Goal: Entertainment & Leisure: Consume media (video, audio)

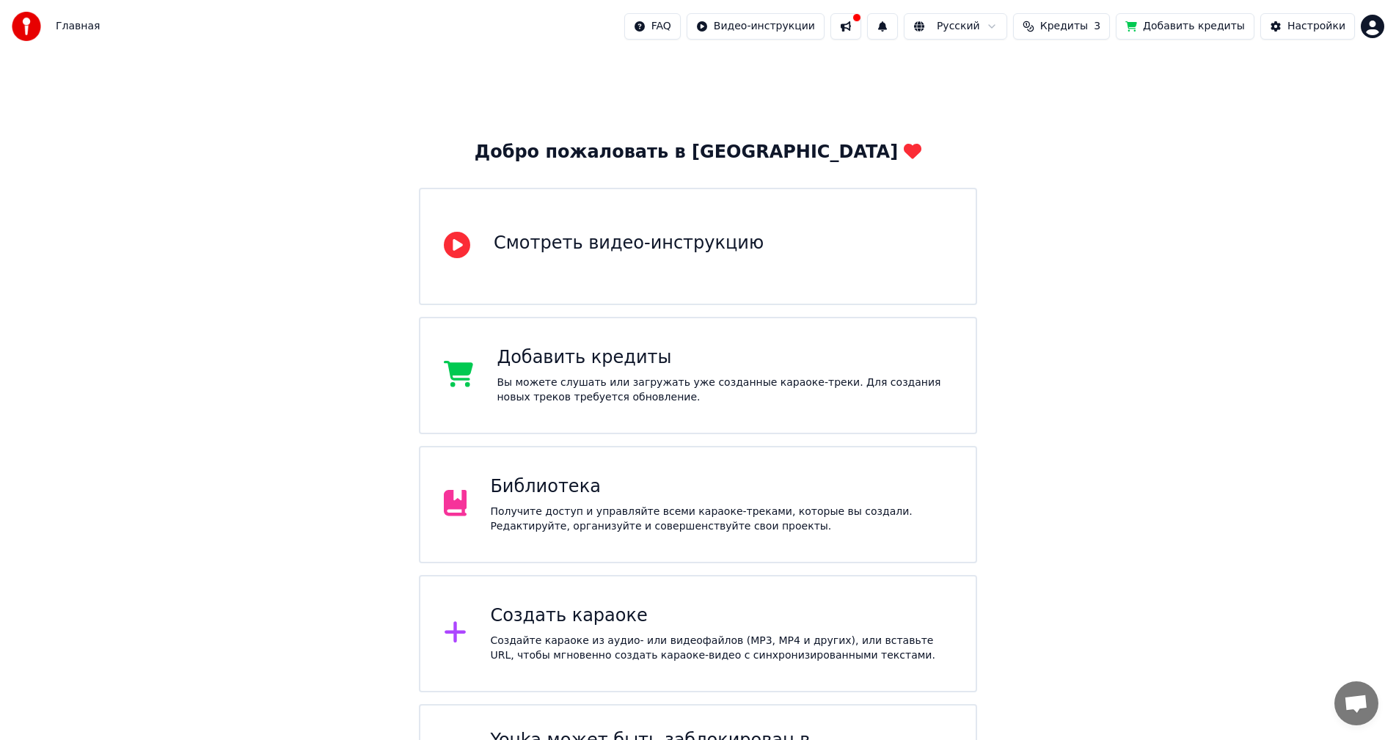
click at [554, 505] on div "Получите доступ и управляйте всеми караоке-треками, которые вы создали. Редакти…" at bounding box center [721, 519] width 462 height 29
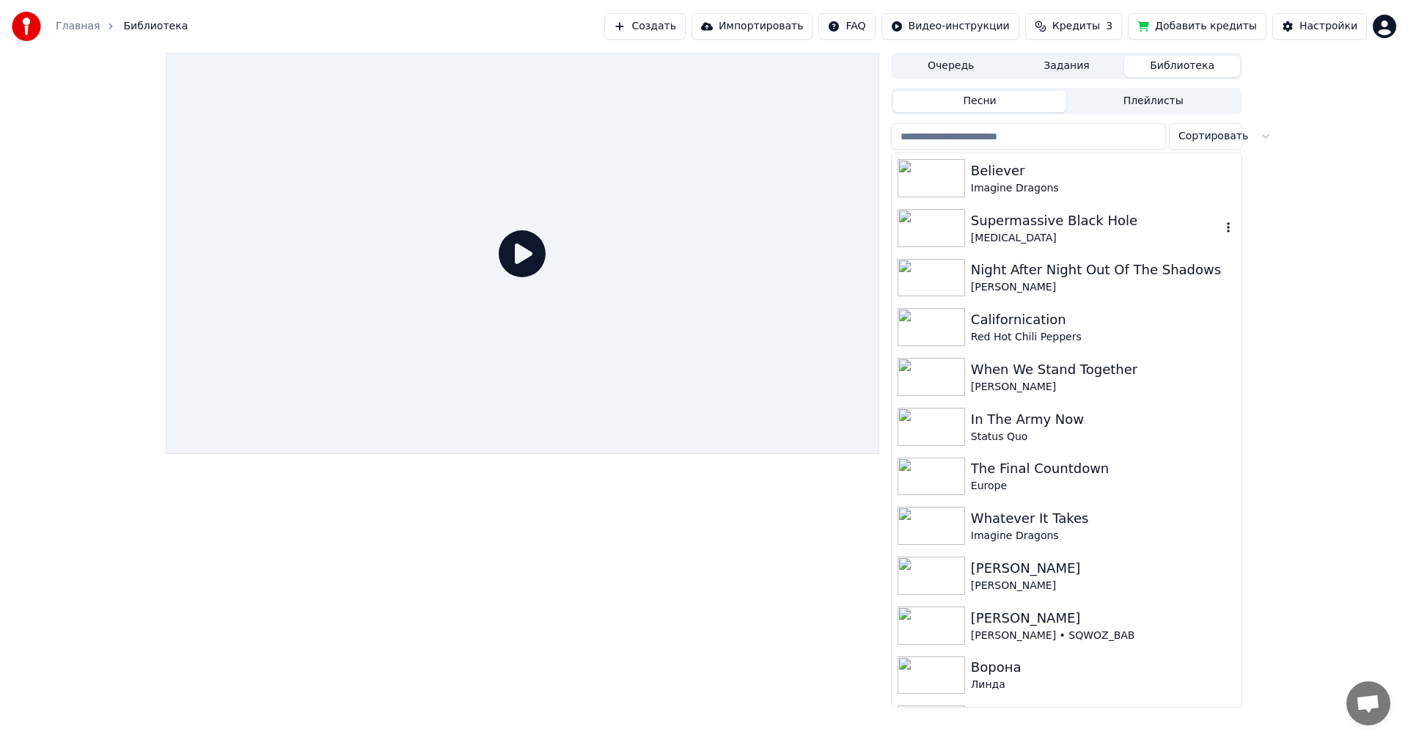
click at [1068, 230] on div "Supermassive Black Hole" at bounding box center [1096, 220] width 250 height 21
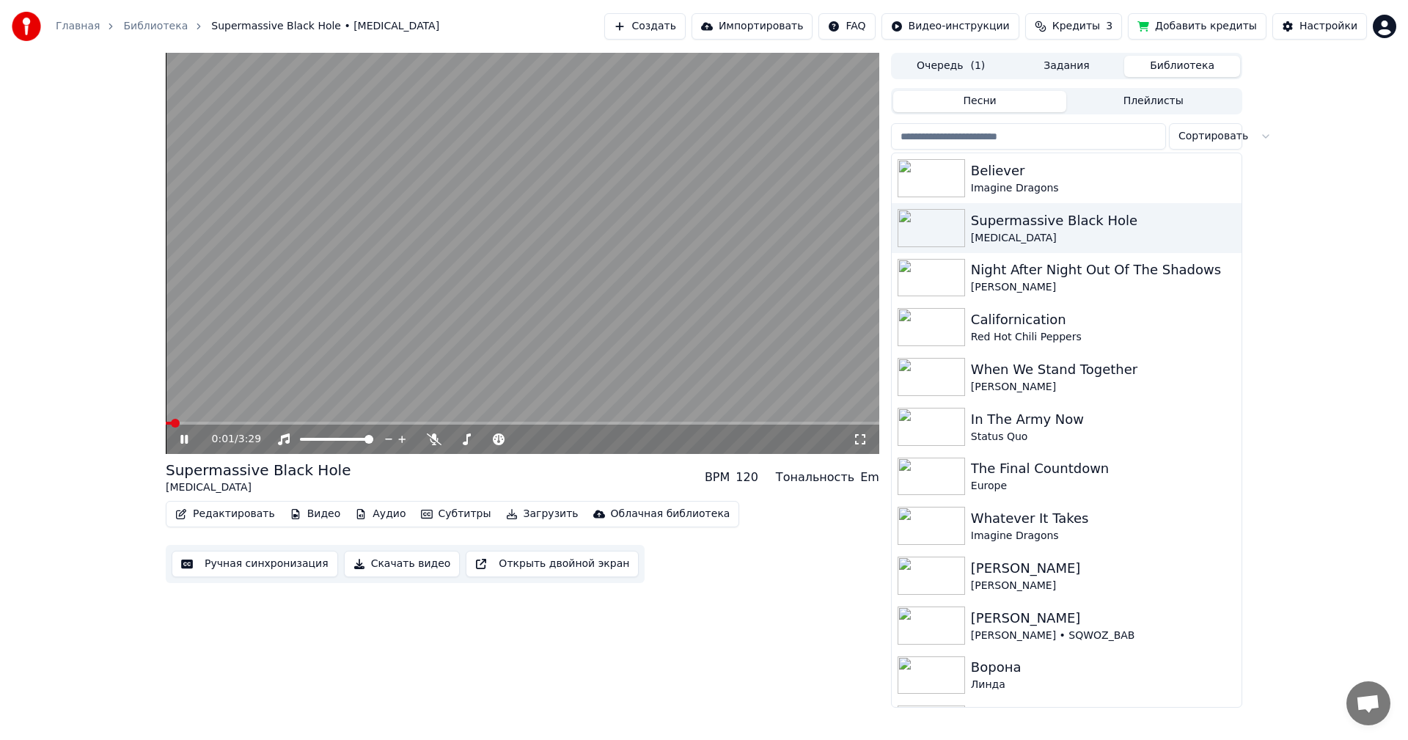
click at [481, 309] on video at bounding box center [523, 253] width 714 height 401
click at [436, 444] on icon at bounding box center [434, 439] width 15 height 12
click at [342, 422] on span at bounding box center [523, 423] width 714 height 3
click at [493, 323] on video at bounding box center [523, 253] width 714 height 401
click at [477, 425] on div "0:52 / 3:29" at bounding box center [523, 439] width 714 height 29
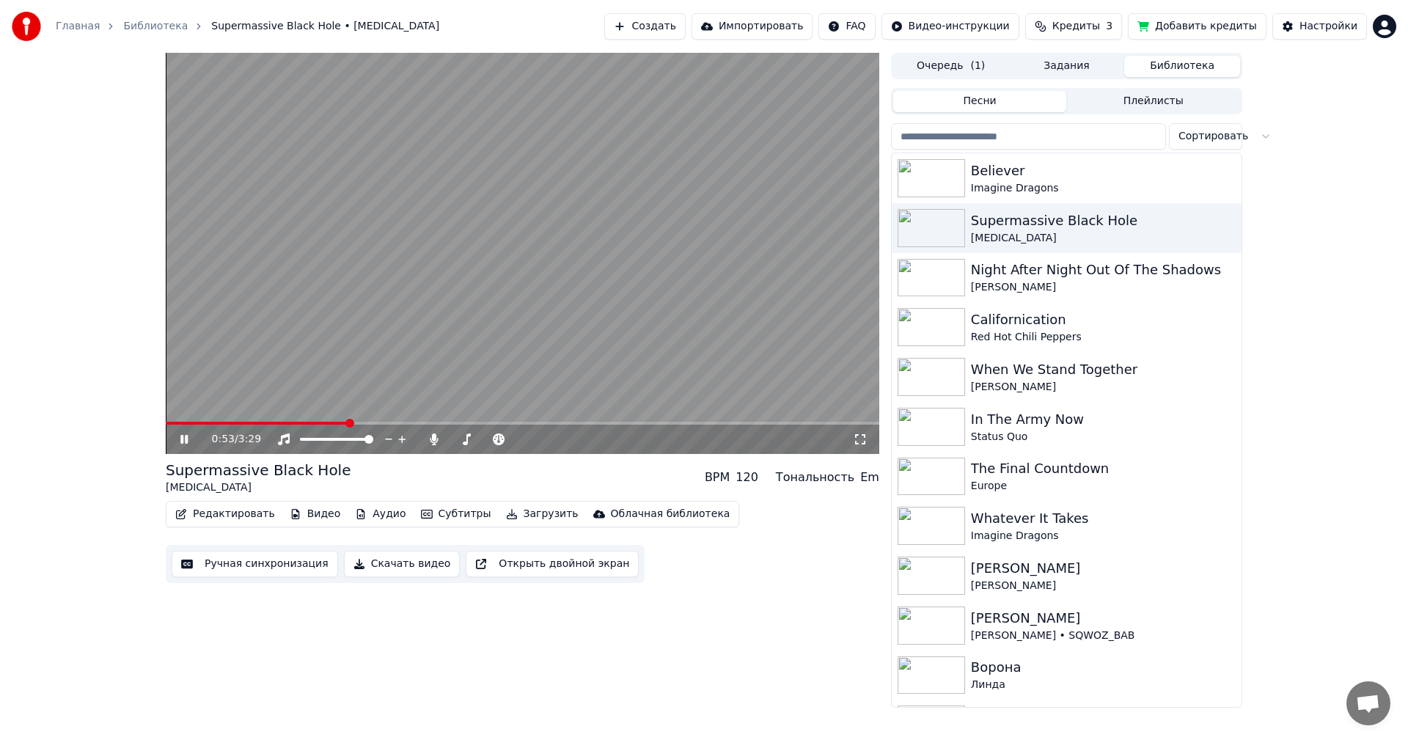
click at [465, 424] on span at bounding box center [523, 423] width 714 height 3
click at [546, 312] on video at bounding box center [523, 253] width 714 height 401
click at [546, 341] on video at bounding box center [523, 253] width 714 height 401
click at [538, 424] on span at bounding box center [523, 423] width 714 height 3
click at [612, 318] on video at bounding box center [523, 253] width 714 height 401
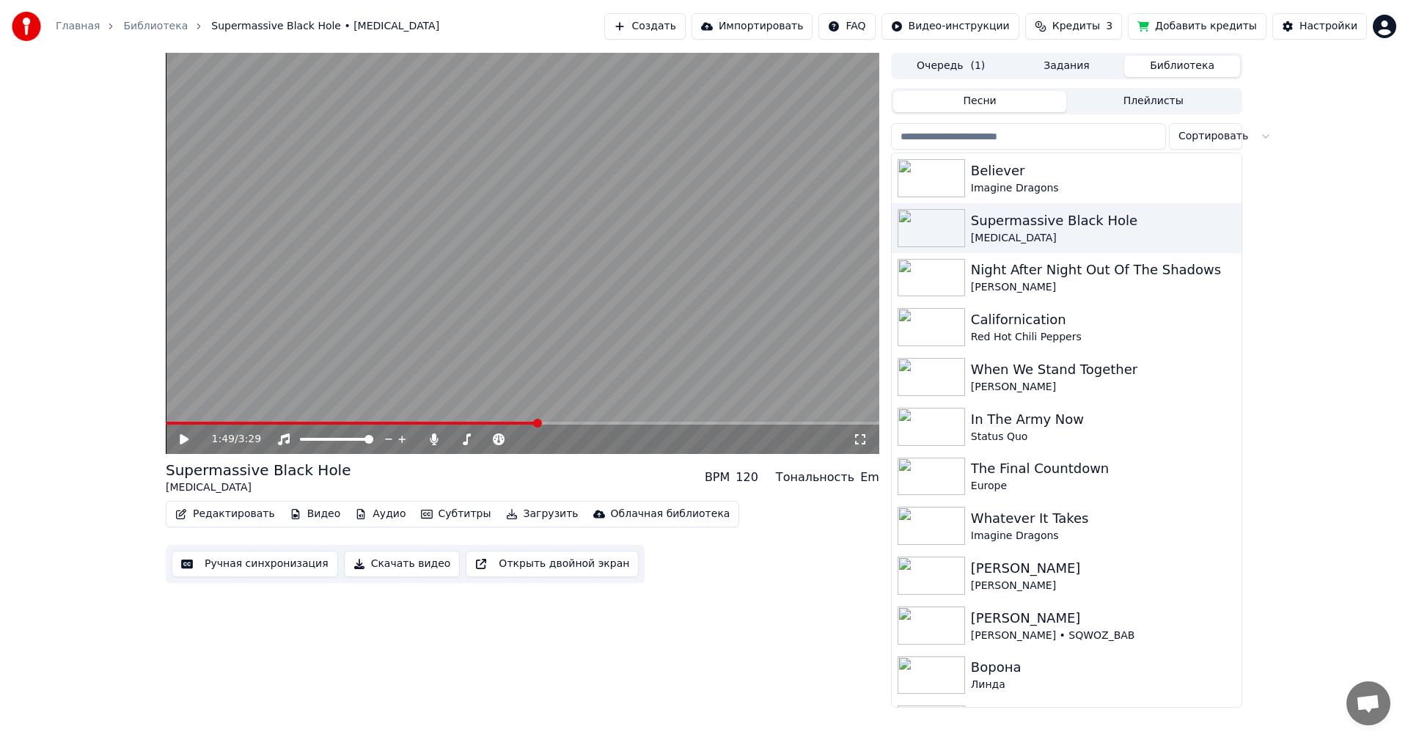
click at [613, 318] on video at bounding box center [523, 253] width 714 height 401
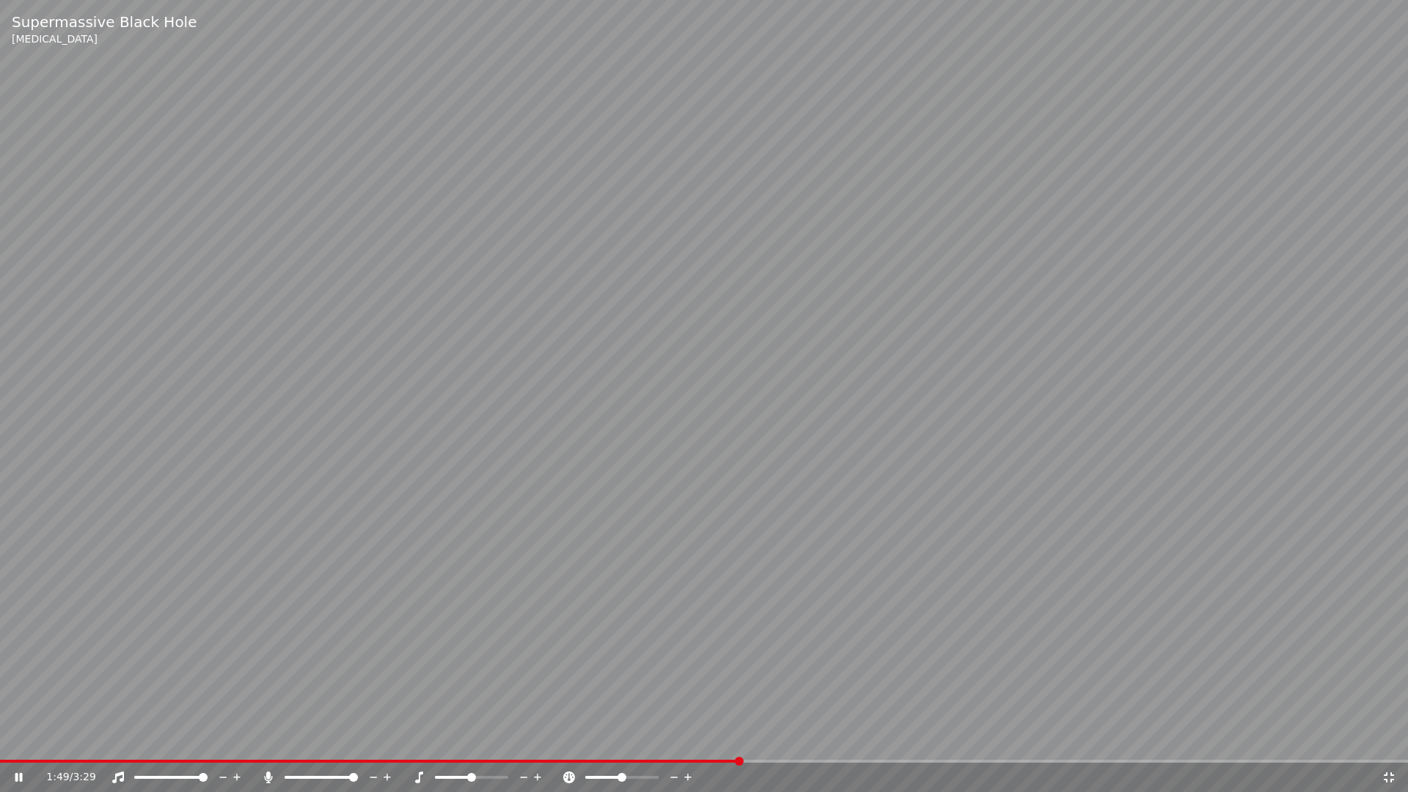
click at [614, 336] on video at bounding box center [704, 396] width 1408 height 792
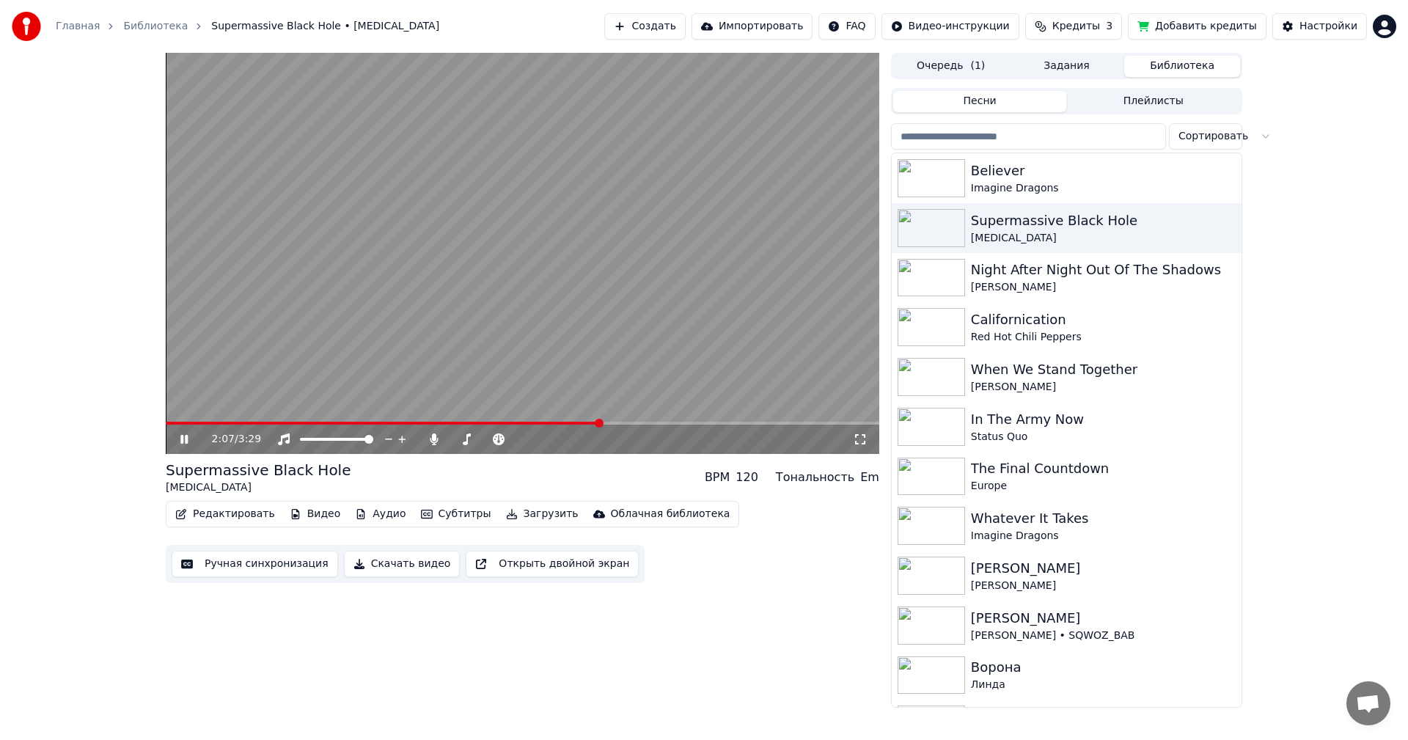
click at [510, 299] on video at bounding box center [523, 253] width 714 height 401
click at [254, 567] on button "Ручная синхронизация" at bounding box center [255, 564] width 166 height 26
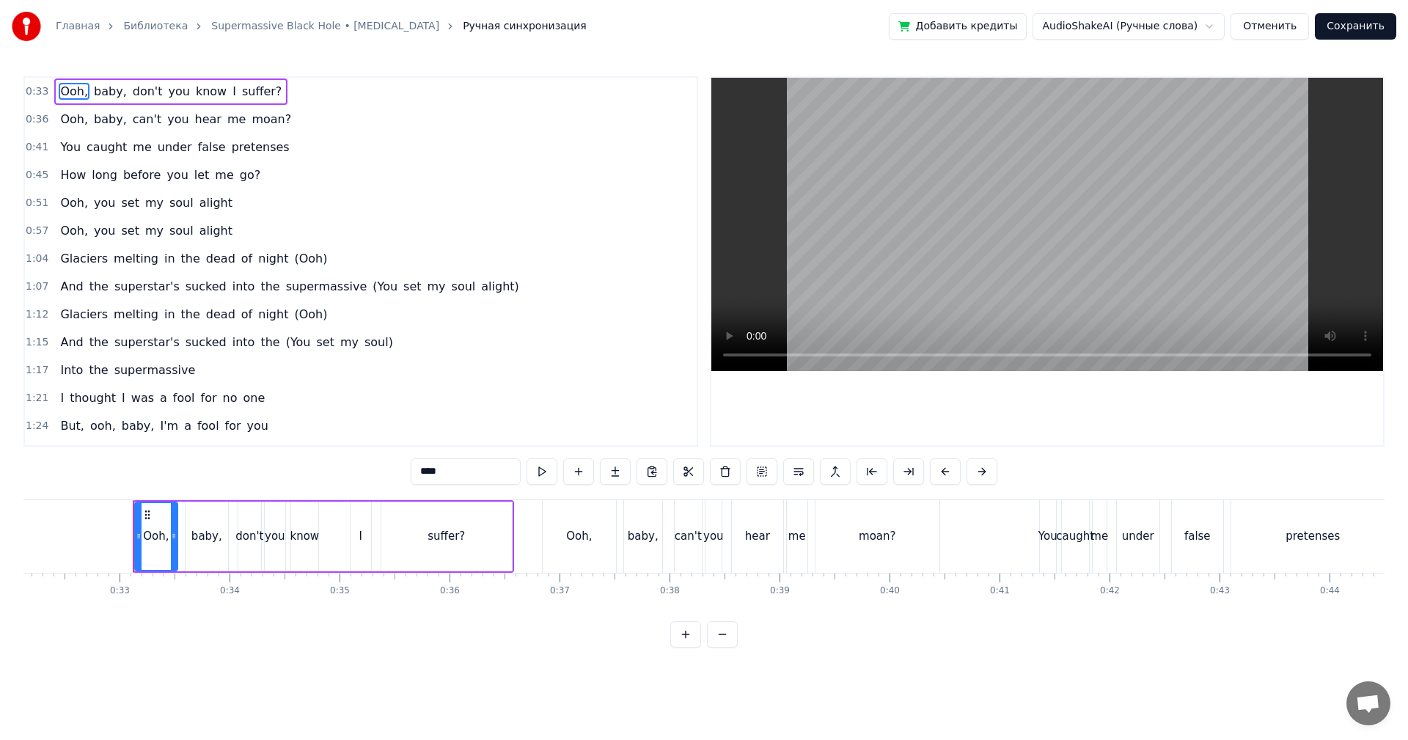
scroll to position [0, 3569]
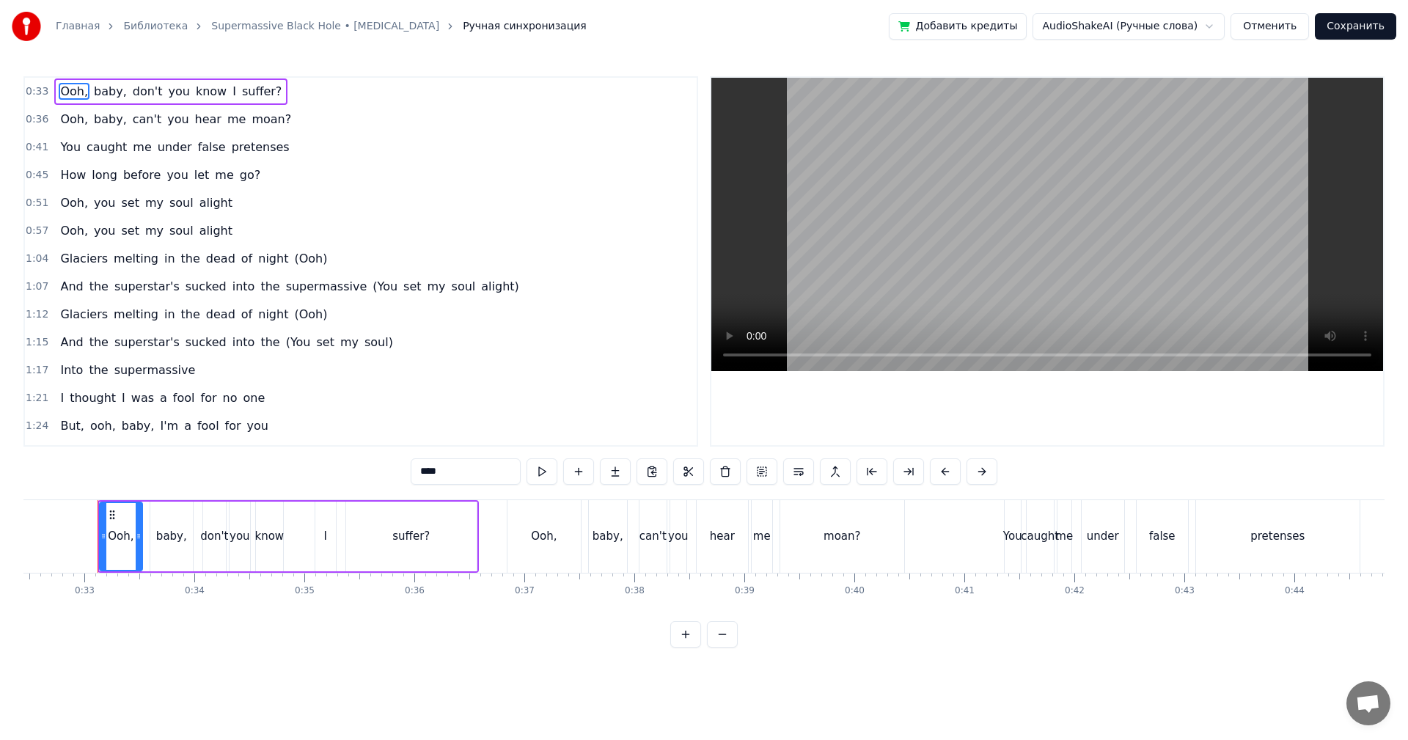
click at [957, 215] on video at bounding box center [1047, 224] width 672 height 293
click at [1203, 114] on video at bounding box center [1047, 224] width 672 height 293
click at [1008, 541] on div "You" at bounding box center [1012, 536] width 19 height 17
type input "***"
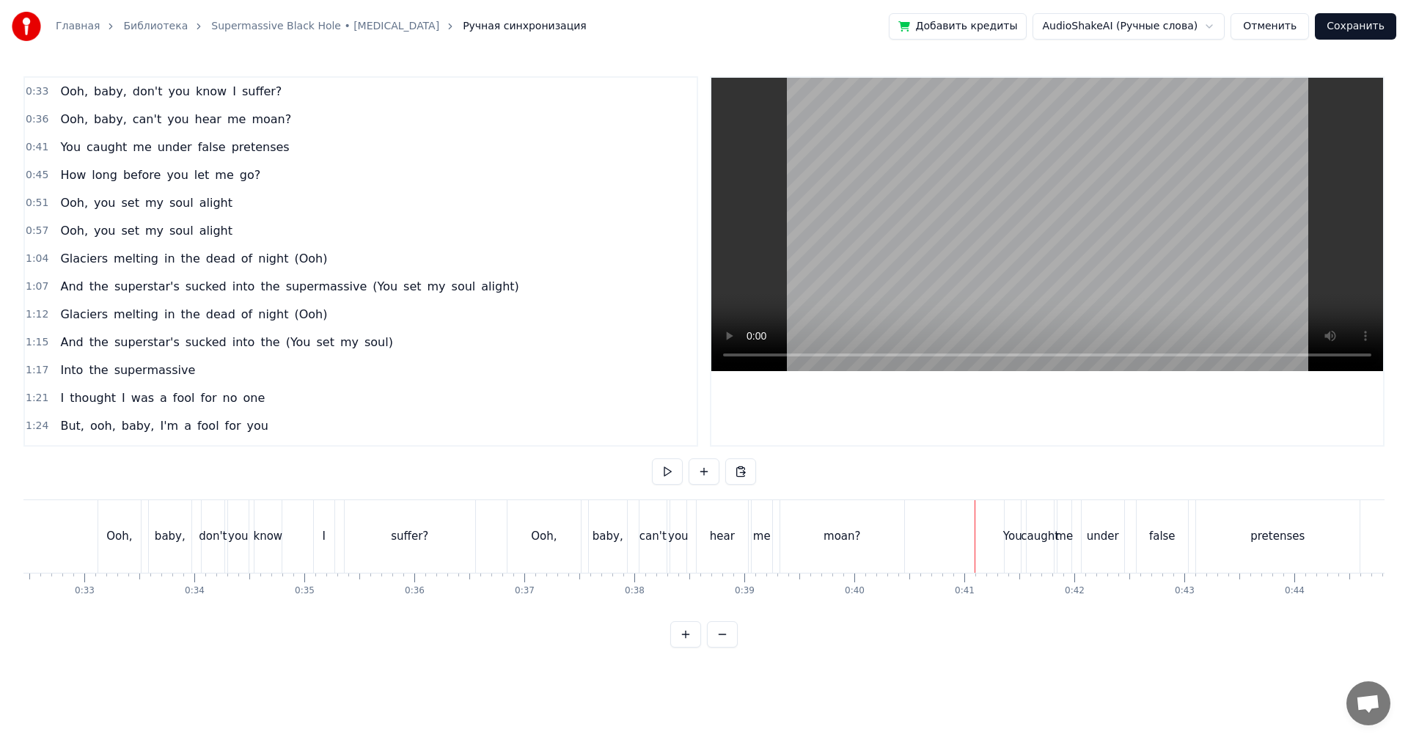
click at [1012, 530] on div "You" at bounding box center [1012, 536] width 19 height 17
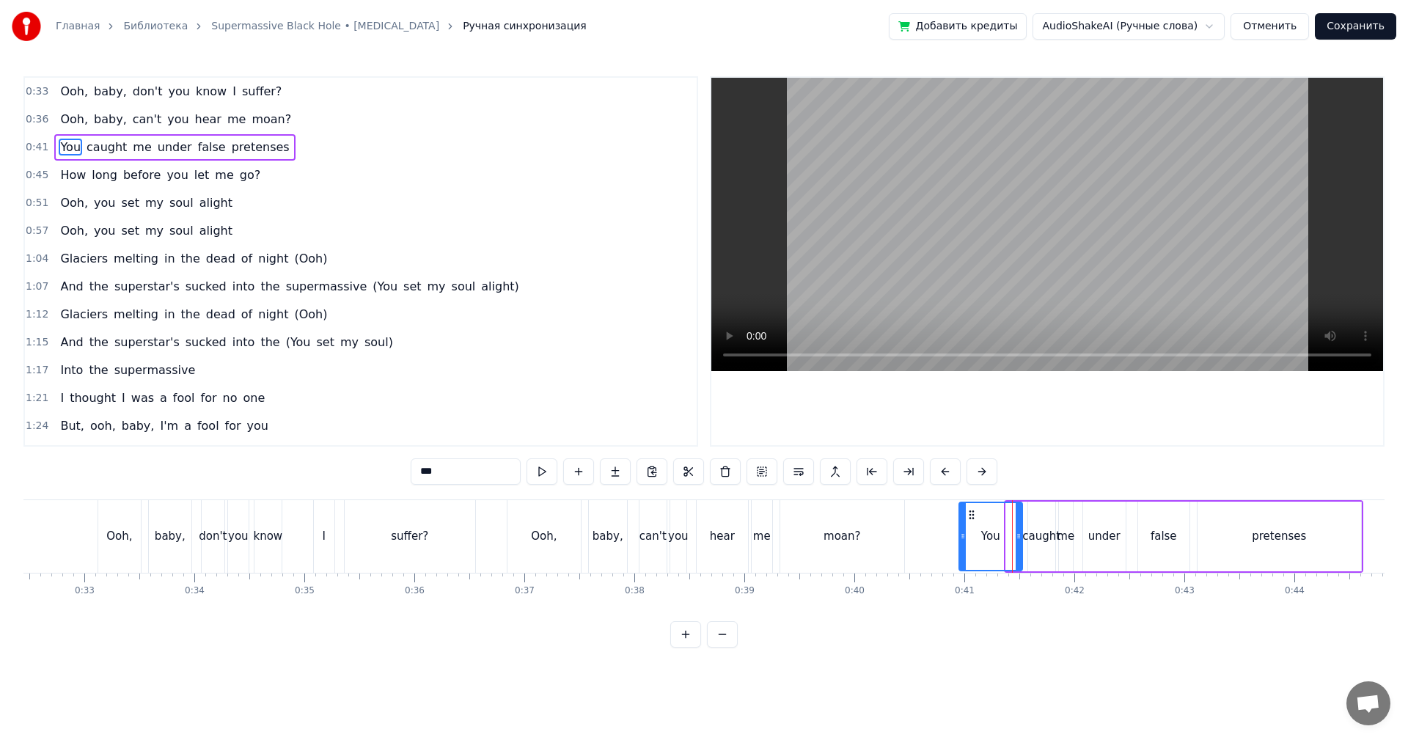
drag, startPoint x: 1008, startPoint y: 532, endPoint x: 961, endPoint y: 543, distance: 48.2
click at [961, 543] on div at bounding box center [963, 536] width 6 height 67
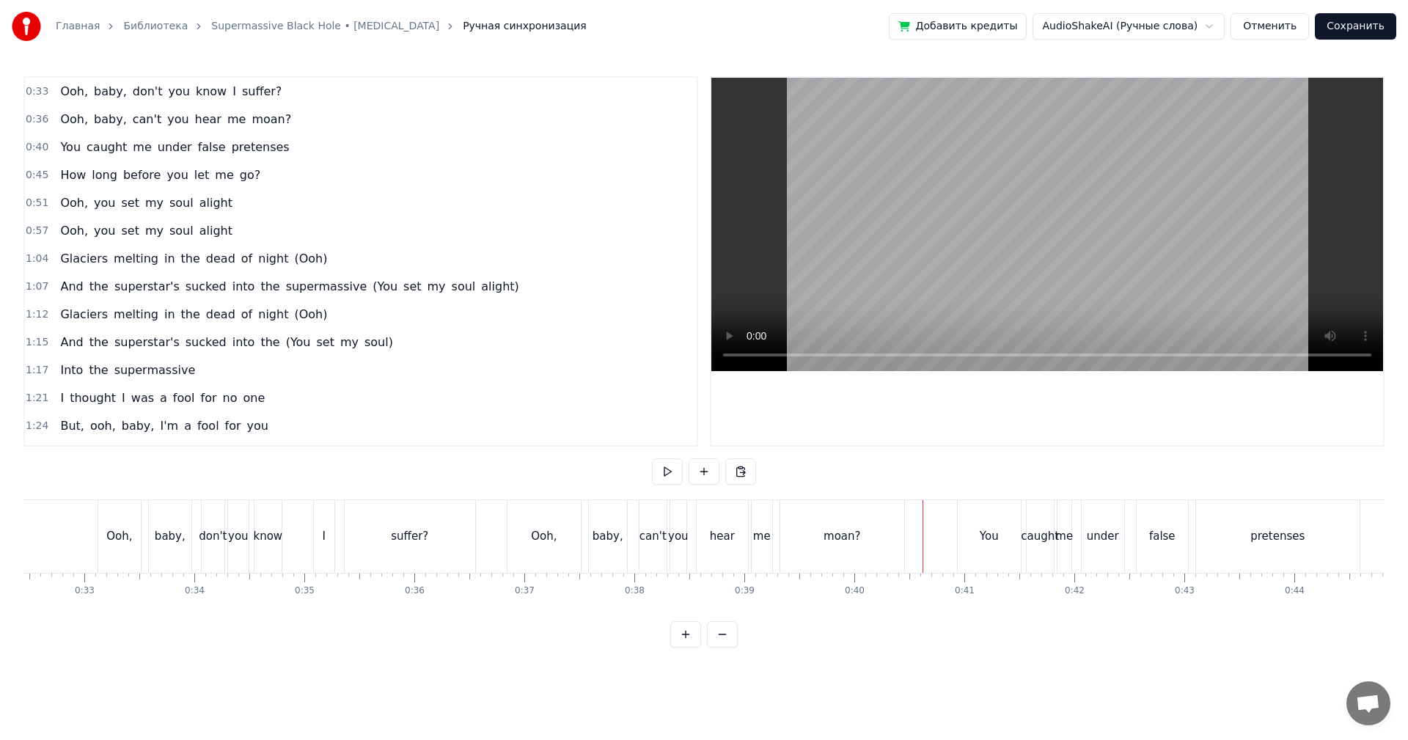
click at [1060, 200] on video at bounding box center [1047, 224] width 672 height 293
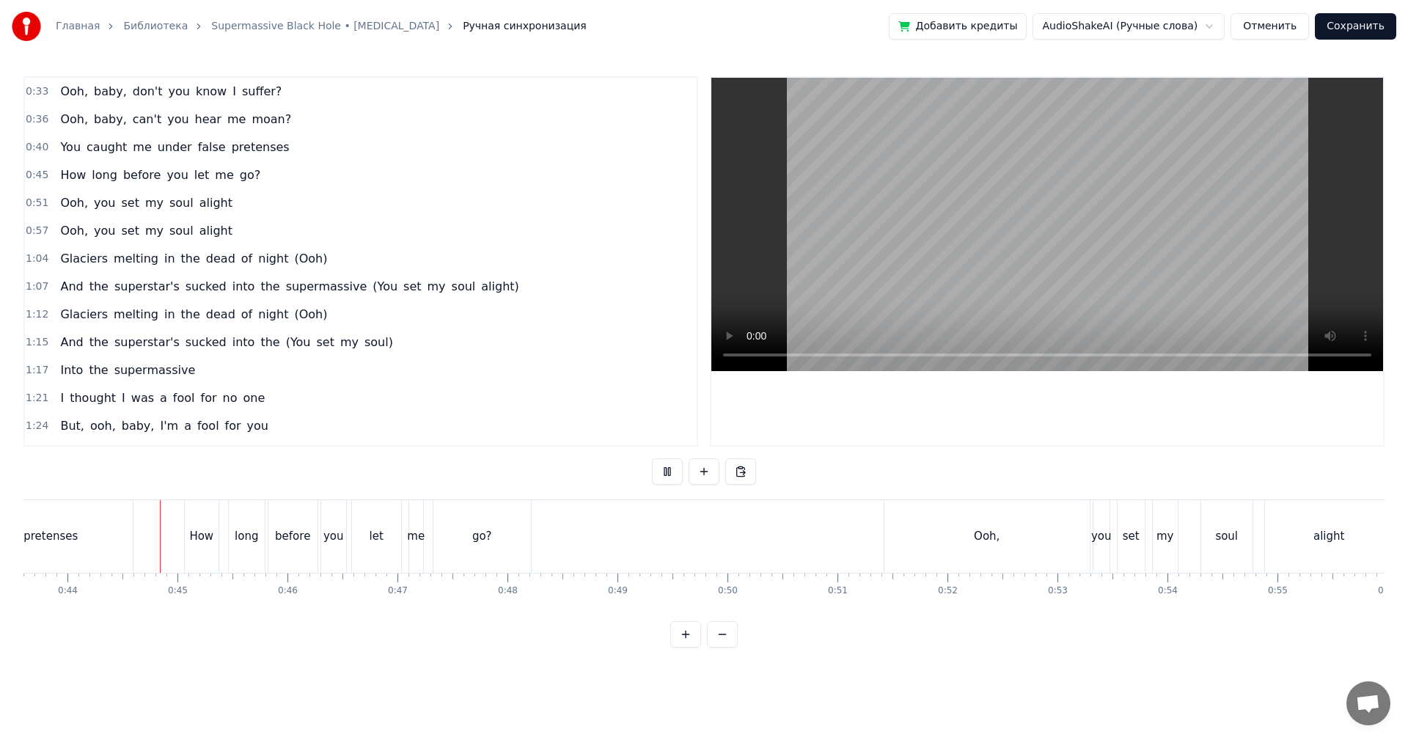
scroll to position [0, 4797]
drag, startPoint x: 969, startPoint y: 538, endPoint x: 936, endPoint y: 537, distance: 33.0
click at [966, 538] on div "Ooh," at bounding box center [986, 536] width 205 height 73
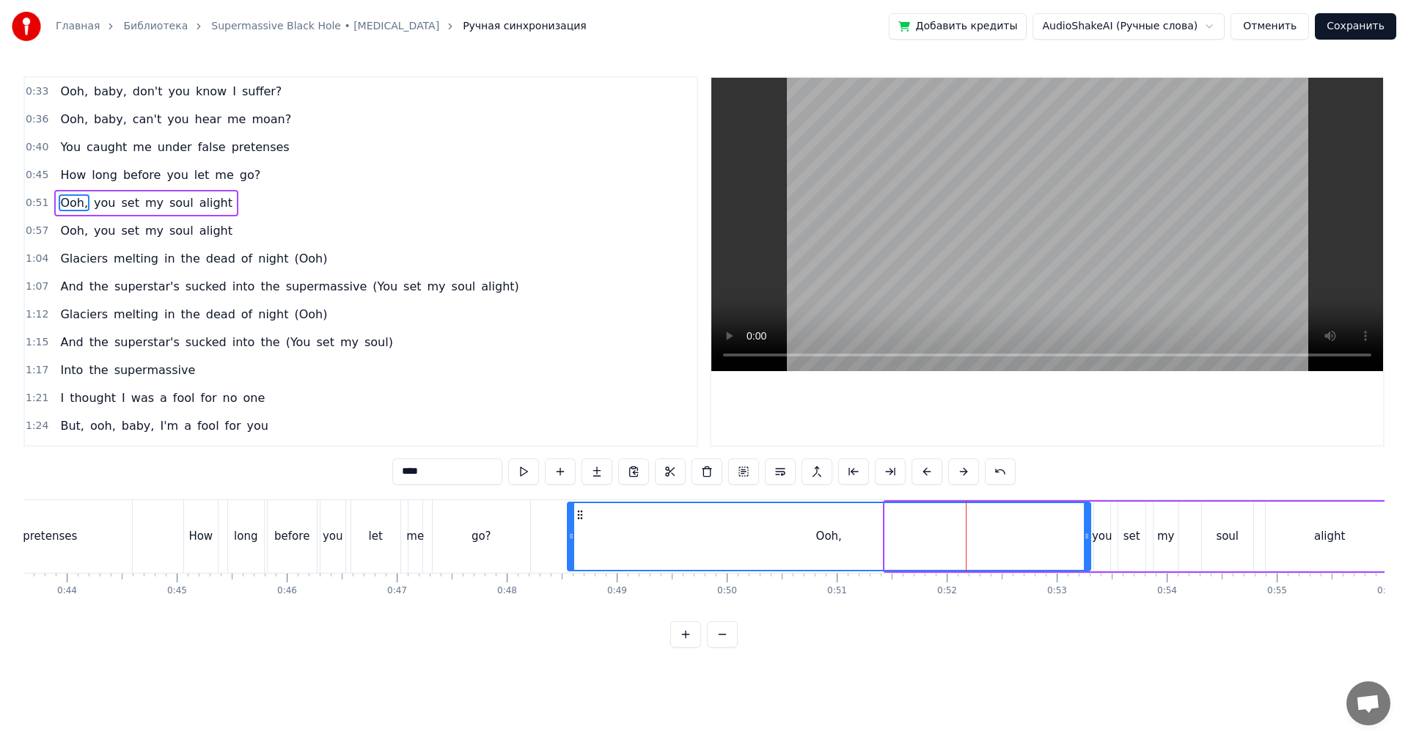
drag, startPoint x: 887, startPoint y: 529, endPoint x: 566, endPoint y: 538, distance: 320.6
click at [568, 538] on div at bounding box center [571, 536] width 6 height 67
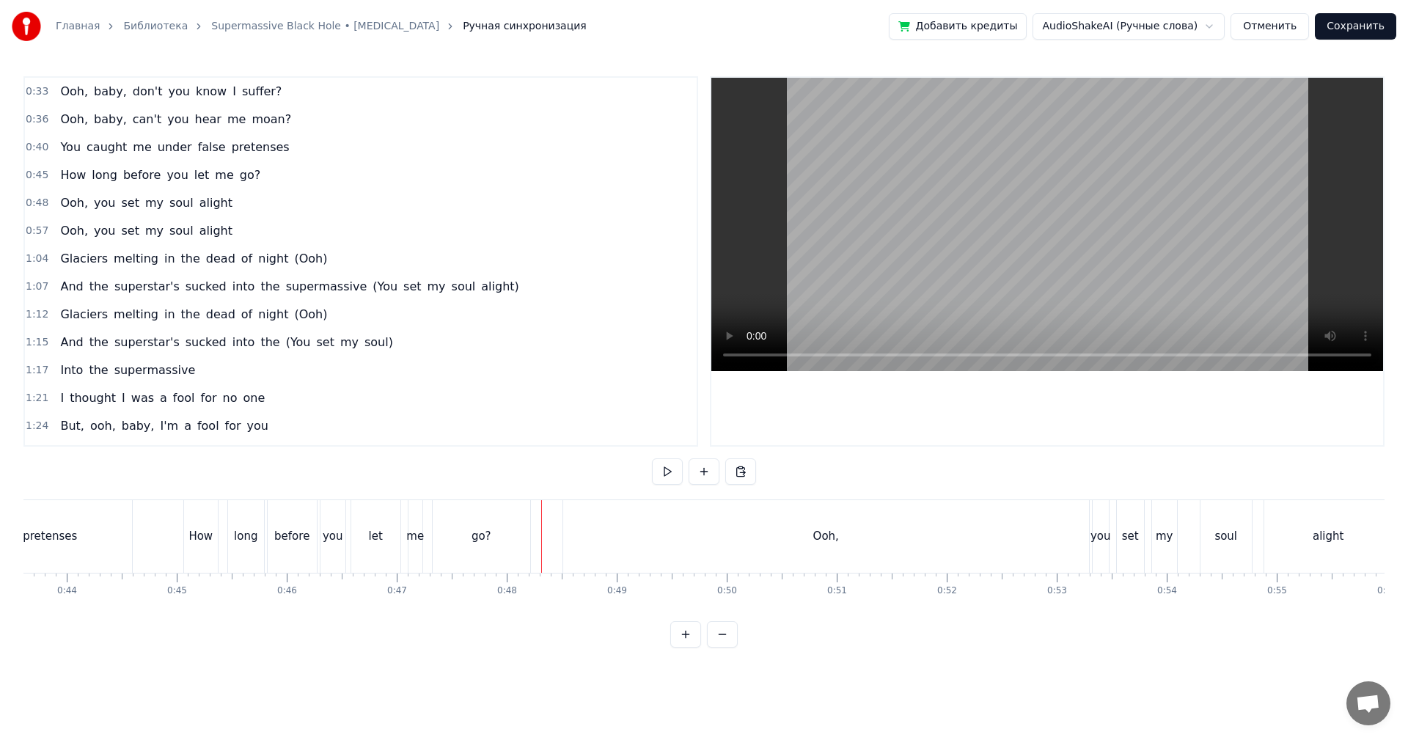
click at [979, 272] on video at bounding box center [1047, 224] width 672 height 293
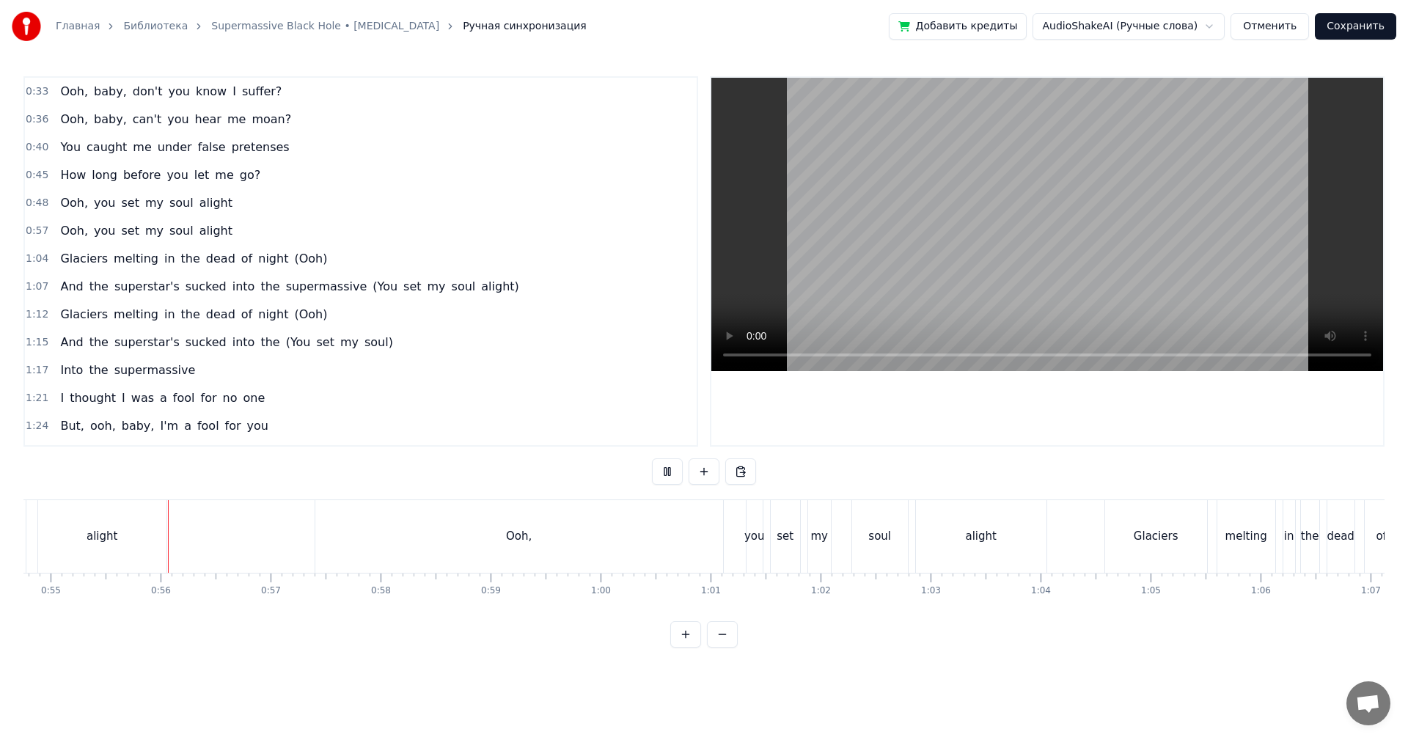
scroll to position [0, 6024]
click at [435, 567] on div "Ooh," at bounding box center [519, 536] width 408 height 73
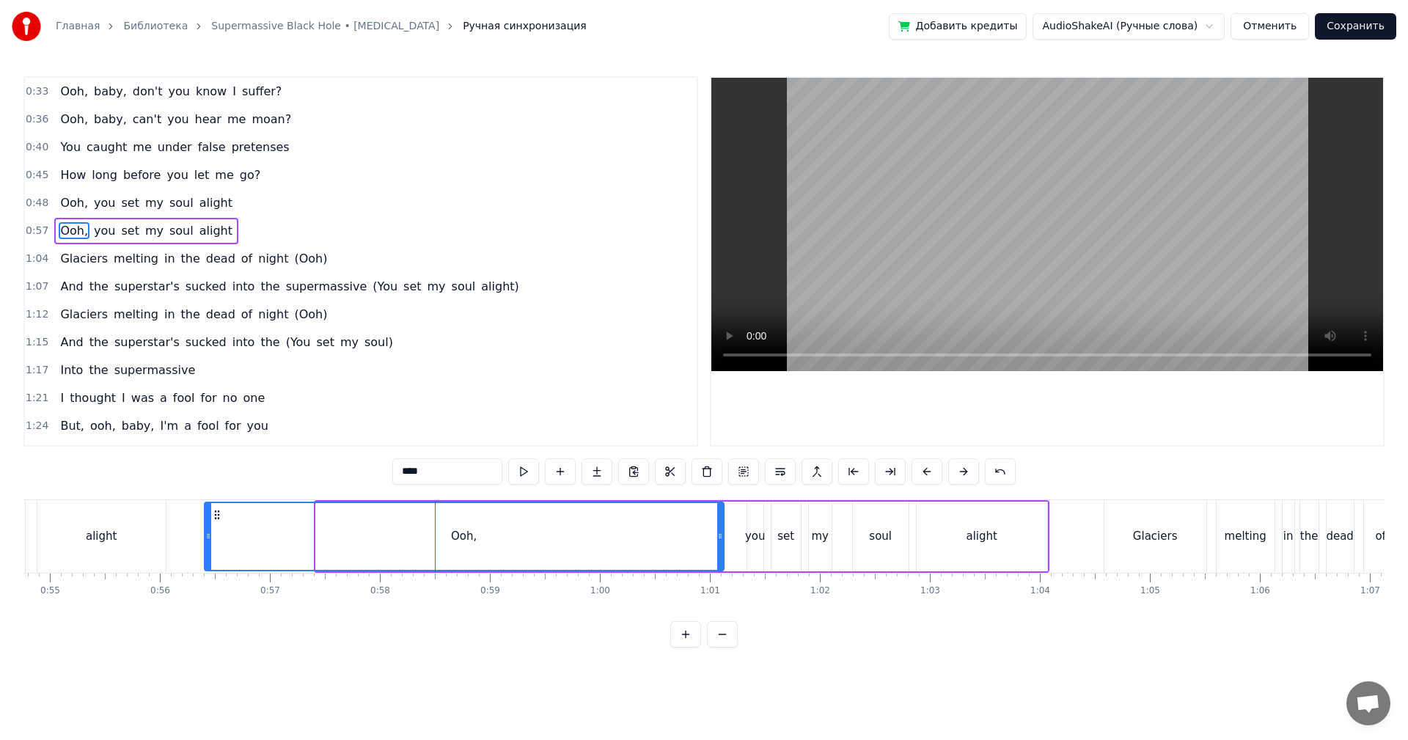
drag, startPoint x: 318, startPoint y: 541, endPoint x: 210, endPoint y: 546, distance: 107.9
click at [205, 546] on div at bounding box center [208, 536] width 6 height 67
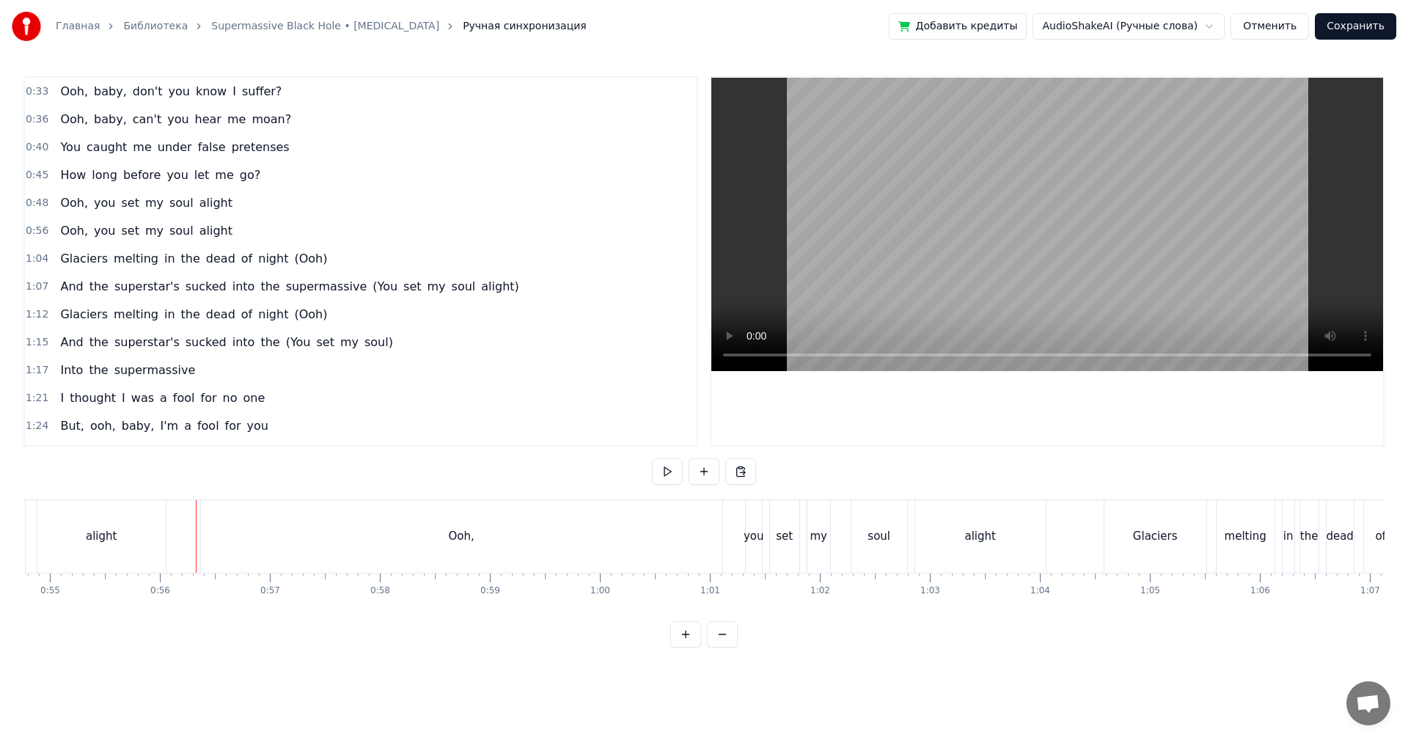
click at [945, 181] on video at bounding box center [1047, 224] width 672 height 293
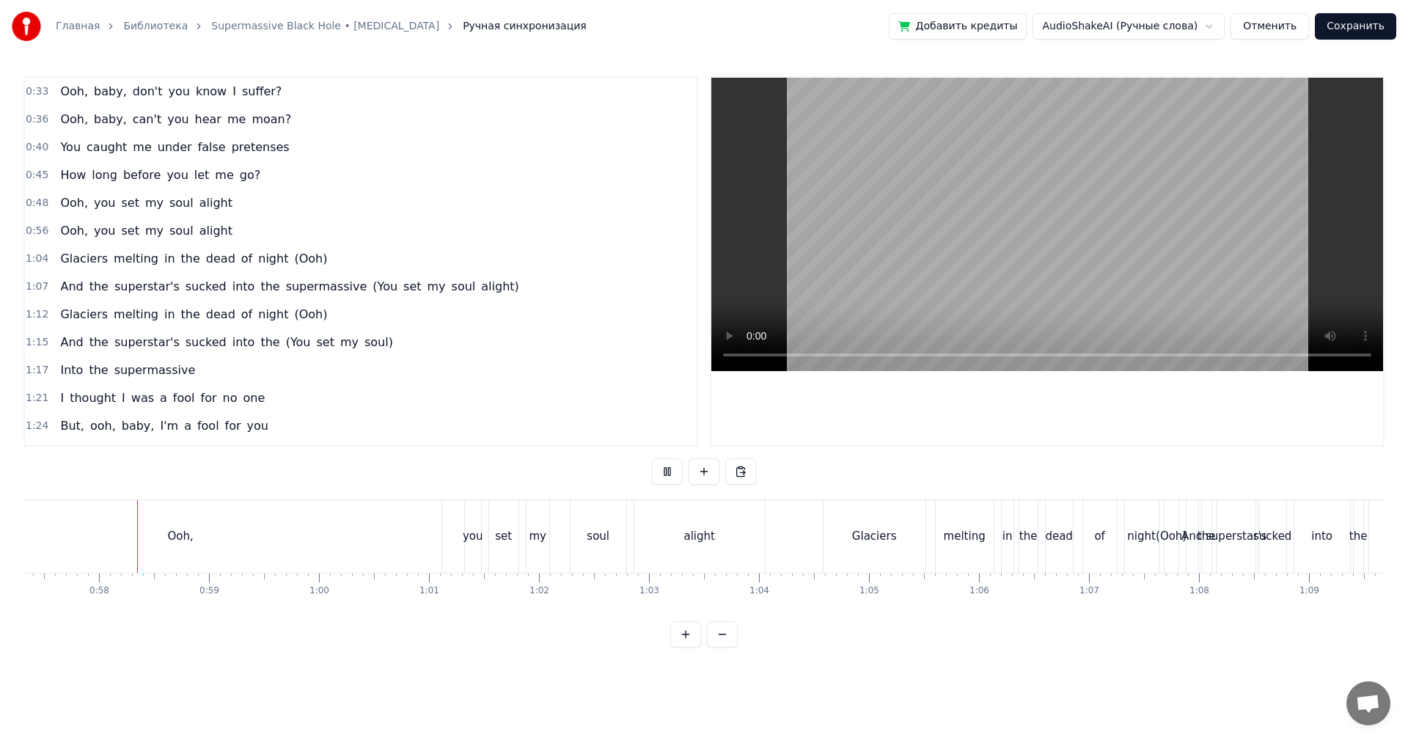
scroll to position [0, 6317]
click at [818, 527] on div "Glaciers" at bounding box center [862, 536] width 102 height 73
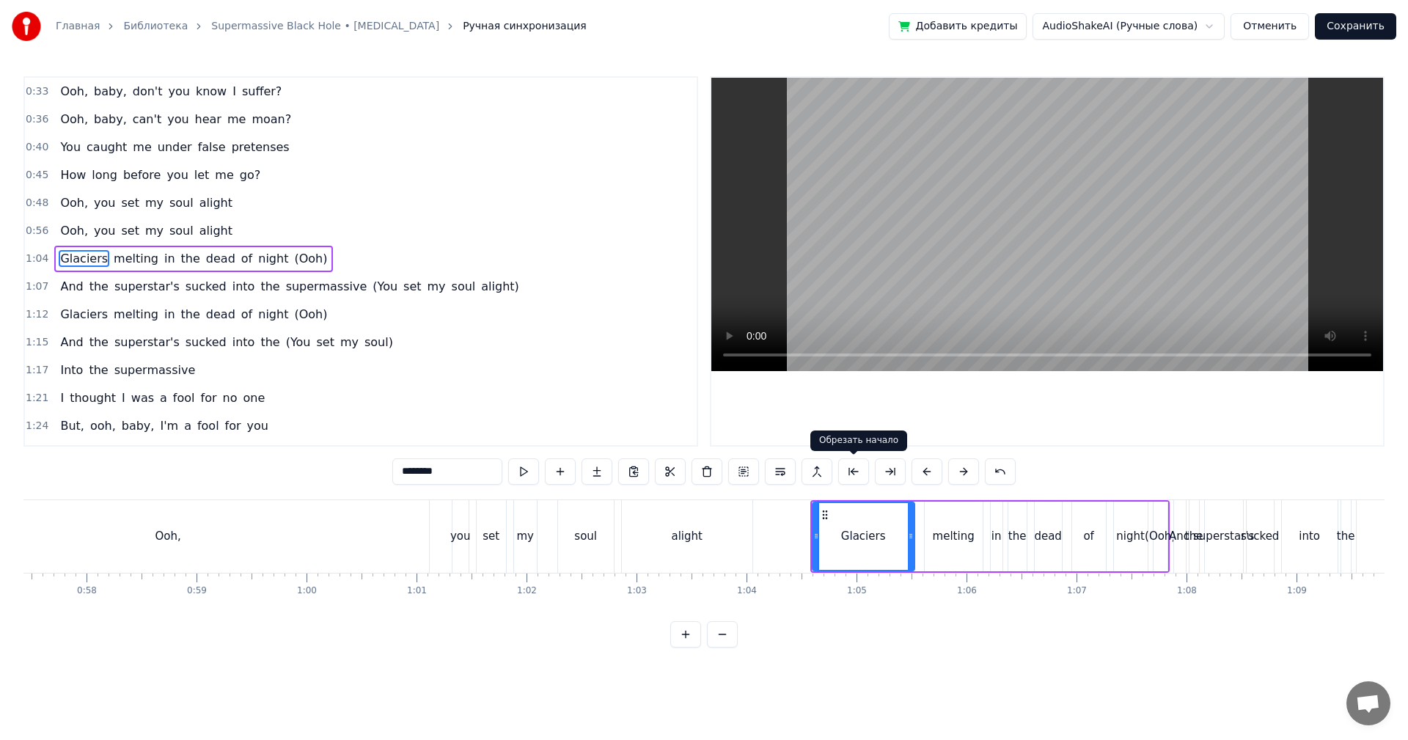
click at [993, 261] on video at bounding box center [1047, 224] width 672 height 293
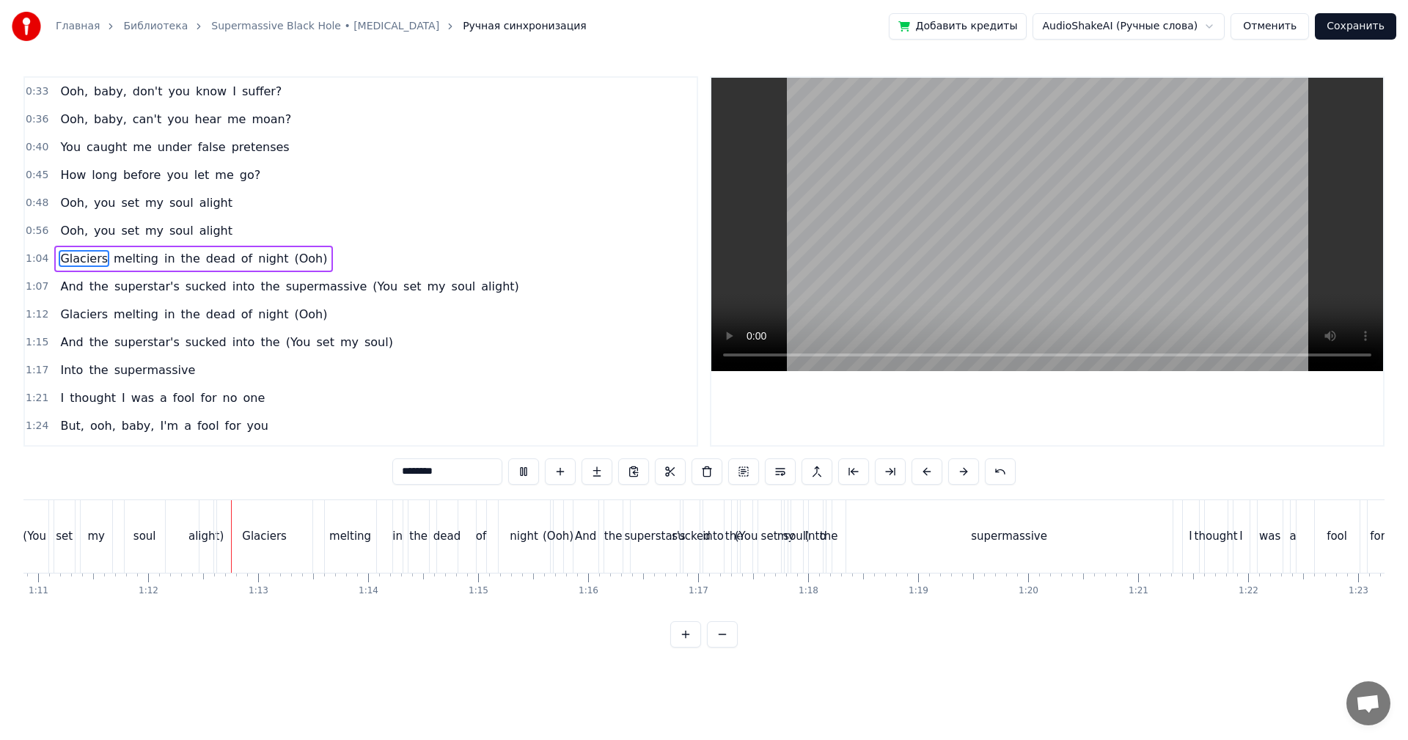
scroll to position [0, 7850]
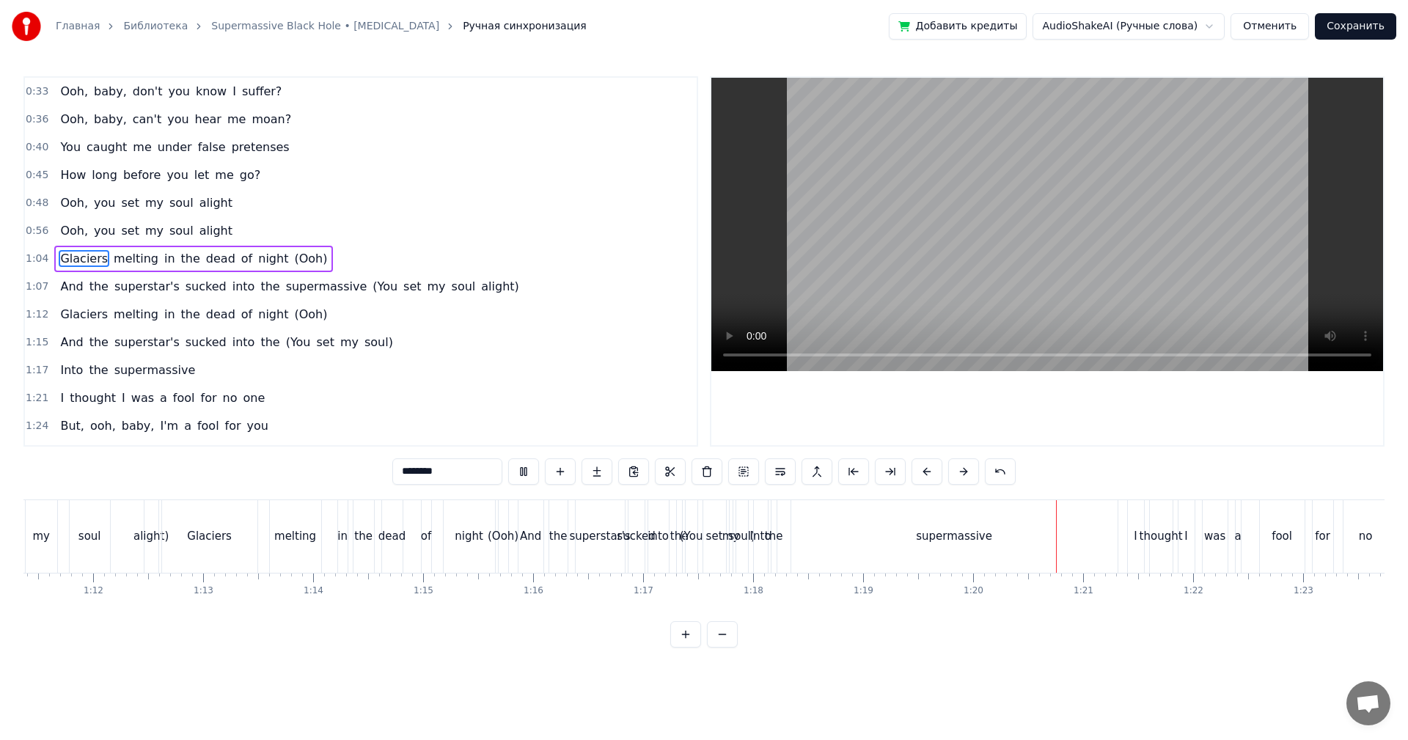
click at [1072, 262] on video at bounding box center [1047, 224] width 672 height 293
click at [1038, 272] on video at bounding box center [1047, 224] width 672 height 293
click at [1269, 25] on button "Отменить" at bounding box center [1270, 26] width 78 height 26
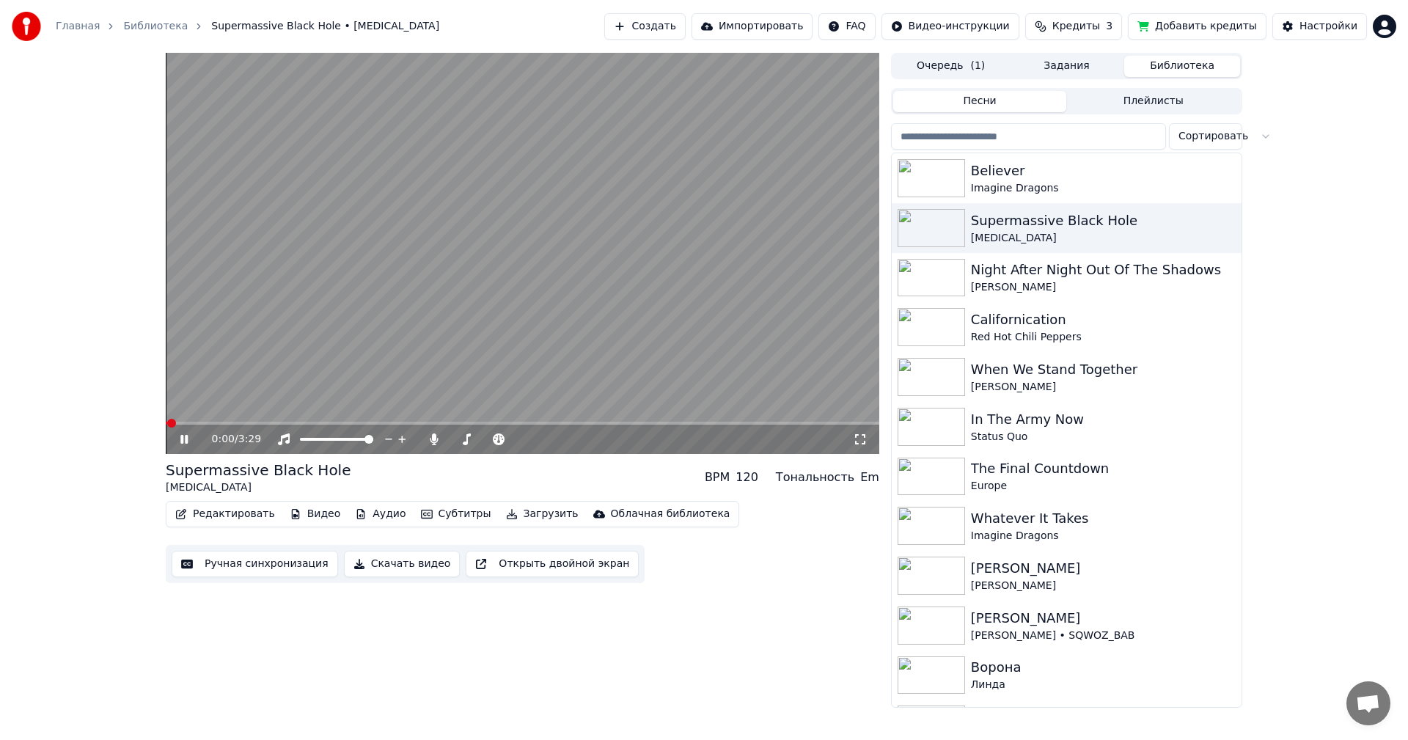
click at [329, 315] on video at bounding box center [523, 253] width 714 height 401
click at [218, 516] on button "Редактировать" at bounding box center [224, 514] width 111 height 21
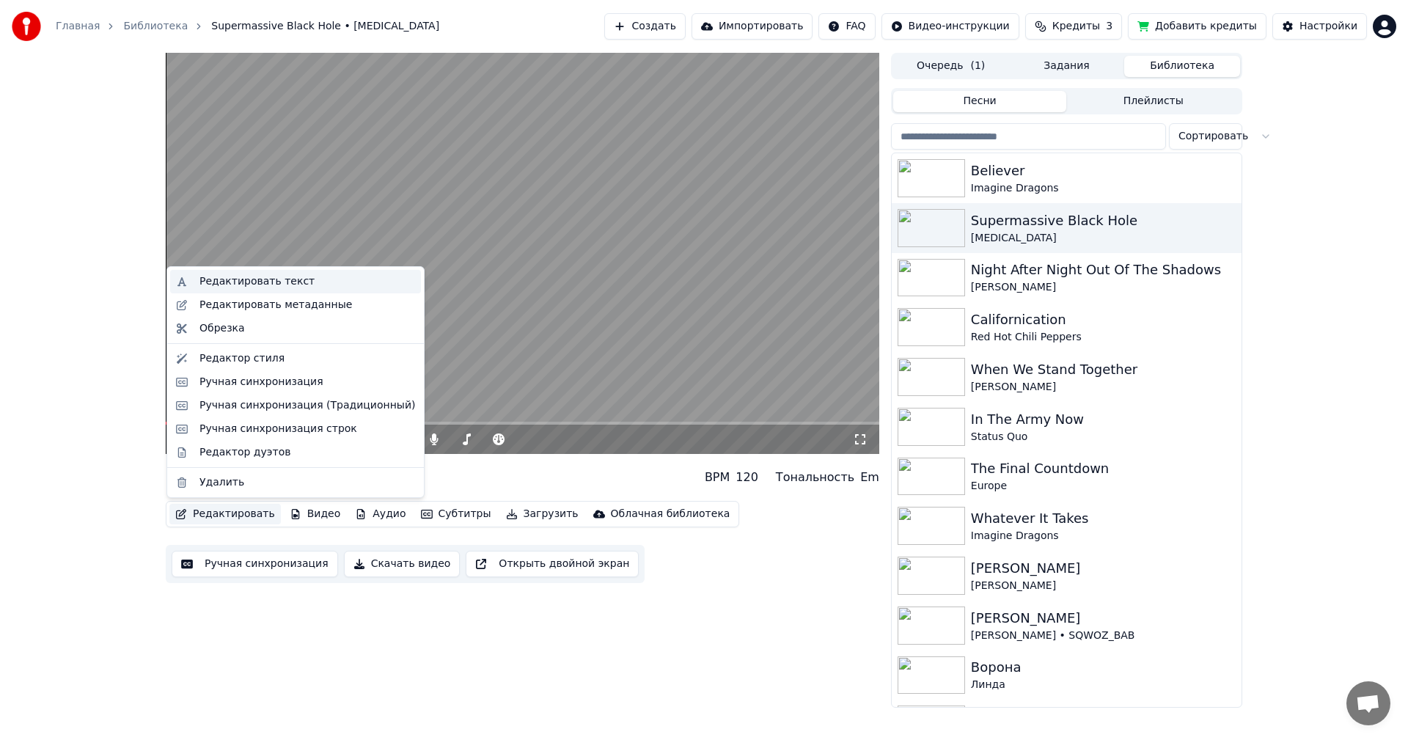
click at [227, 287] on div "Редактировать текст" at bounding box center [256, 281] width 115 height 15
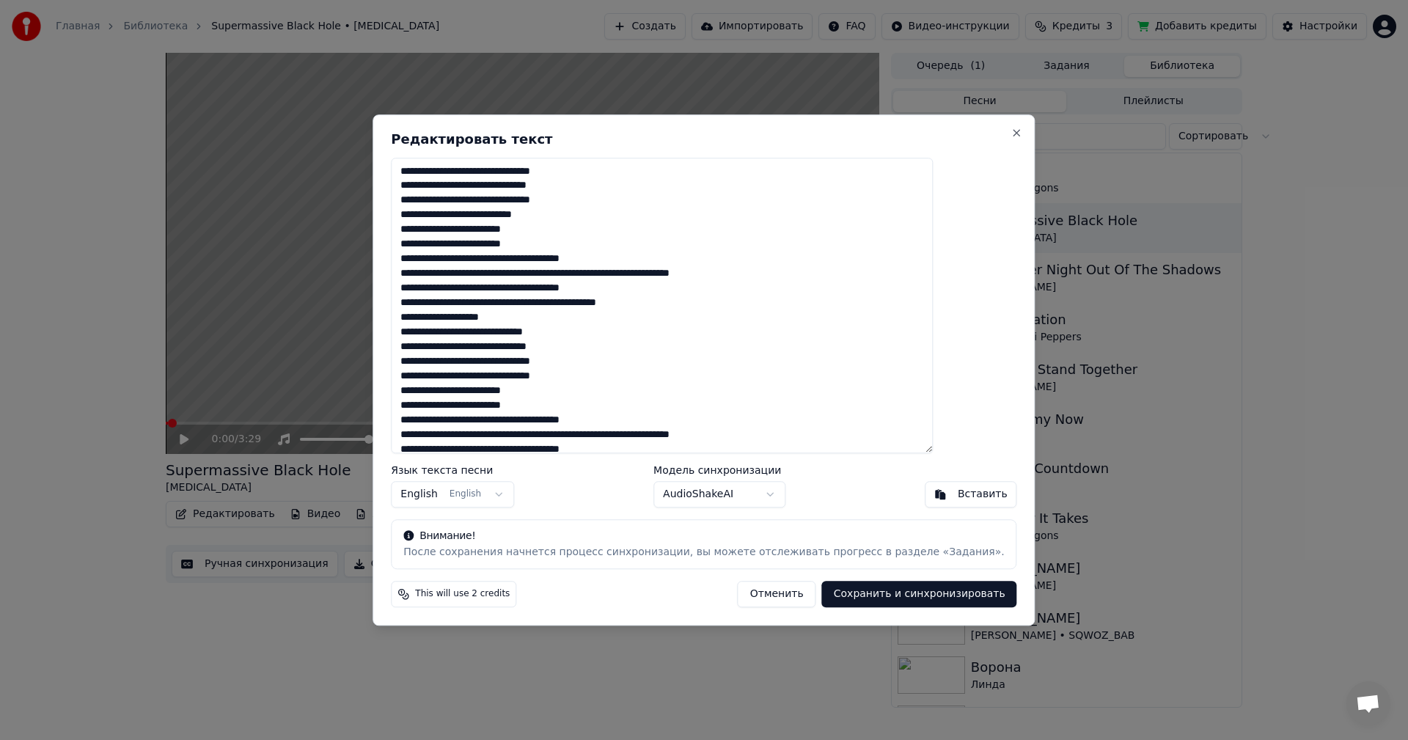
drag, startPoint x: 787, startPoint y: 271, endPoint x: 669, endPoint y: 272, distance: 118.1
click at [669, 272] on textarea at bounding box center [662, 306] width 542 height 296
drag, startPoint x: 642, startPoint y: 255, endPoint x: 609, endPoint y: 258, distance: 33.1
click at [609, 258] on textarea at bounding box center [662, 306] width 542 height 296
drag, startPoint x: 642, startPoint y: 301, endPoint x: 605, endPoint y: 304, distance: 37.5
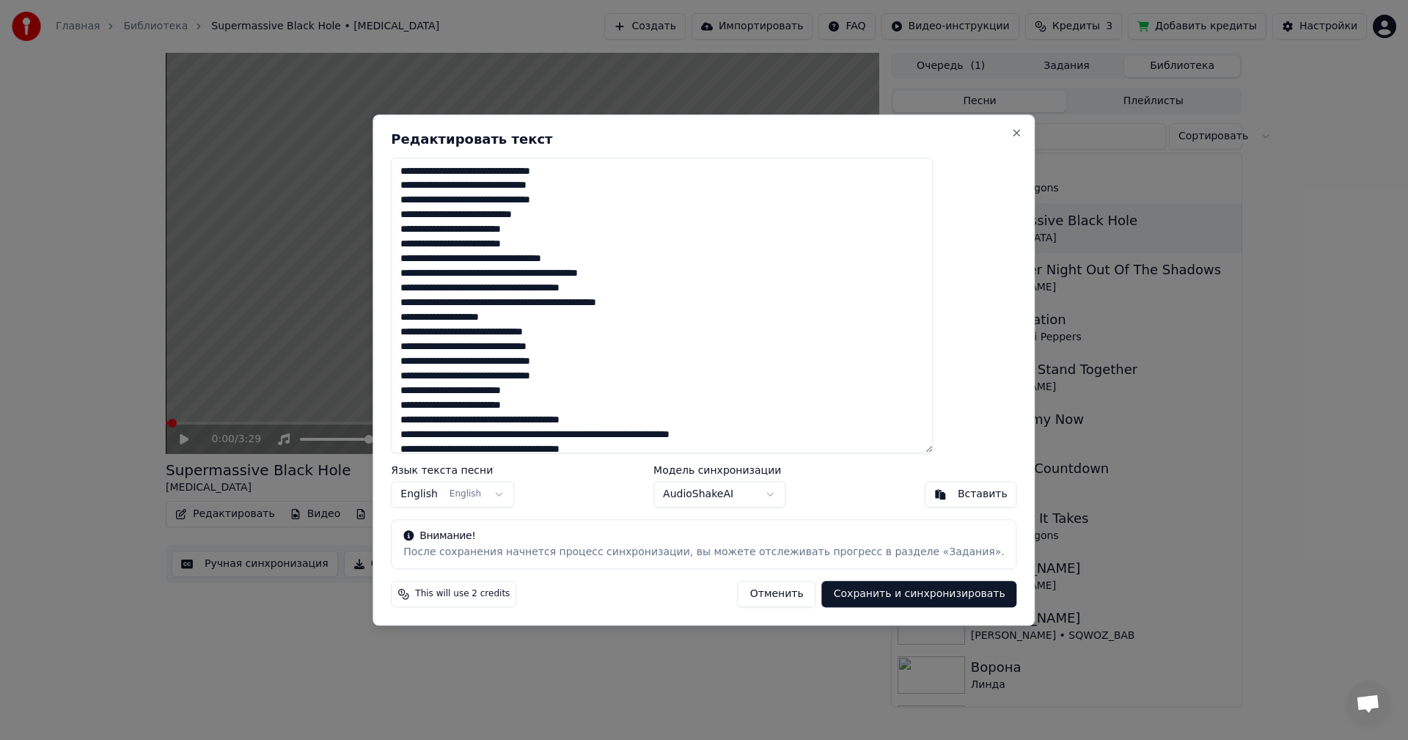
click at [605, 304] on textarea at bounding box center [662, 306] width 542 height 296
drag, startPoint x: 639, startPoint y: 290, endPoint x: 612, endPoint y: 292, distance: 28.0
click at [612, 292] on textarea at bounding box center [662, 306] width 542 height 296
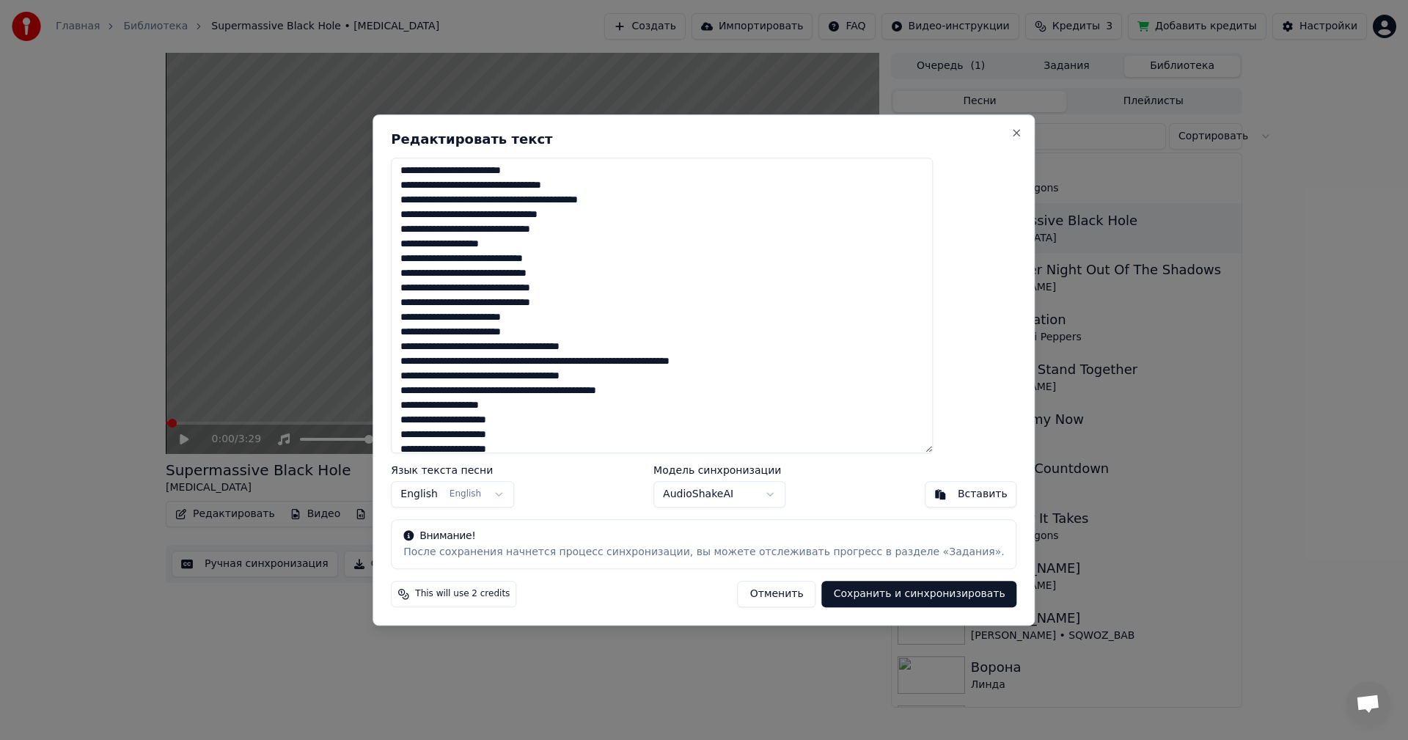
drag, startPoint x: 613, startPoint y: 343, endPoint x: 656, endPoint y: 343, distance: 43.3
click at [656, 343] on textarea at bounding box center [662, 306] width 542 height 296
drag, startPoint x: 775, startPoint y: 362, endPoint x: 669, endPoint y: 361, distance: 106.3
click at [669, 361] on textarea at bounding box center [662, 306] width 542 height 296
drag, startPoint x: 615, startPoint y: 375, endPoint x: 668, endPoint y: 374, distance: 53.5
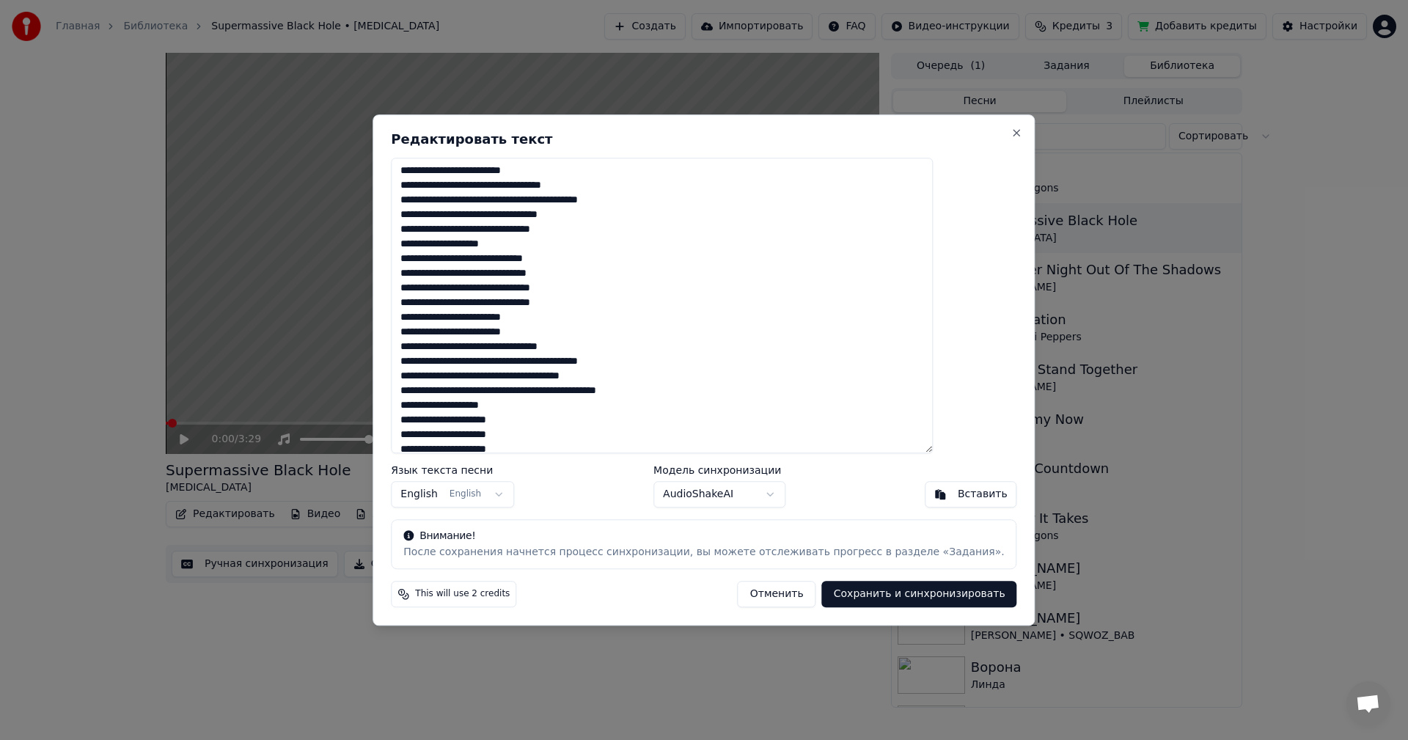
click at [668, 374] on textarea at bounding box center [662, 306] width 542 height 296
drag, startPoint x: 689, startPoint y: 392, endPoint x: 606, endPoint y: 391, distance: 82.9
click at [606, 391] on textarea at bounding box center [662, 306] width 542 height 296
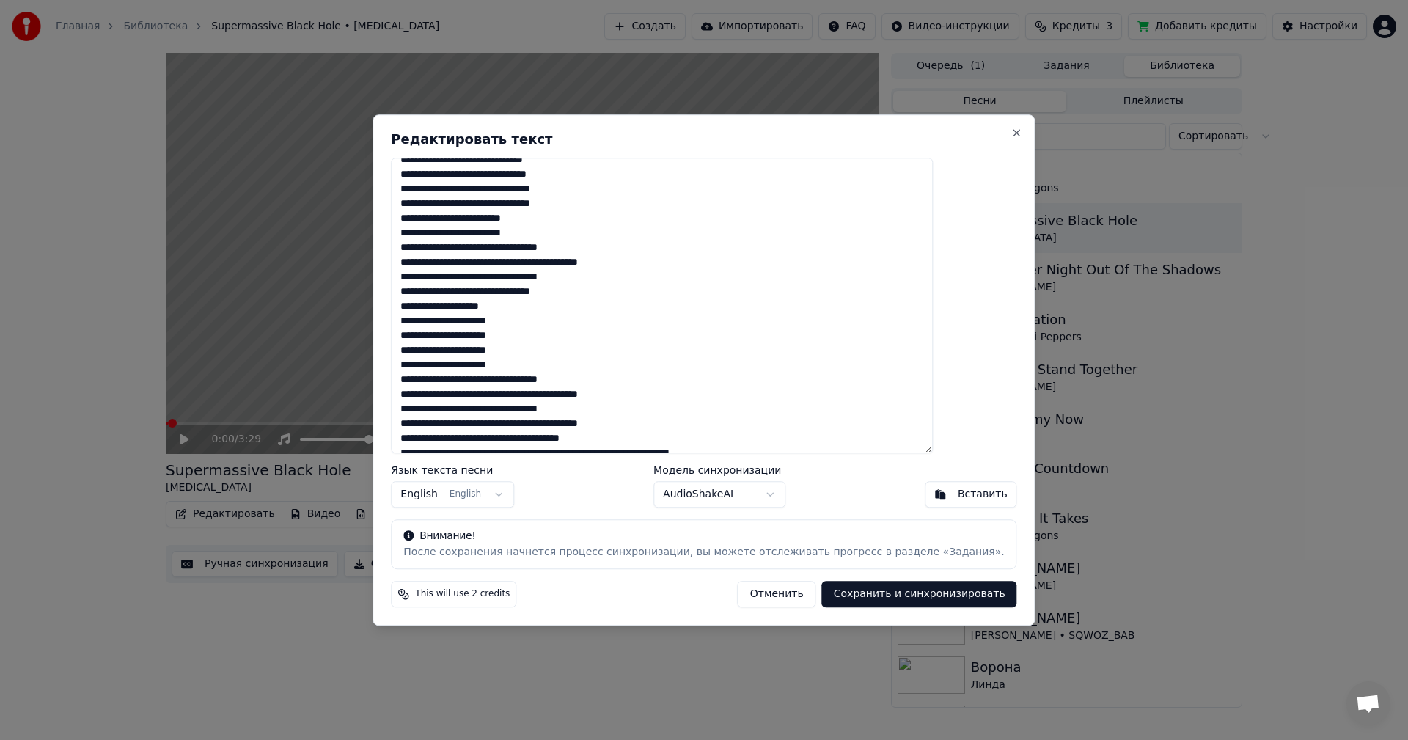
scroll to position [147, 0]
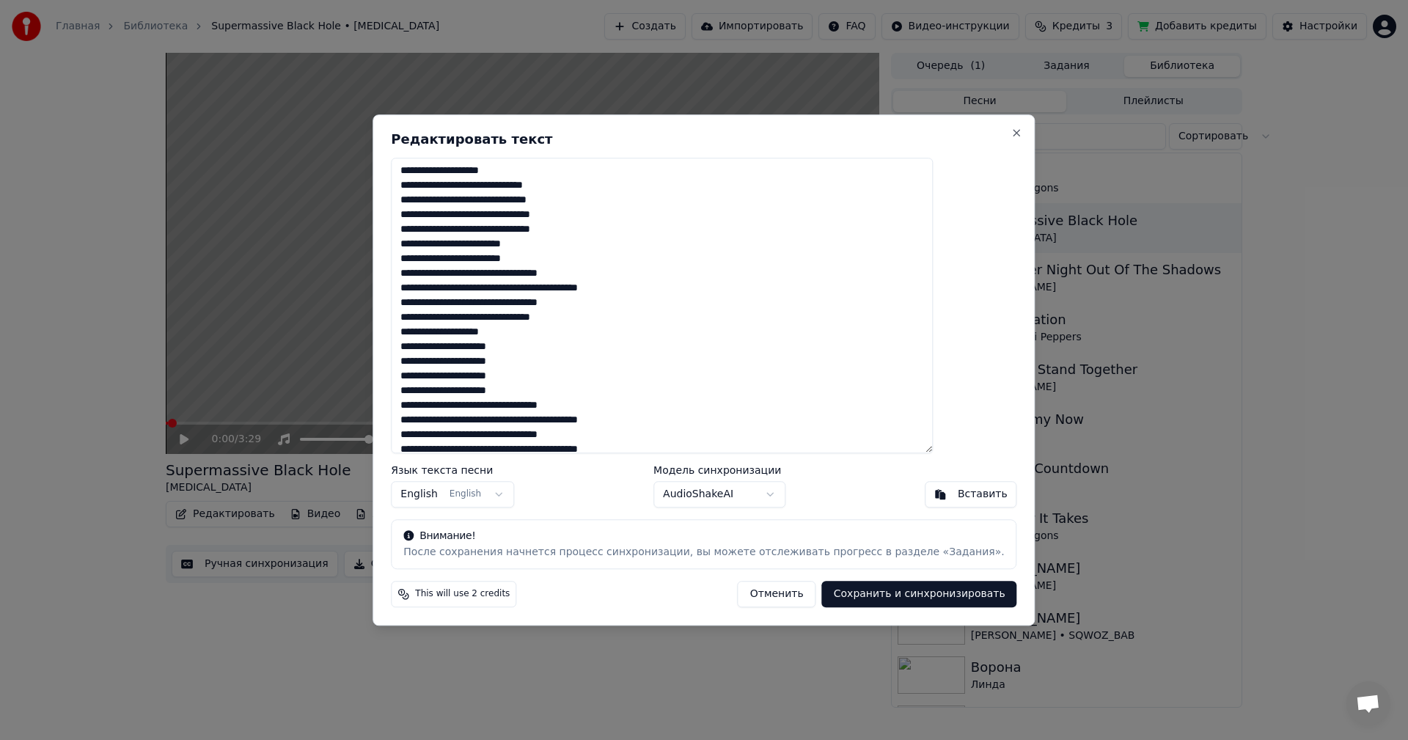
drag, startPoint x: 551, startPoint y: 331, endPoint x: 408, endPoint y: 332, distance: 143.0
click at [408, 332] on body "Главная Библиотека Supermassive Black Hole • [MEDICAL_DATA] Создать Импортирова…" at bounding box center [704, 370] width 1408 height 740
click at [582, 333] on textarea at bounding box center [662, 306] width 542 height 296
click at [584, 342] on textarea at bounding box center [662, 306] width 542 height 296
drag, startPoint x: 542, startPoint y: 331, endPoint x: 443, endPoint y: 332, distance: 99.0
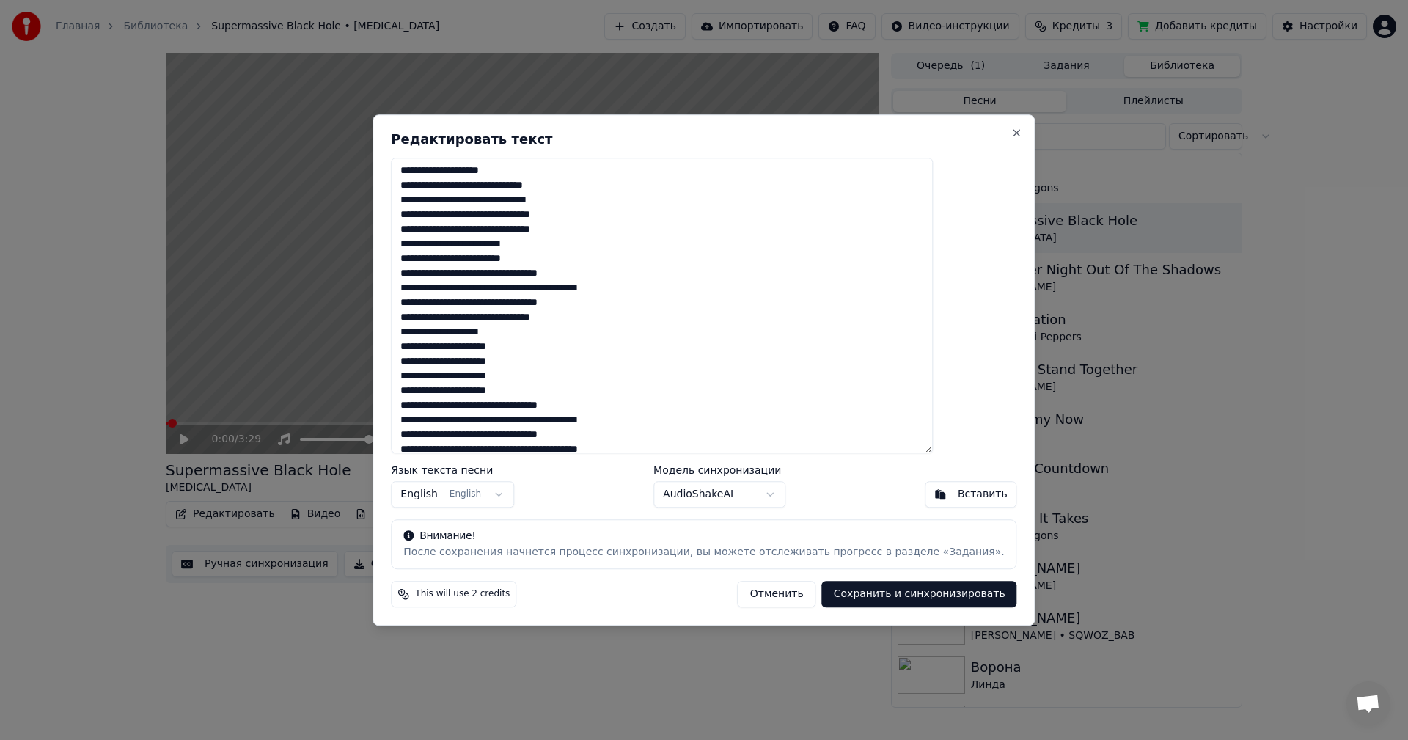
click at [443, 332] on textarea at bounding box center [662, 306] width 542 height 296
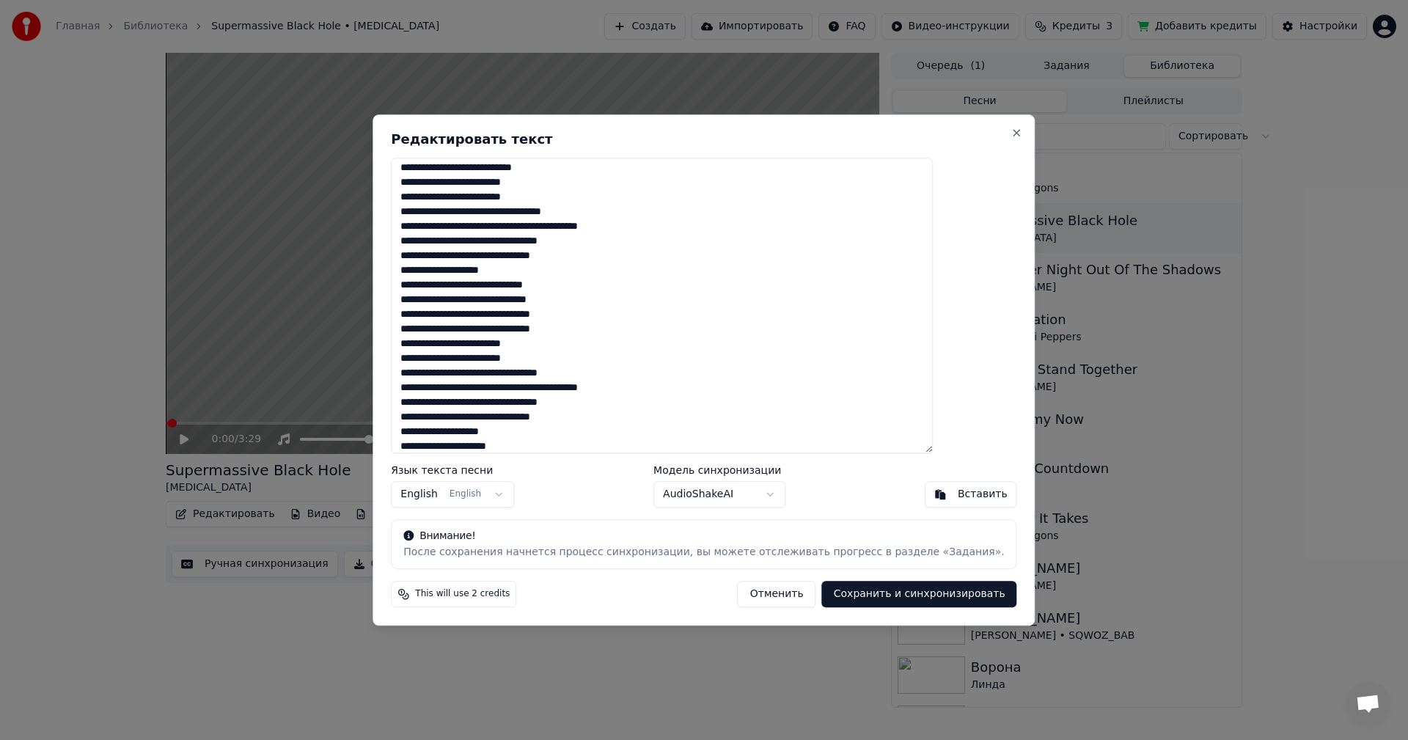
scroll to position [0, 0]
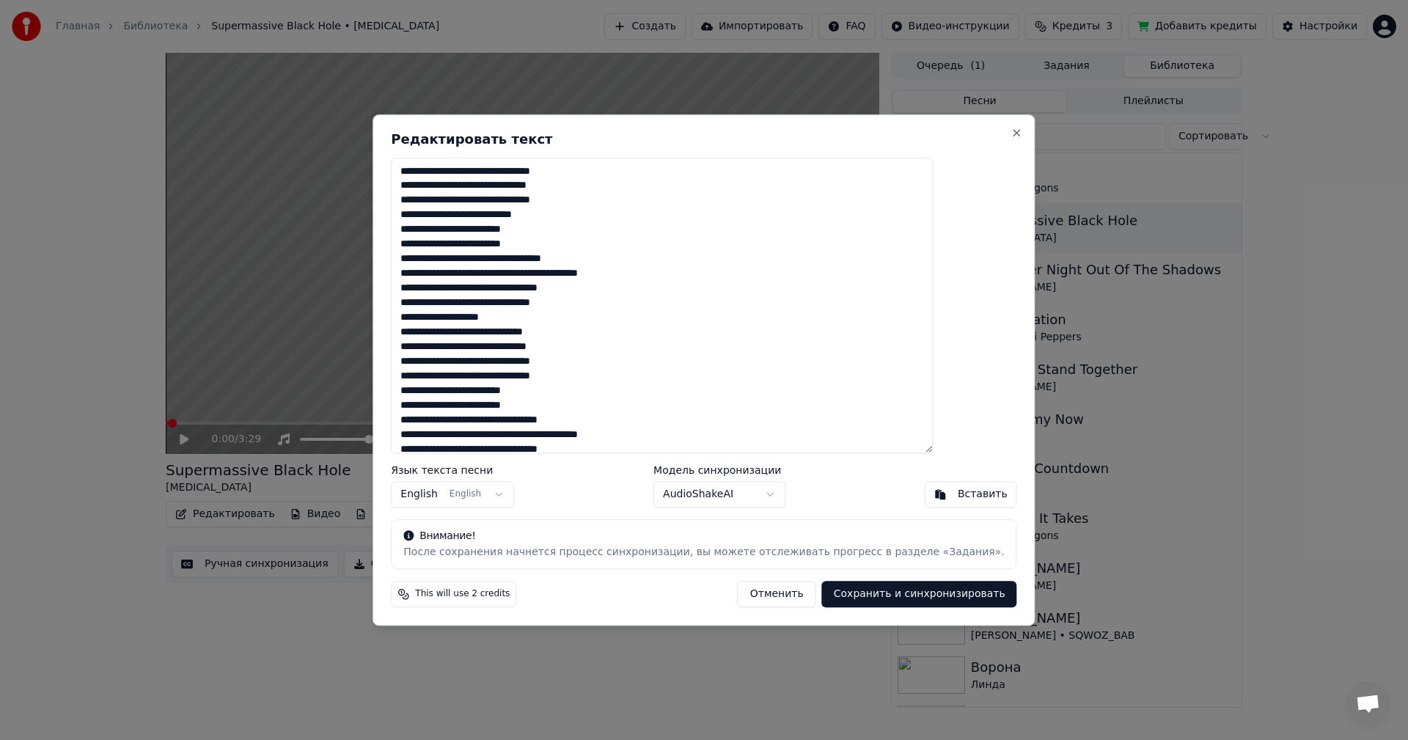
click at [620, 352] on textarea at bounding box center [662, 306] width 542 height 296
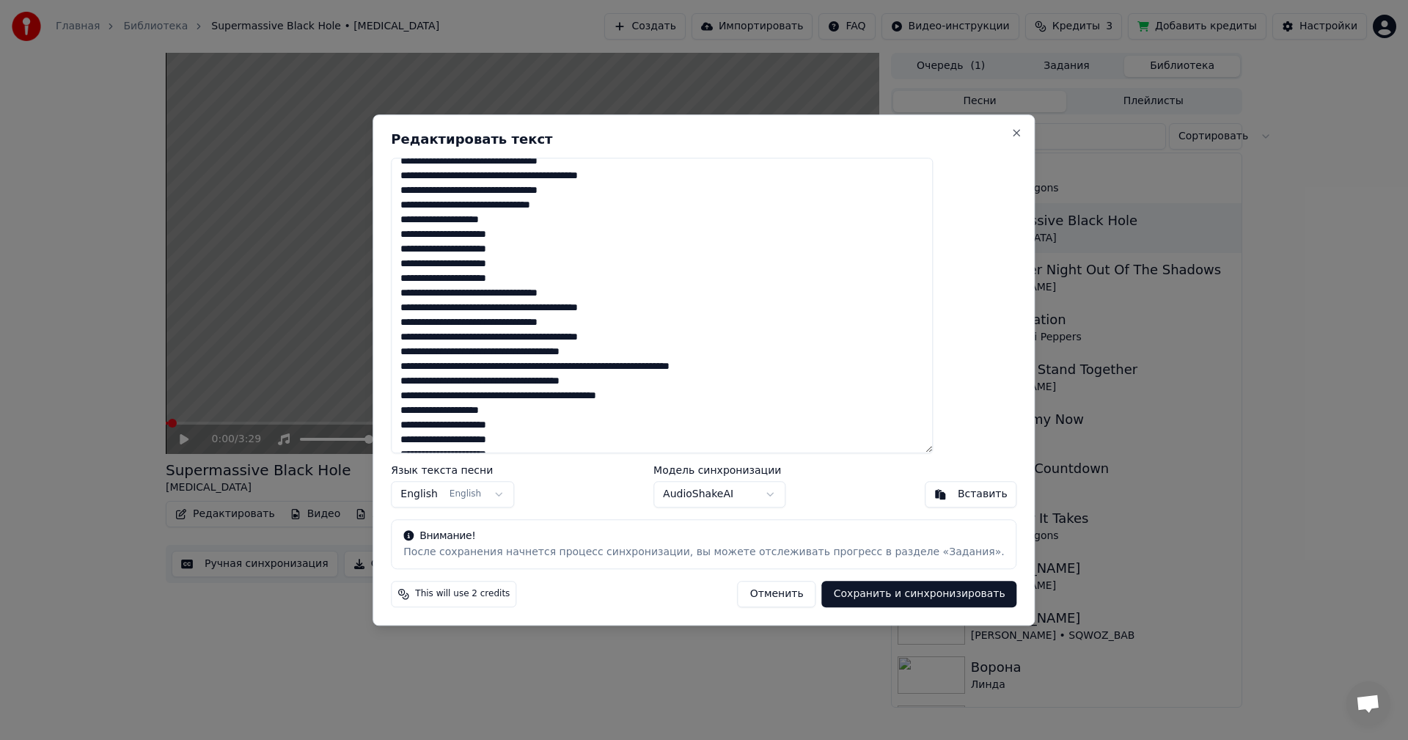
scroll to position [288, 0]
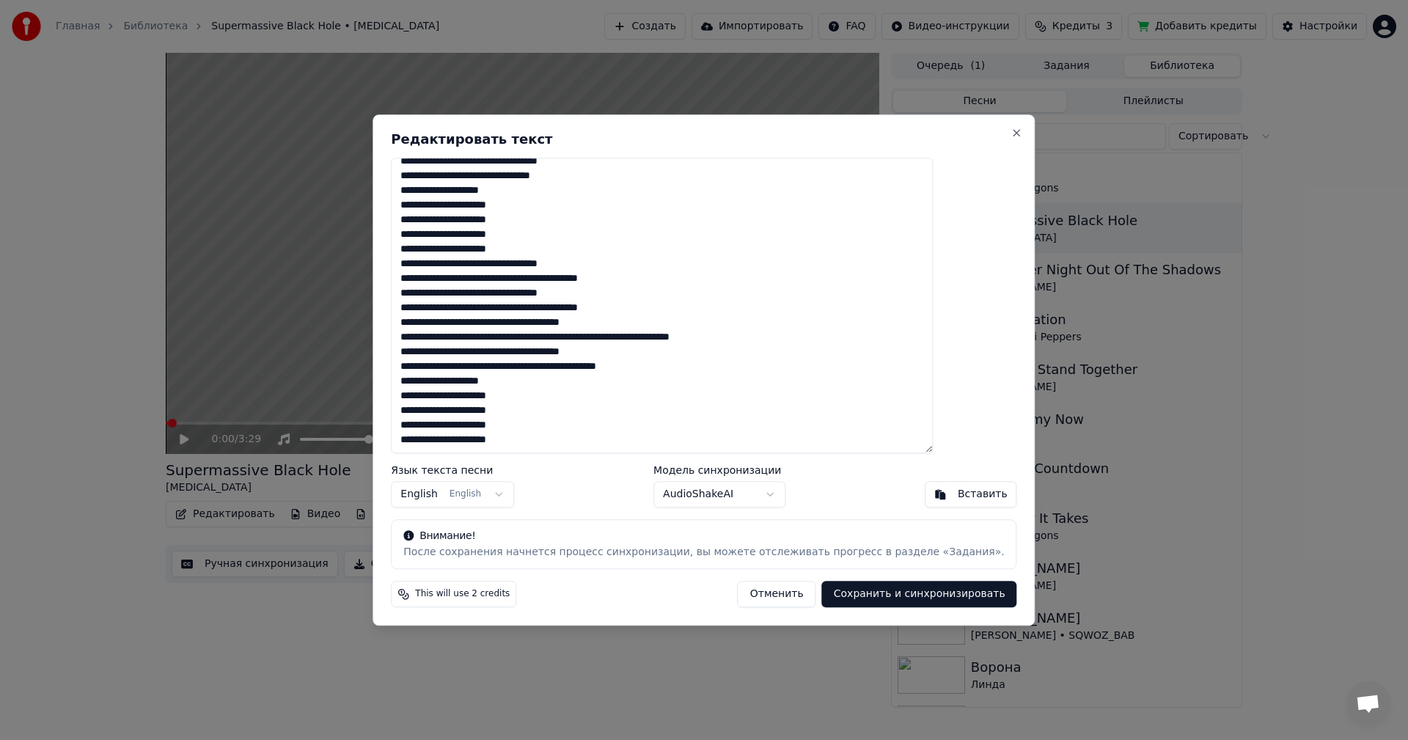
drag, startPoint x: 613, startPoint y: 323, endPoint x: 647, endPoint y: 320, distance: 33.8
click at [647, 320] on textarea at bounding box center [662, 306] width 542 height 296
drag, startPoint x: 789, startPoint y: 341, endPoint x: 669, endPoint y: 341, distance: 120.3
click at [669, 341] on textarea at bounding box center [662, 306] width 542 height 296
drag, startPoint x: 636, startPoint y: 355, endPoint x: 608, endPoint y: 355, distance: 27.9
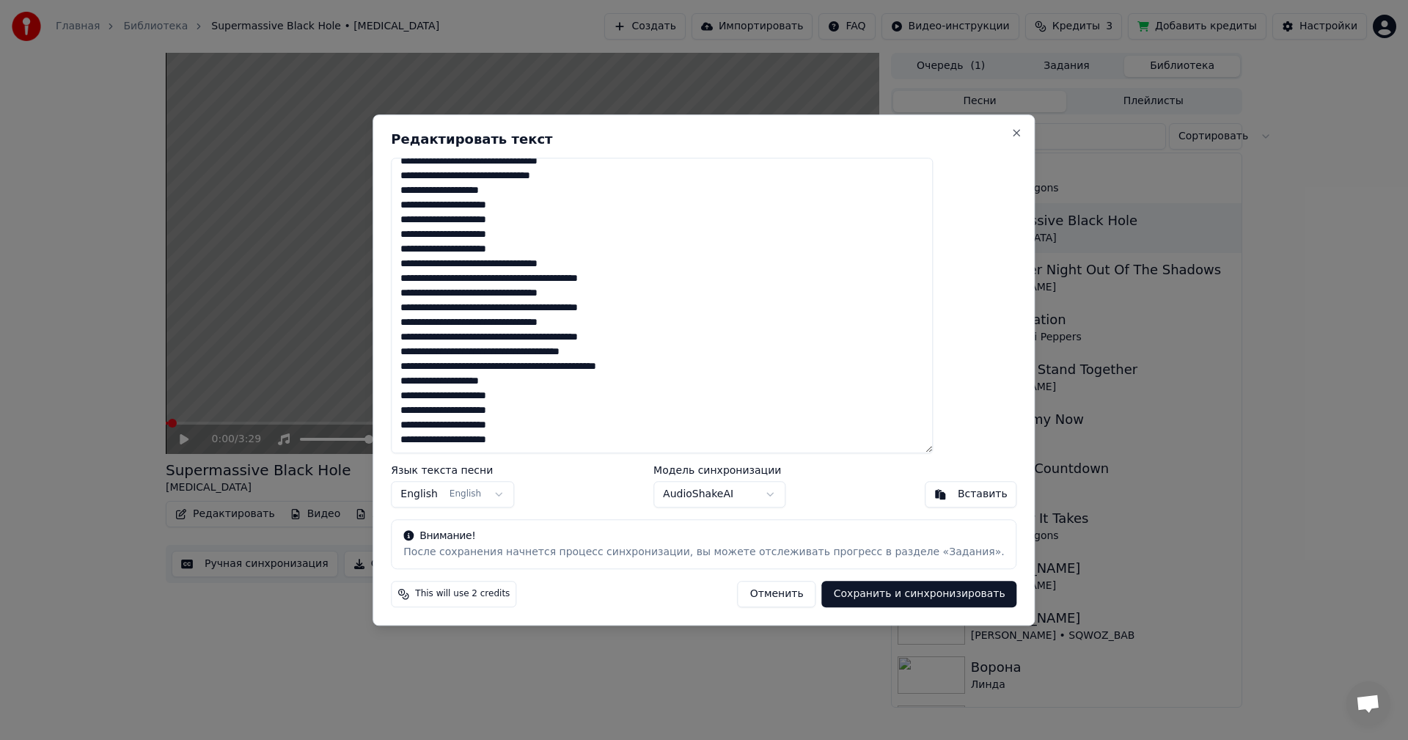
click at [608, 355] on textarea at bounding box center [662, 306] width 542 height 296
drag, startPoint x: 688, startPoint y: 368, endPoint x: 603, endPoint y: 368, distance: 85.1
click at [603, 368] on textarea at bounding box center [662, 306] width 542 height 296
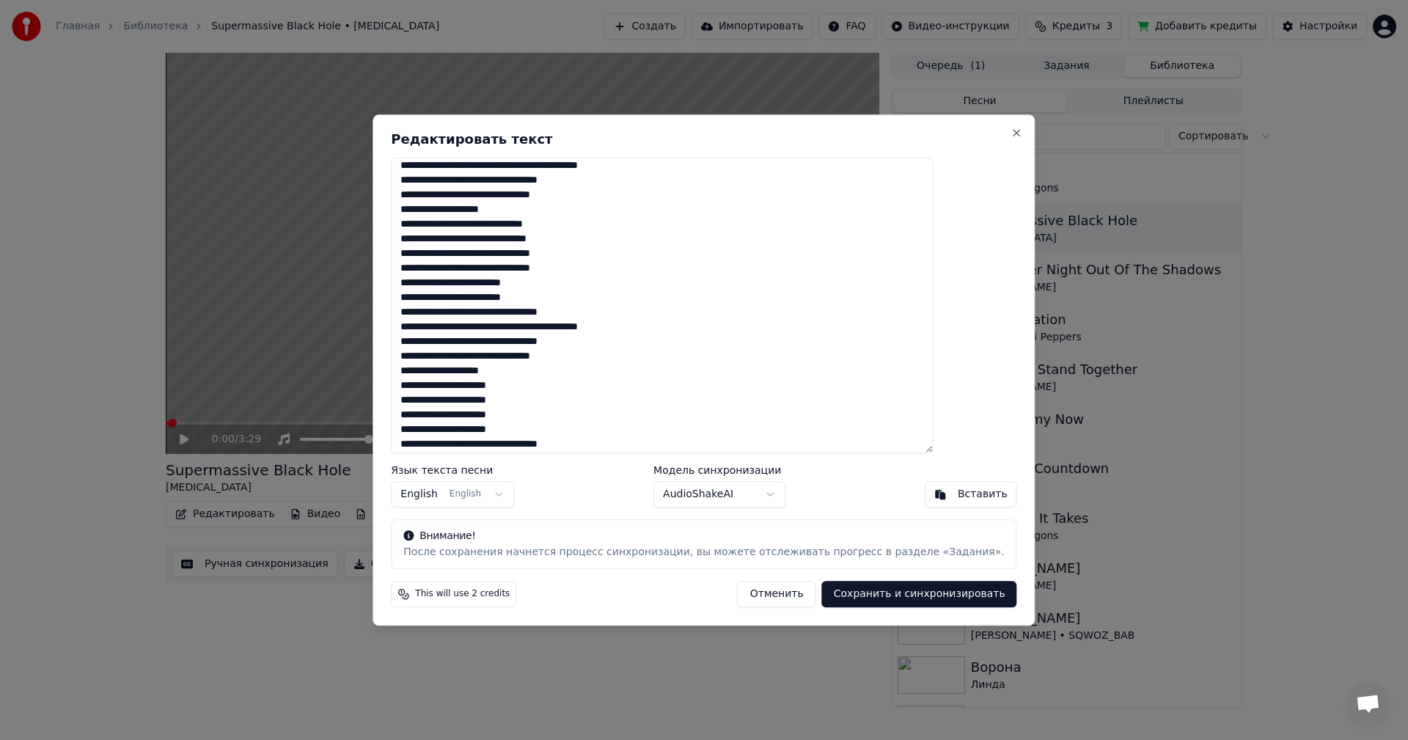
scroll to position [0, 0]
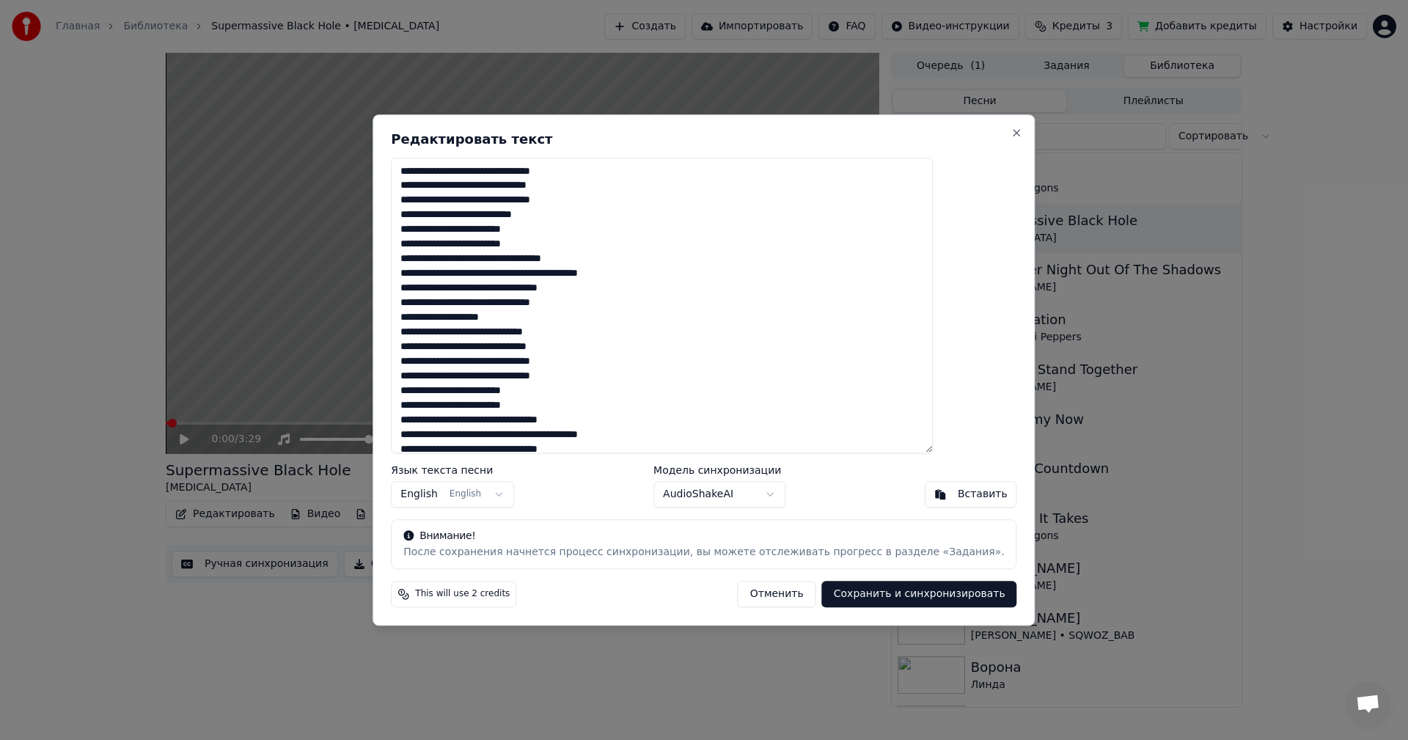
type textarea "**********"
click at [839, 597] on button "Сохранить и синхронизировать" at bounding box center [919, 594] width 195 height 26
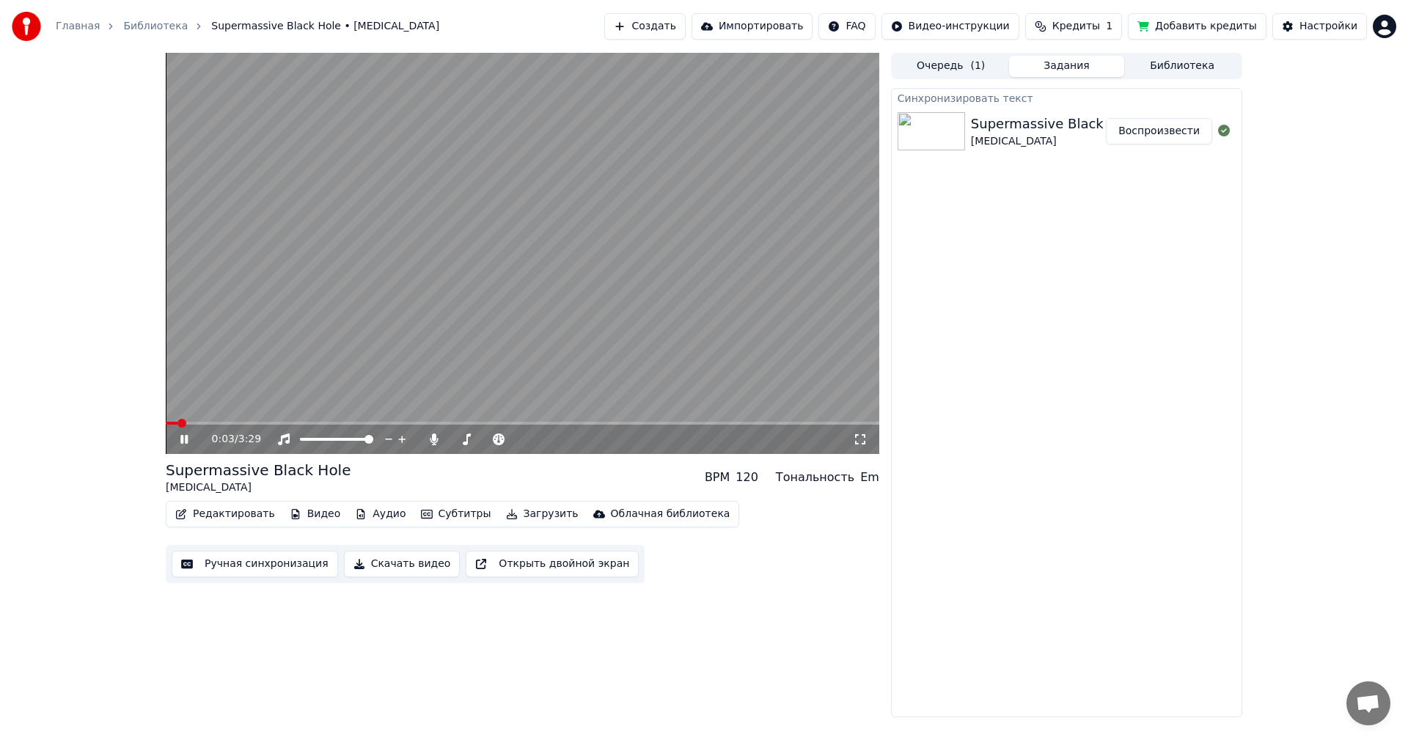
drag, startPoint x: 635, startPoint y: 268, endPoint x: 602, endPoint y: 309, distance: 52.7
click at [634, 269] on video at bounding box center [523, 253] width 714 height 401
click at [264, 560] on button "Ручная синхронизация" at bounding box center [255, 564] width 166 height 26
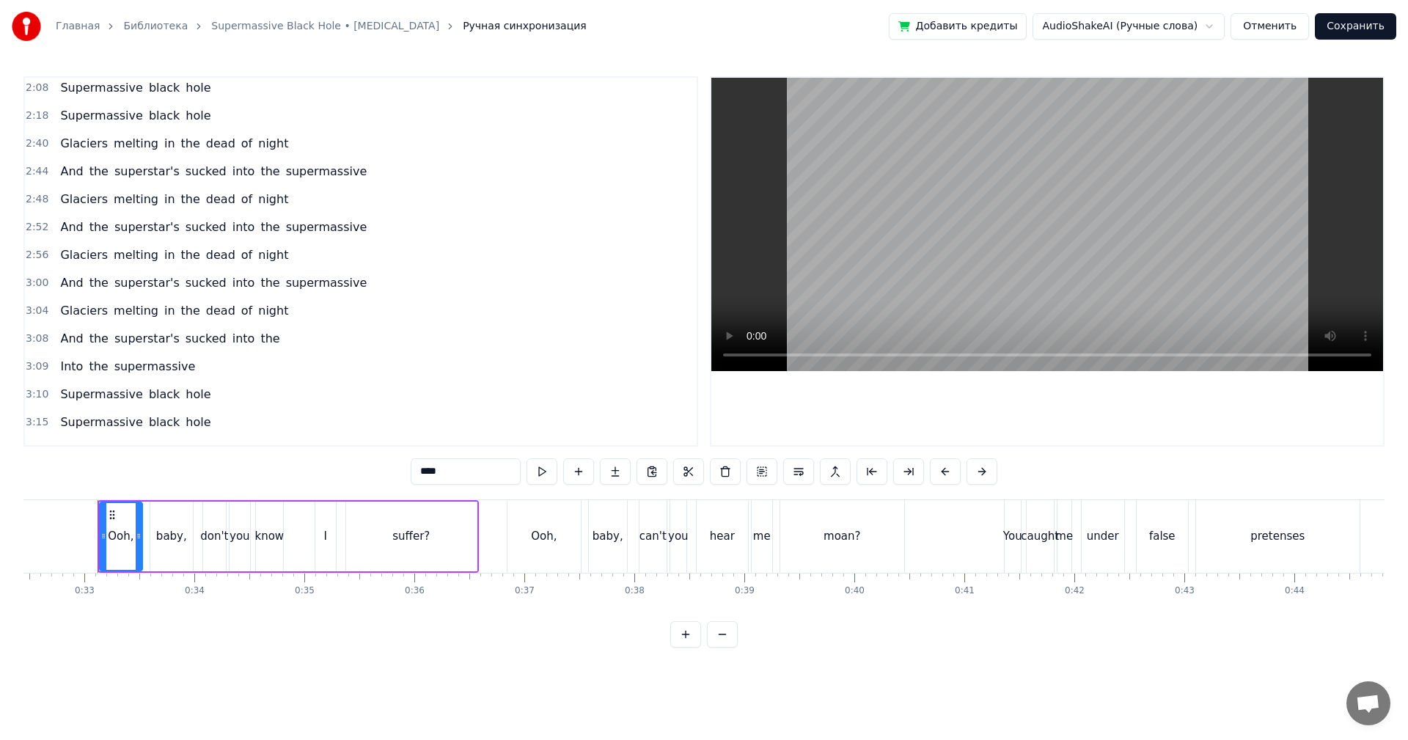
scroll to position [694, 0]
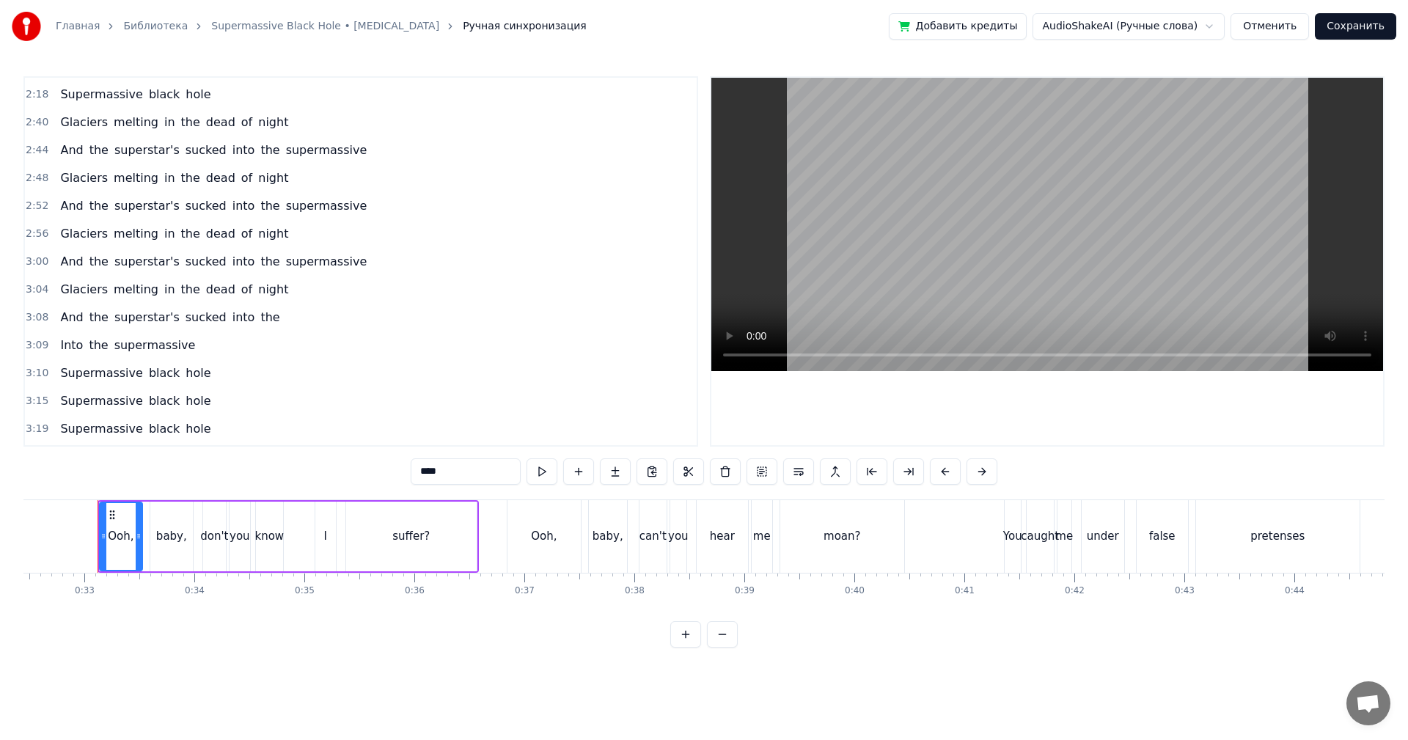
click at [928, 207] on video at bounding box center [1047, 224] width 672 height 293
click at [994, 233] on video at bounding box center [1047, 224] width 672 height 293
click at [1011, 550] on div "You" at bounding box center [1013, 536] width 16 height 73
type input "***"
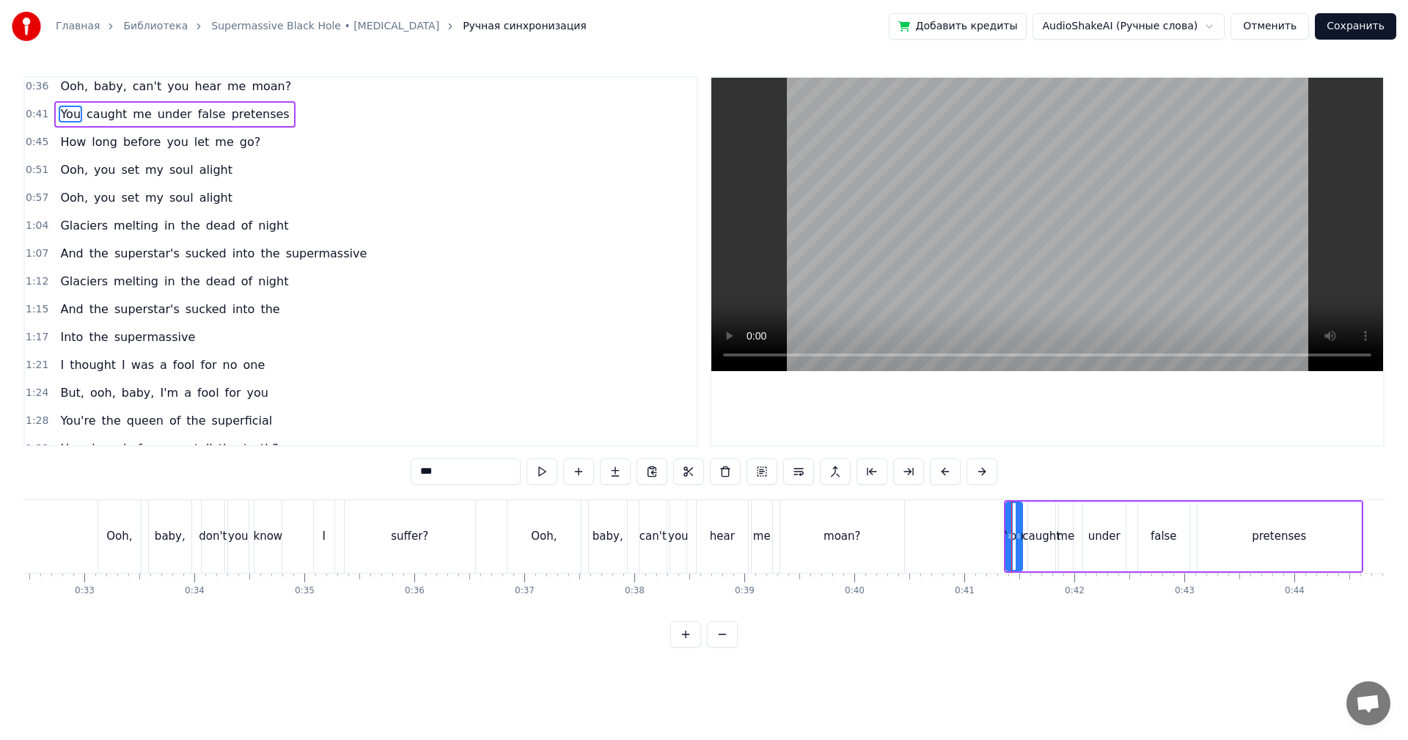
scroll to position [0, 0]
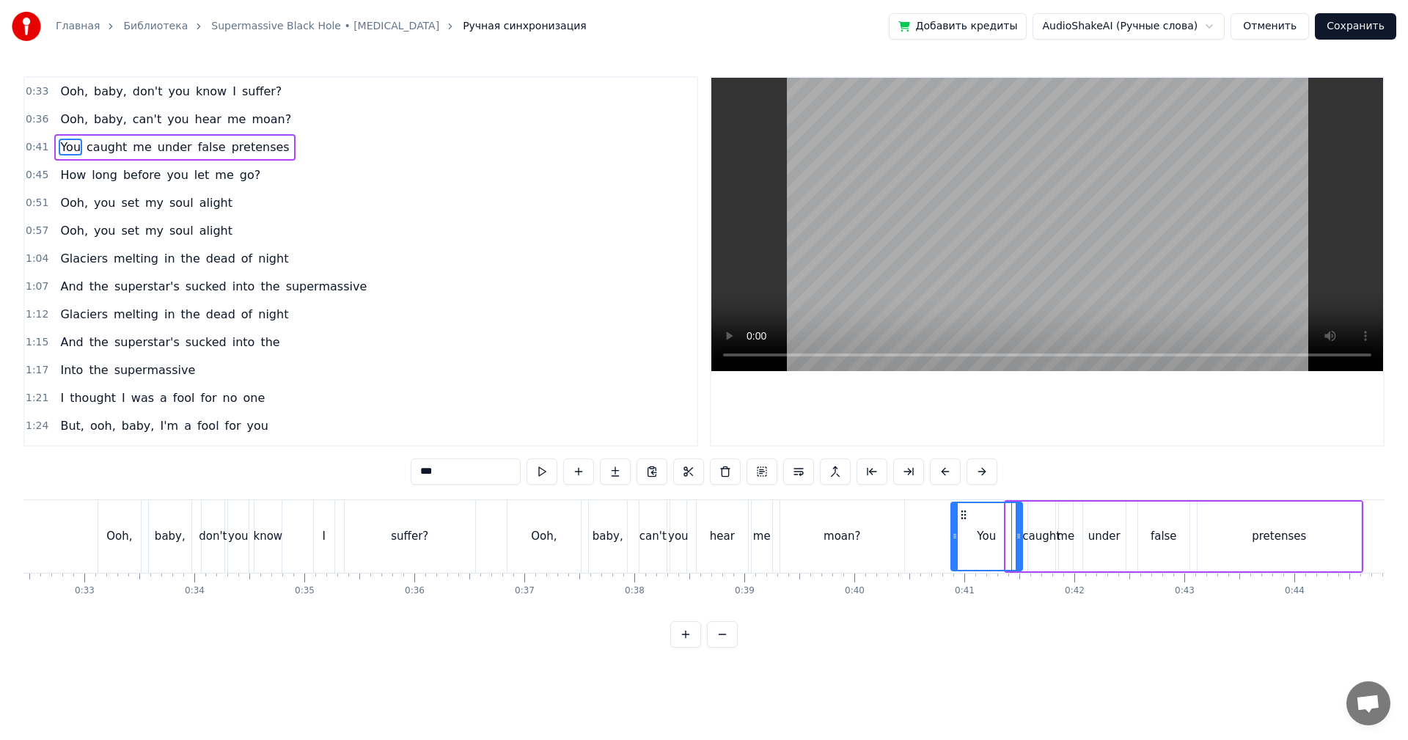
drag, startPoint x: 1007, startPoint y: 544, endPoint x: 953, endPoint y: 537, distance: 54.0
click at [956, 536] on div at bounding box center [955, 536] width 6 height 67
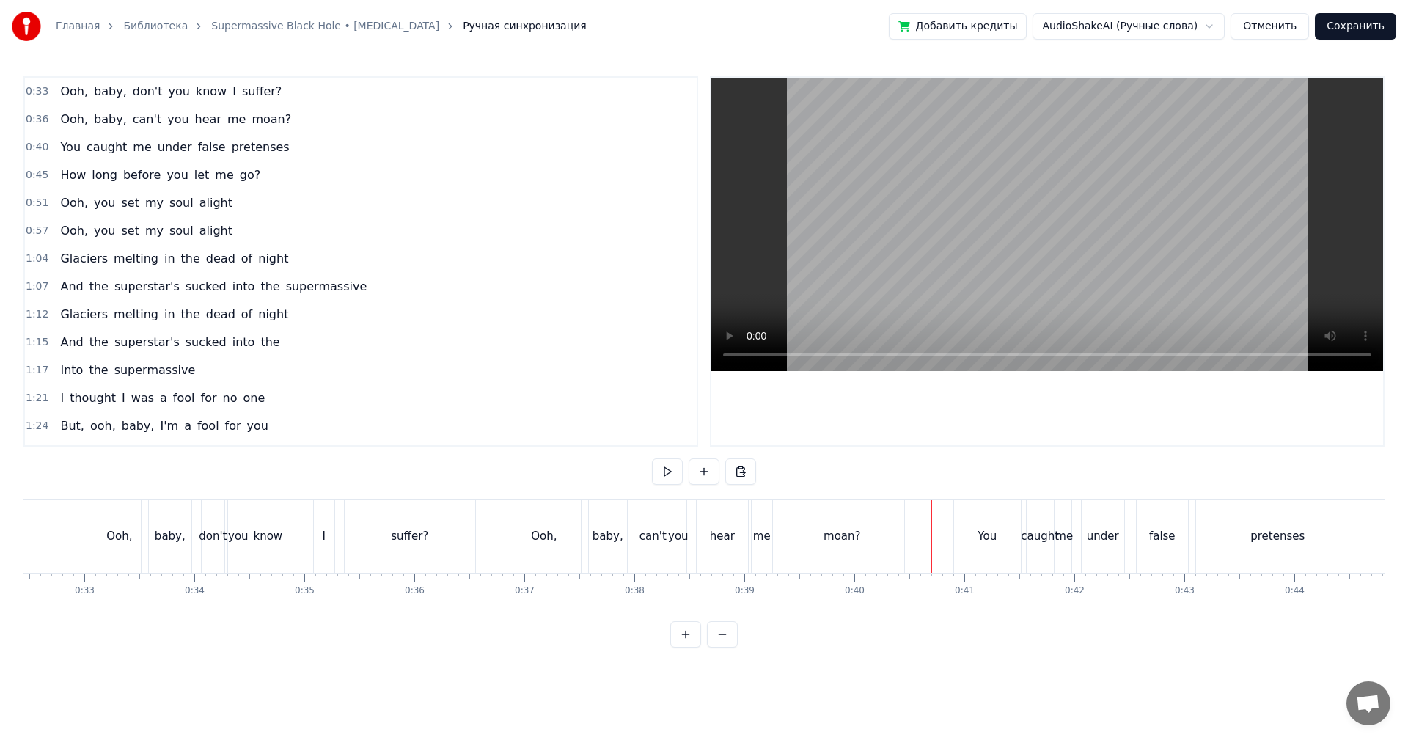
click at [1074, 207] on video at bounding box center [1047, 224] width 672 height 293
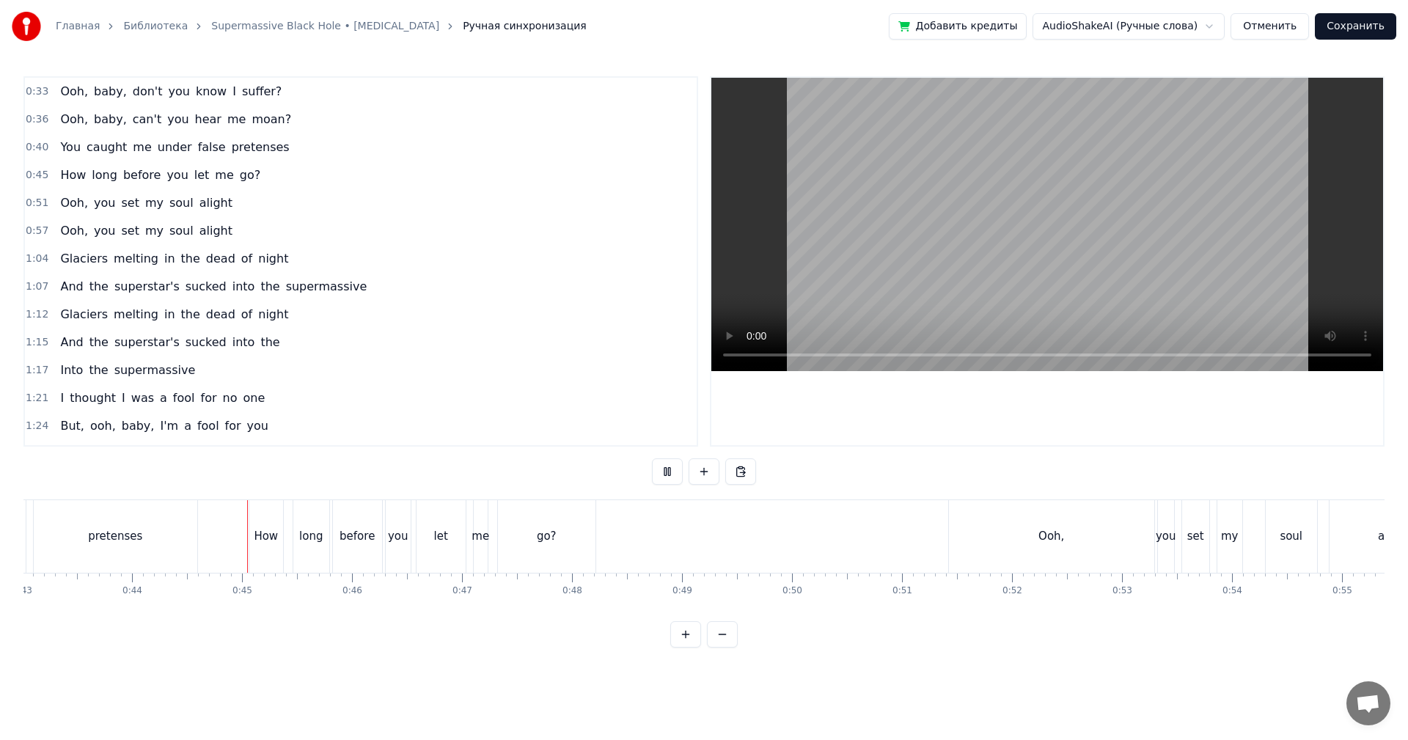
scroll to position [0, 4805]
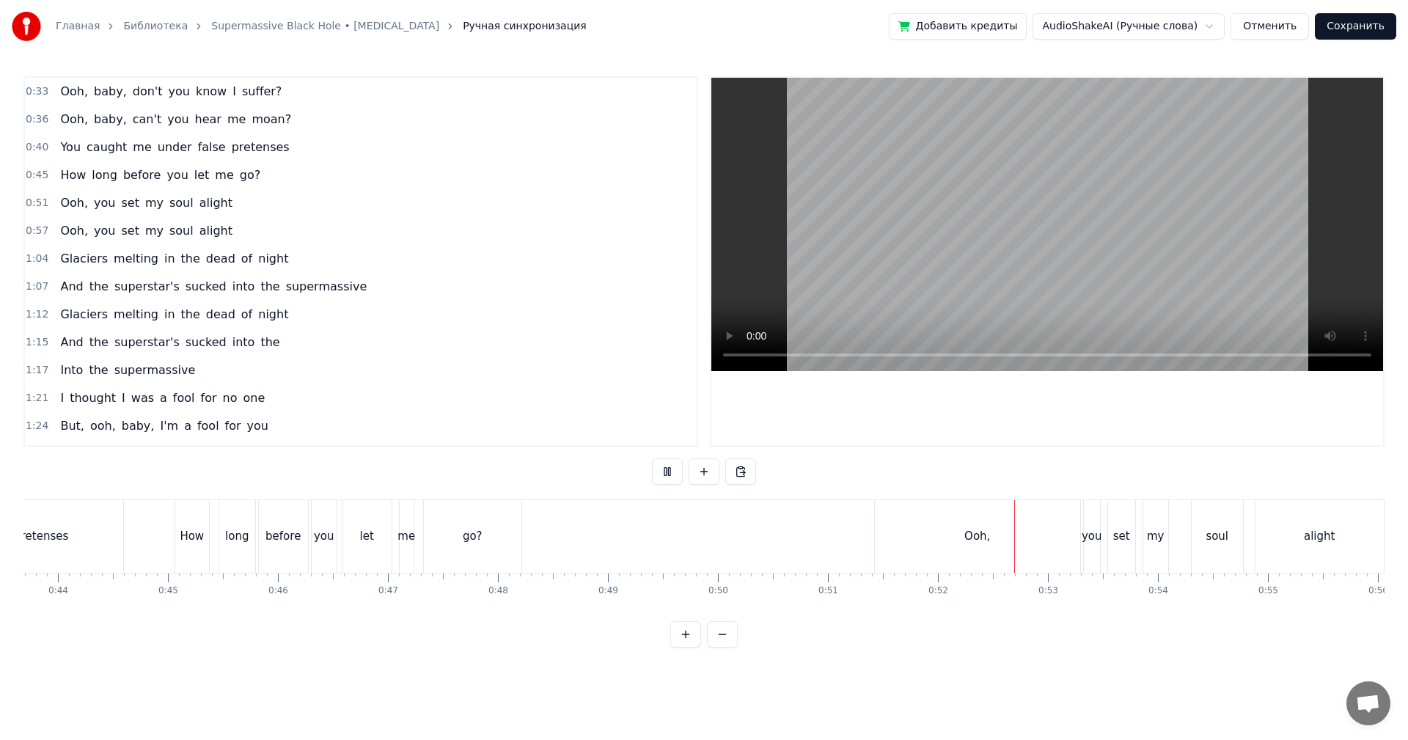
click at [983, 535] on div "Ooh," at bounding box center [977, 536] width 26 height 17
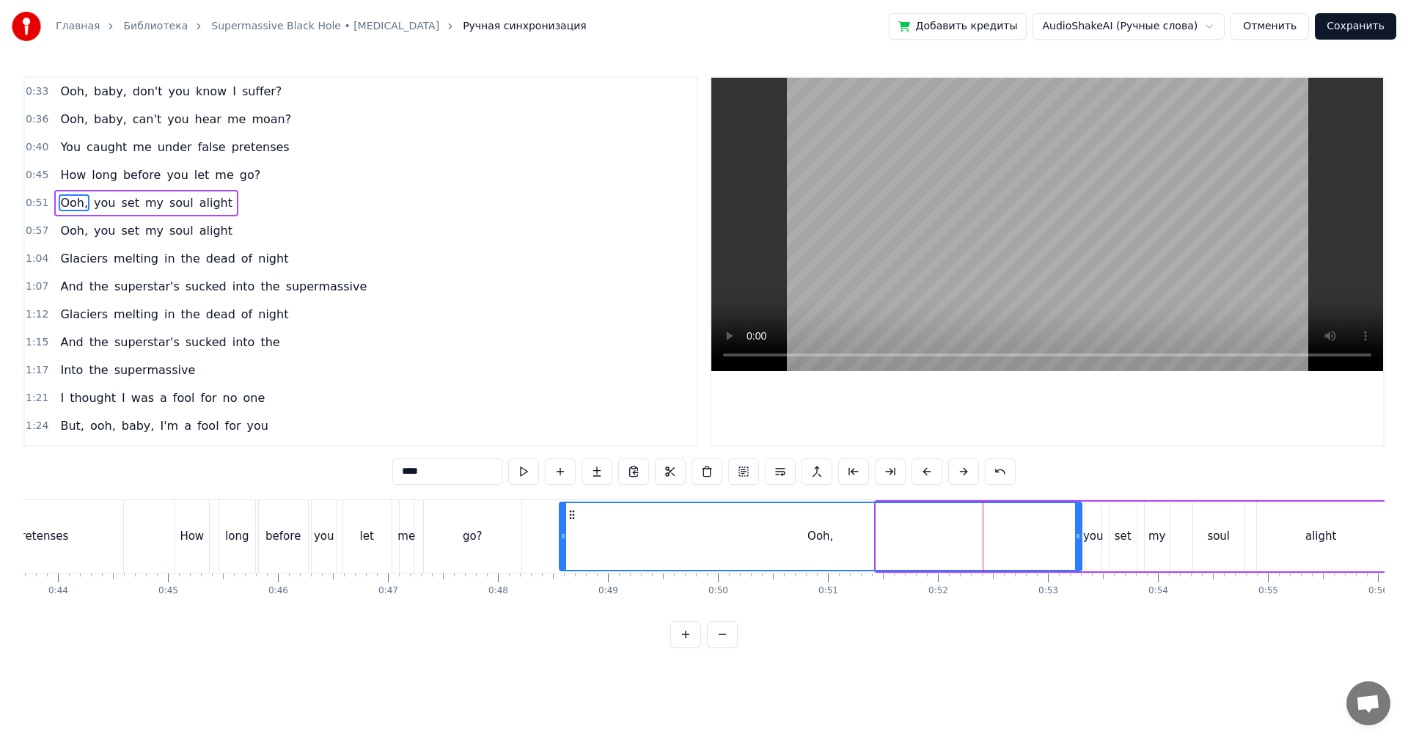
drag, startPoint x: 881, startPoint y: 536, endPoint x: 564, endPoint y: 535, distance: 316.8
click at [564, 535] on icon at bounding box center [563, 536] width 6 height 12
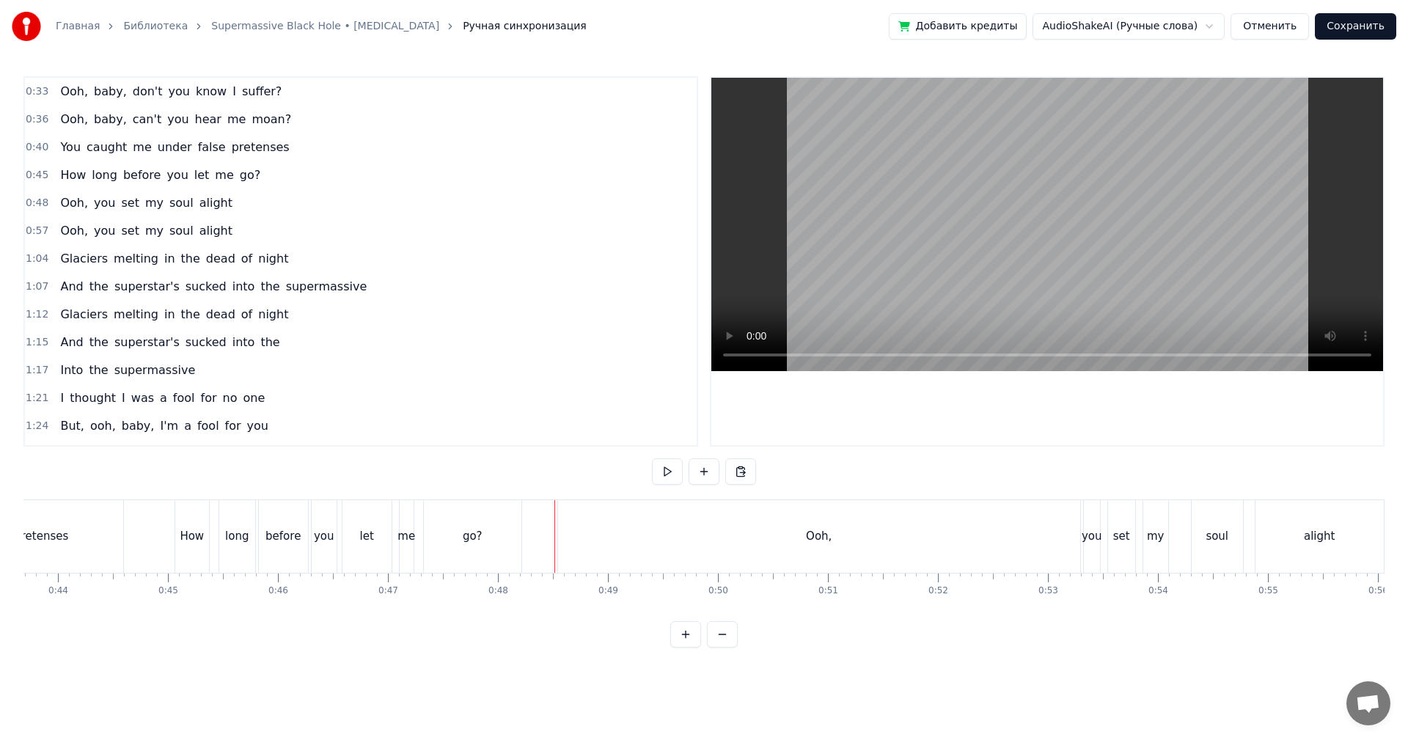
click at [1071, 238] on video at bounding box center [1047, 224] width 672 height 293
drag, startPoint x: 828, startPoint y: 532, endPoint x: 923, endPoint y: 389, distance: 171.5
click at [828, 531] on div "alight" at bounding box center [879, 536] width 128 height 73
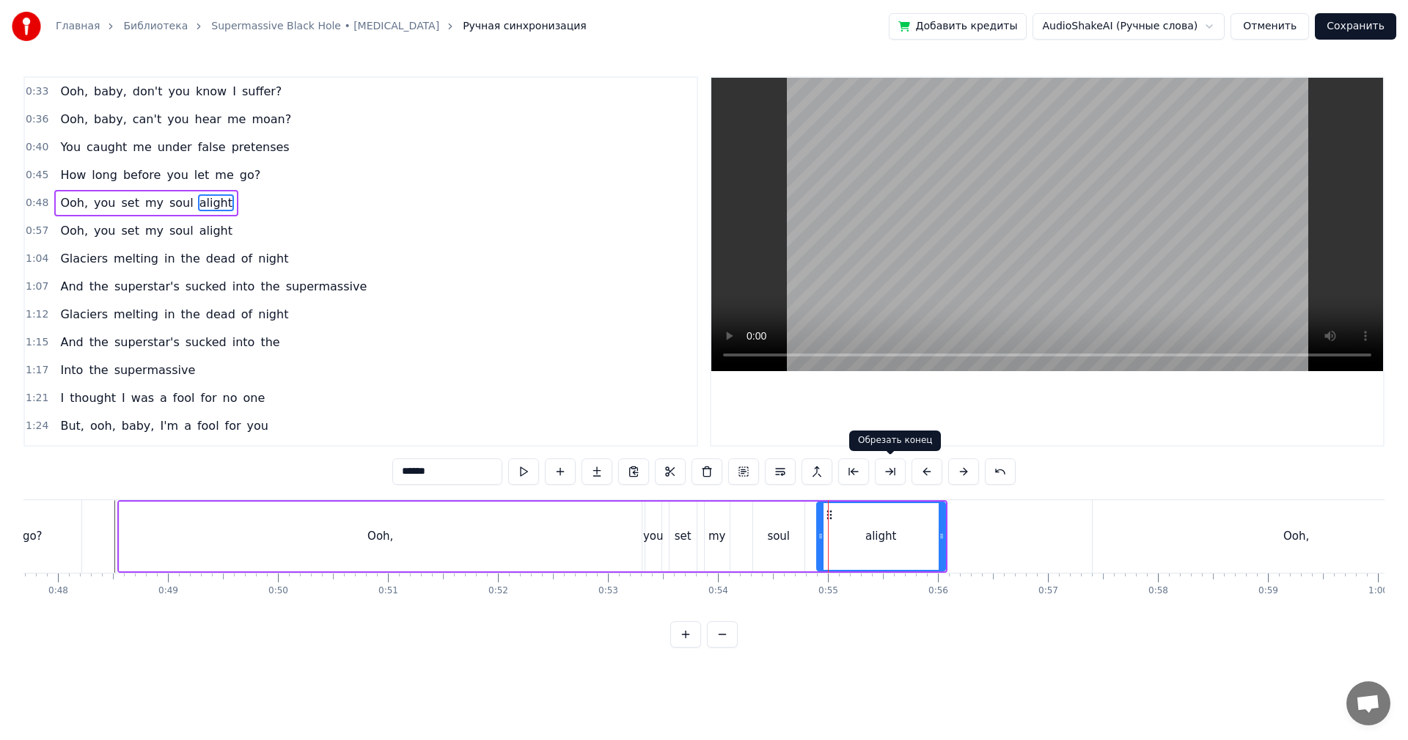
click at [993, 202] on video at bounding box center [1047, 224] width 672 height 293
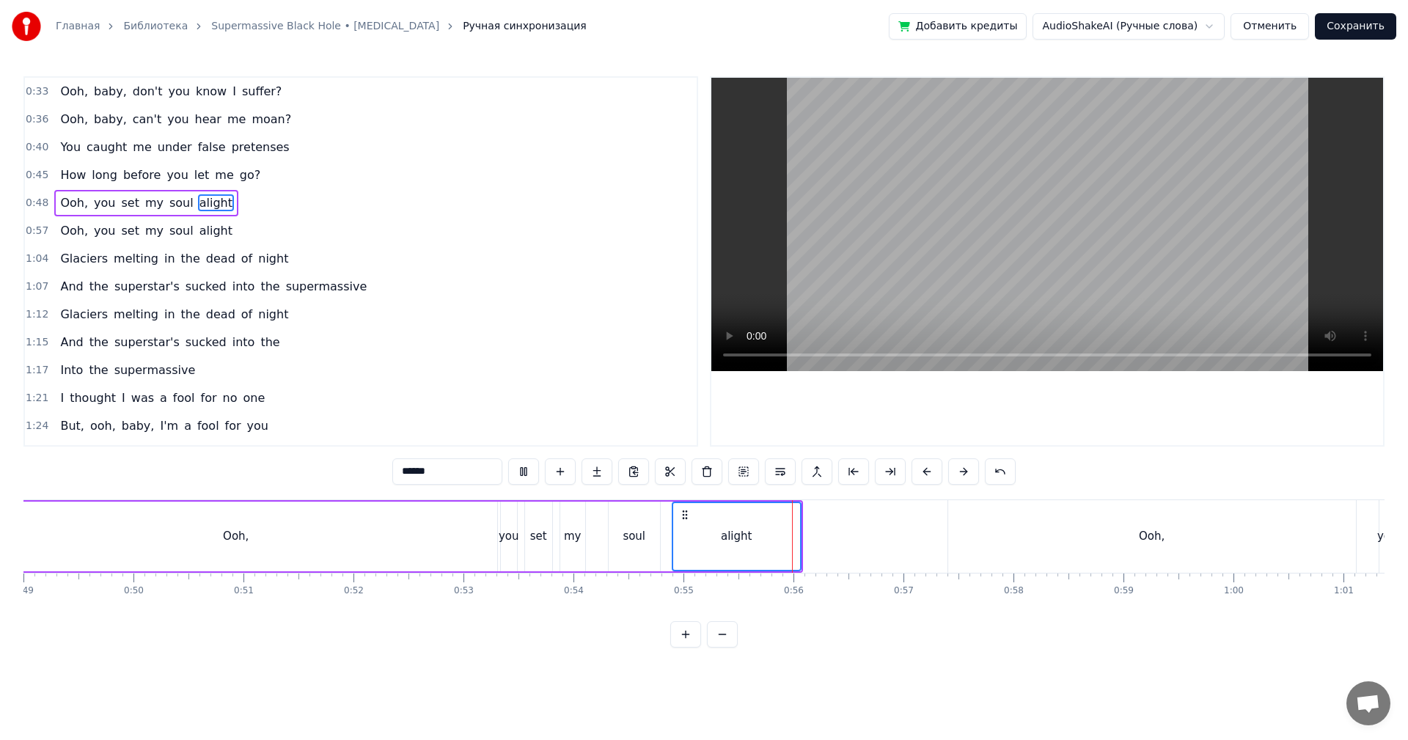
scroll to position [0, 5392]
click at [989, 518] on div "Ooh," at bounding box center [1150, 536] width 408 height 73
type input "****"
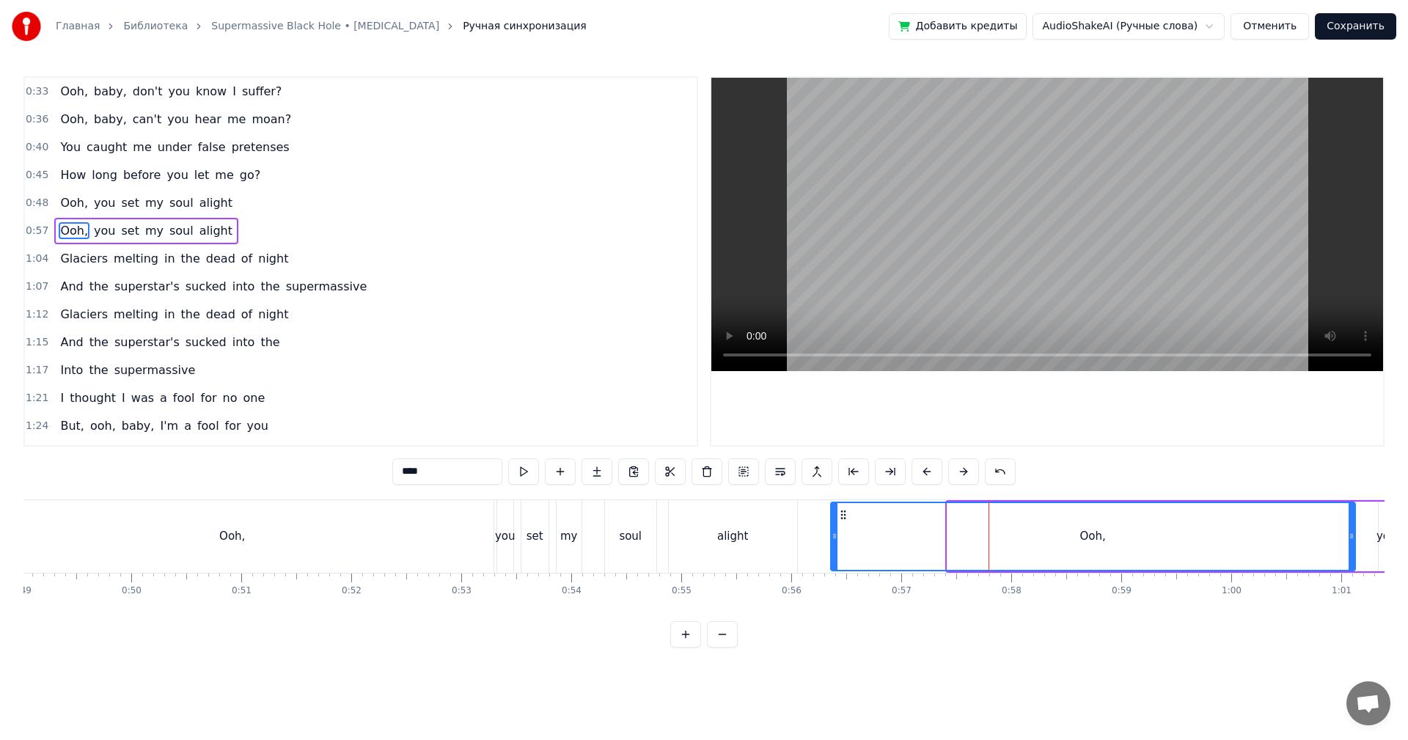
drag, startPoint x: 951, startPoint y: 532, endPoint x: 825, endPoint y: 539, distance: 126.3
click at [832, 539] on icon at bounding box center [835, 536] width 6 height 12
click at [800, 542] on div "Ooh, you set my soul alight" at bounding box center [386, 536] width 830 height 73
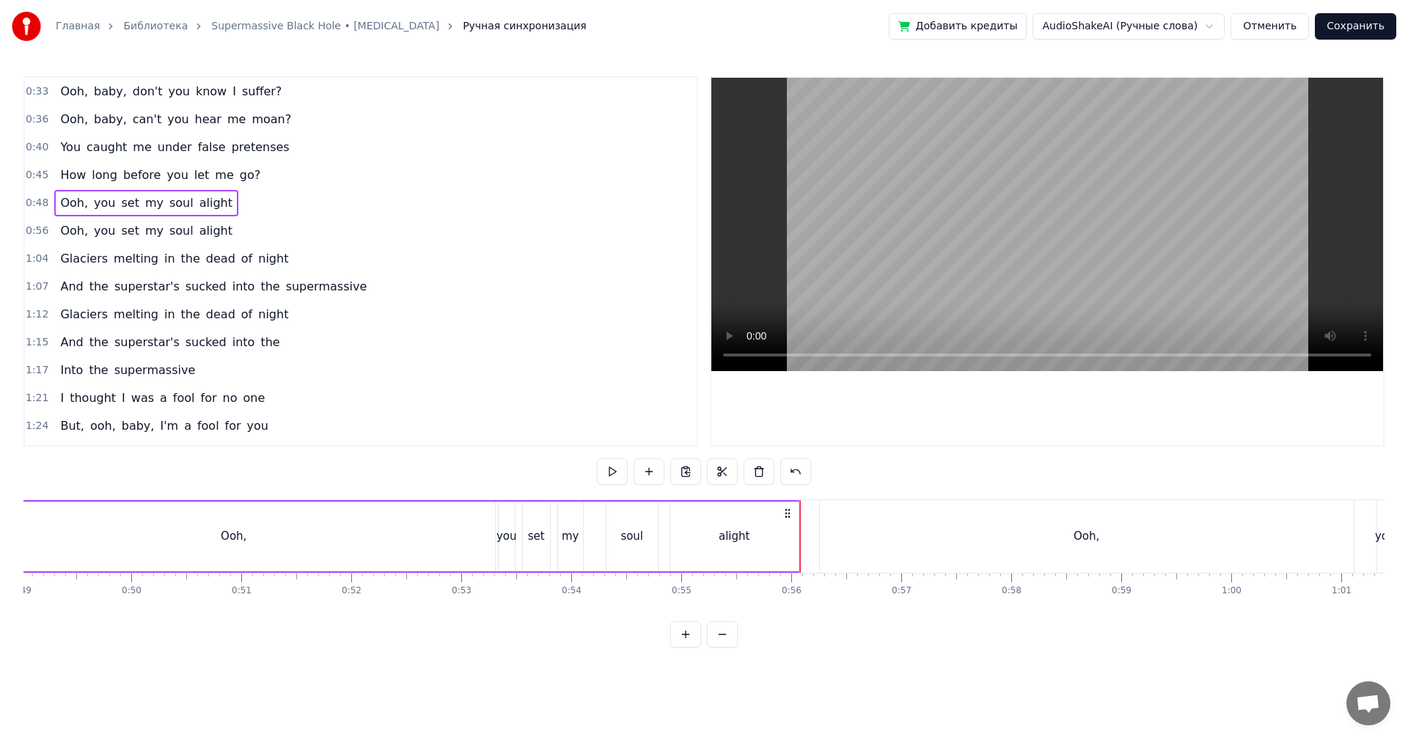
click at [1082, 216] on video at bounding box center [1047, 224] width 672 height 293
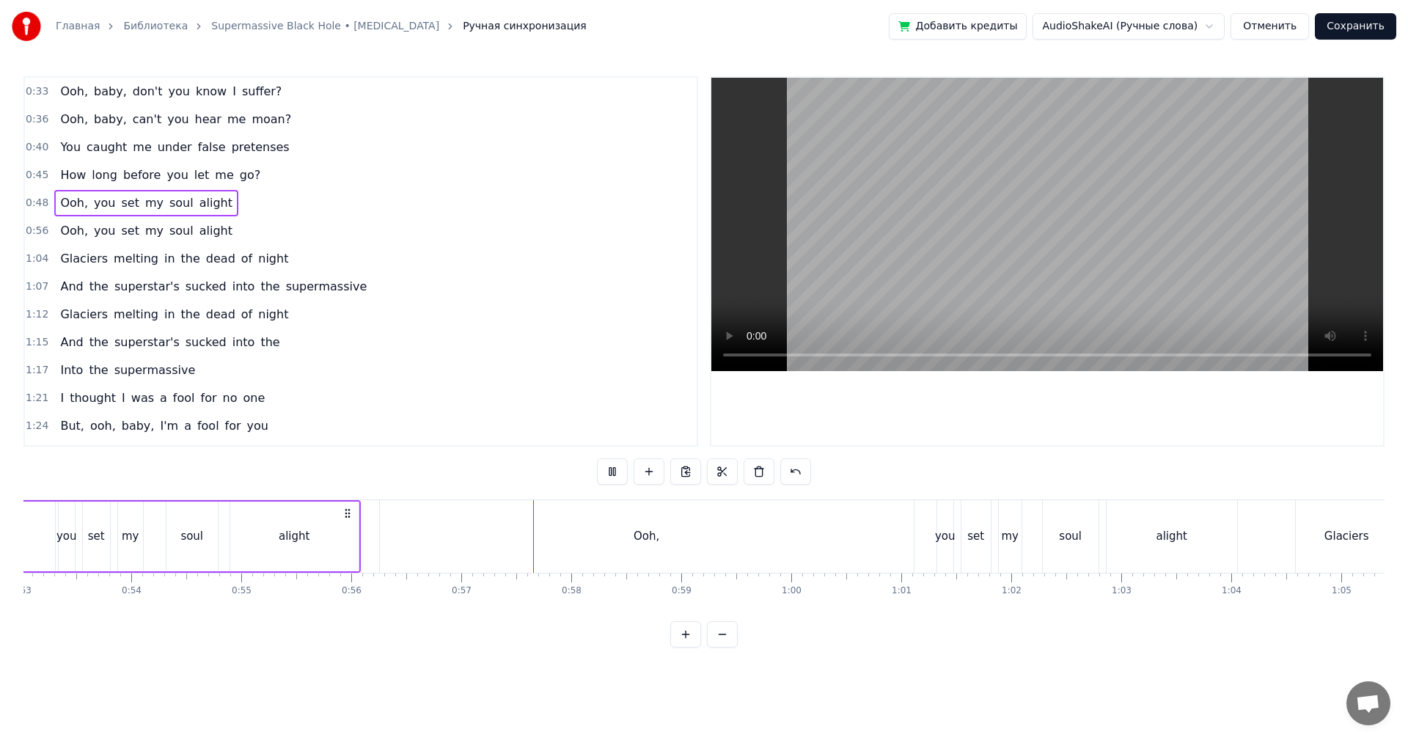
scroll to position [0, 6125]
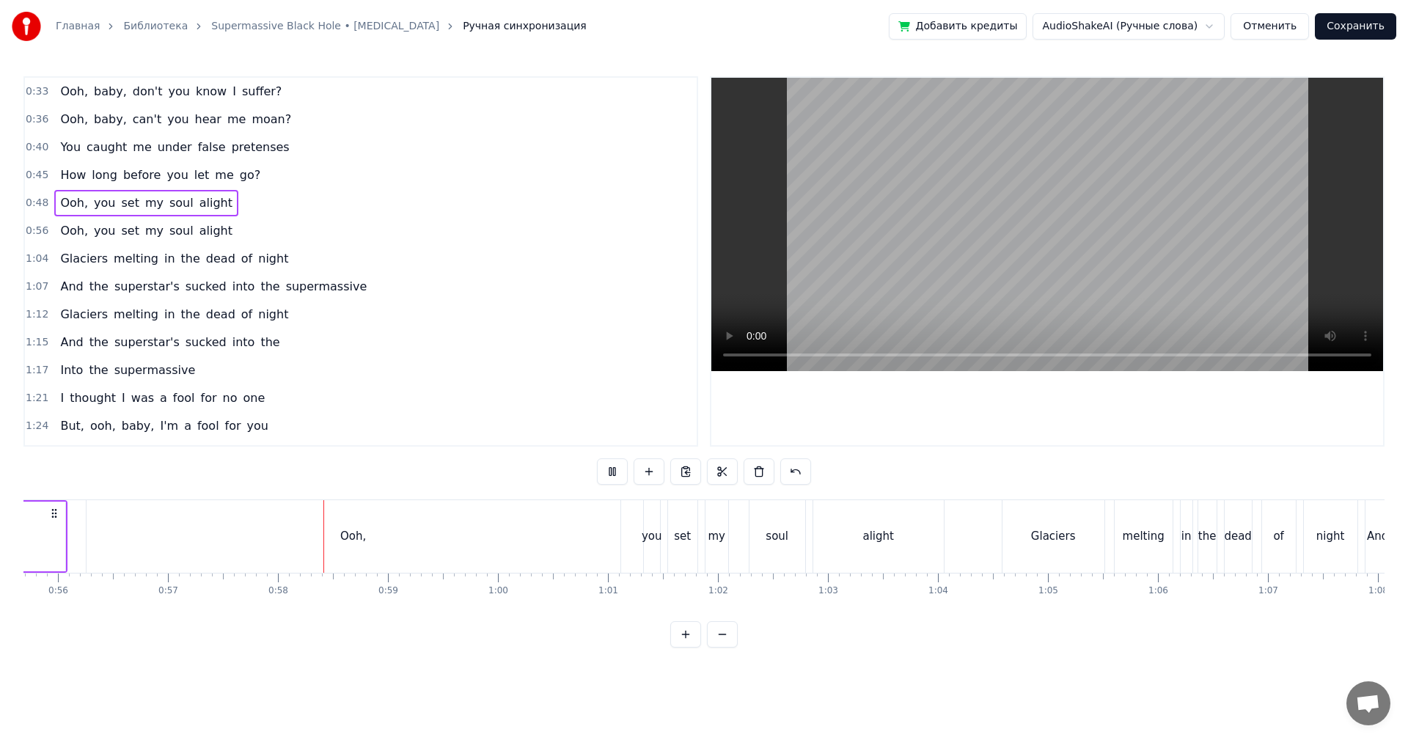
click at [829, 534] on div "alight" at bounding box center [878, 536] width 131 height 73
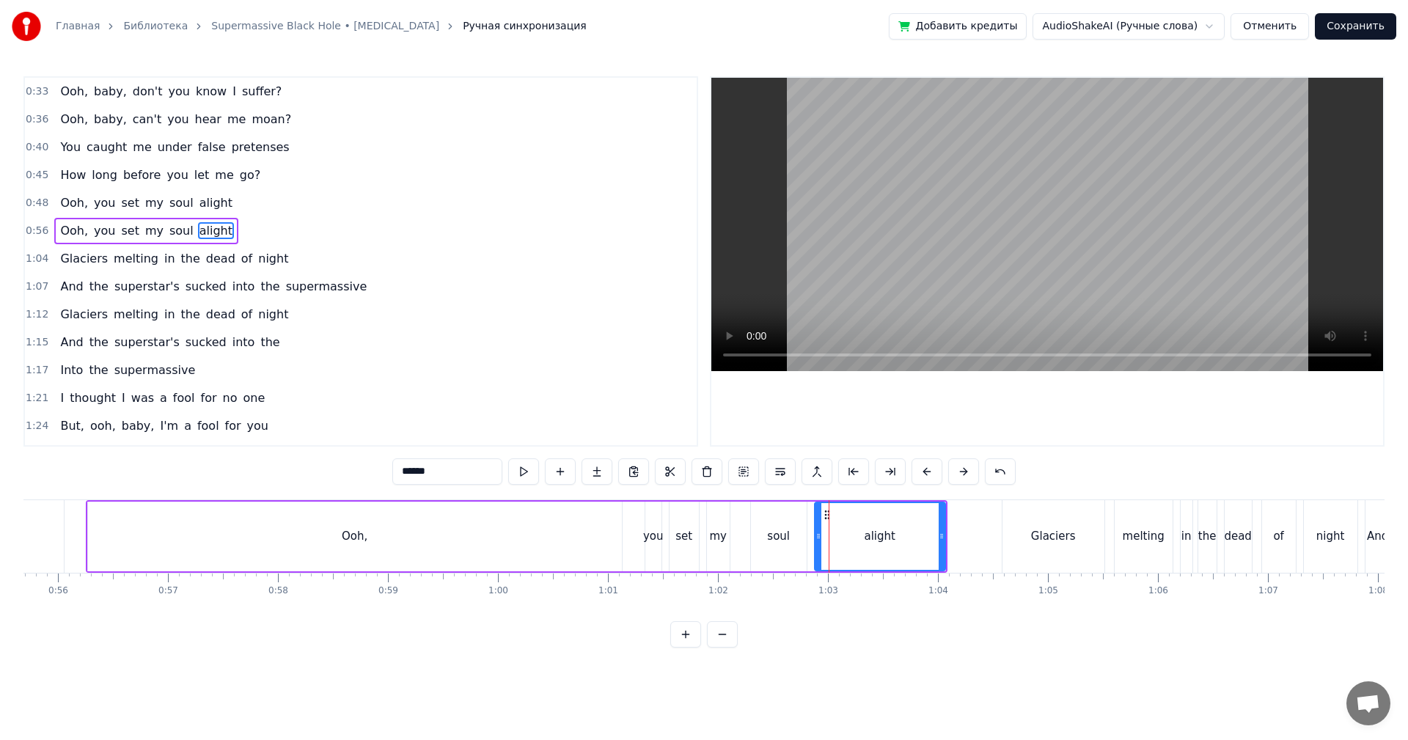
click at [1066, 237] on video at bounding box center [1047, 224] width 672 height 293
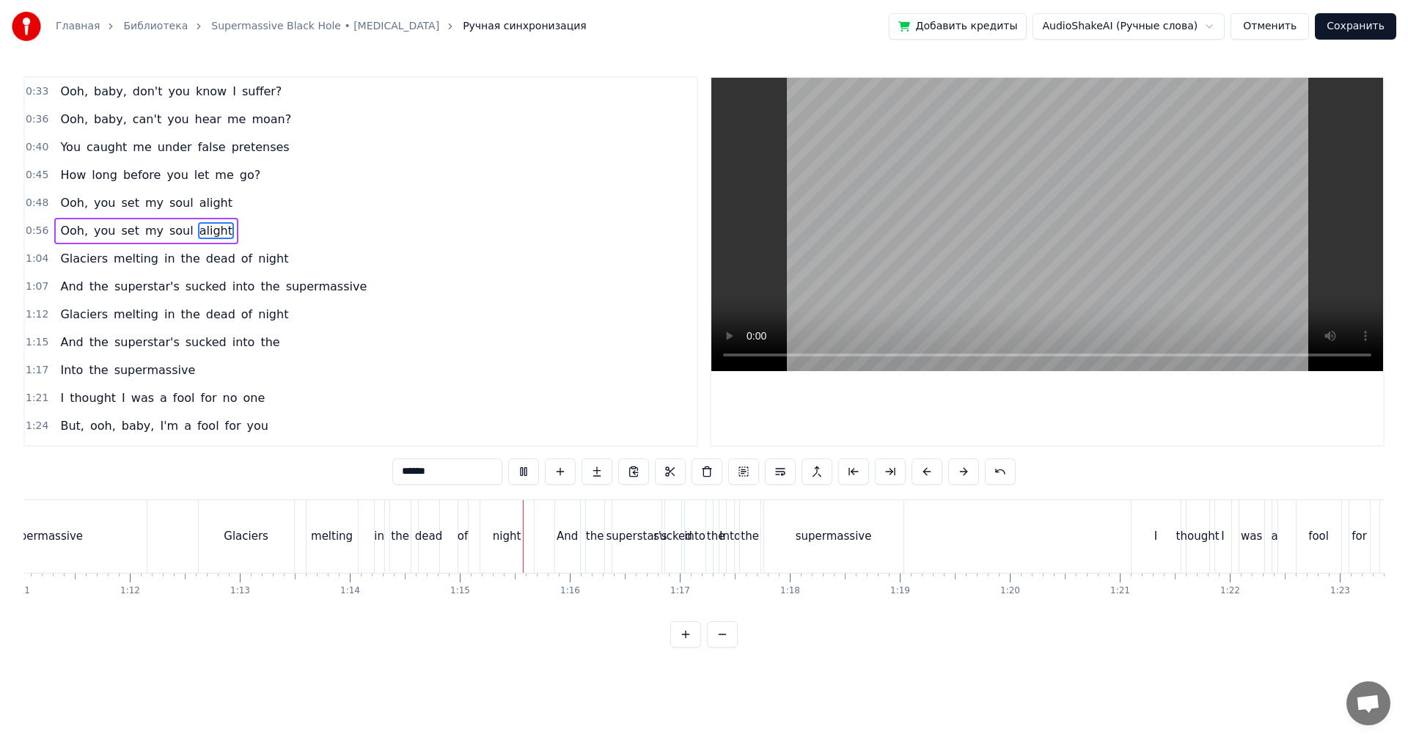
scroll to position [0, 7885]
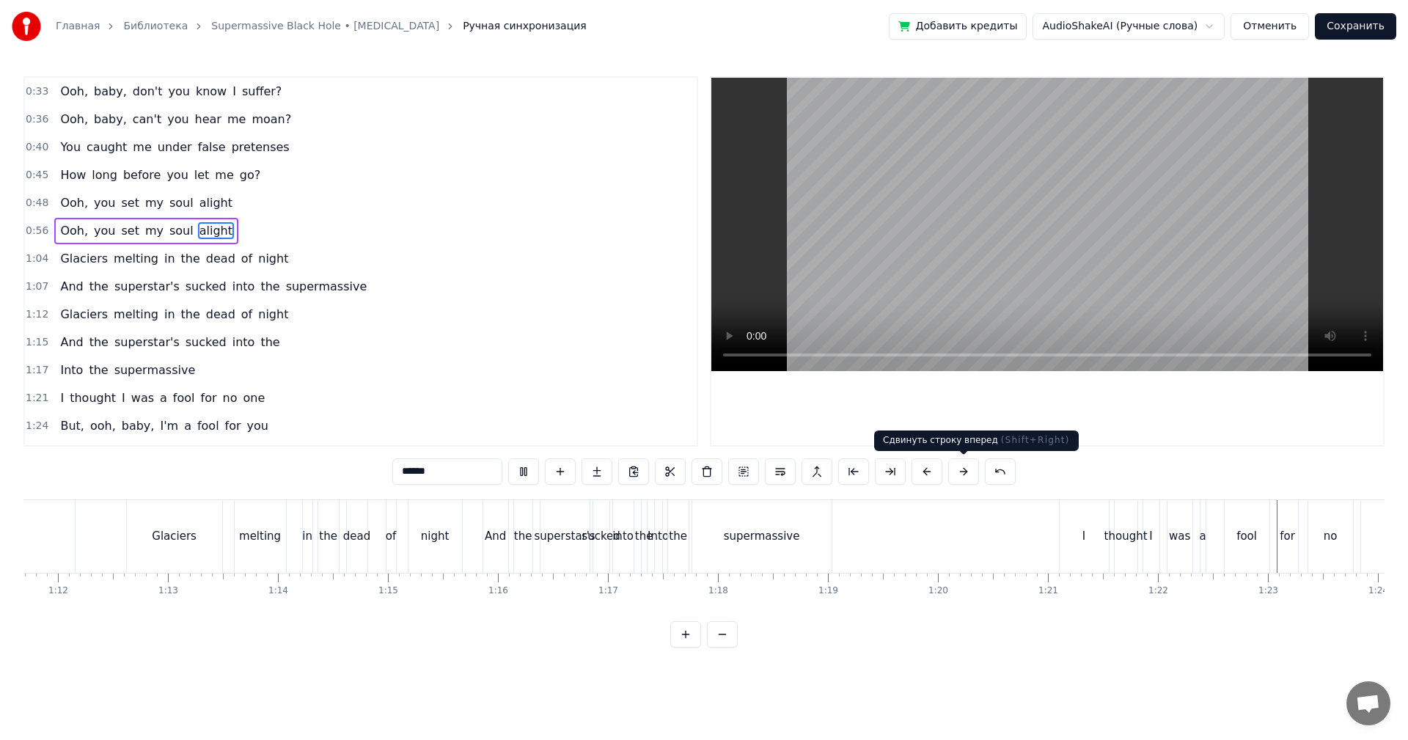
click at [1042, 296] on video at bounding box center [1047, 224] width 672 height 293
click at [757, 533] on div "supermassive" at bounding box center [762, 536] width 76 height 17
type input "**********"
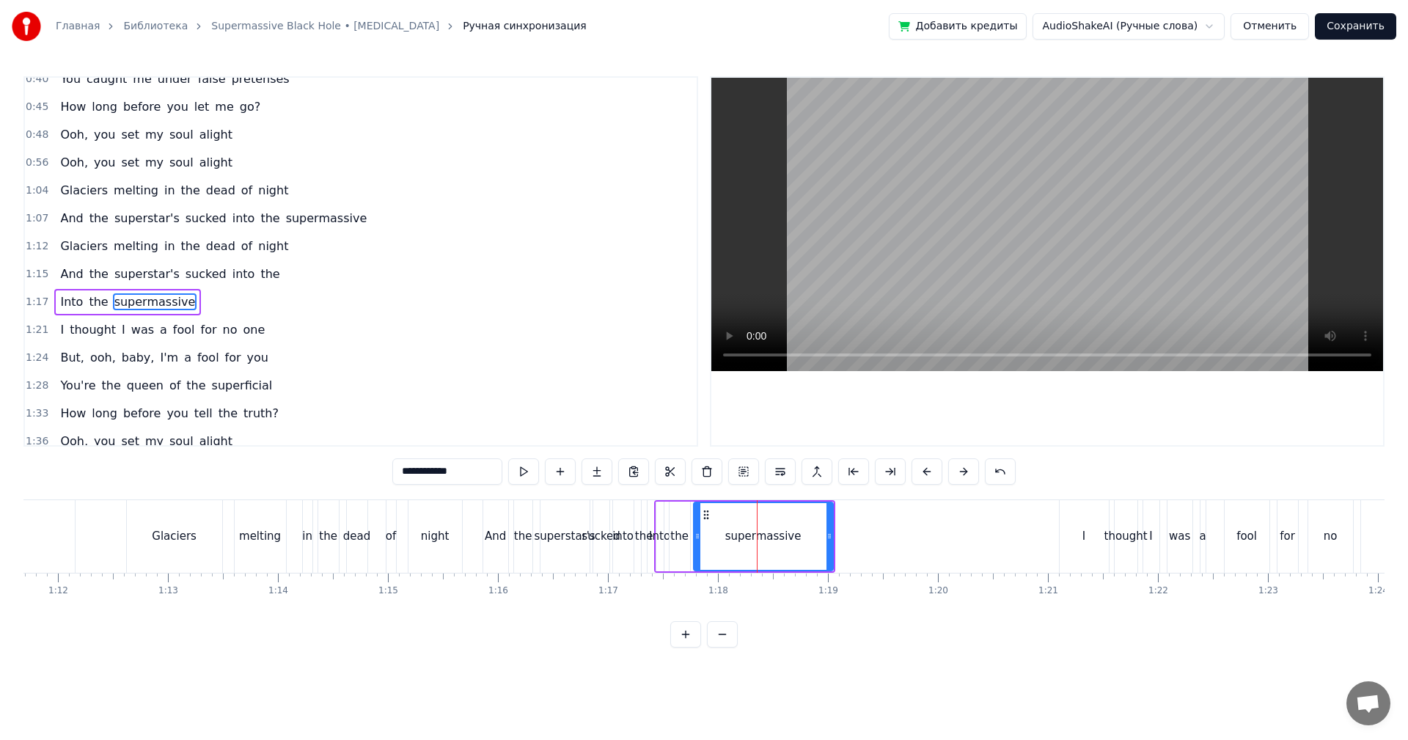
scroll to position [109, 0]
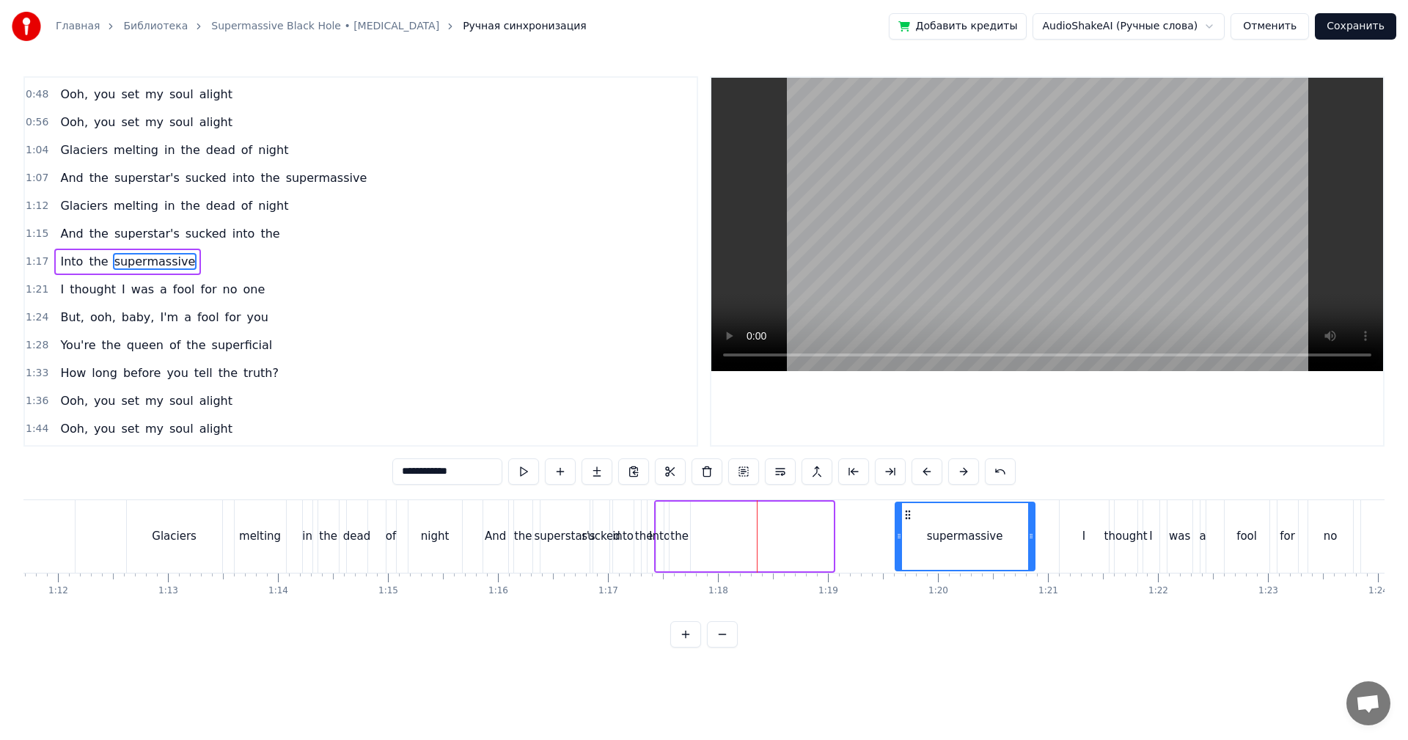
drag, startPoint x: 707, startPoint y: 511, endPoint x: 909, endPoint y: 513, distance: 201.7
click at [909, 513] on icon at bounding box center [908, 515] width 12 height 12
click at [695, 525] on div "Into the supermassive" at bounding box center [845, 536] width 383 height 73
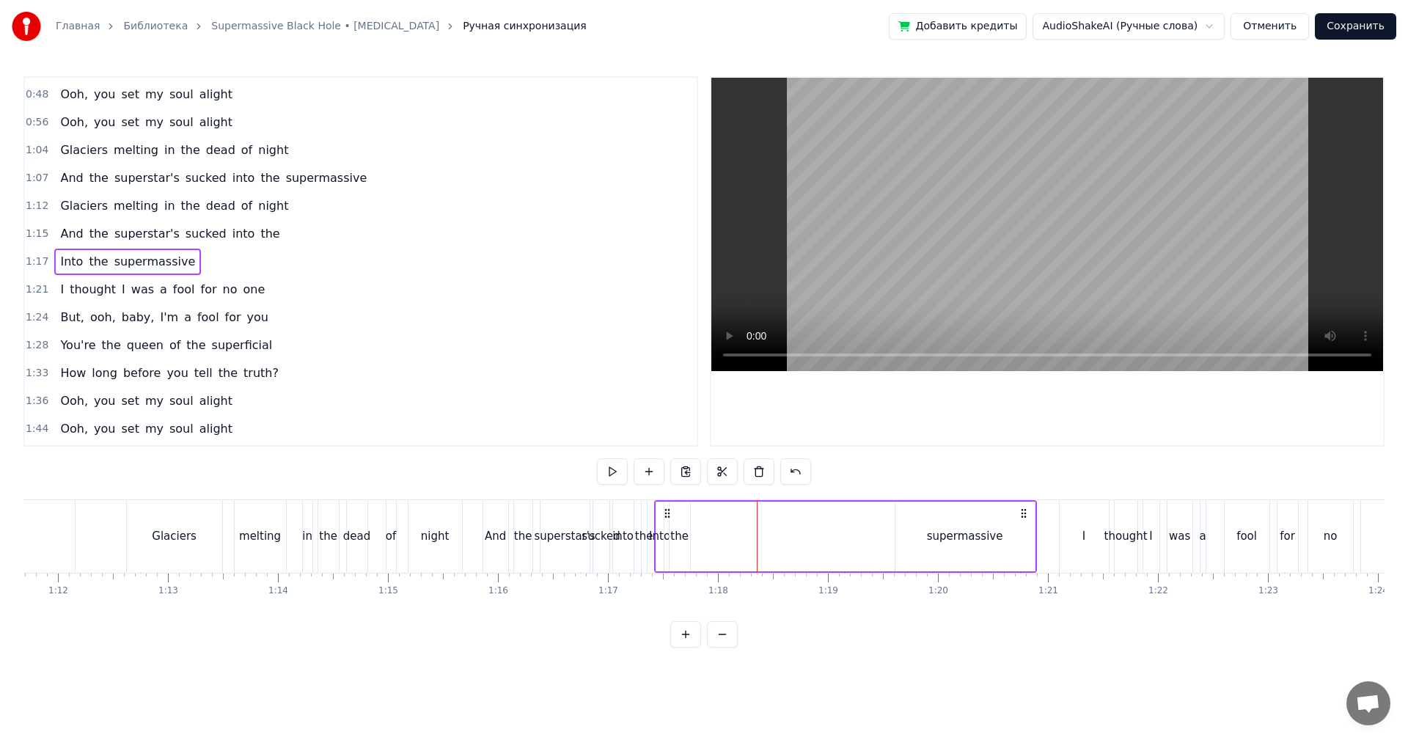
click at [675, 525] on div "the" at bounding box center [680, 537] width 21 height 70
drag, startPoint x: 679, startPoint y: 509, endPoint x: 886, endPoint y: 510, distance: 206.8
click at [886, 510] on icon at bounding box center [890, 515] width 12 height 12
click at [662, 524] on div "Into" at bounding box center [659, 537] width 7 height 70
type input "****"
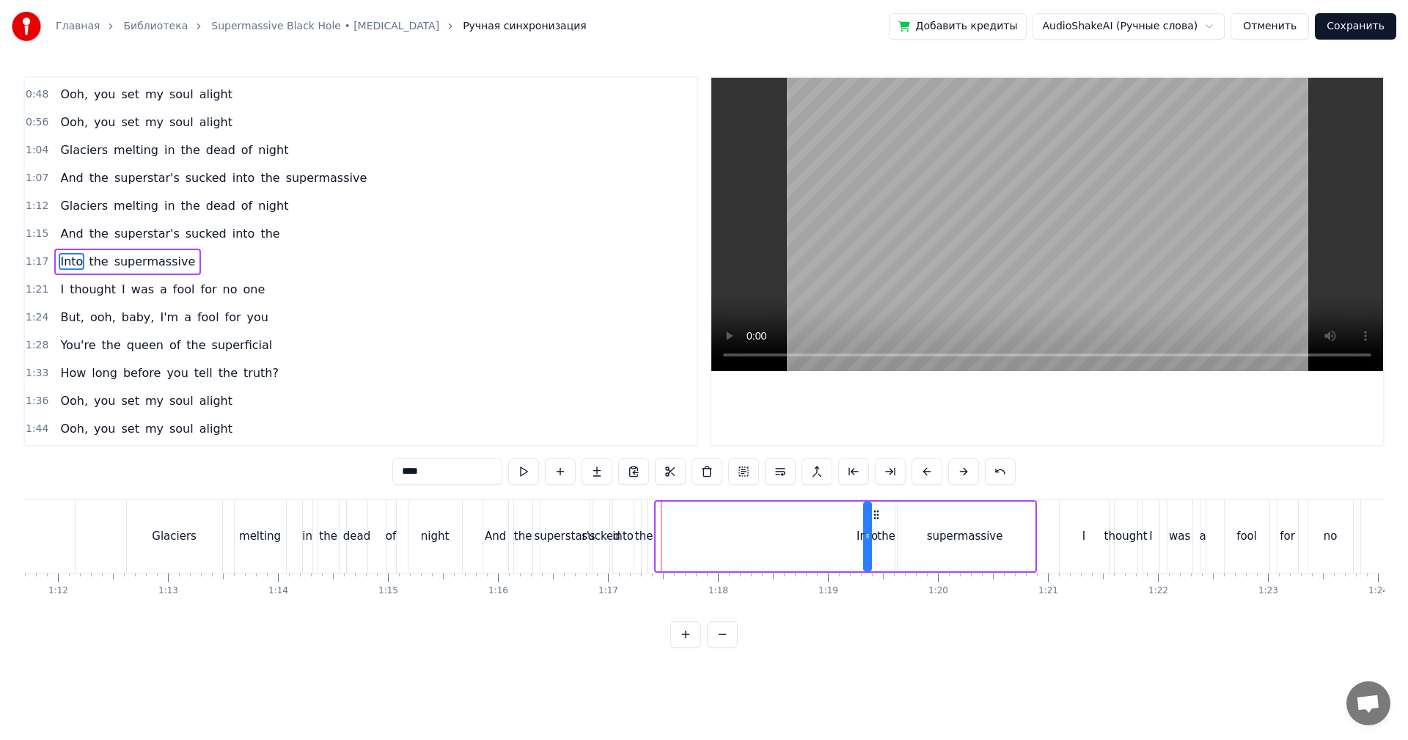
drag, startPoint x: 668, startPoint y: 510, endPoint x: 876, endPoint y: 516, distance: 207.6
click at [876, 516] on icon at bounding box center [876, 515] width 12 height 12
drag, startPoint x: 532, startPoint y: 529, endPoint x: 760, endPoint y: 390, distance: 266.3
click at [536, 529] on div "And the superstar's sucked into the" at bounding box center [567, 536] width 168 height 73
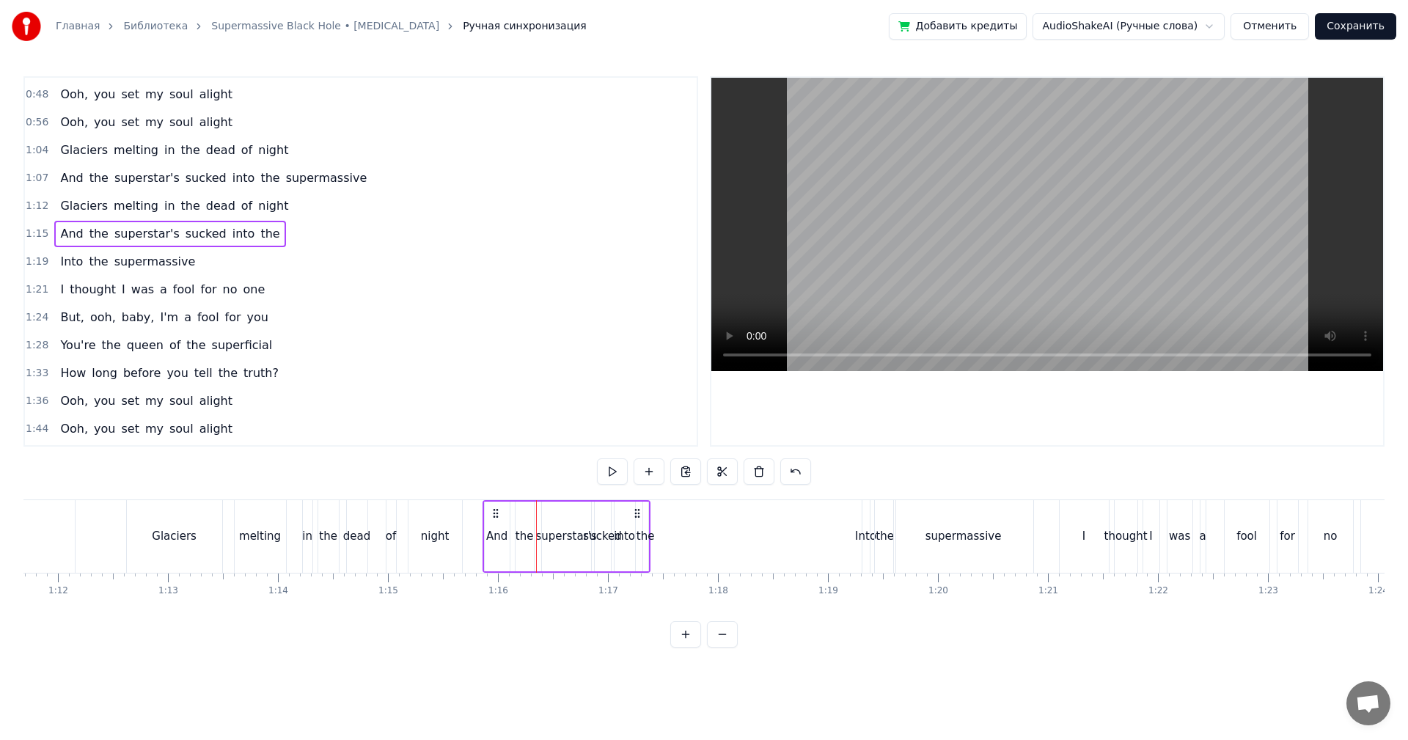
click at [924, 259] on video at bounding box center [1047, 224] width 672 height 293
click at [924, 261] on video at bounding box center [1047, 224] width 672 height 293
click at [887, 521] on div "the" at bounding box center [885, 536] width 21 height 73
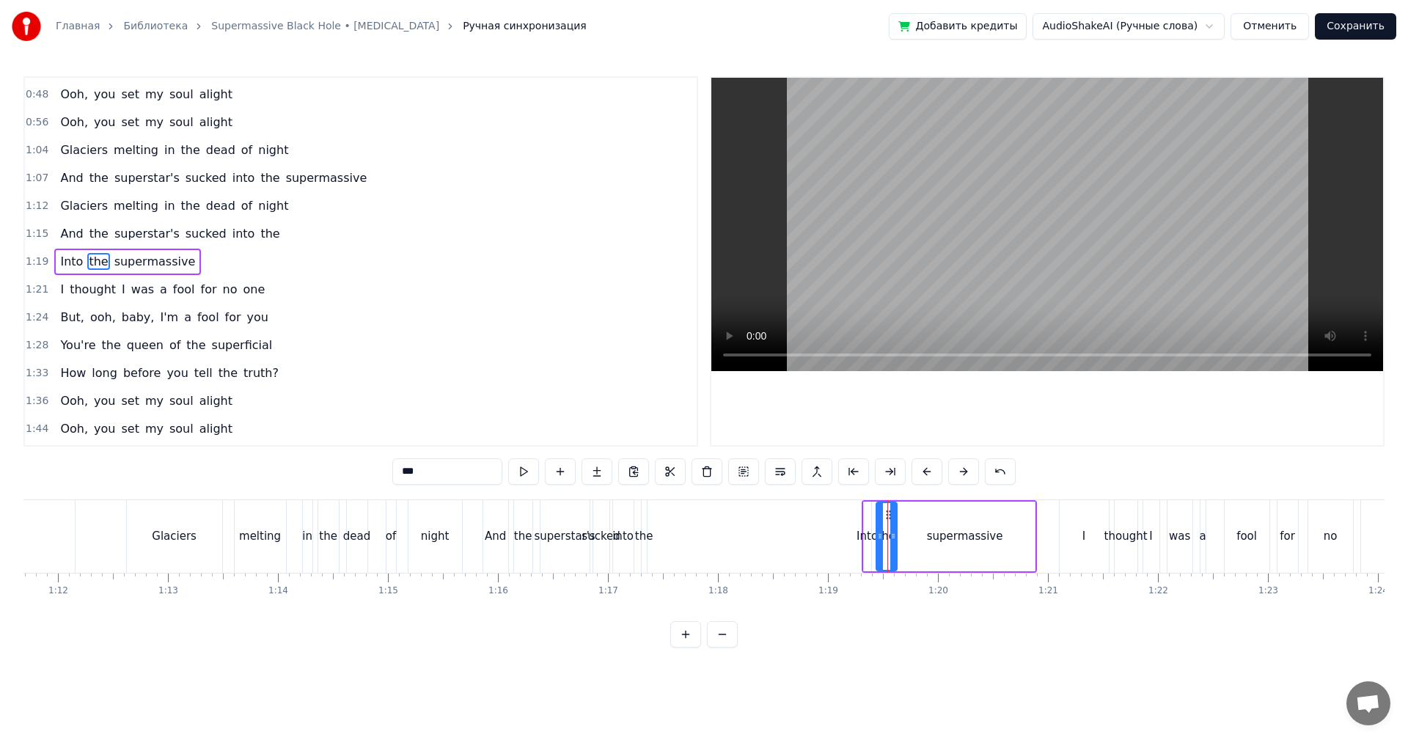
click at [31, 228] on span "1:15" at bounding box center [37, 234] width 23 height 15
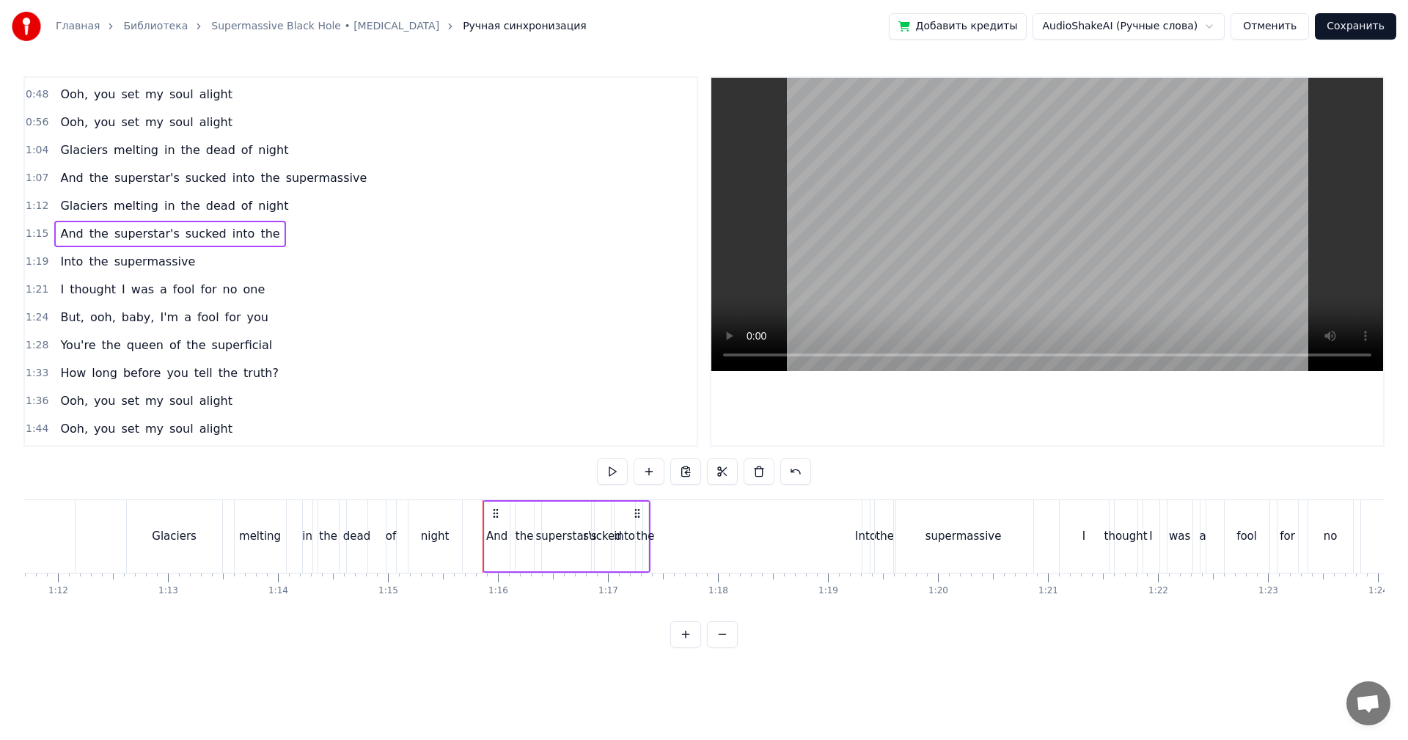
click at [43, 257] on span "1:19" at bounding box center [37, 261] width 23 height 15
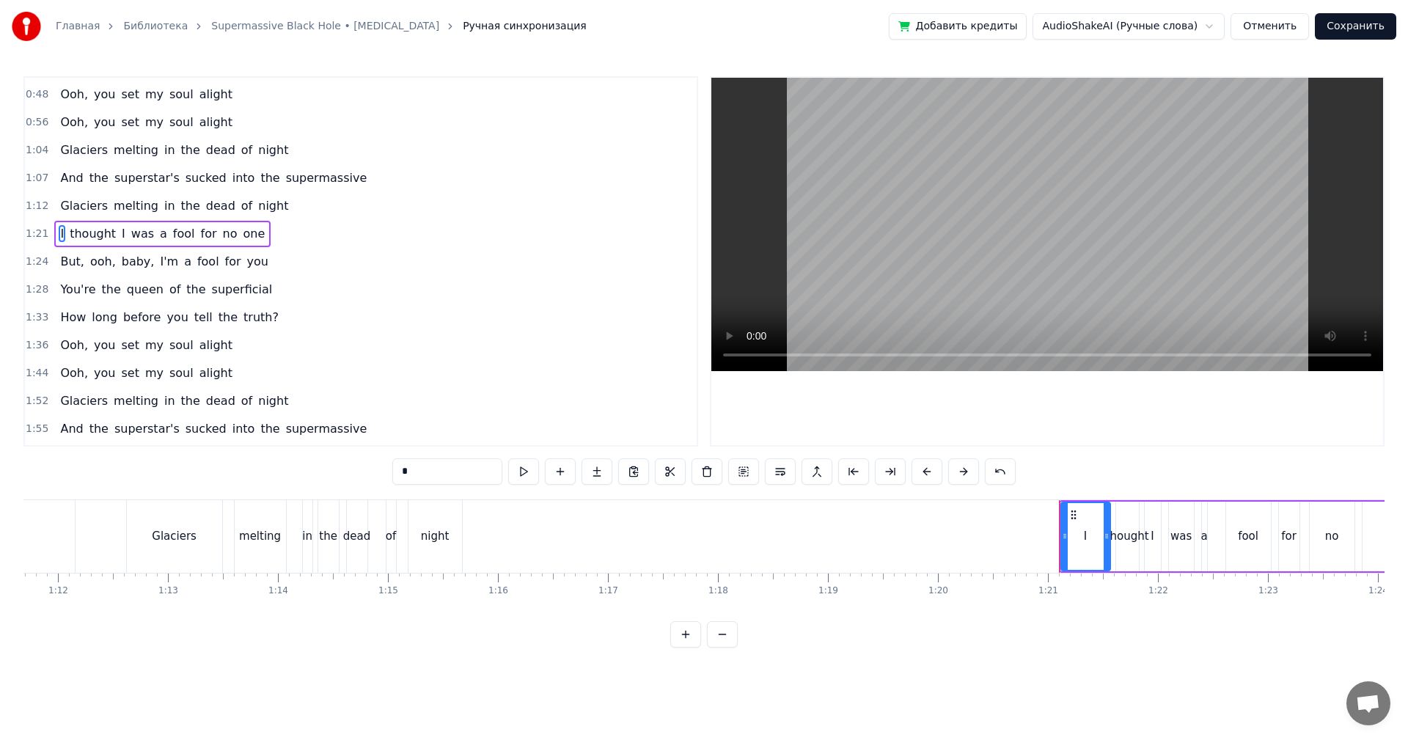
scroll to position [81, 0]
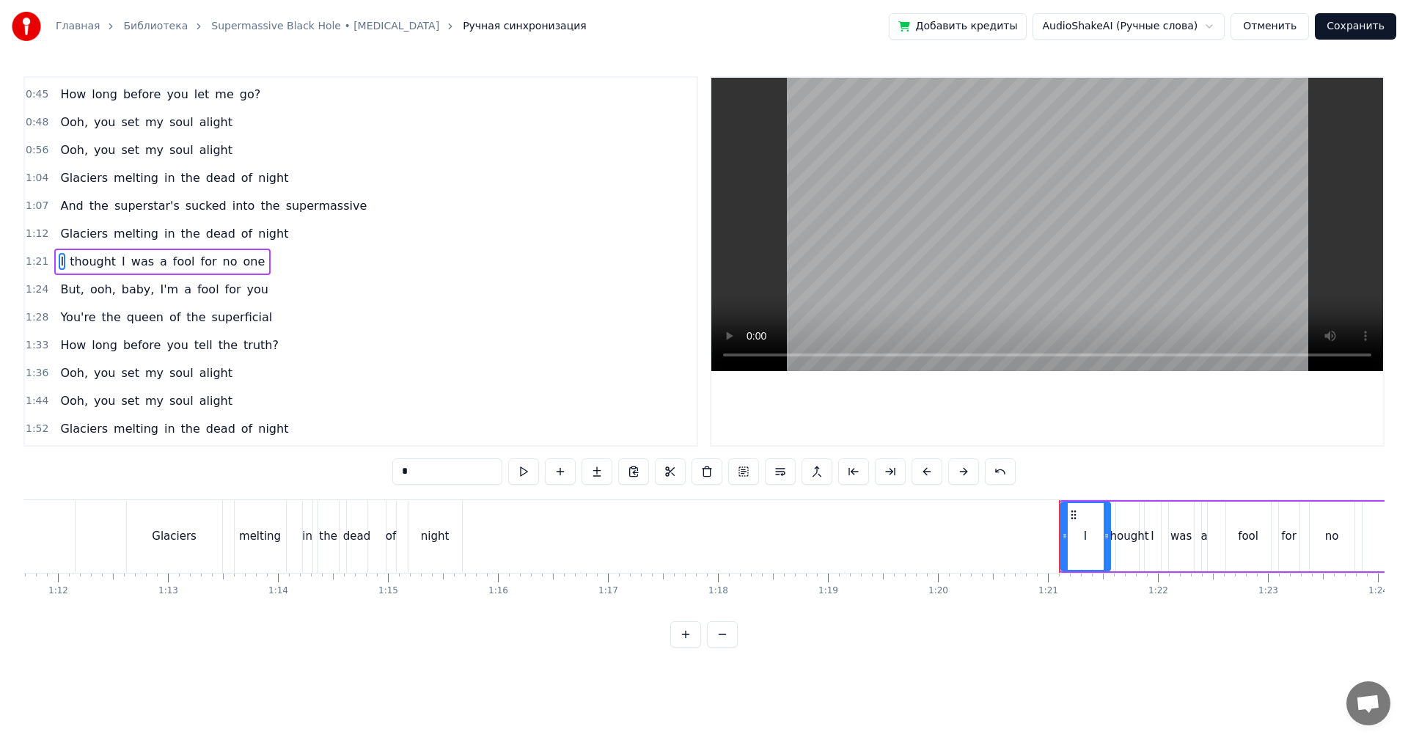
click at [37, 199] on span "1:07" at bounding box center [37, 206] width 23 height 15
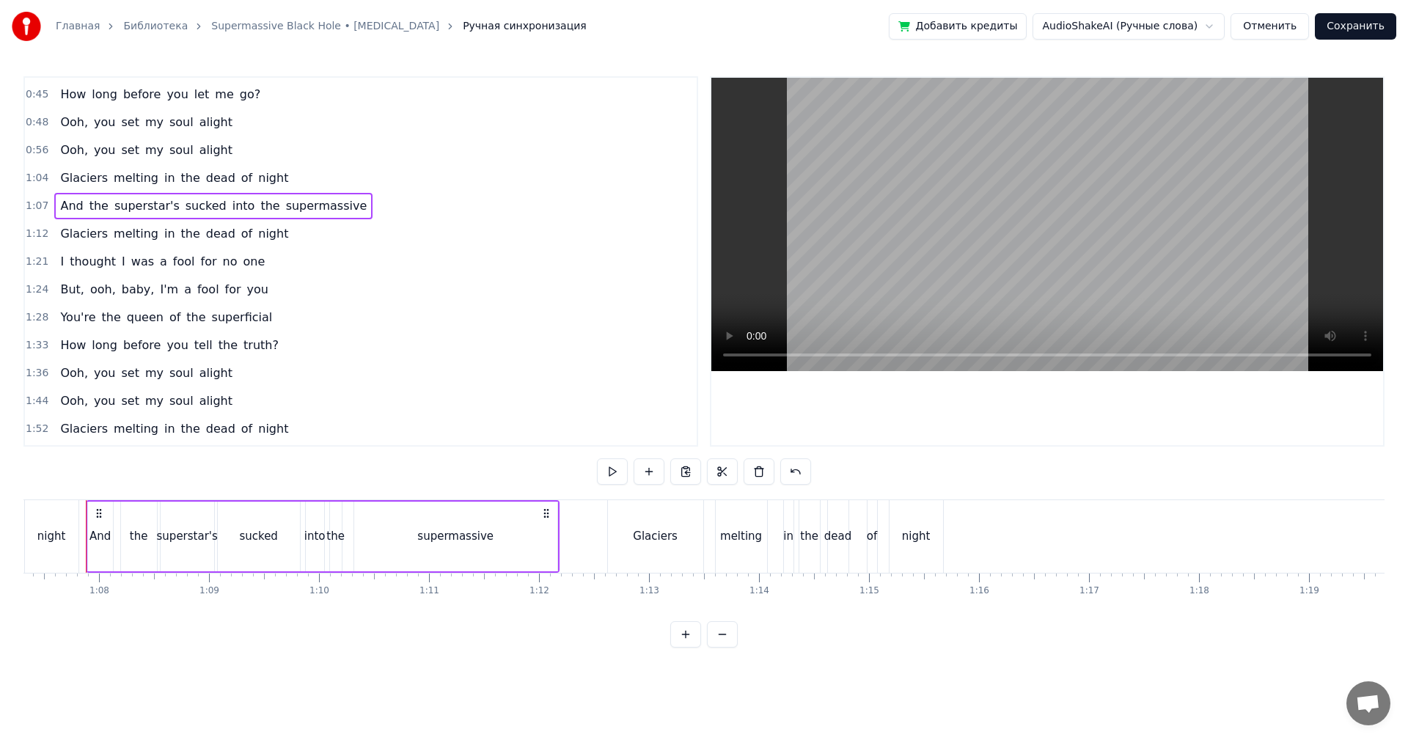
scroll to position [0, 7393]
click at [32, 235] on span "1:12" at bounding box center [37, 234] width 23 height 15
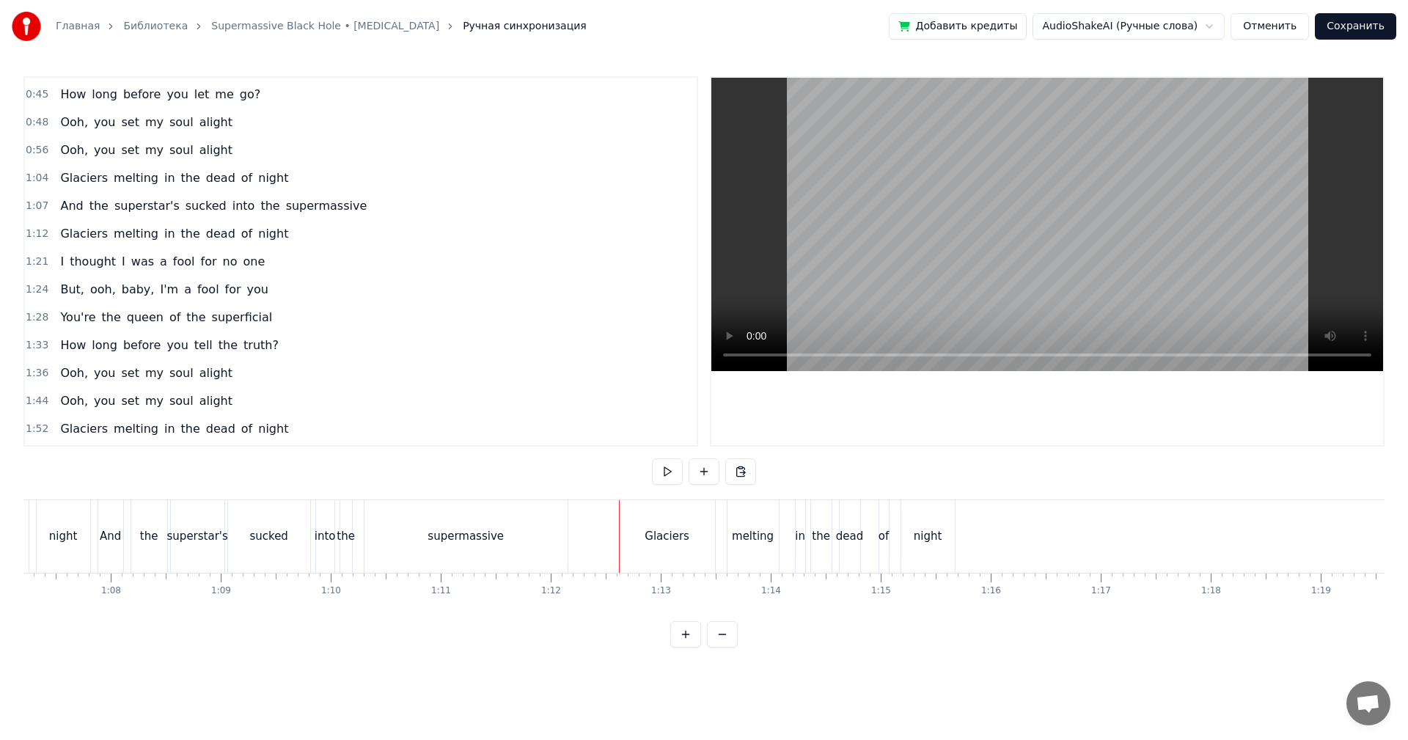
click at [32, 235] on span "1:12" at bounding box center [37, 234] width 23 height 15
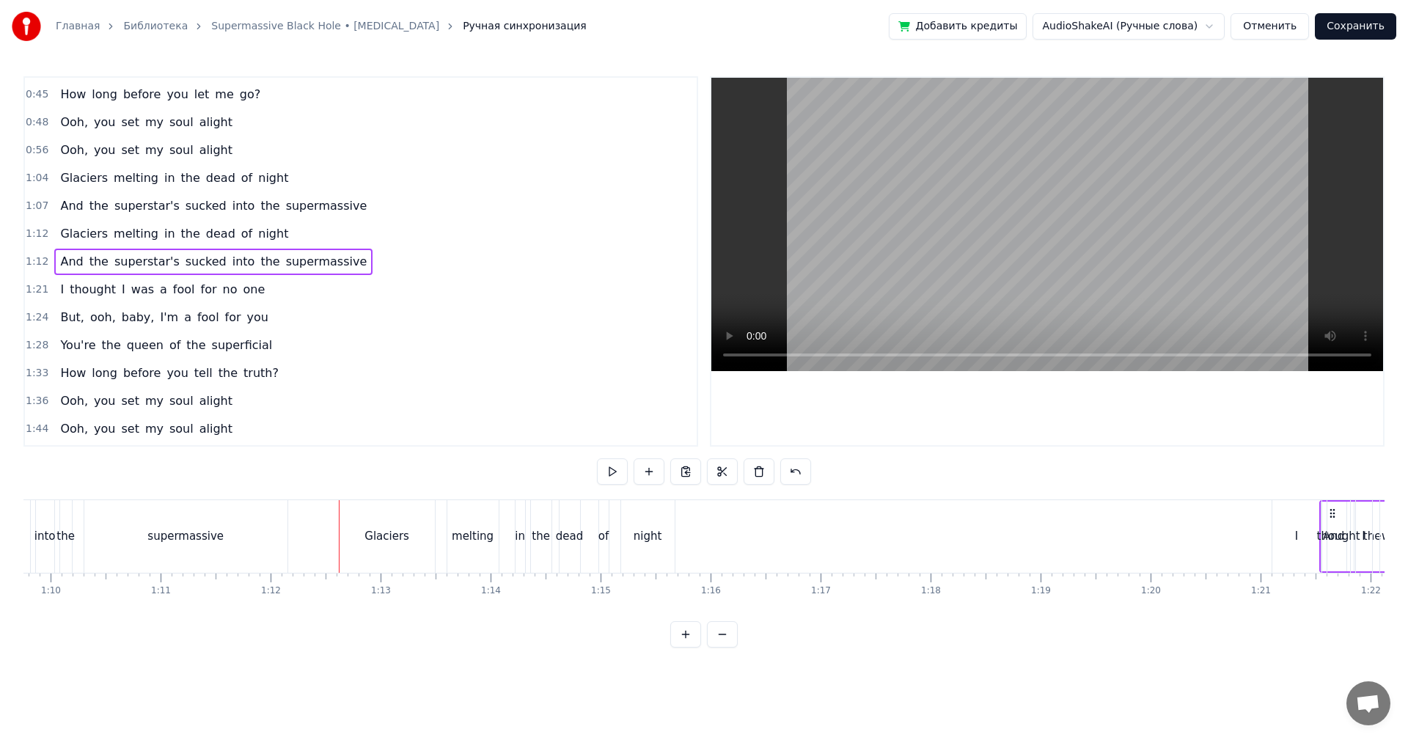
scroll to position [0, 7751]
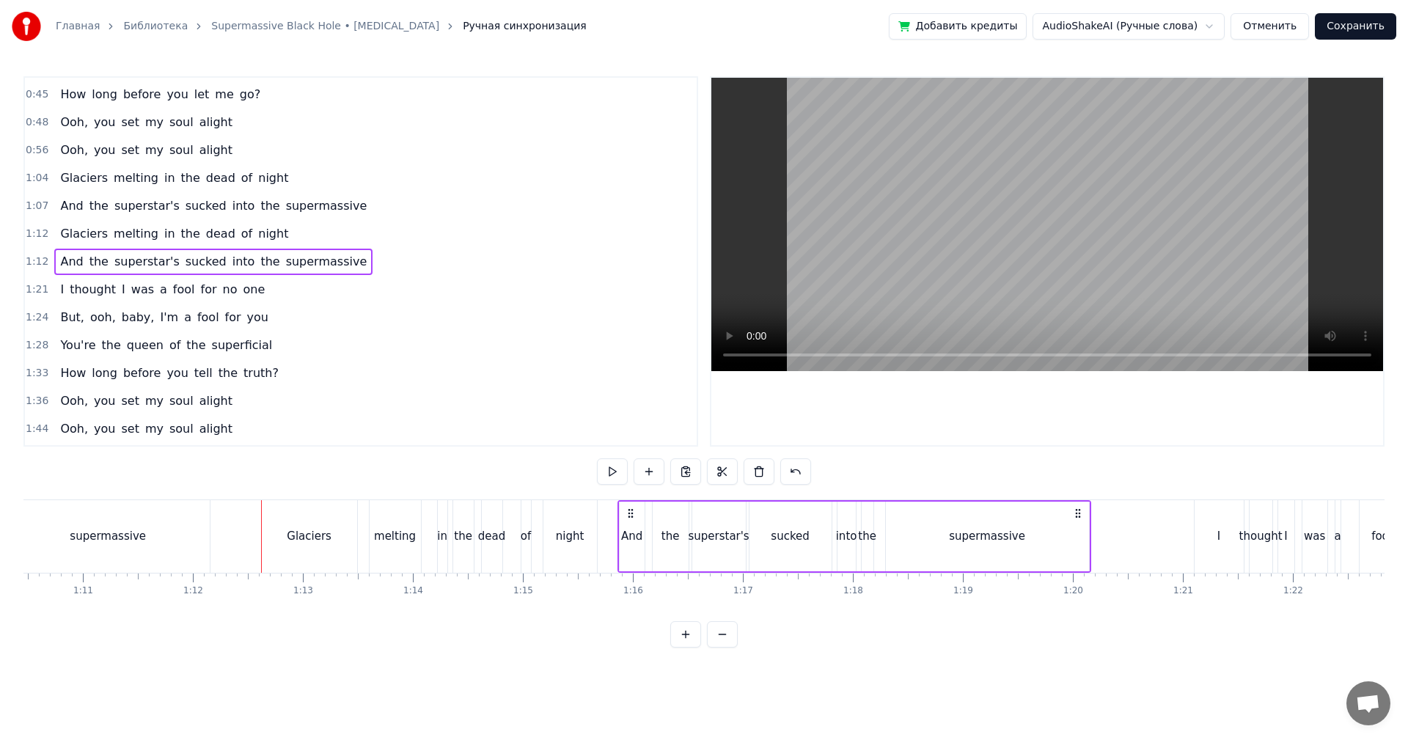
click at [630, 508] on icon at bounding box center [631, 513] width 12 height 12
drag, startPoint x: 535, startPoint y: 523, endPoint x: 814, endPoint y: 359, distance: 324.1
click at [539, 522] on div "Glaciers melting in the dead of night" at bounding box center [431, 536] width 340 height 73
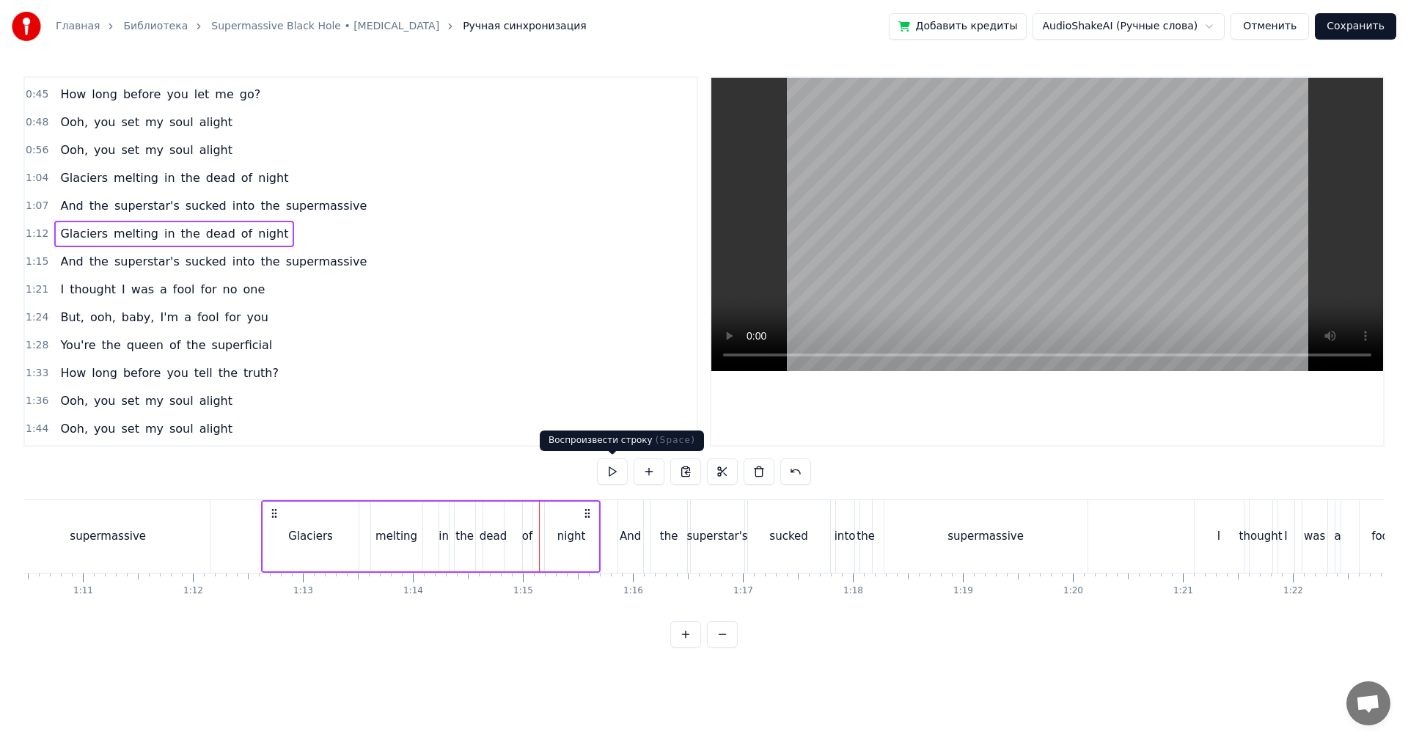
click at [1044, 223] on video at bounding box center [1047, 224] width 672 height 293
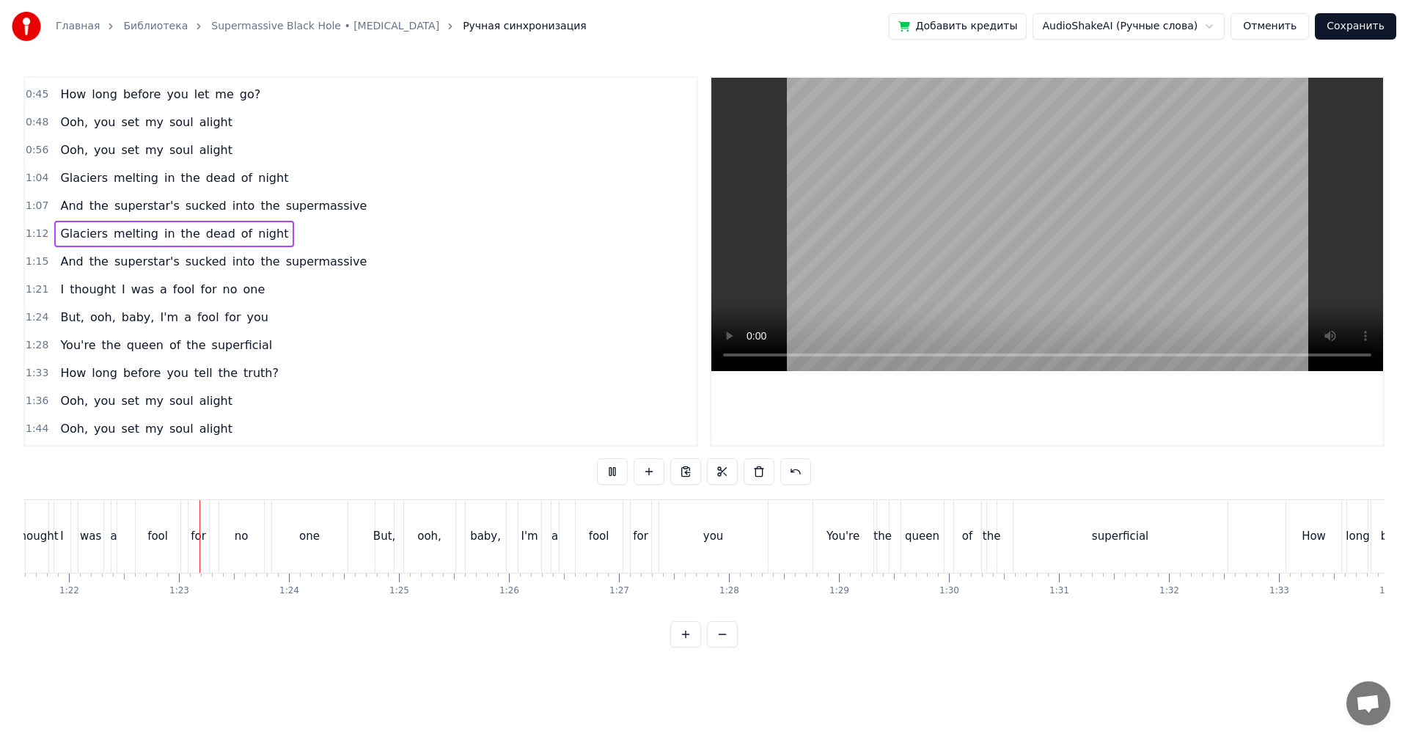
click at [1151, 197] on video at bounding box center [1047, 224] width 672 height 293
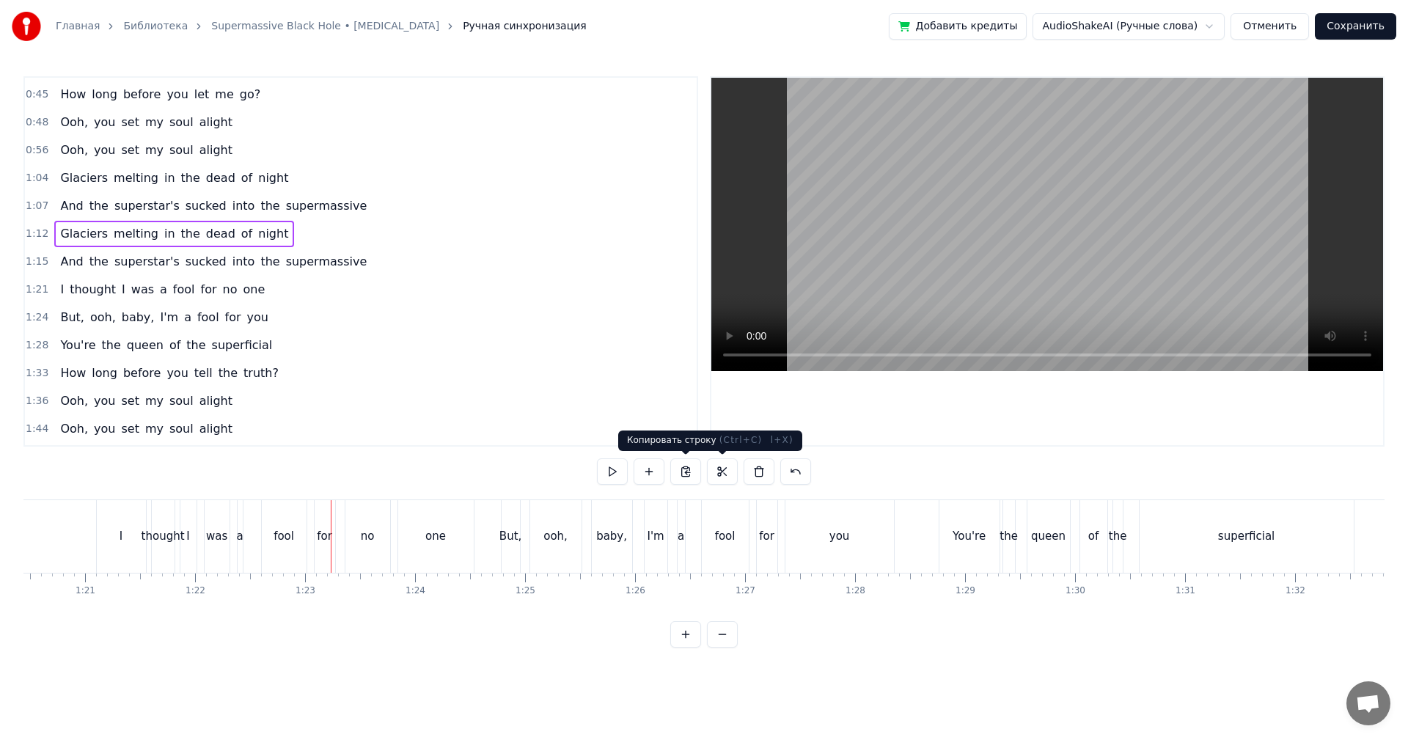
scroll to position [0, 8534]
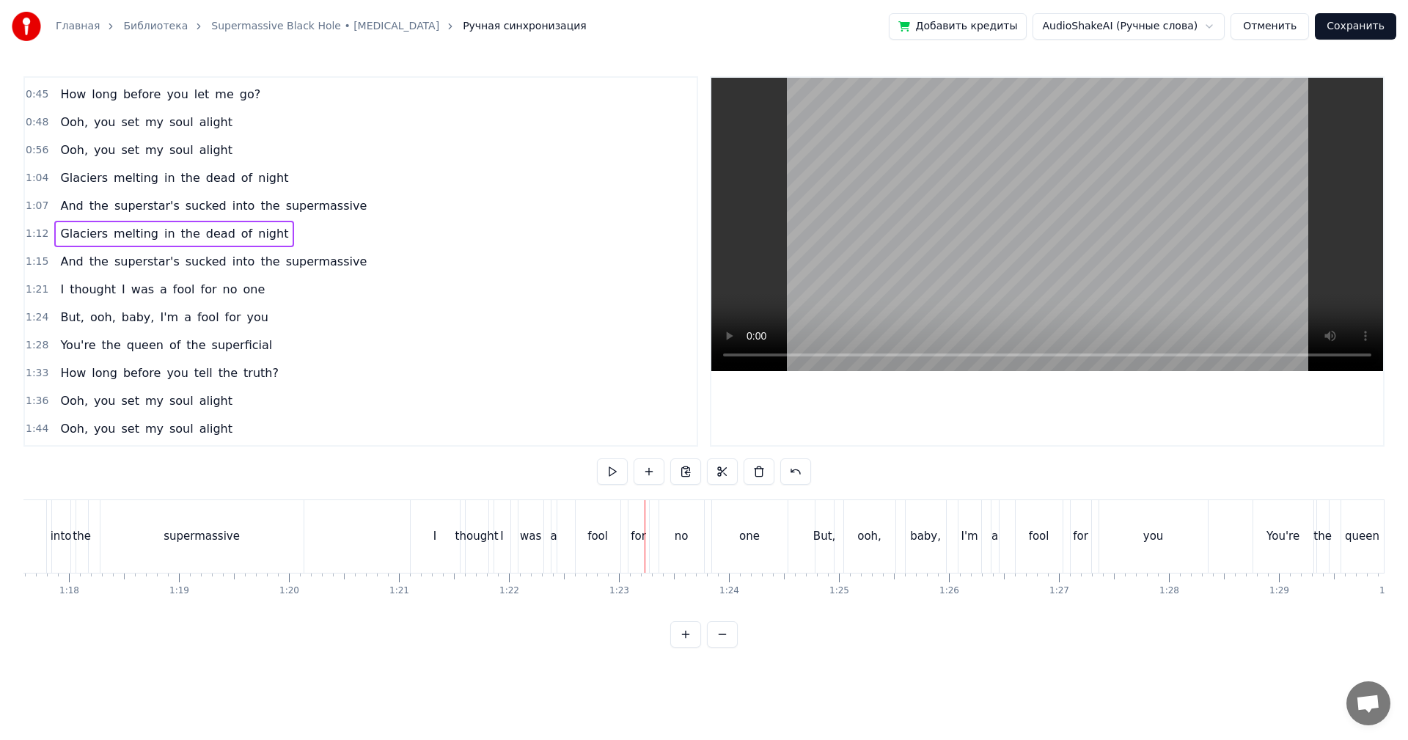
click at [439, 540] on div "I" at bounding box center [435, 536] width 49 height 73
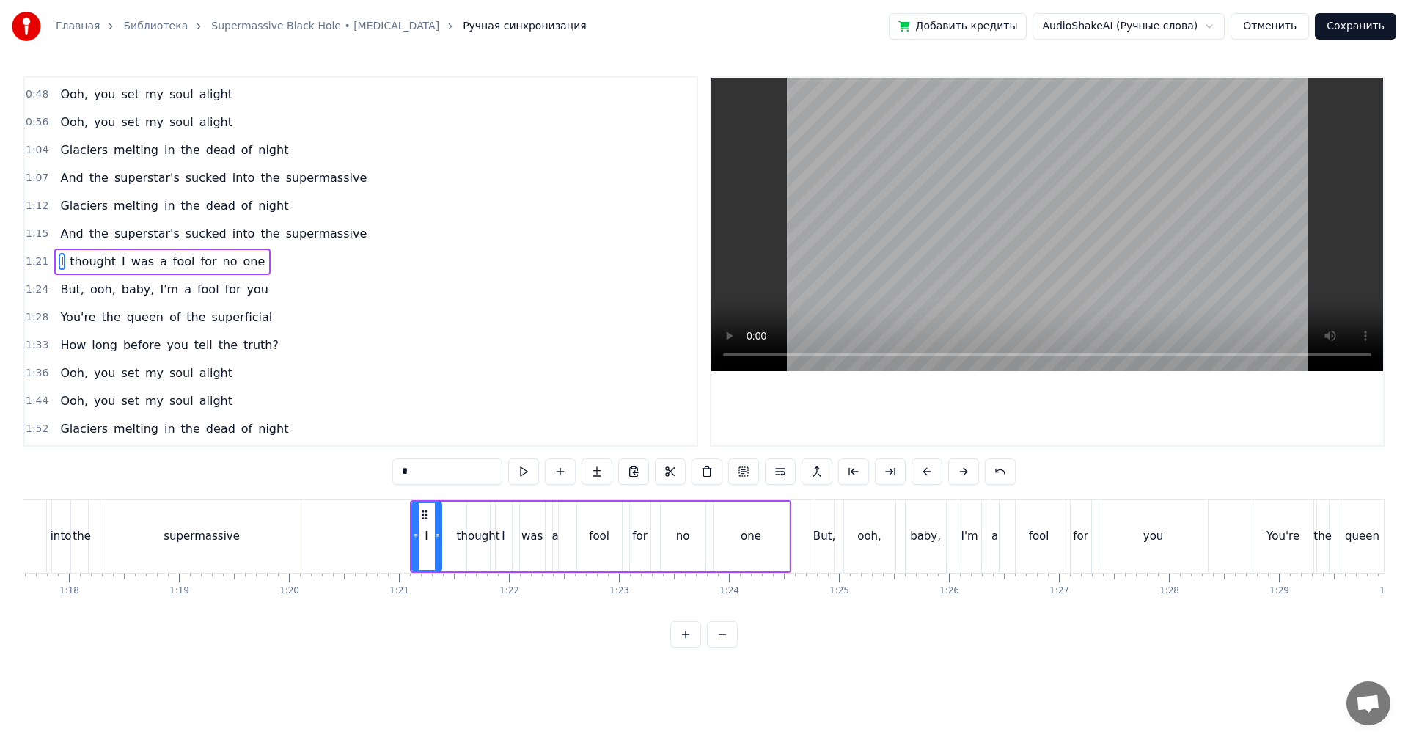
drag, startPoint x: 457, startPoint y: 532, endPoint x: 437, endPoint y: 536, distance: 20.1
click at [437, 536] on icon at bounding box center [438, 536] width 6 height 12
click at [468, 524] on div "thought" at bounding box center [478, 537] width 23 height 70
type input "*******"
drag, startPoint x: 468, startPoint y: 524, endPoint x: 441, endPoint y: 529, distance: 27.0
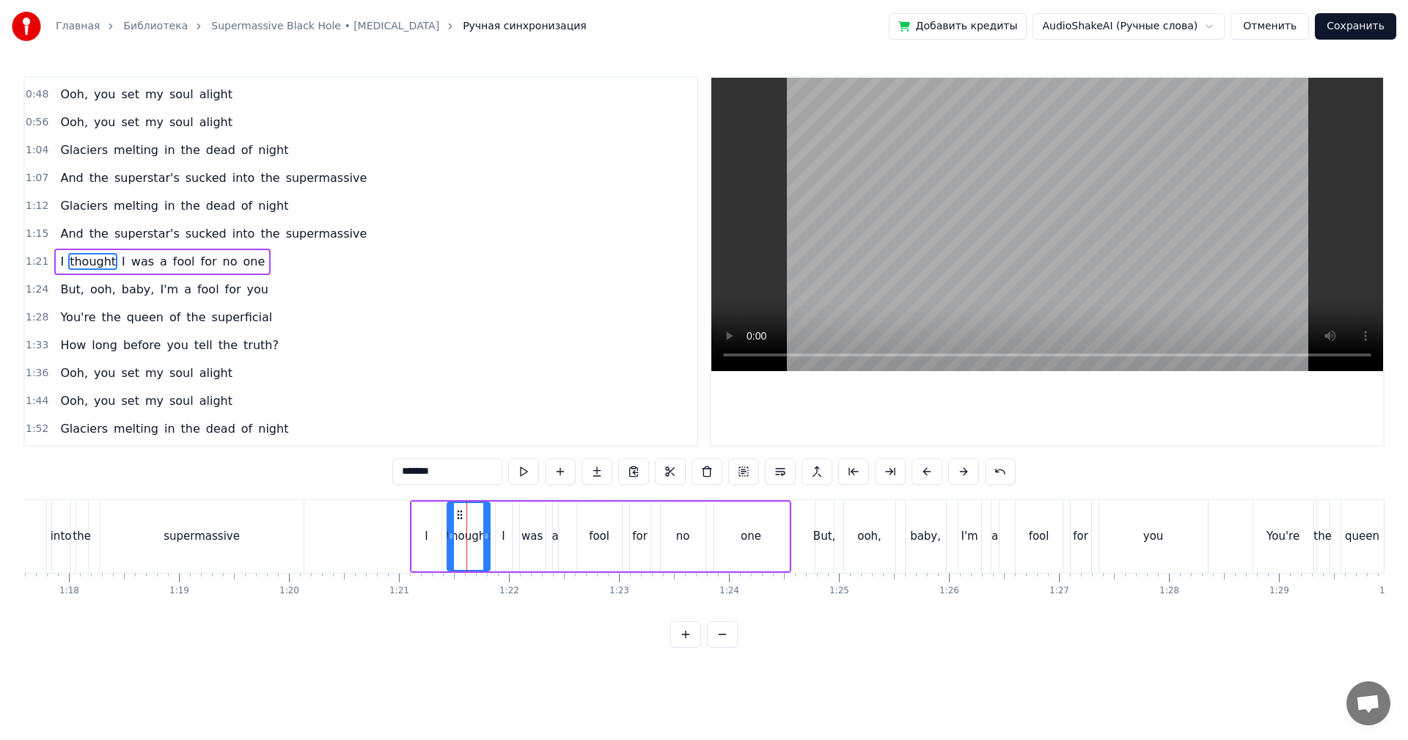
click at [448, 529] on div at bounding box center [451, 536] width 6 height 67
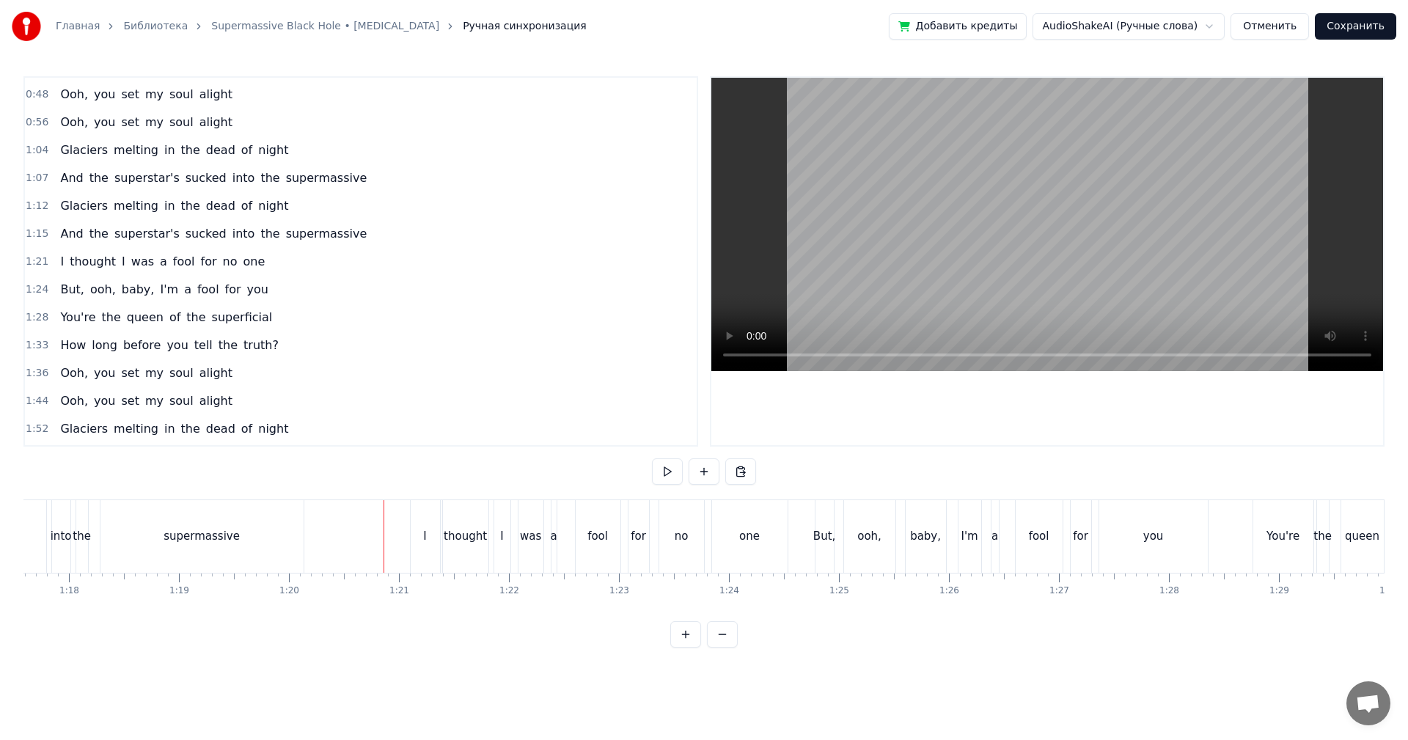
click at [1117, 255] on video at bounding box center [1047, 224] width 672 height 293
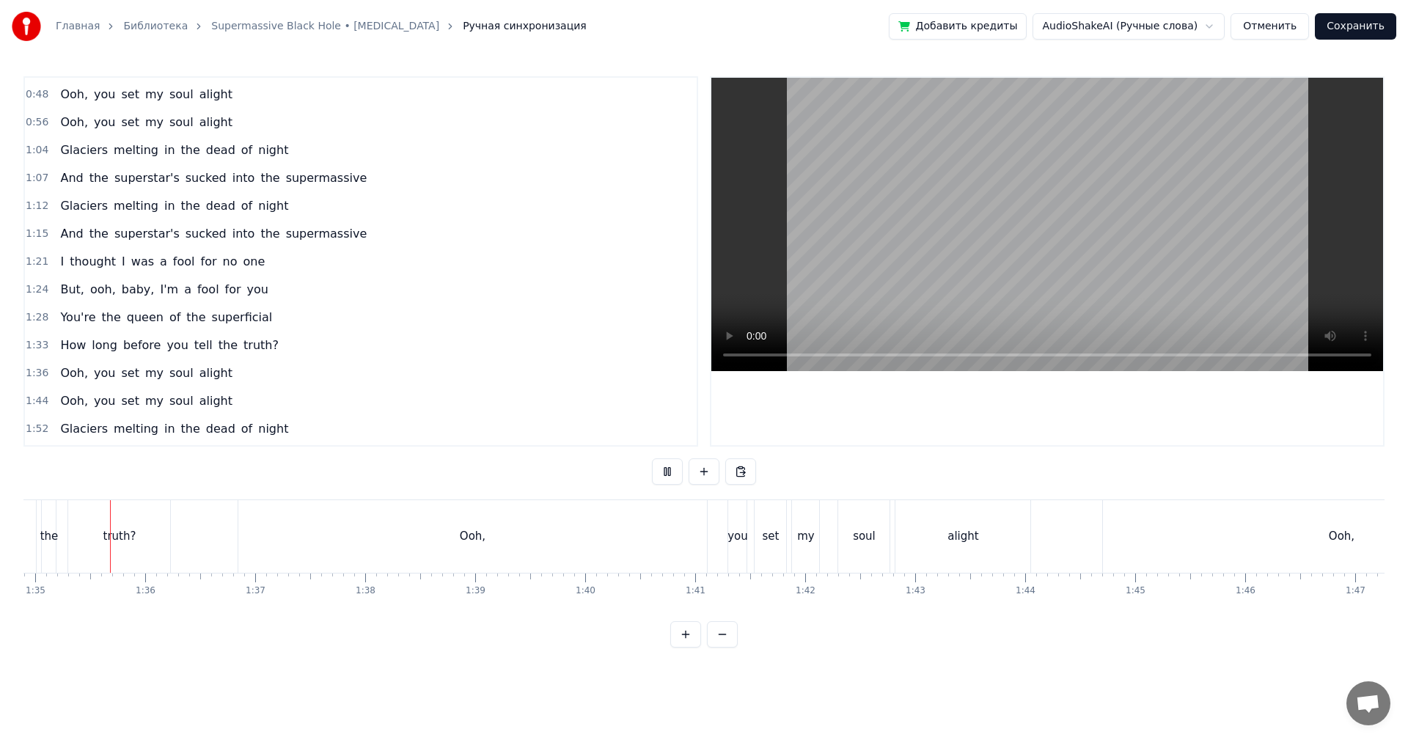
scroll to position [0, 10441]
click at [982, 522] on div "alight" at bounding box center [959, 536] width 135 height 73
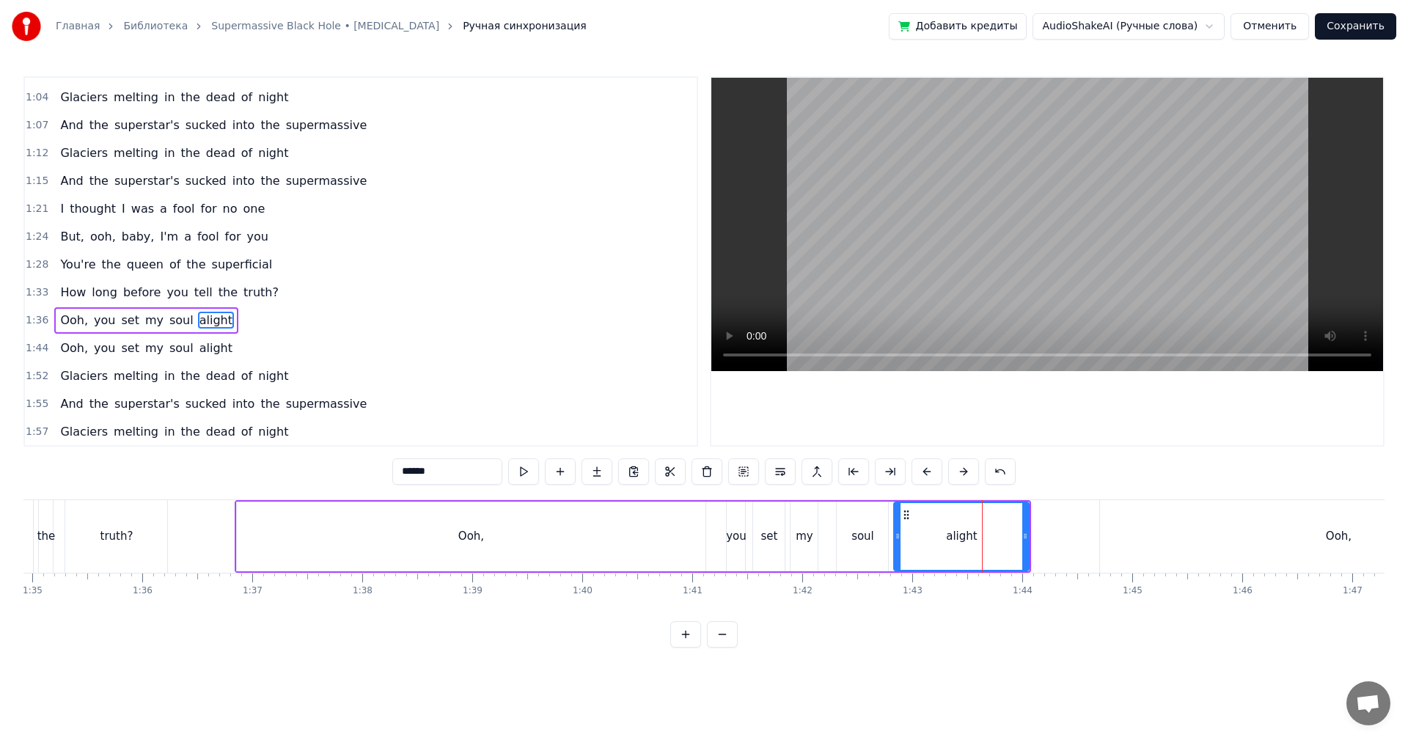
scroll to position [220, 0]
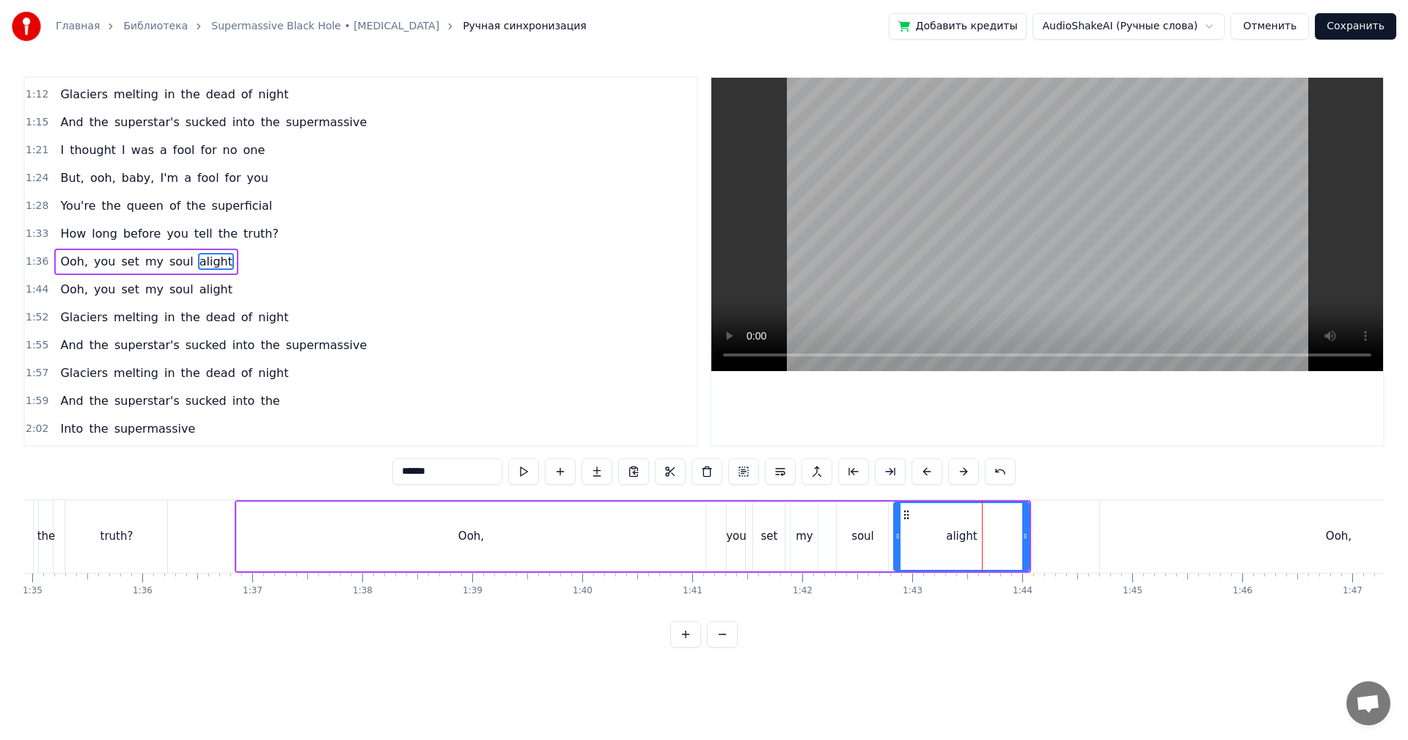
click at [1063, 215] on video at bounding box center [1047, 224] width 672 height 293
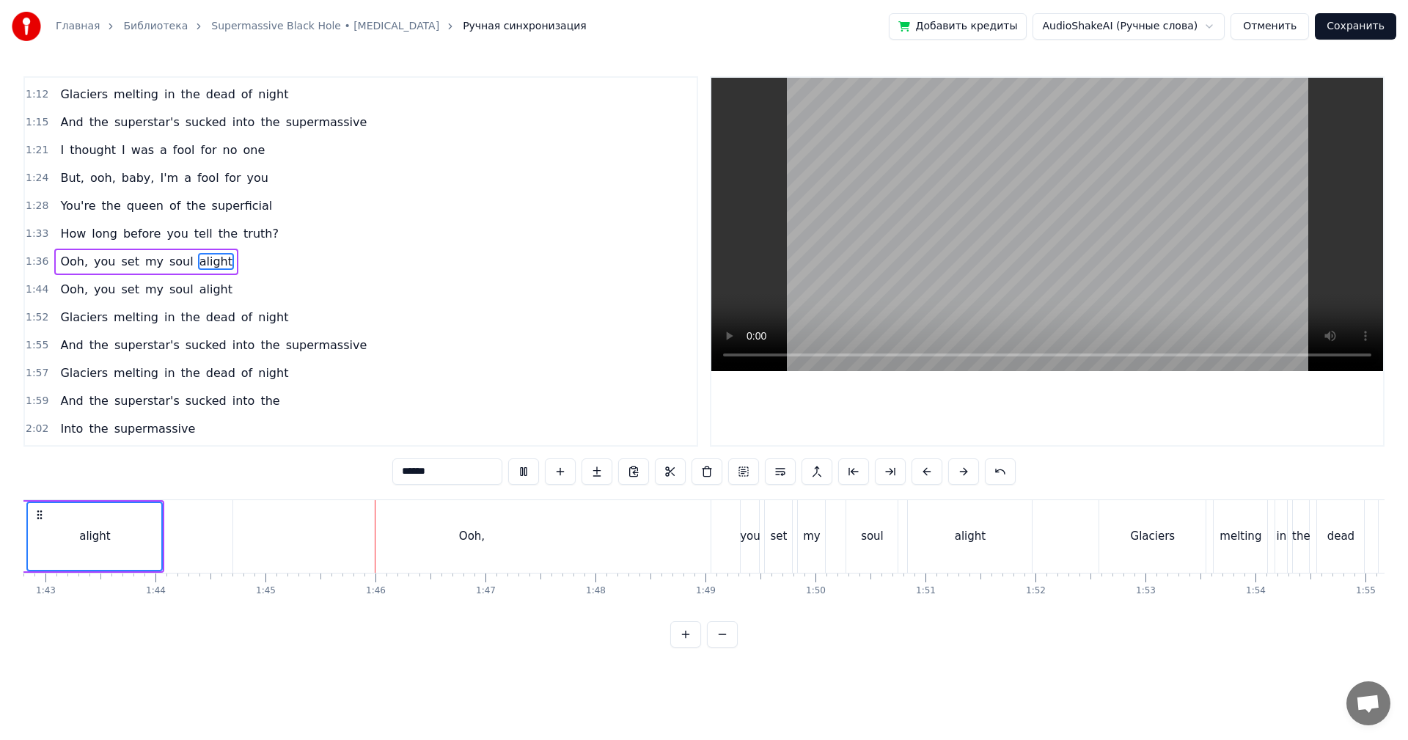
scroll to position [0, 11468]
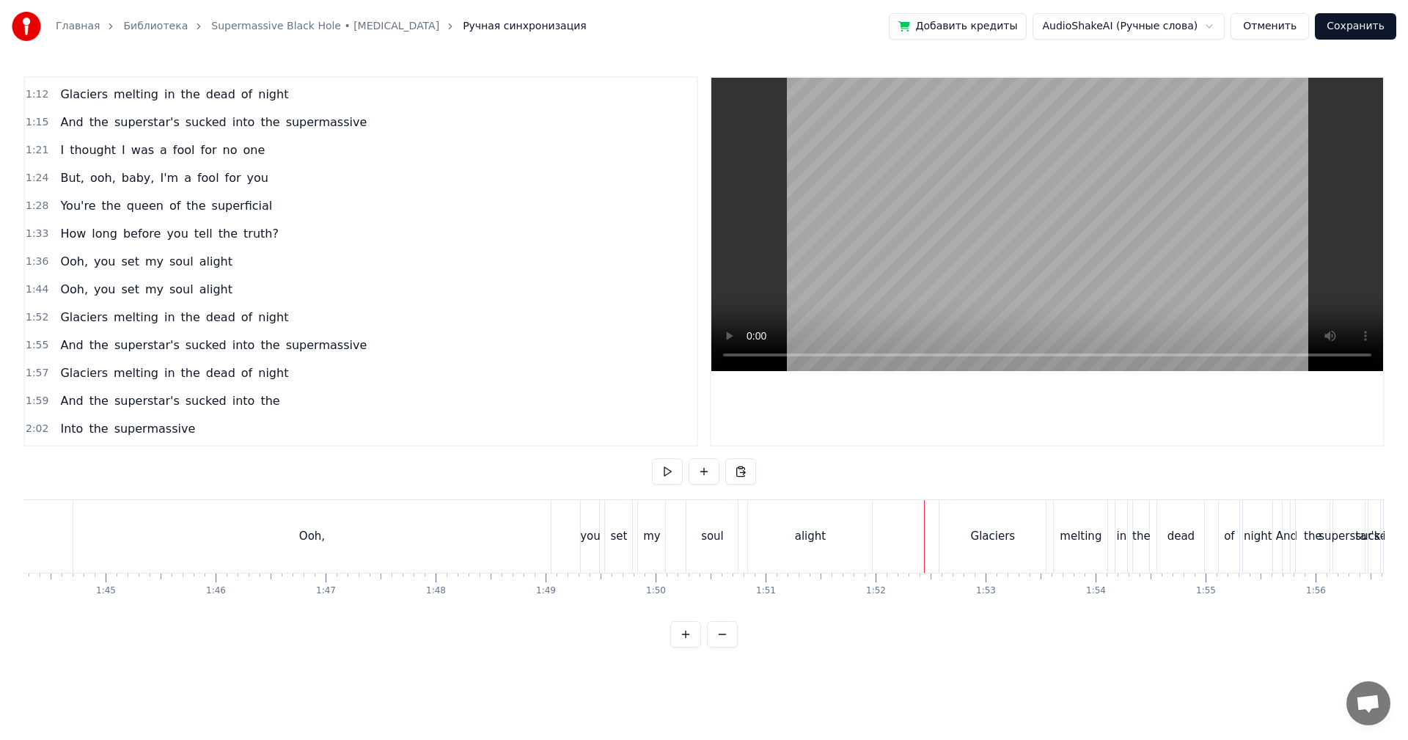
click at [1019, 254] on video at bounding box center [1047, 224] width 672 height 293
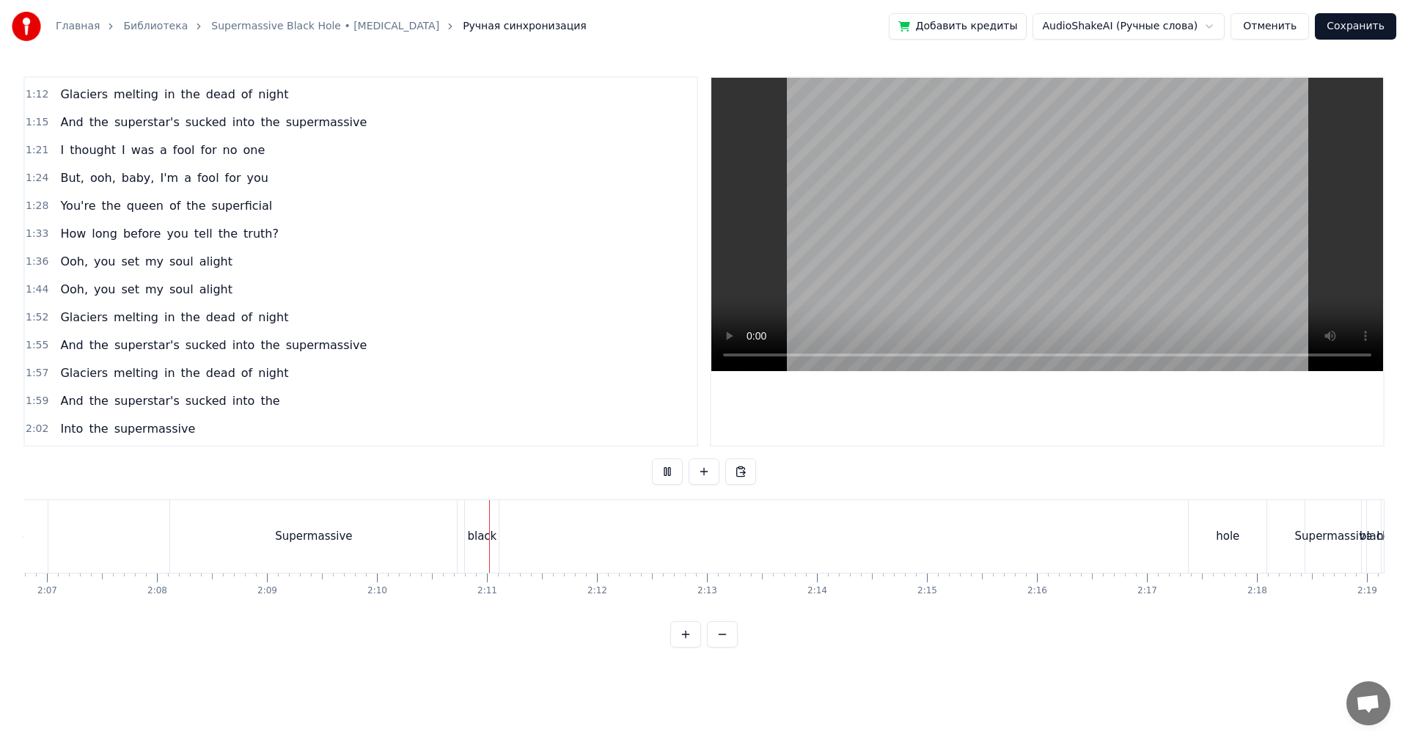
scroll to position [0, 14015]
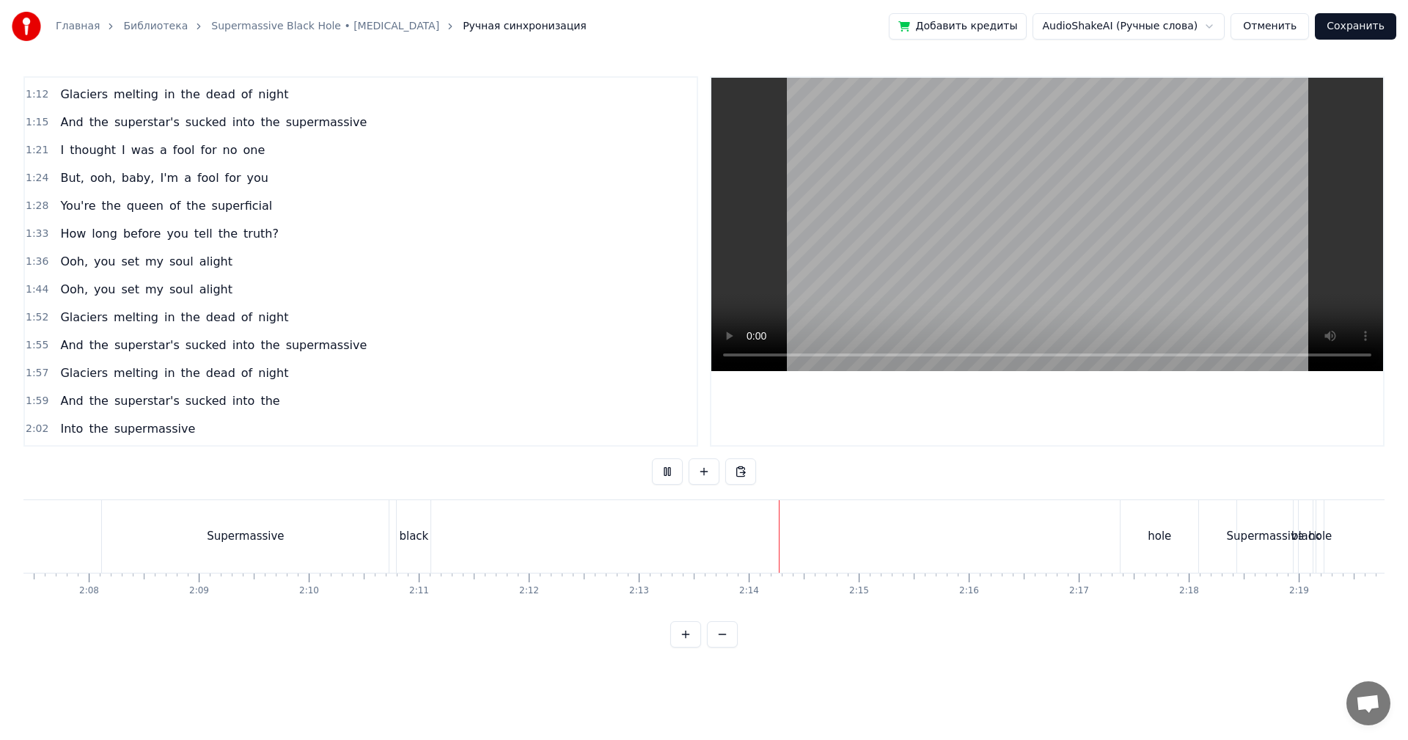
click at [1088, 265] on video at bounding box center [1047, 224] width 672 height 293
click at [382, 519] on div "Supermassive" at bounding box center [245, 536] width 287 height 73
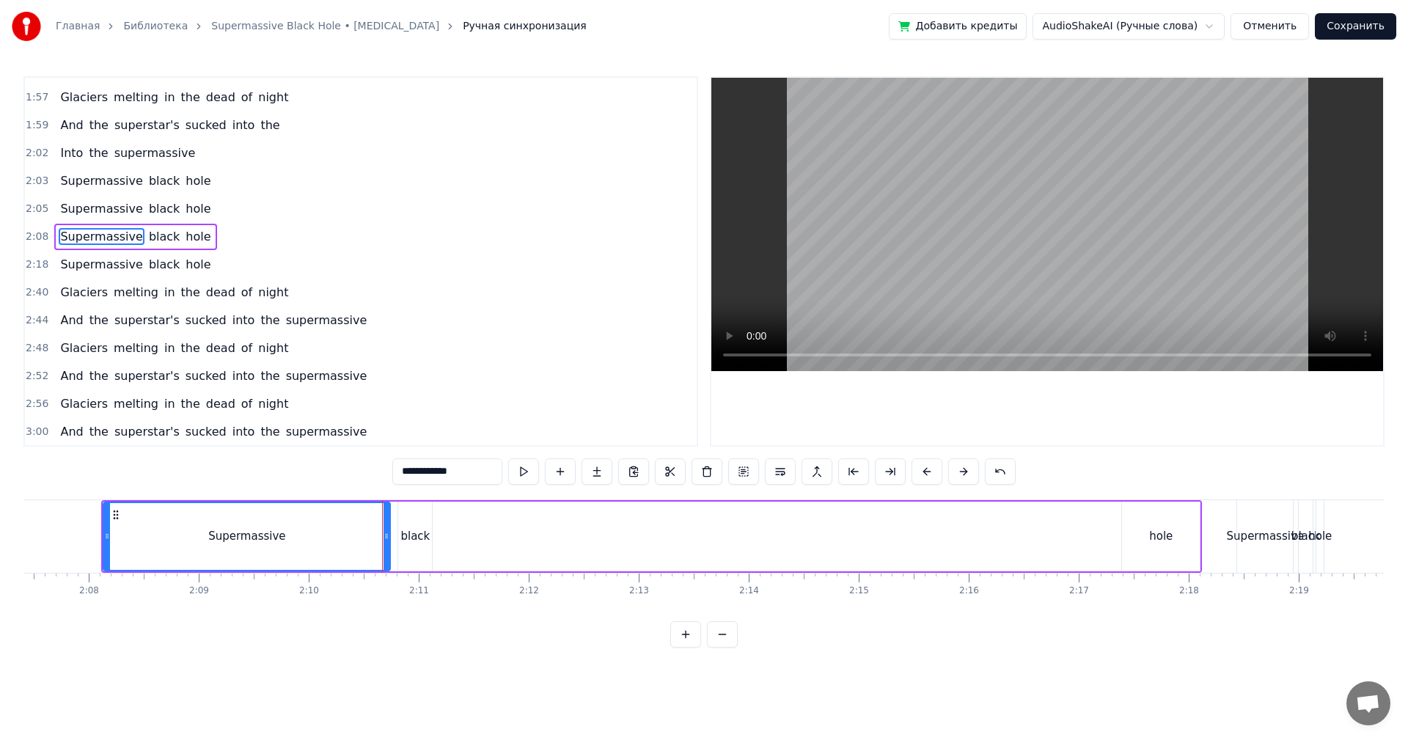
scroll to position [472, 0]
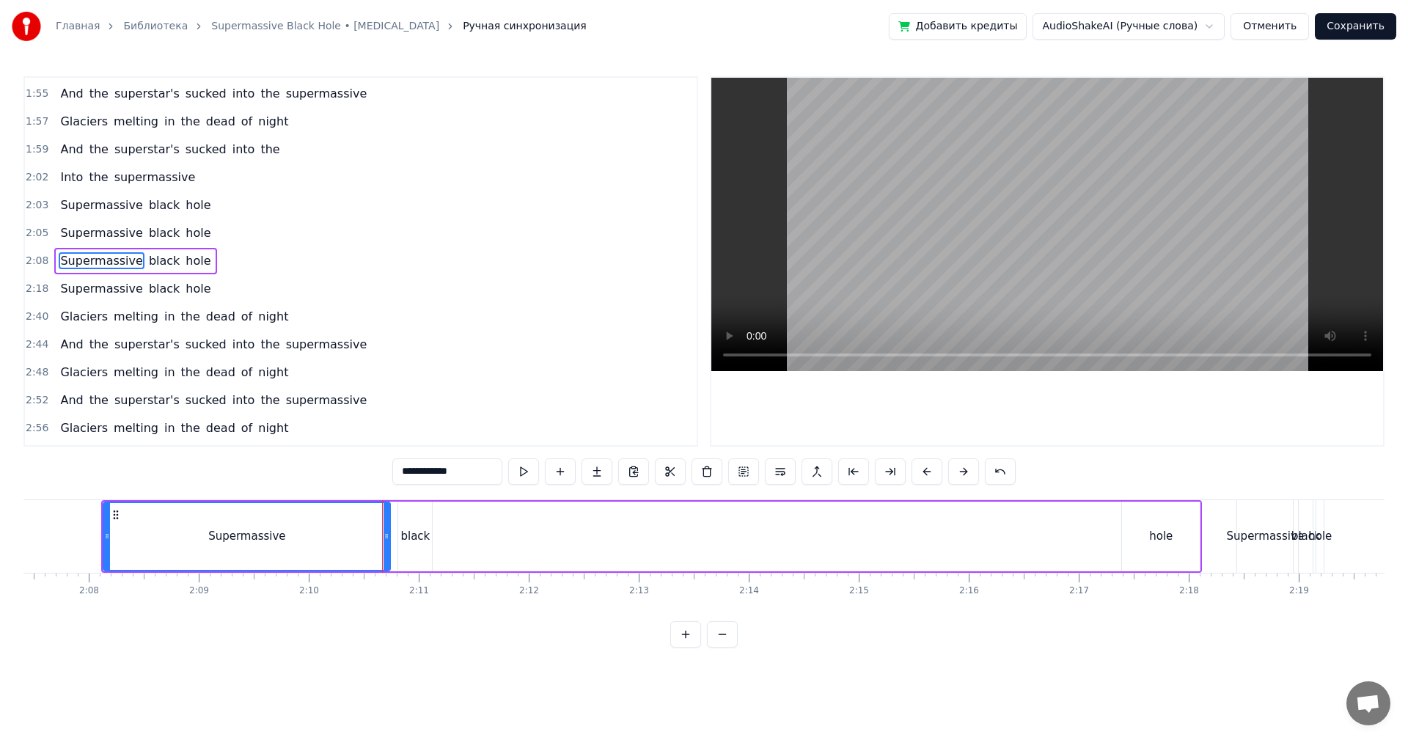
click at [29, 286] on span "2:18" at bounding box center [37, 289] width 23 height 15
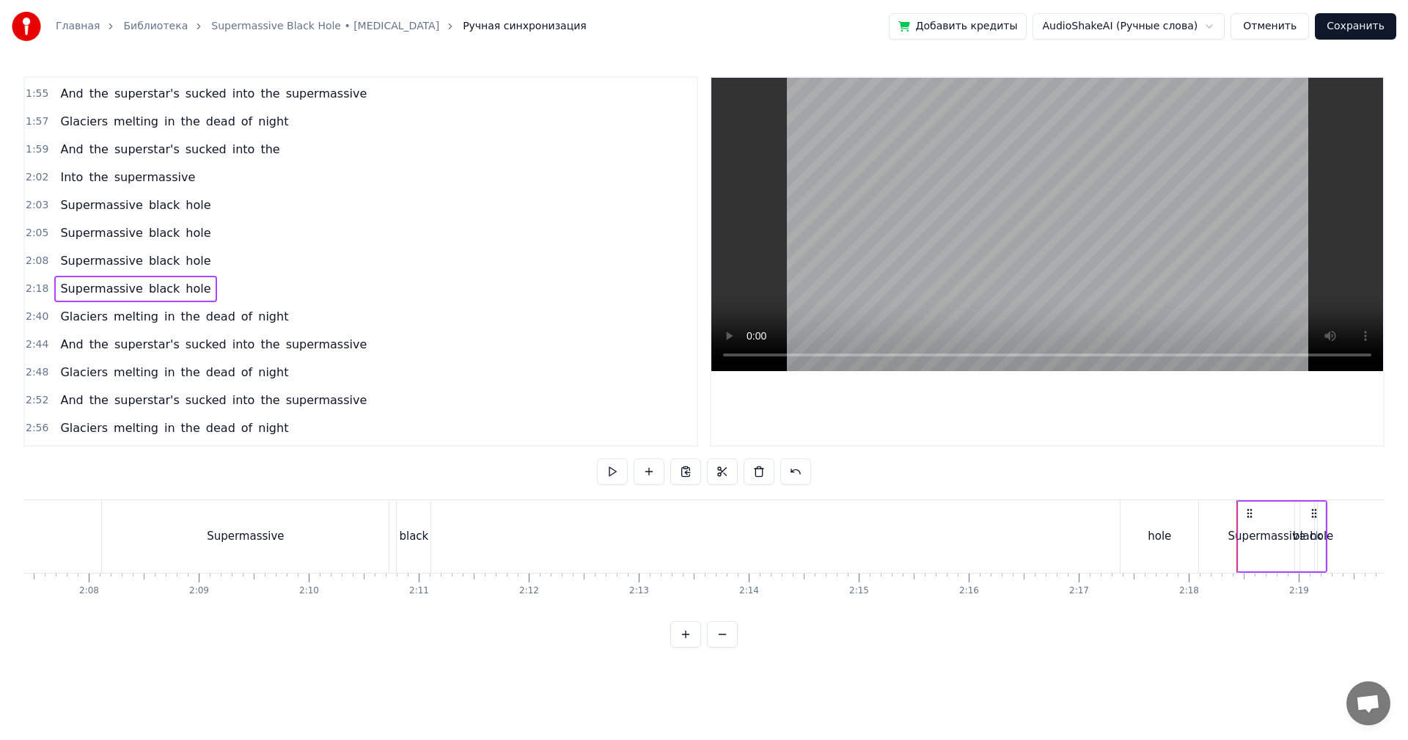
click at [25, 254] on div "2:08 Supermassive black hole" at bounding box center [361, 261] width 672 height 28
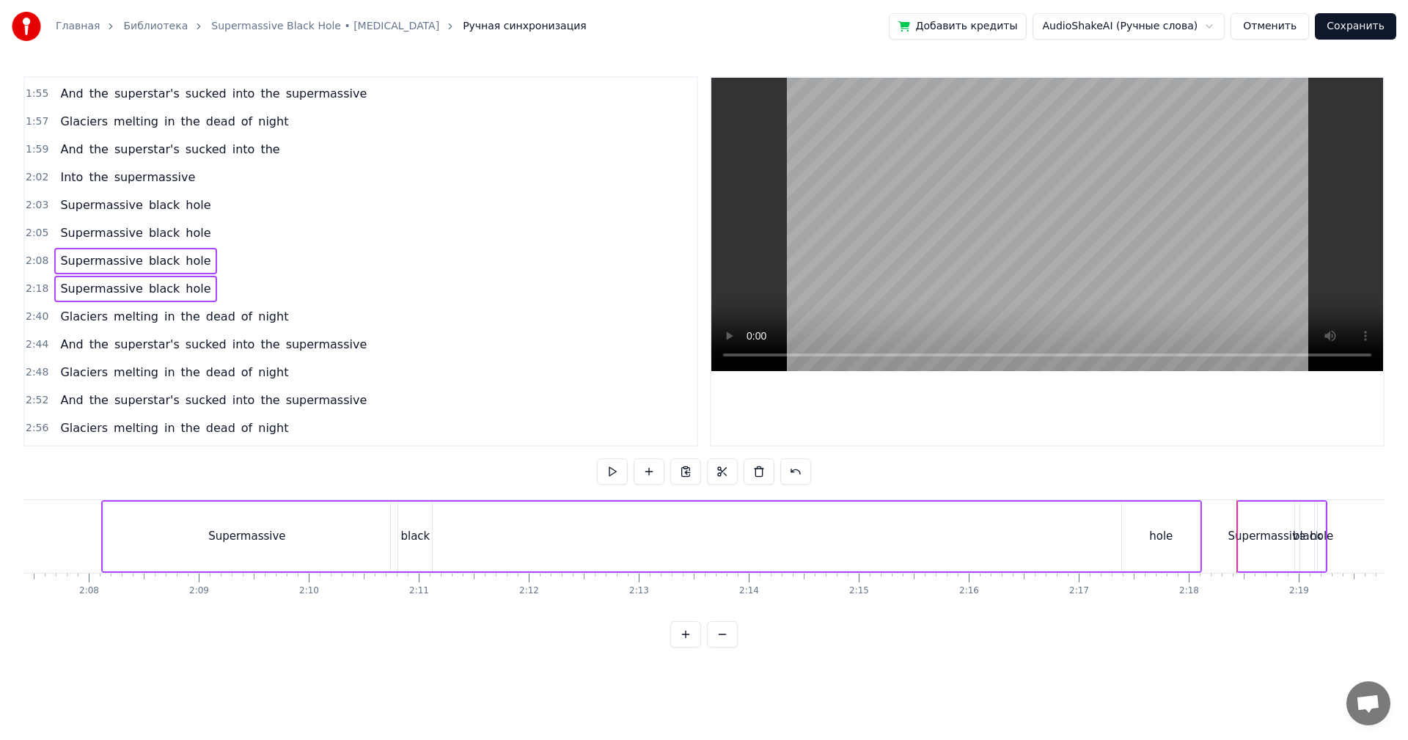
click at [32, 227] on span "2:05" at bounding box center [37, 233] width 23 height 15
click at [29, 196] on div "2:03 Supermassive black hole" at bounding box center [361, 205] width 672 height 28
click at [38, 227] on span "2:05" at bounding box center [37, 233] width 23 height 15
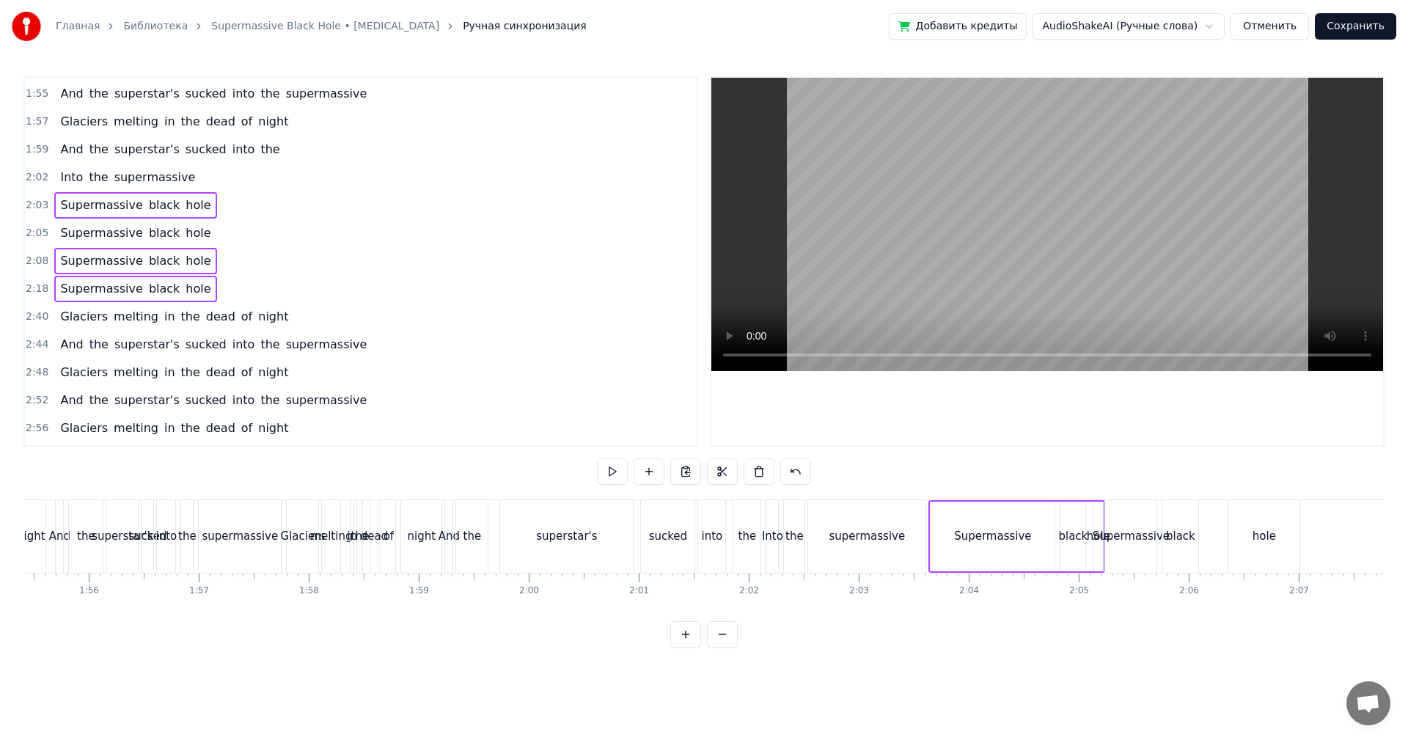
scroll to position [398, 0]
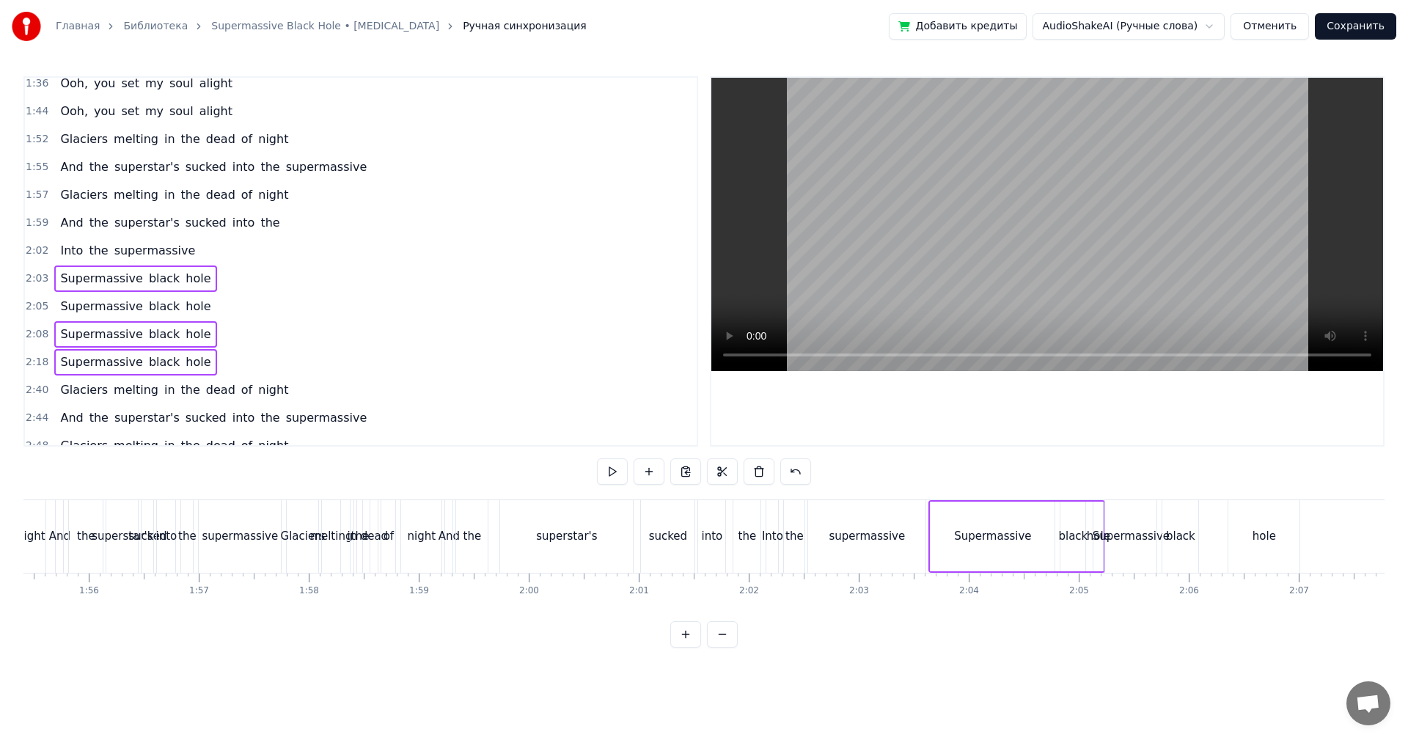
click at [40, 243] on div "2:02 Into the supermassive" at bounding box center [361, 251] width 672 height 28
click at [34, 216] on span "1:59" at bounding box center [37, 223] width 23 height 15
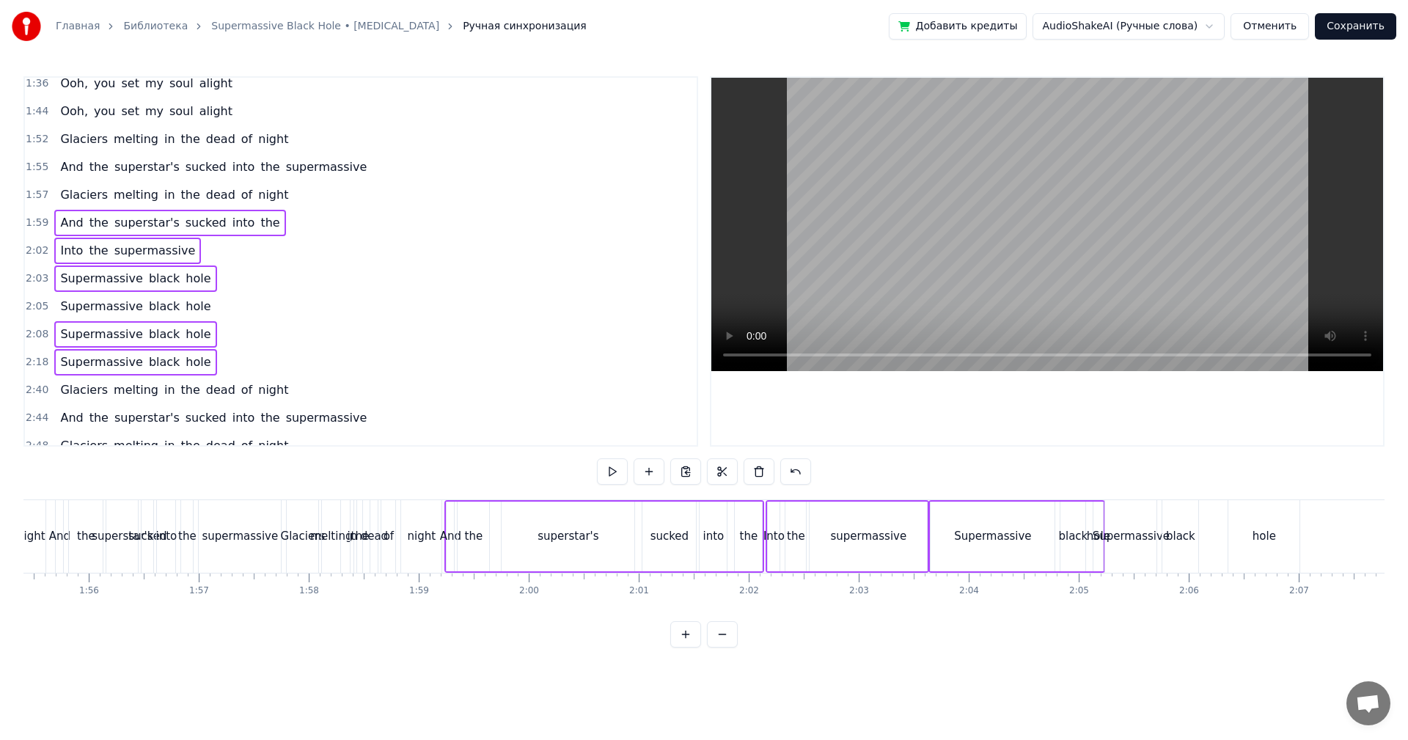
click at [446, 529] on div "And" at bounding box center [450, 536] width 21 height 17
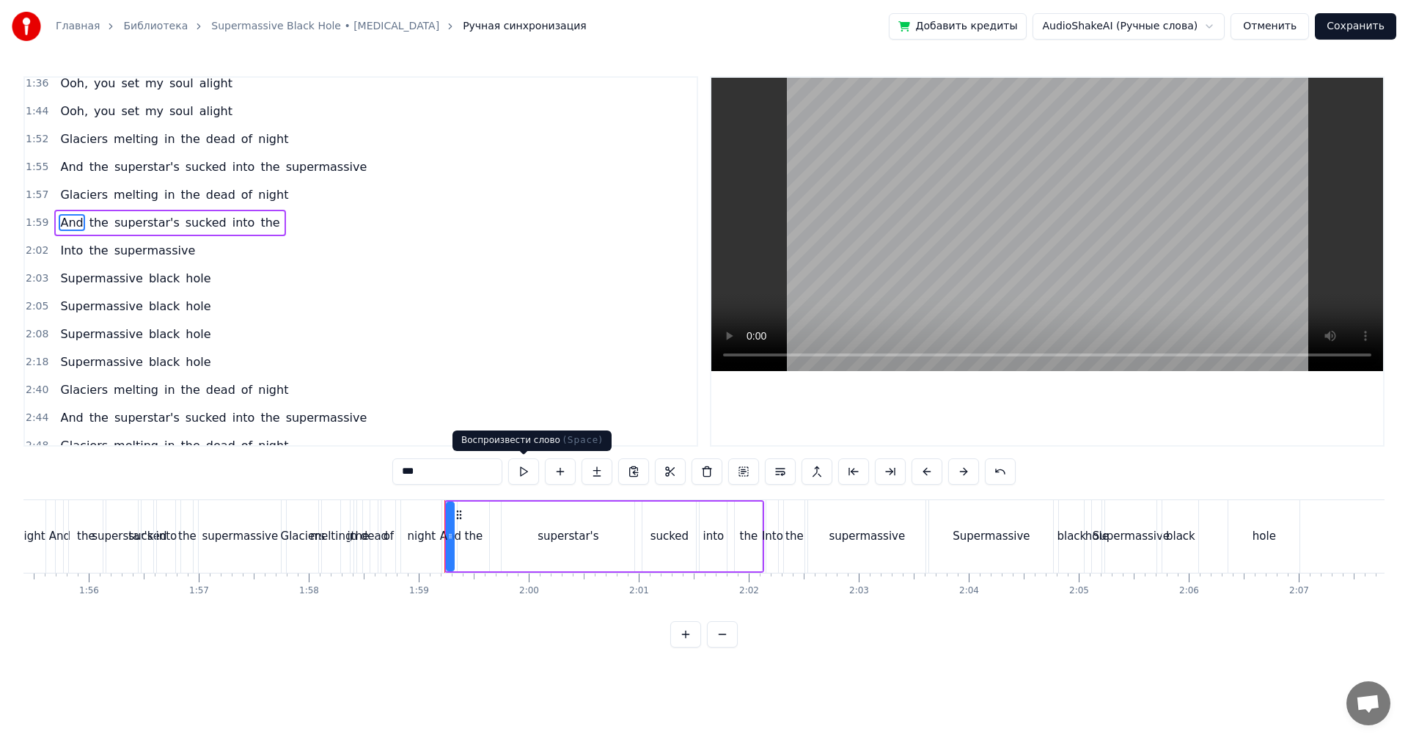
scroll to position [359, 0]
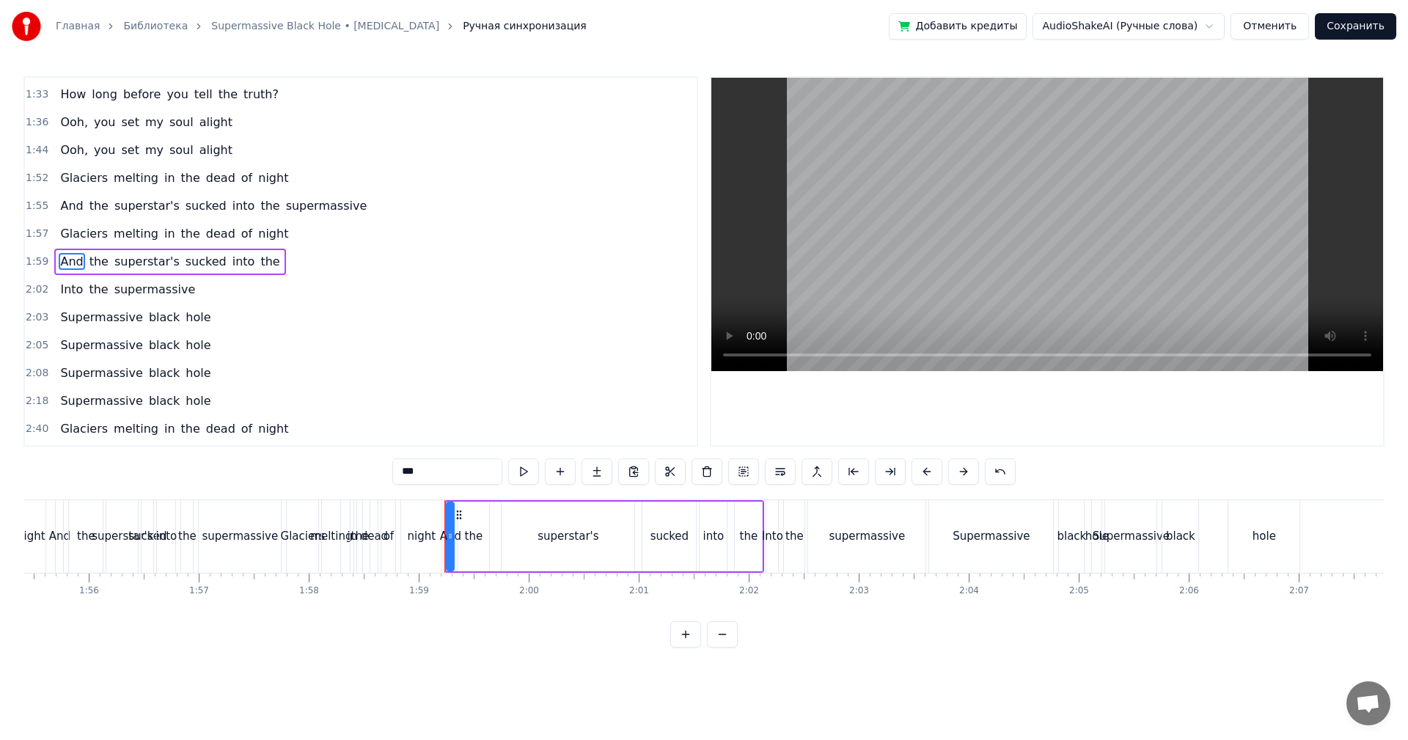
click at [1071, 260] on video at bounding box center [1047, 224] width 672 height 293
click at [1045, 252] on video at bounding box center [1047, 224] width 672 height 293
click at [26, 392] on div "2:18 Supermassive black hole" at bounding box center [361, 401] width 672 height 28
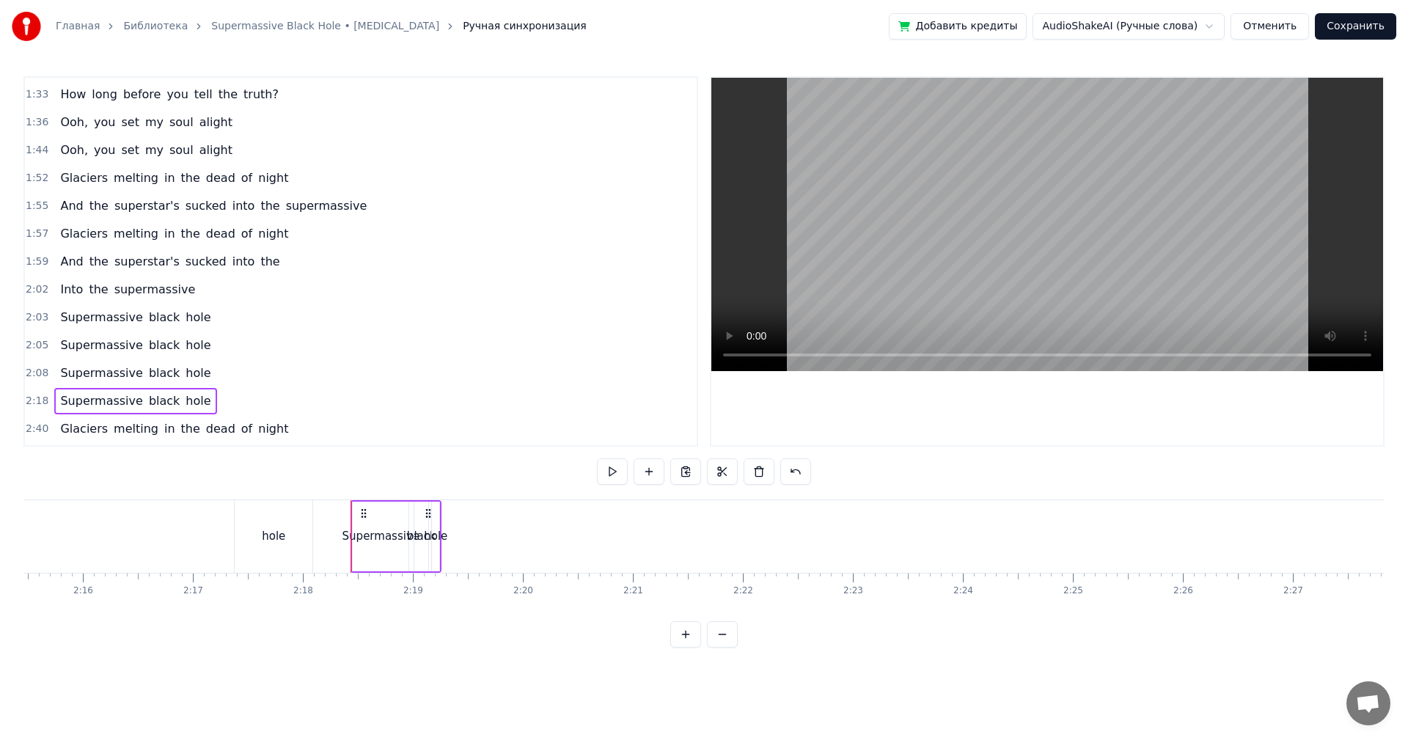
click at [40, 368] on span "2:08" at bounding box center [37, 373] width 23 height 15
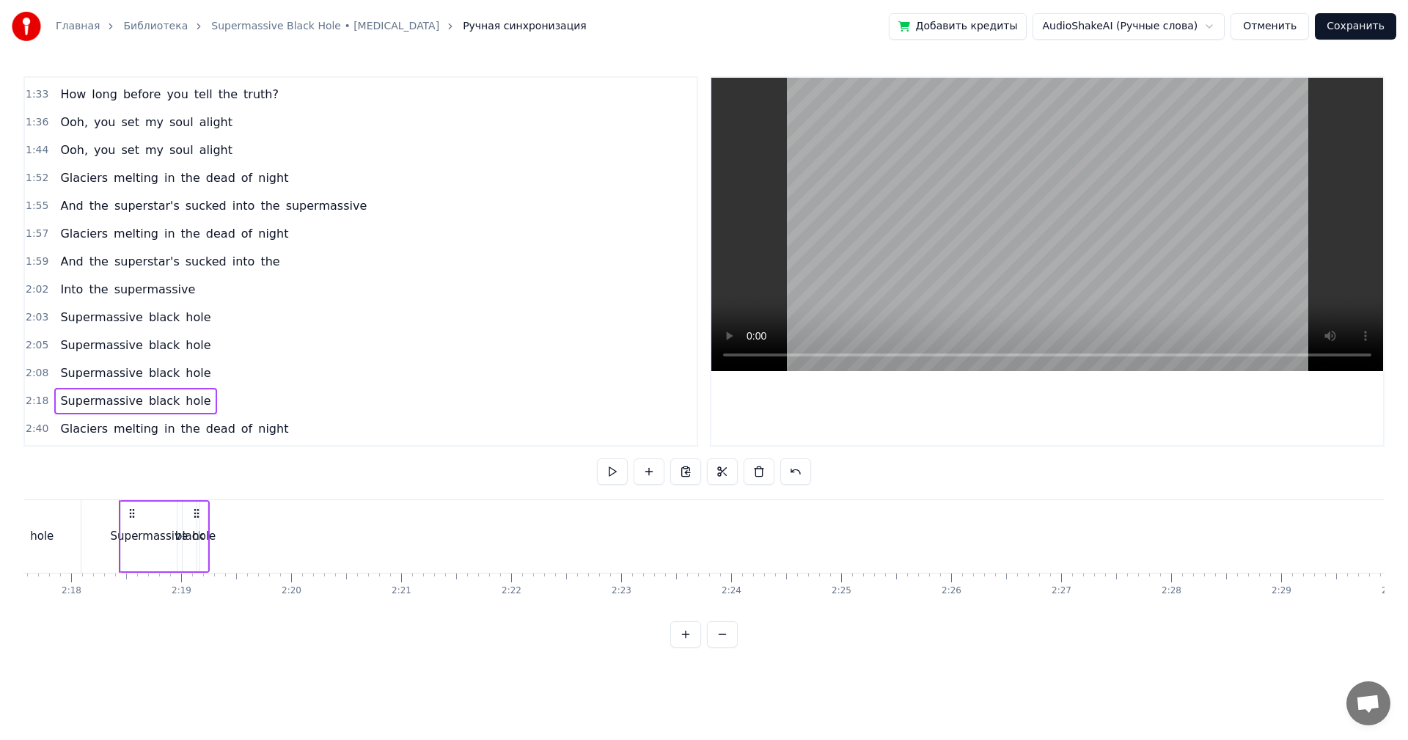
scroll to position [0, 15154]
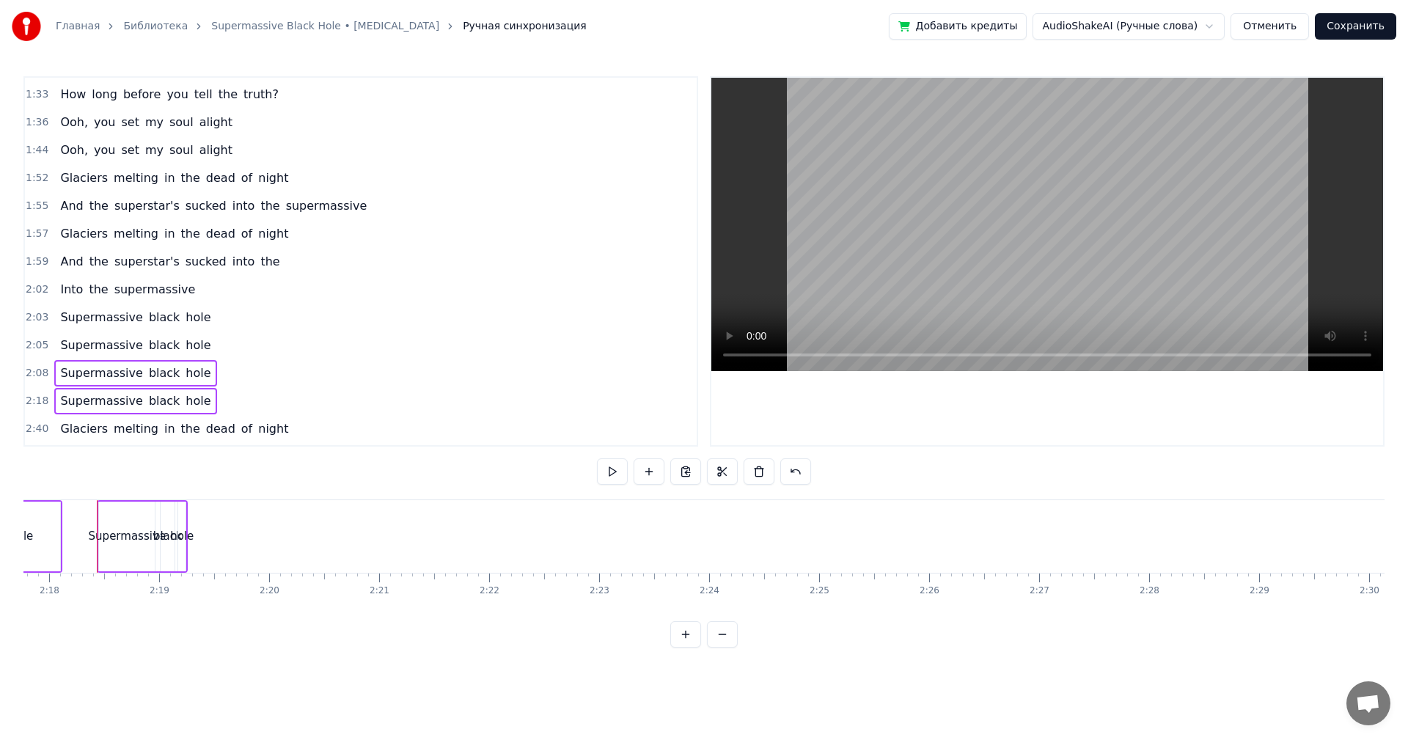
click at [37, 310] on span "2:03" at bounding box center [37, 317] width 23 height 15
click at [32, 281] on div "2:02 Into the supermassive" at bounding box center [361, 290] width 672 height 28
drag, startPoint x: 38, startPoint y: 254, endPoint x: 37, endPoint y: 235, distance: 19.1
click at [39, 253] on div "1:59 And the superstar's sucked into the" at bounding box center [361, 262] width 672 height 28
click at [33, 229] on span "1:57" at bounding box center [37, 234] width 23 height 15
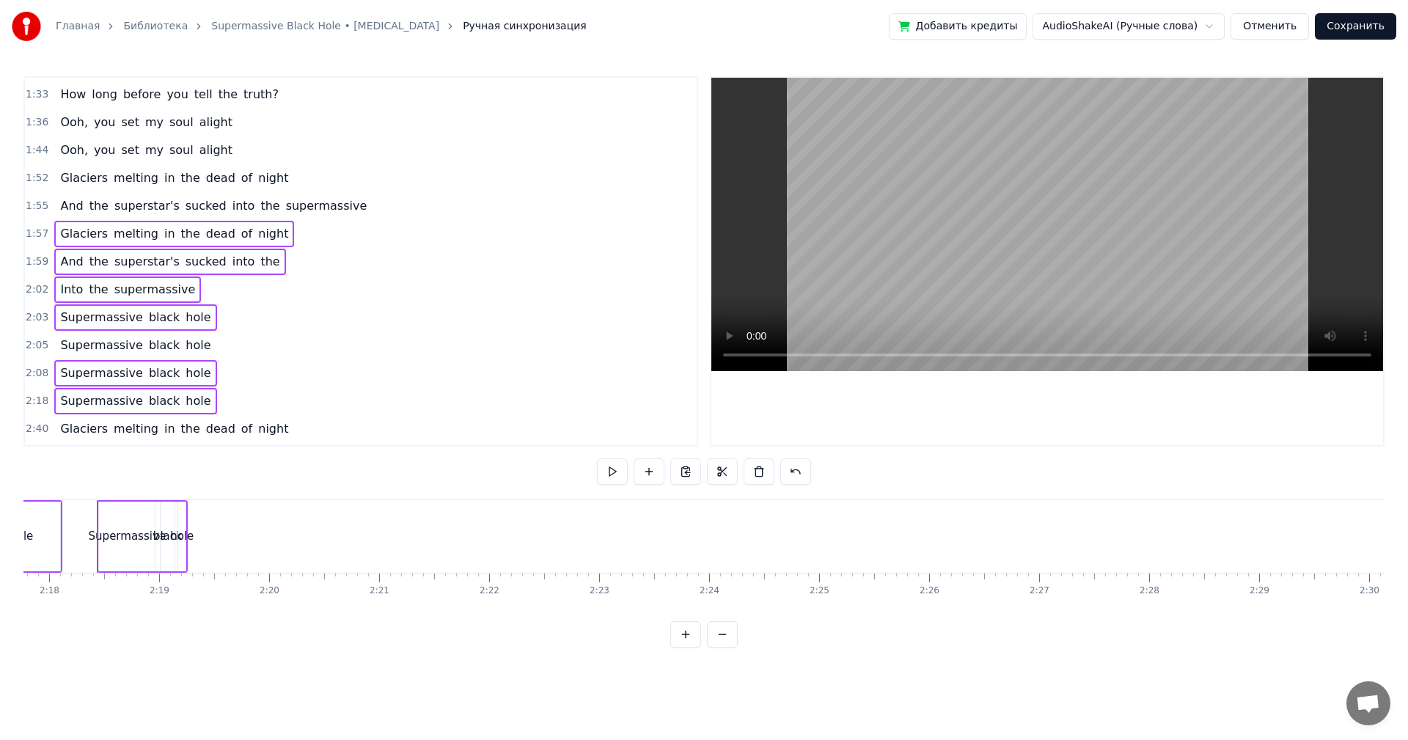
click at [31, 205] on span "1:55" at bounding box center [37, 206] width 23 height 15
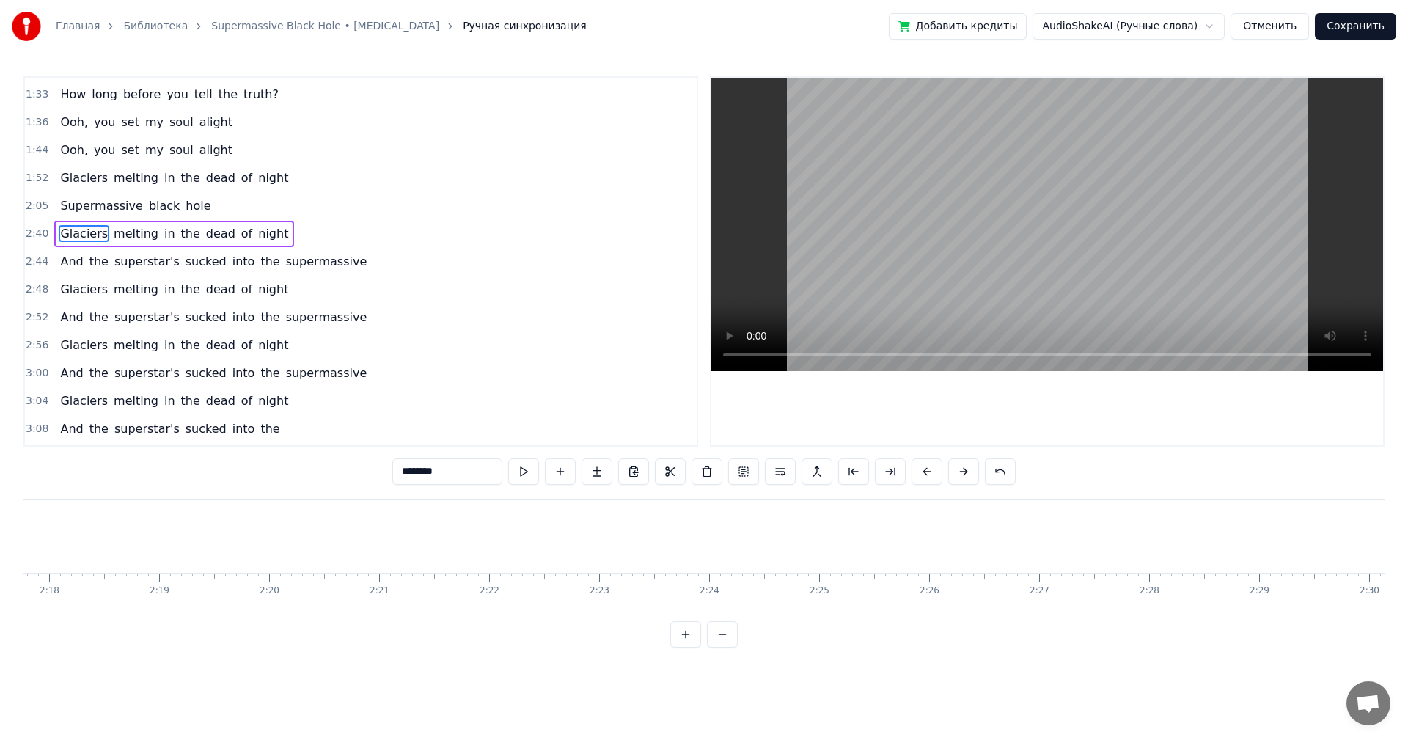
scroll to position [331, 0]
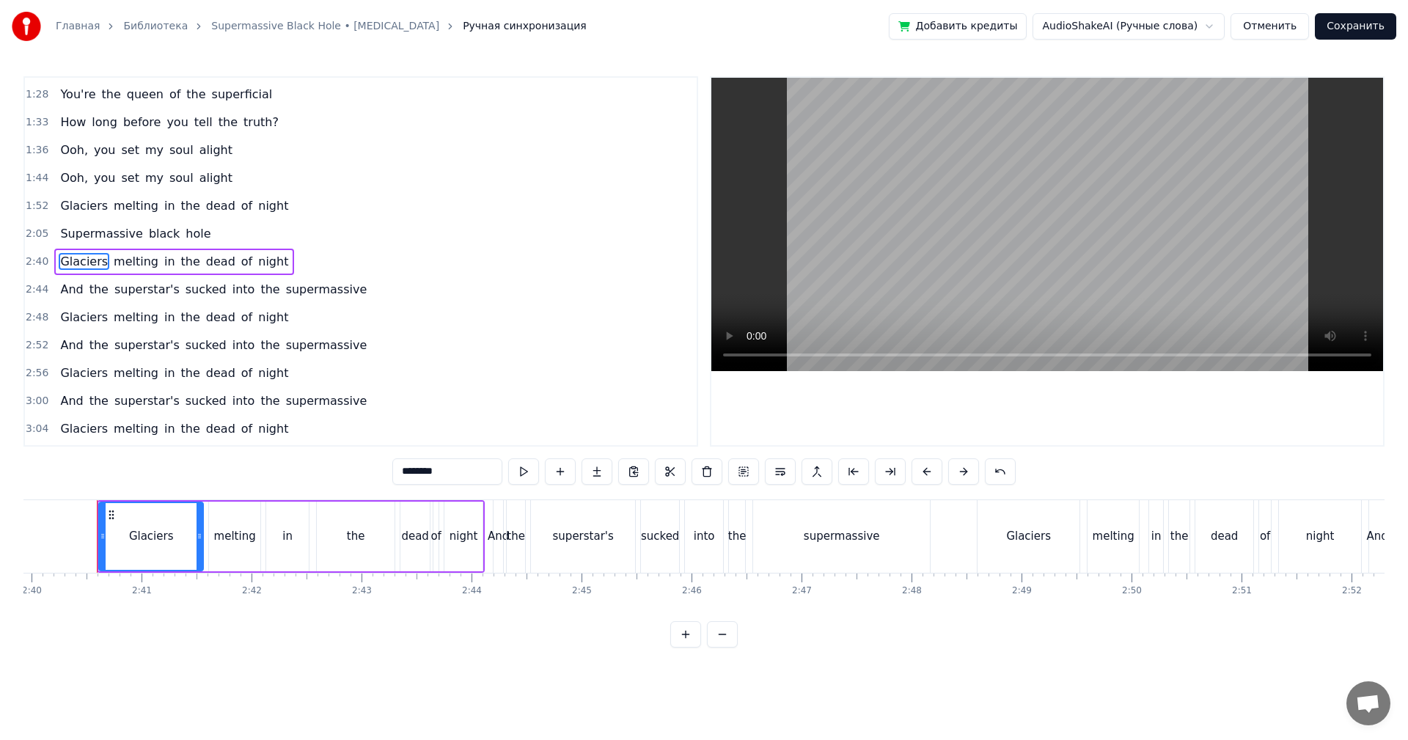
click at [33, 205] on span "1:52" at bounding box center [37, 206] width 23 height 15
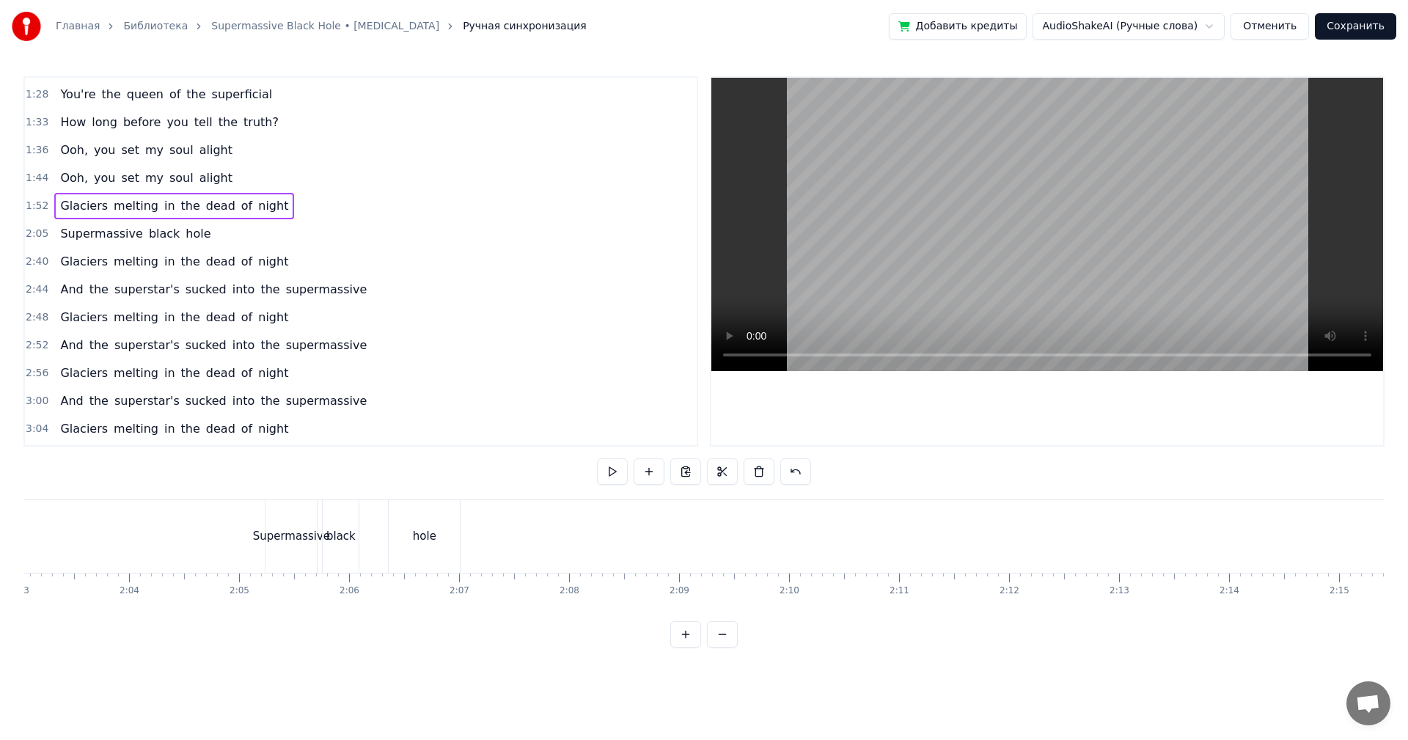
scroll to position [0, 12310]
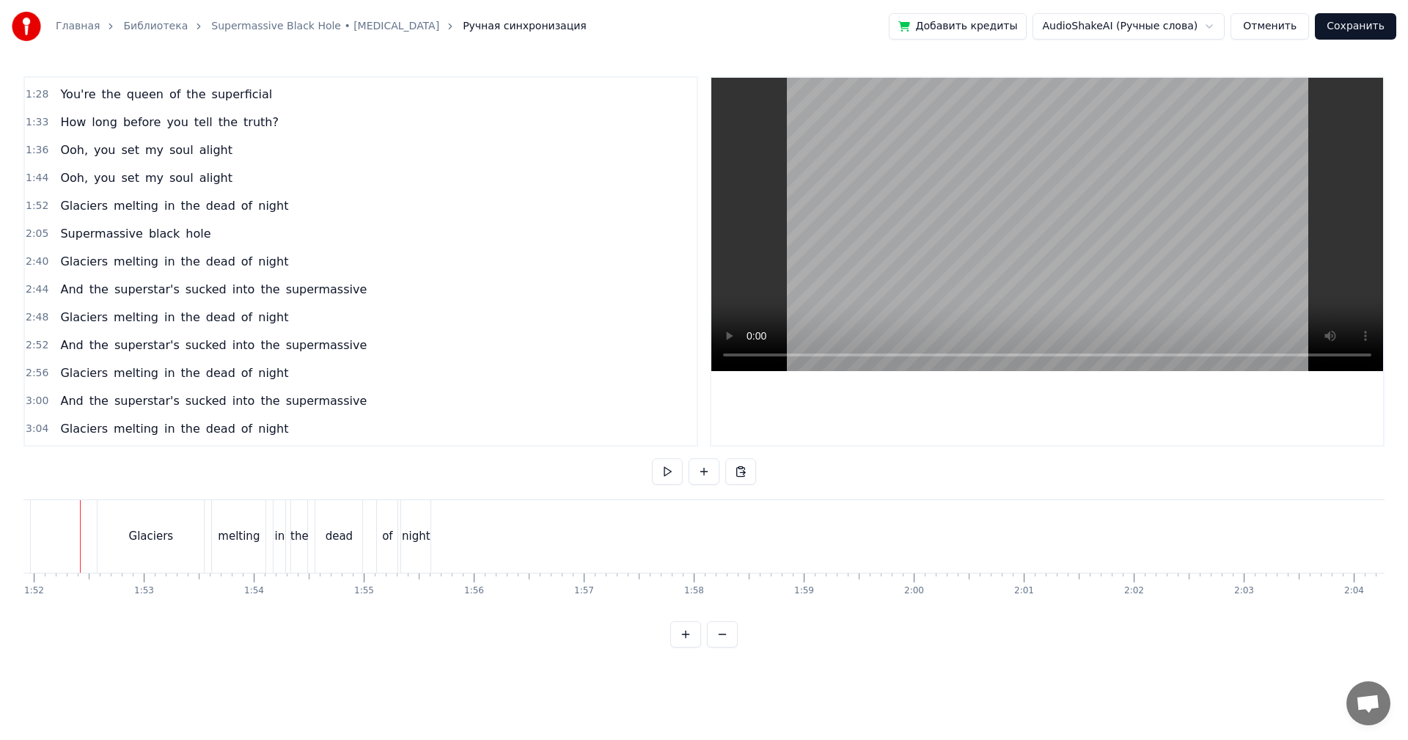
scroll to position [0, 12293]
drag, startPoint x: 824, startPoint y: 268, endPoint x: 832, endPoint y: 265, distance: 7.9
click at [825, 268] on video at bounding box center [1047, 224] width 672 height 293
click at [1012, 261] on video at bounding box center [1047, 224] width 672 height 293
click at [33, 263] on span "2:40" at bounding box center [37, 261] width 23 height 15
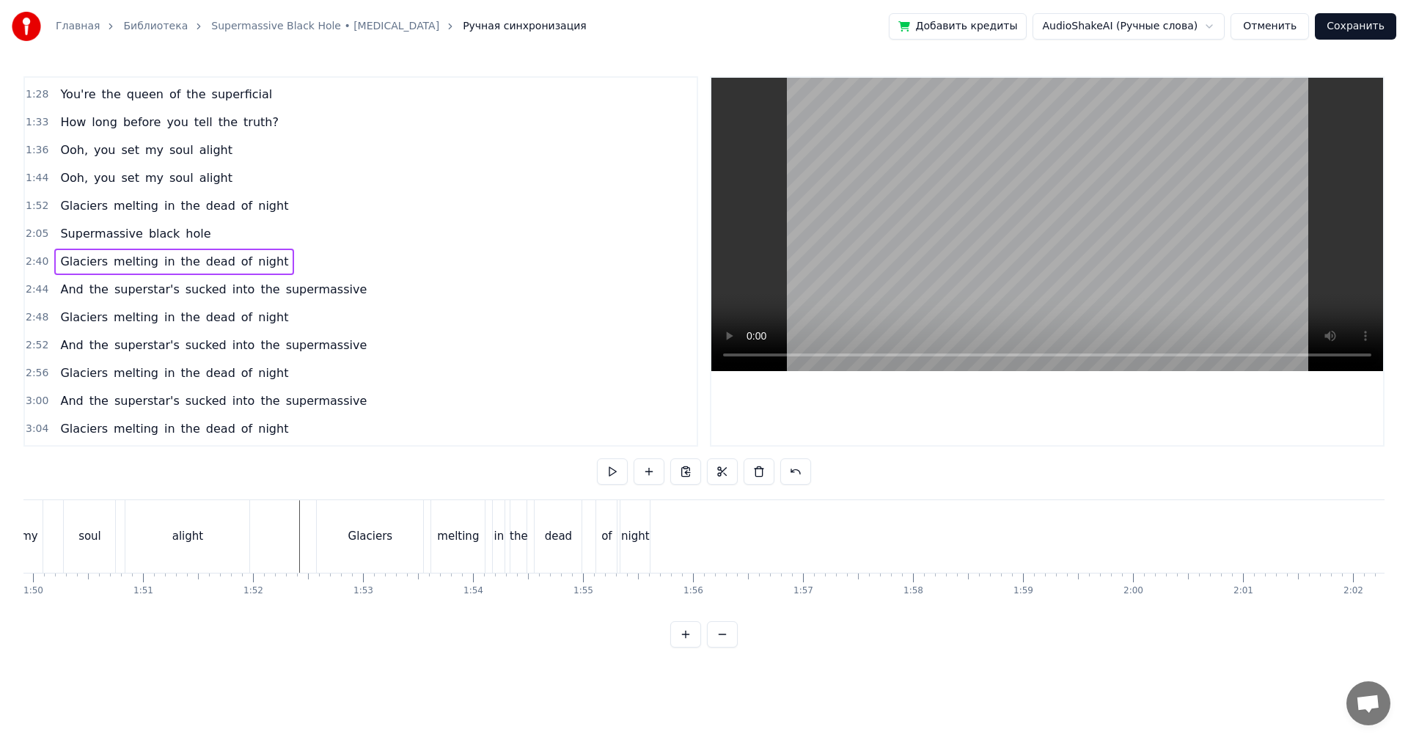
scroll to position [0, 12092]
click at [348, 523] on div "Glaciers" at bounding box center [368, 536] width 106 height 73
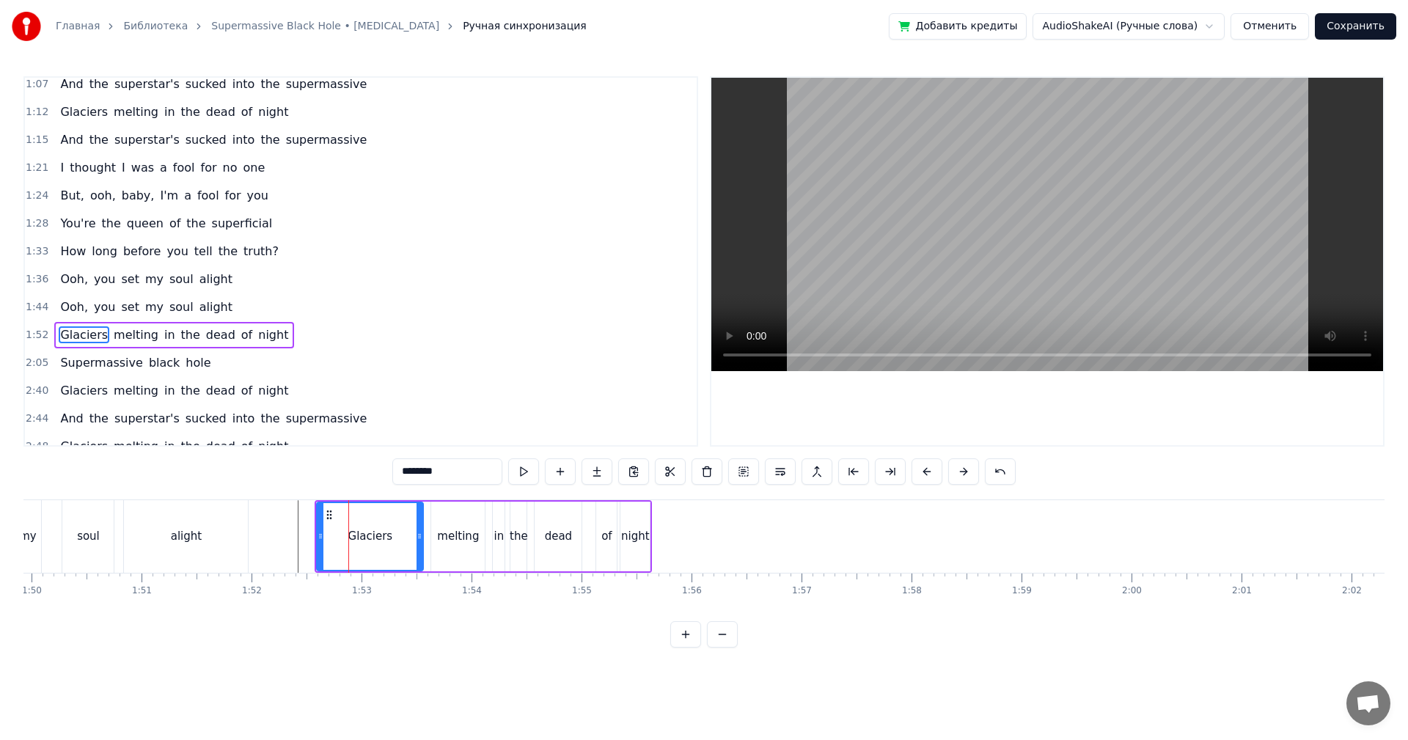
scroll to position [129, 0]
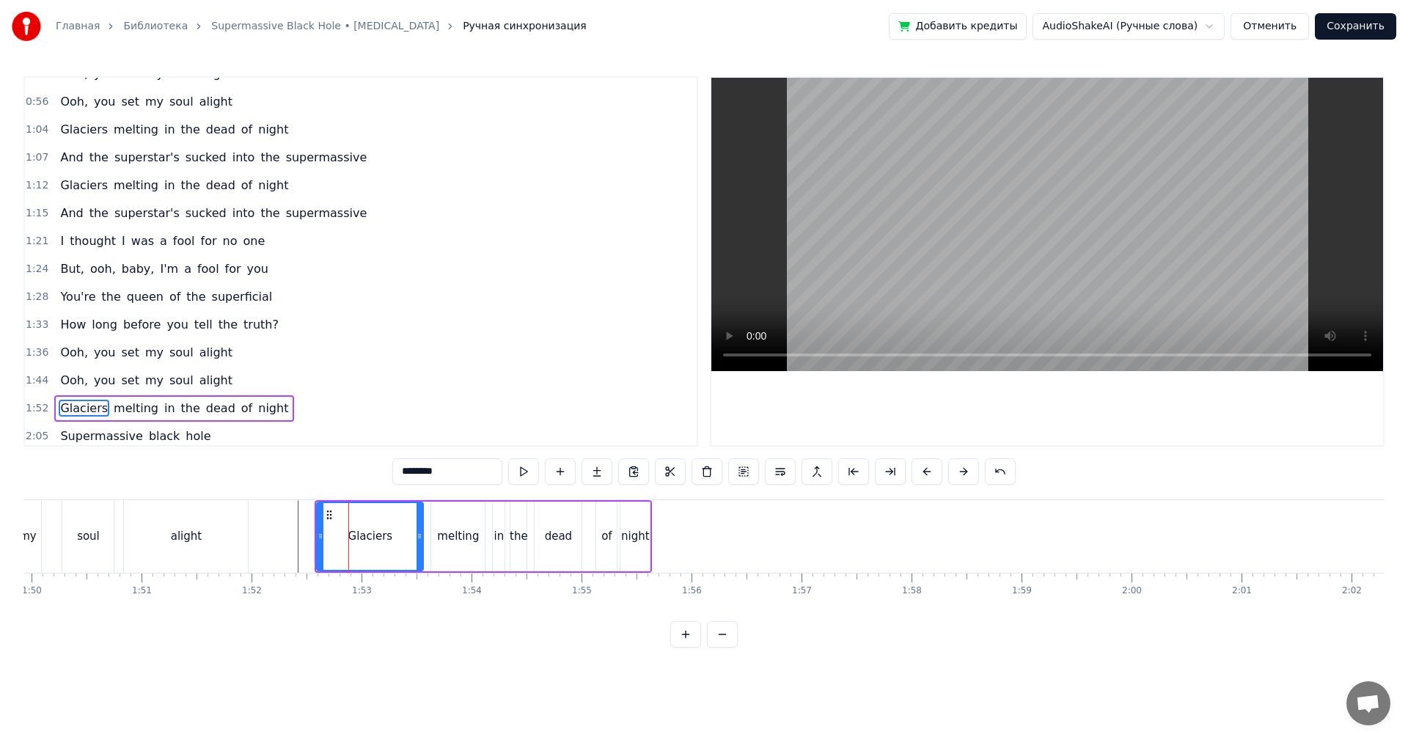
click at [31, 161] on span "1:07" at bounding box center [37, 157] width 23 height 15
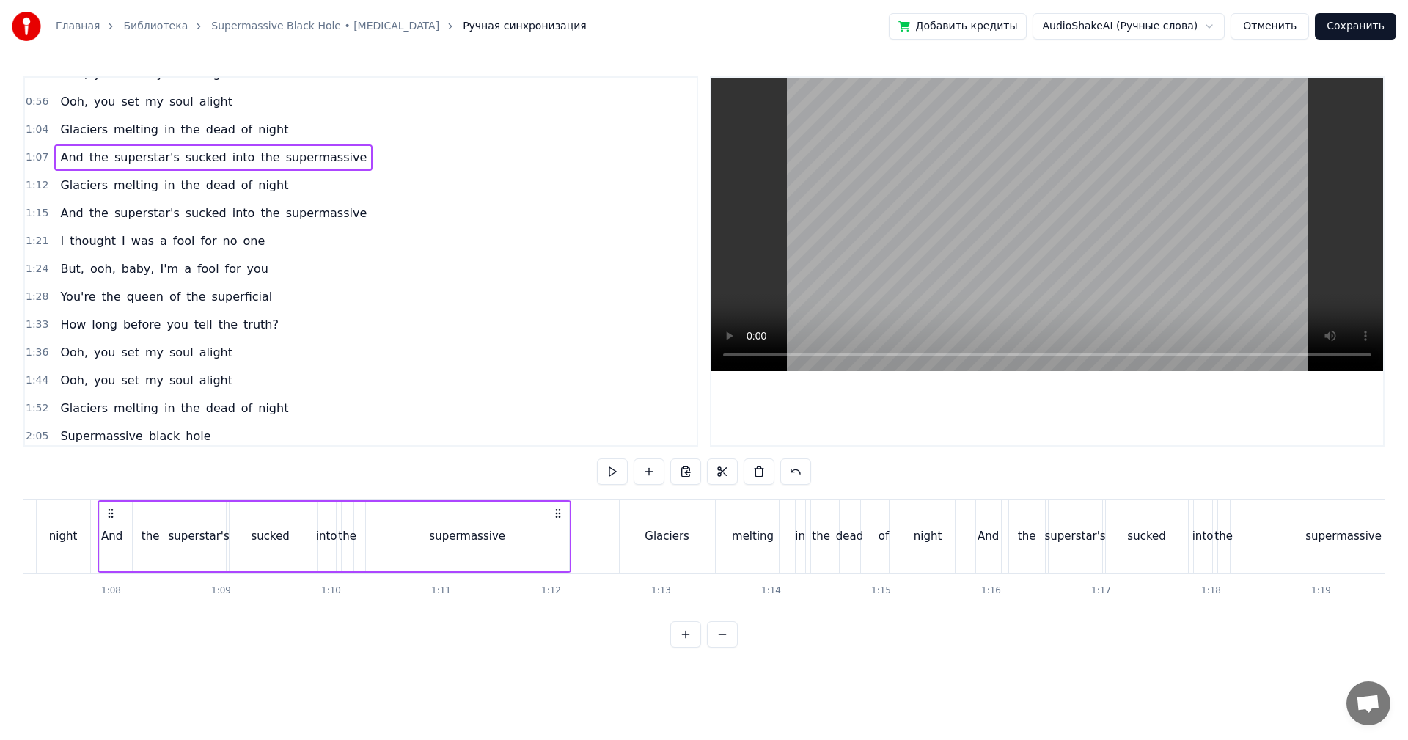
click at [18, 405] on div "Главная Библиотека Supermassive Black Hole • [MEDICAL_DATA] Ручная синхронизаци…" at bounding box center [704, 324] width 1408 height 648
click at [40, 403] on span "1:52" at bounding box center [37, 408] width 23 height 15
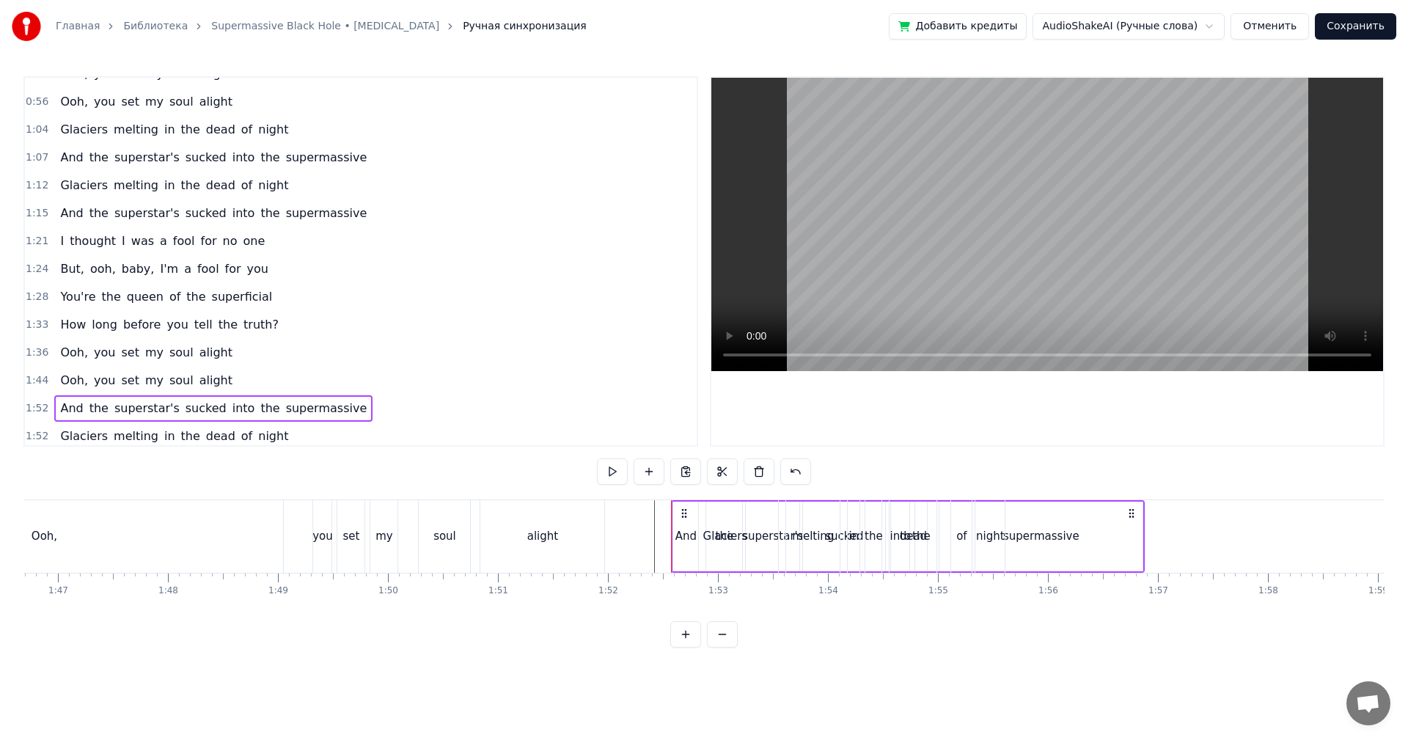
scroll to position [0, 12310]
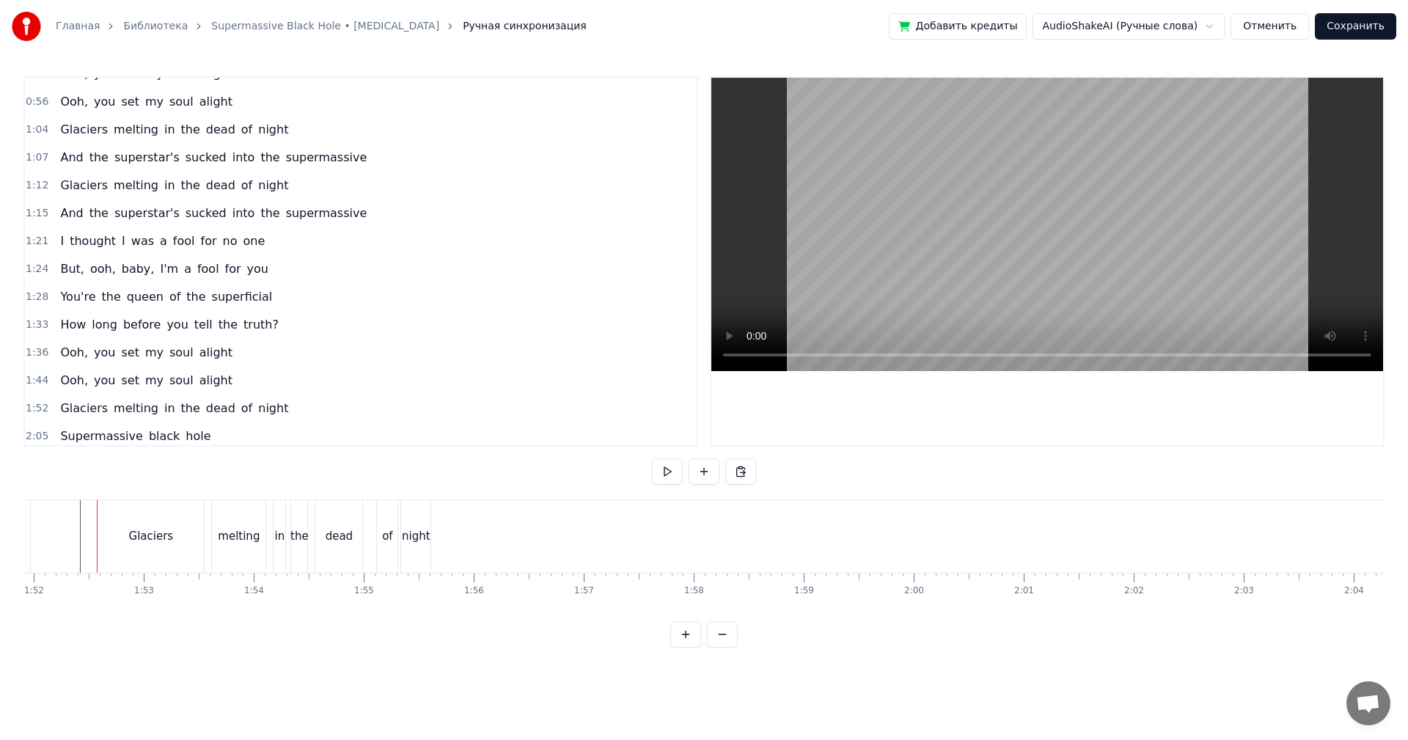
click at [44, 411] on span "1:52" at bounding box center [37, 408] width 23 height 15
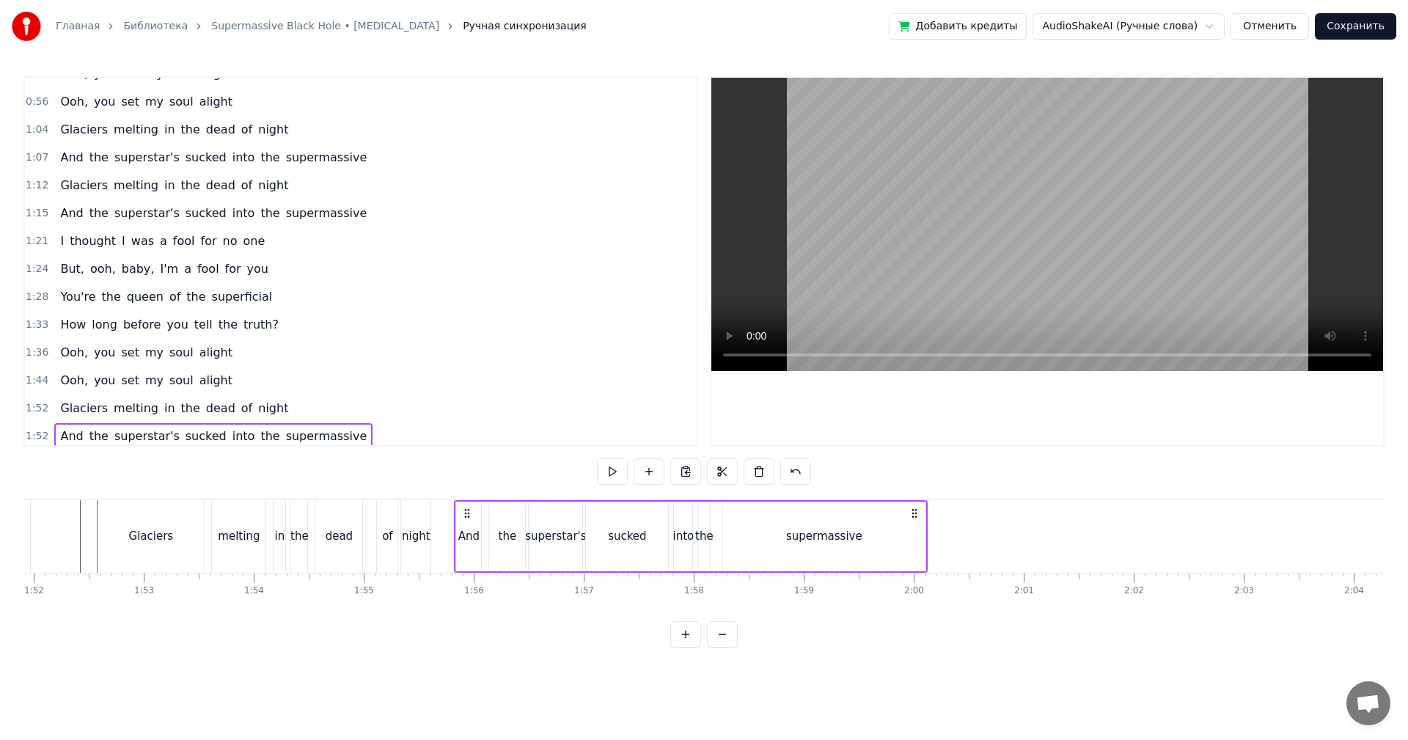
drag, startPoint x: 114, startPoint y: 509, endPoint x: 474, endPoint y: 510, distance: 360.1
click at [473, 510] on icon at bounding box center [467, 513] width 12 height 12
drag, startPoint x: 385, startPoint y: 538, endPoint x: 522, endPoint y: 433, distance: 172.6
click at [387, 538] on div "of" at bounding box center [387, 536] width 10 height 17
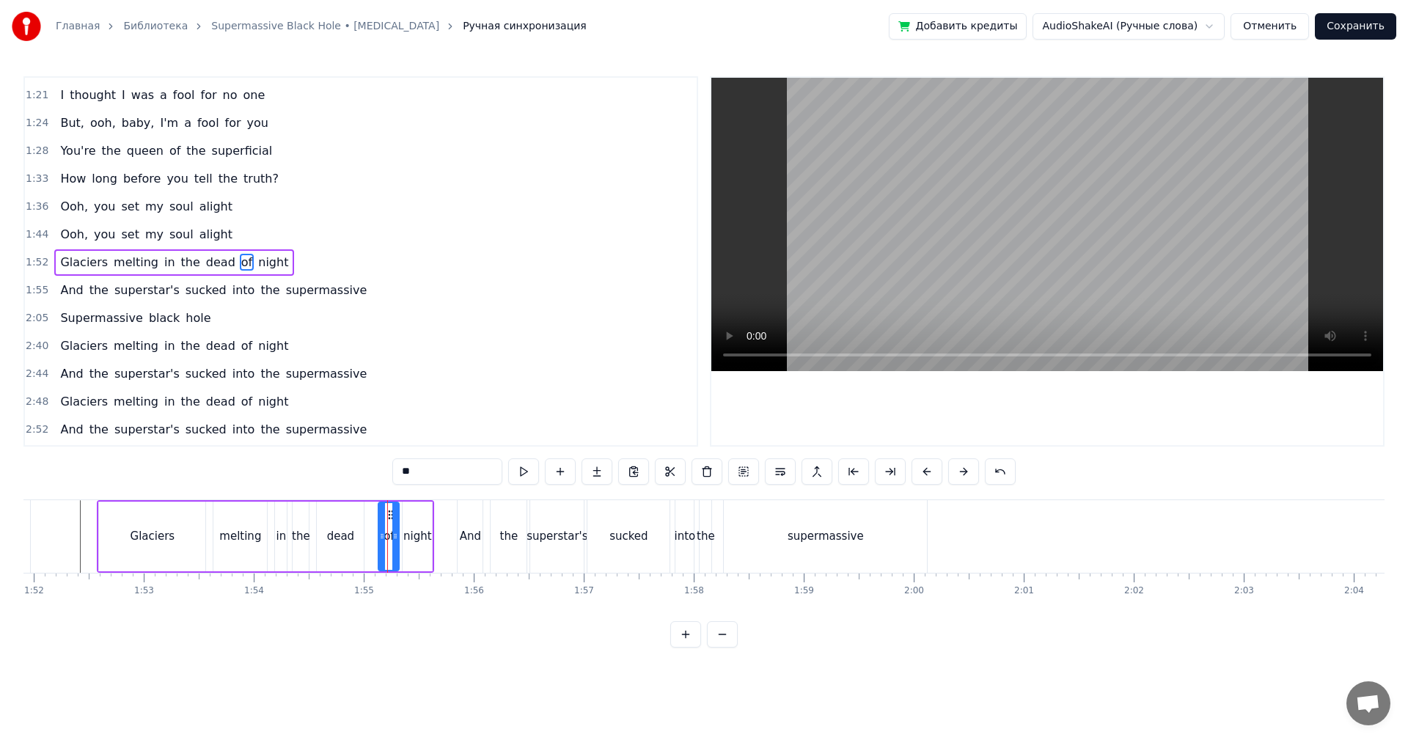
scroll to position [276, 0]
click at [1000, 219] on video at bounding box center [1047, 224] width 672 height 293
click at [37, 260] on span "1:52" at bounding box center [37, 261] width 23 height 15
click at [43, 290] on span "1:55" at bounding box center [37, 289] width 23 height 15
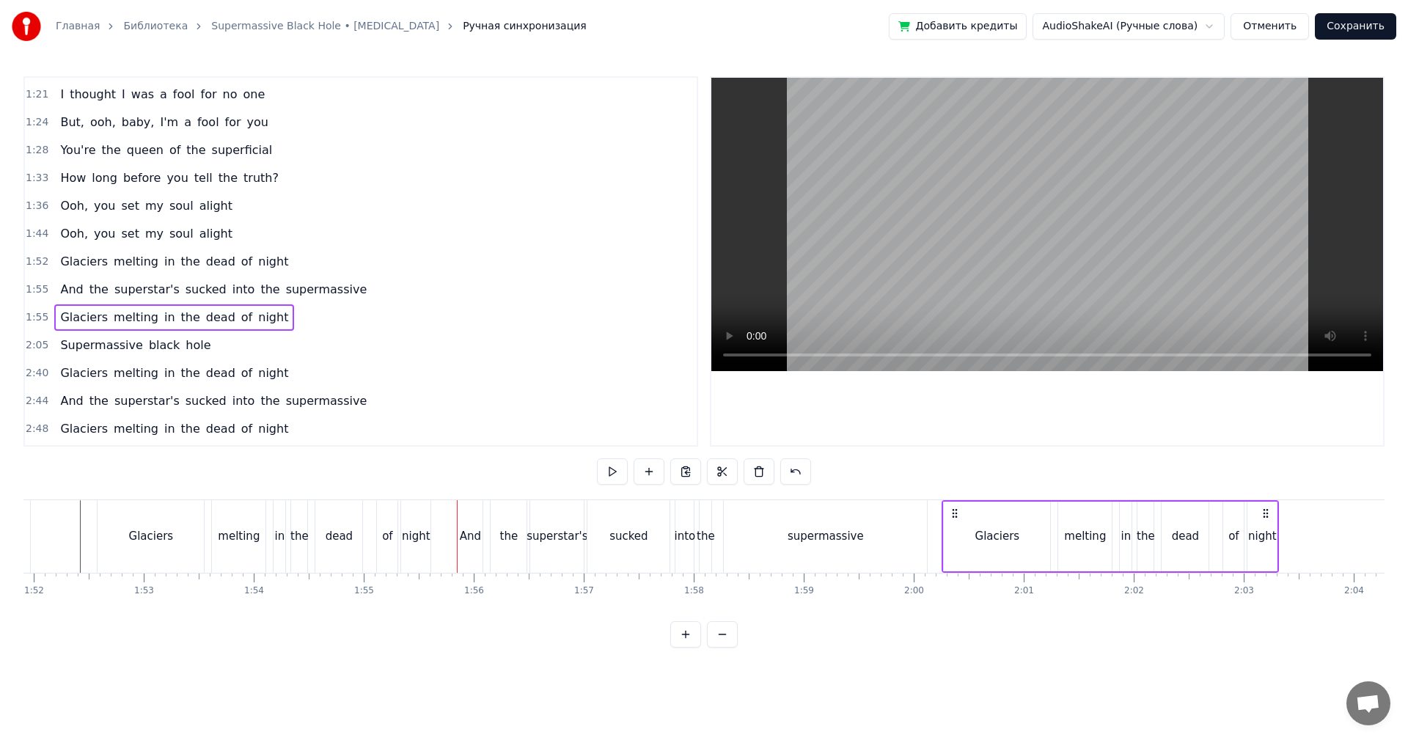
drag, startPoint x: 469, startPoint y: 512, endPoint x: 954, endPoint y: 523, distance: 484.9
click at [954, 523] on div "Glaciers melting in the dead of night" at bounding box center [1110, 536] width 337 height 73
drag, startPoint x: 887, startPoint y: 524, endPoint x: 950, endPoint y: 318, distance: 215.5
click at [889, 524] on div "supermassive" at bounding box center [825, 536] width 203 height 73
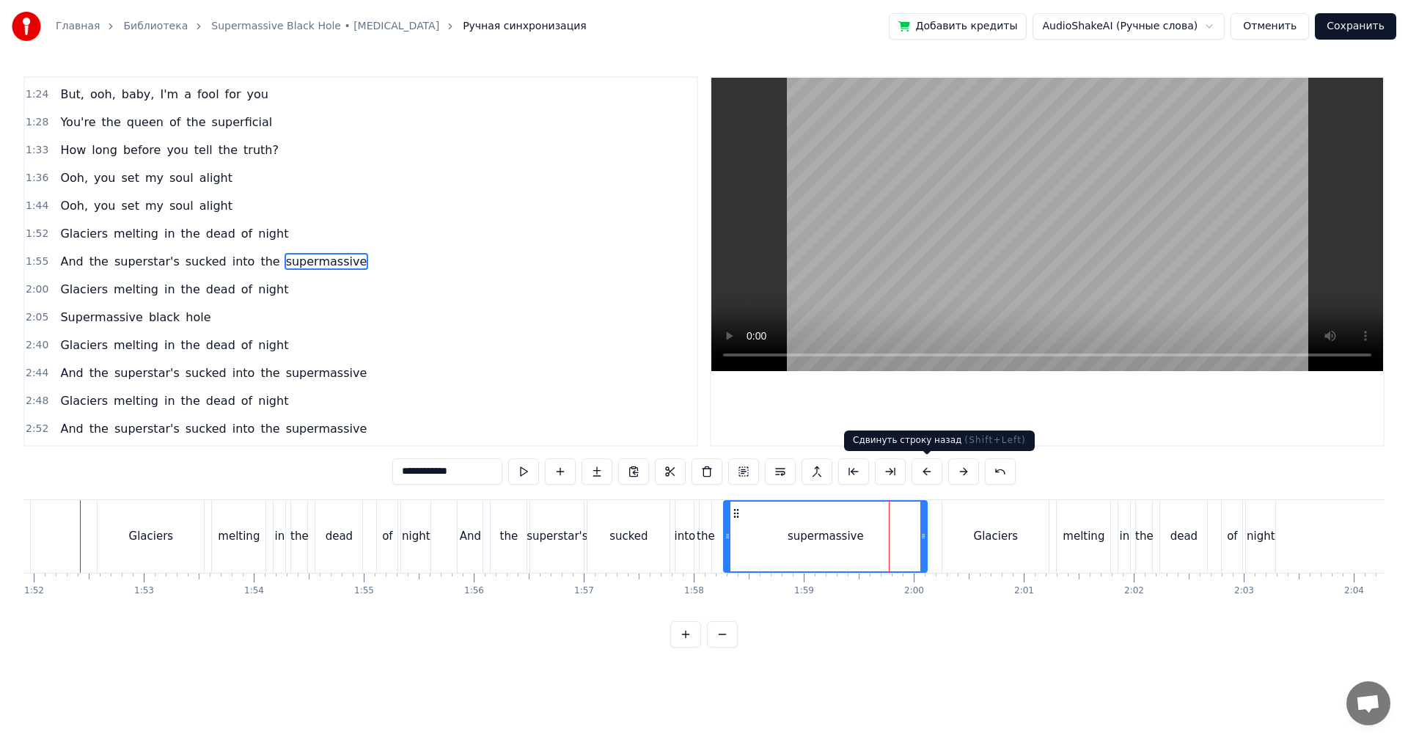
click at [990, 208] on video at bounding box center [1047, 224] width 672 height 293
click at [989, 208] on video at bounding box center [1047, 224] width 672 height 293
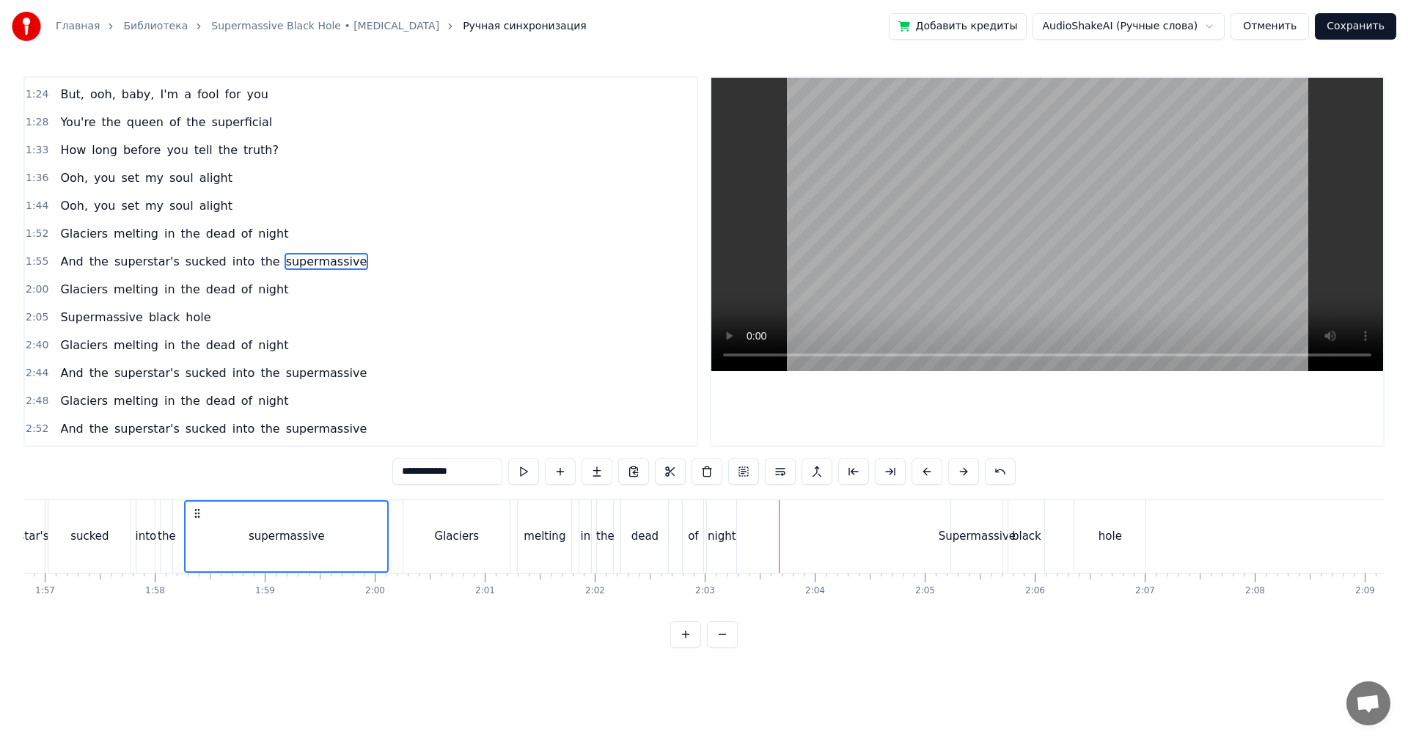
scroll to position [0, 12650]
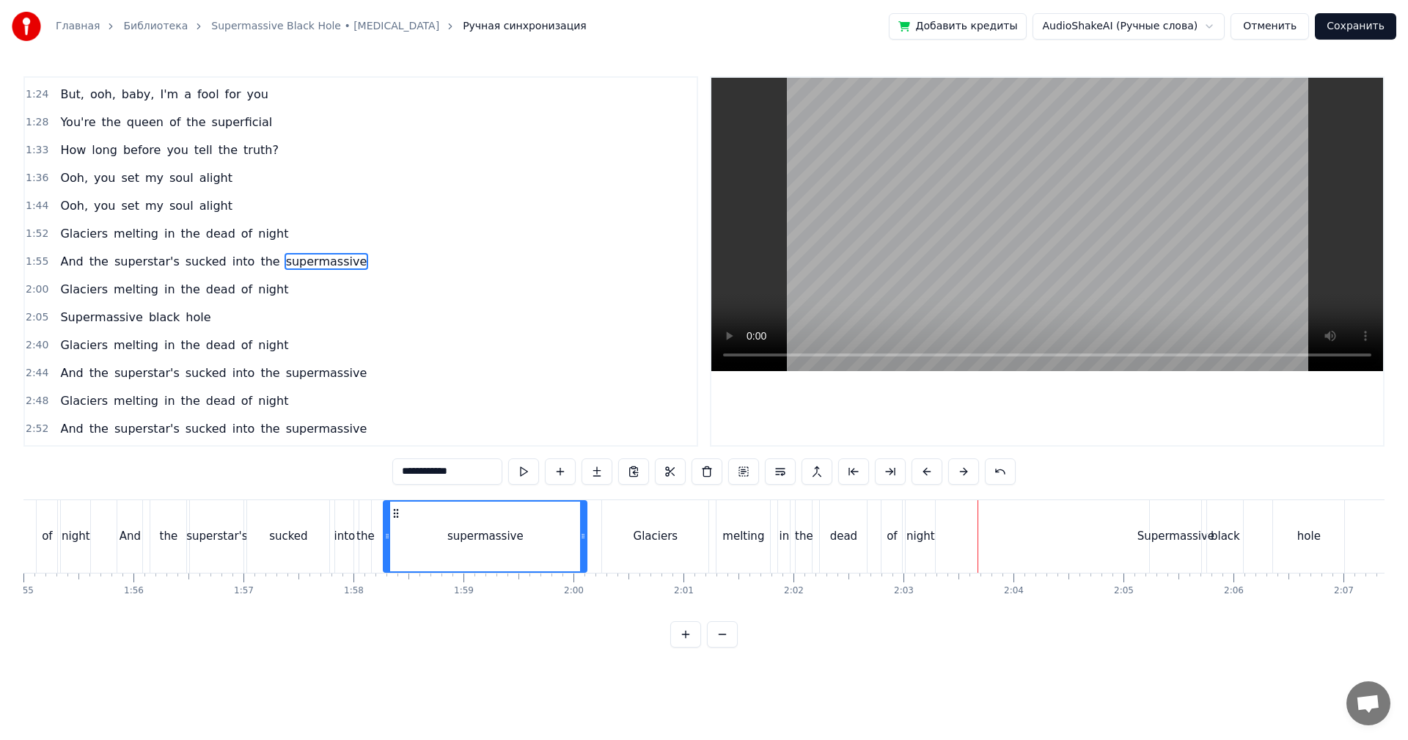
click at [714, 527] on div "Glaciers melting in the dead of night" at bounding box center [769, 536] width 337 height 73
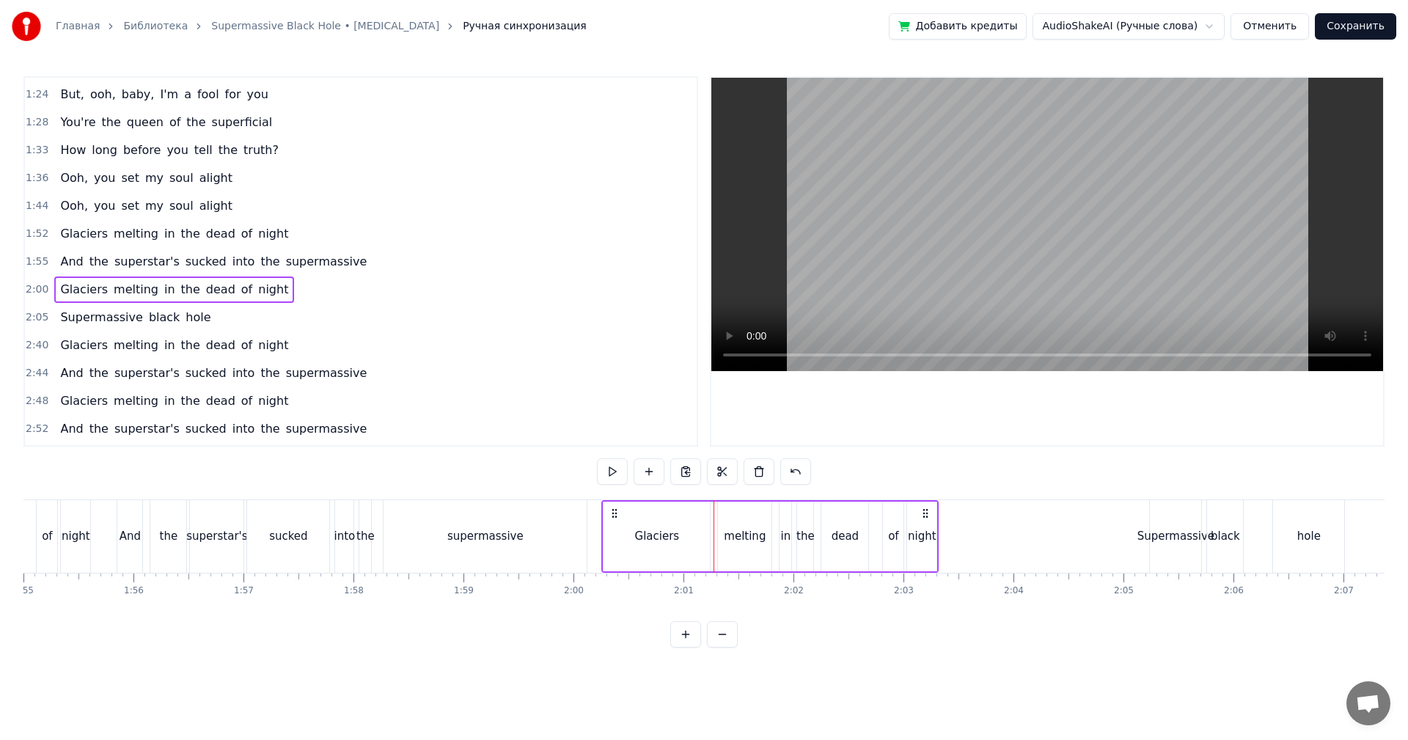
click at [712, 527] on div "Glaciers melting in the dead of night" at bounding box center [769, 536] width 337 height 73
drag, startPoint x: 617, startPoint y: 510, endPoint x: 642, endPoint y: 508, distance: 25.0
click at [642, 508] on icon at bounding box center [638, 513] width 12 height 12
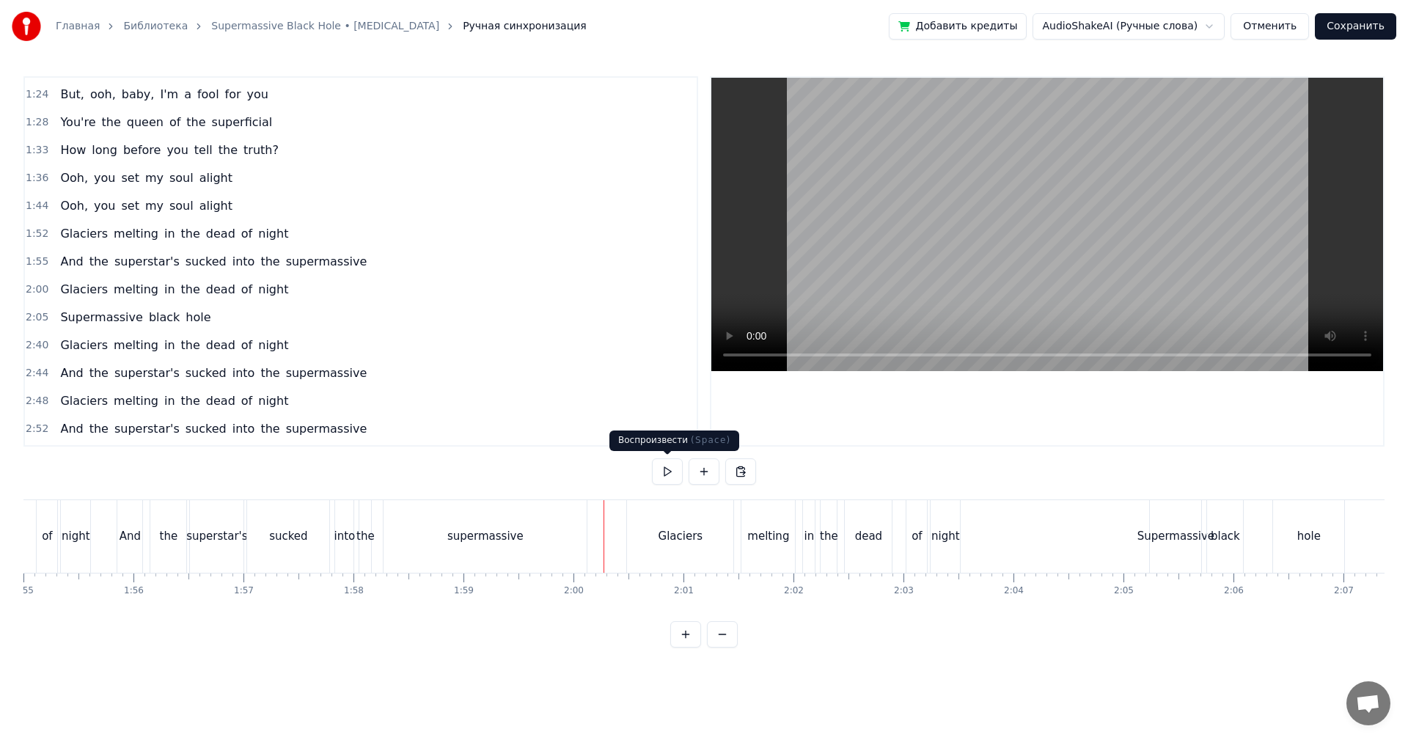
click at [987, 235] on video at bounding box center [1047, 224] width 672 height 293
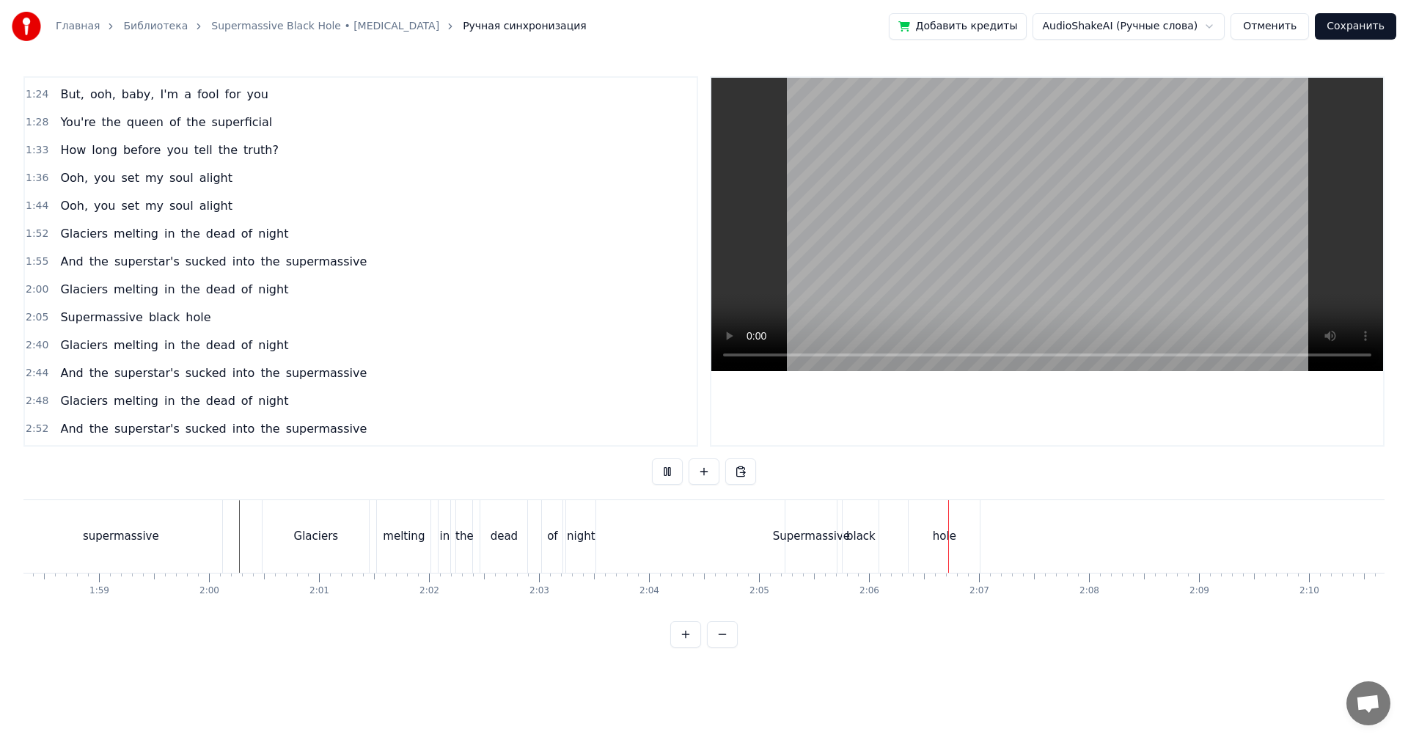
scroll to position [0, 13017]
click at [815, 549] on div "Supermassive" at bounding box center [808, 536] width 51 height 73
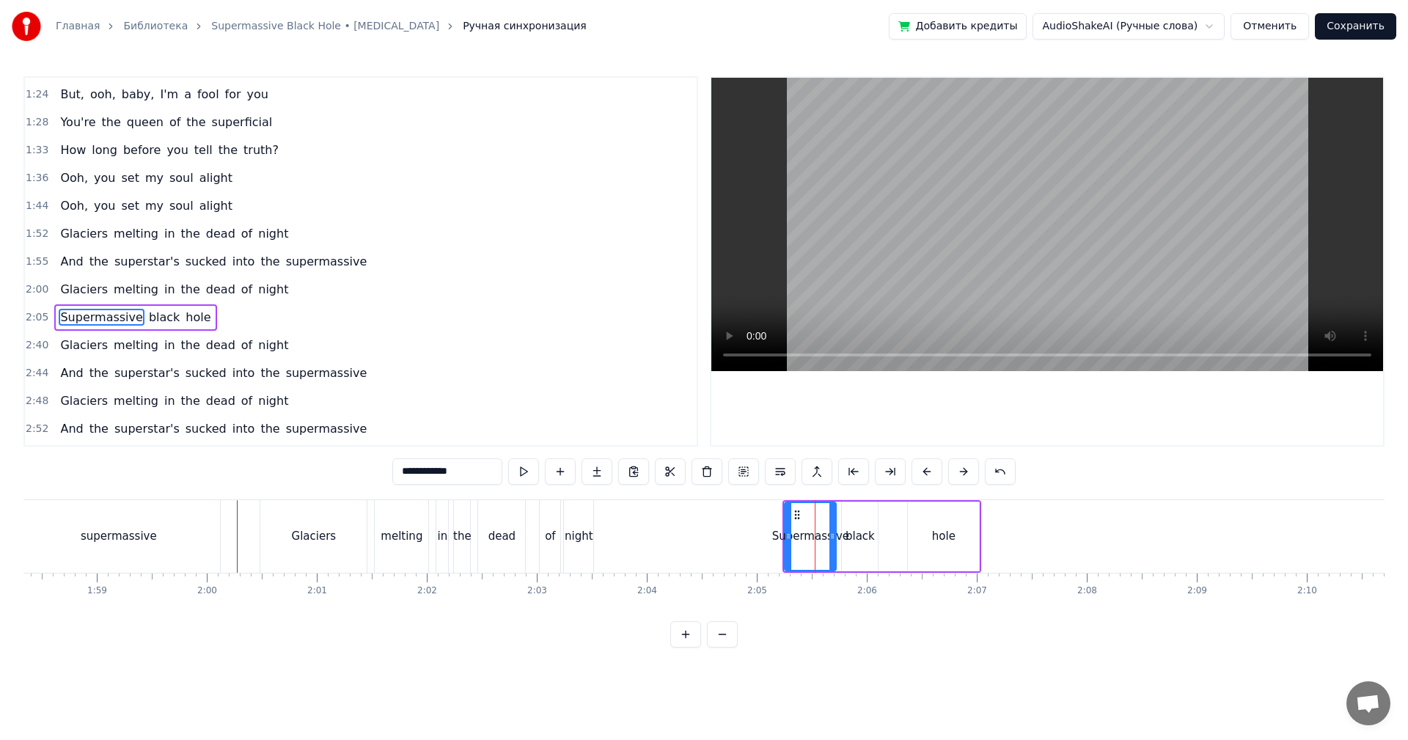
scroll to position [359, 0]
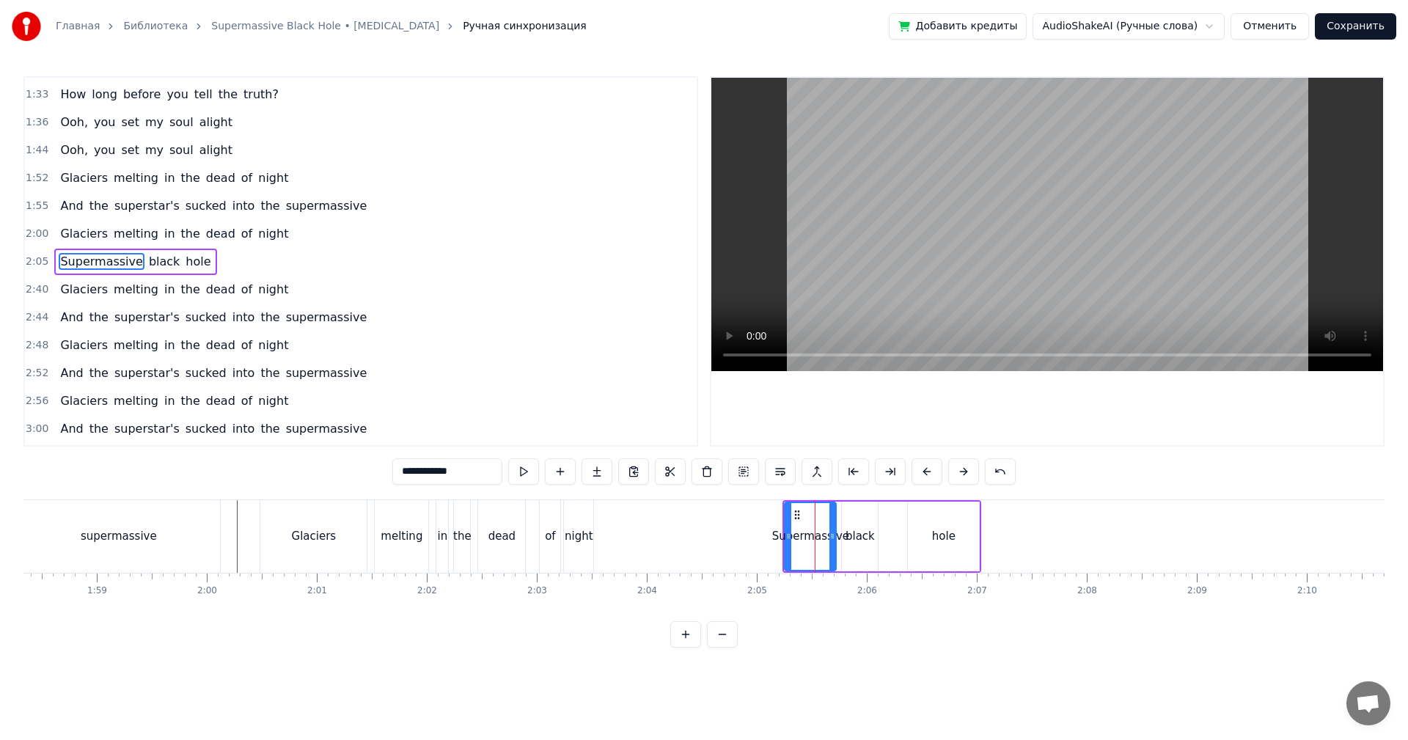
click at [26, 259] on span "2:05" at bounding box center [37, 261] width 23 height 15
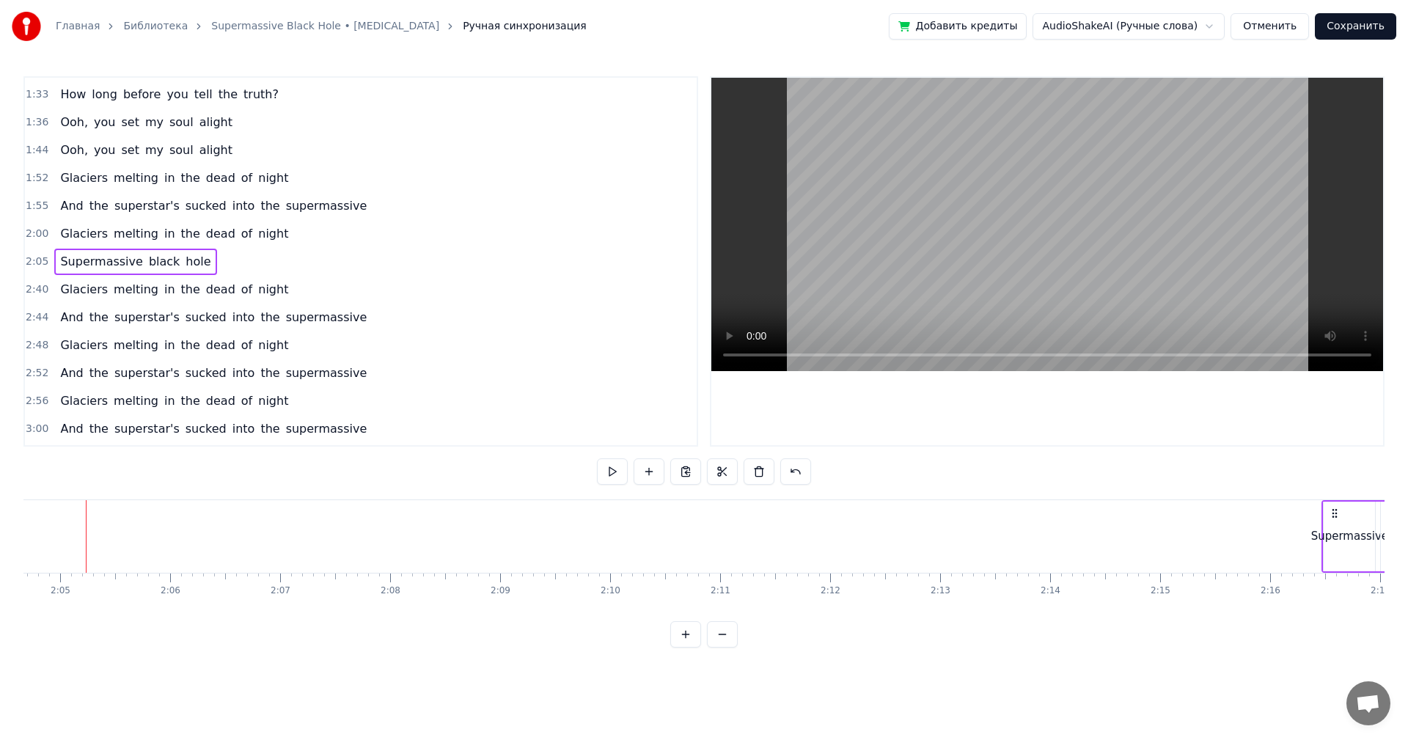
scroll to position [0, 13770]
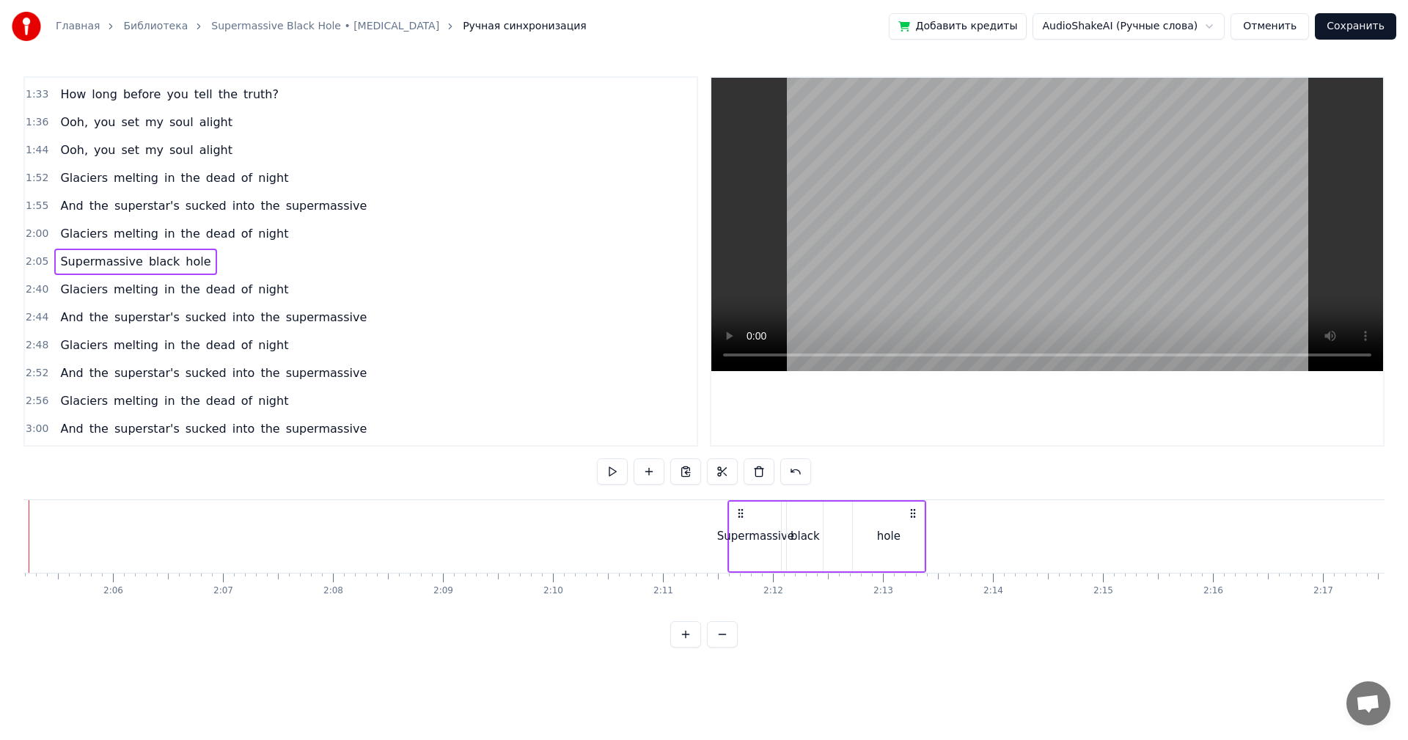
drag, startPoint x: 505, startPoint y: 512, endPoint x: 743, endPoint y: 527, distance: 238.8
click at [743, 527] on div "Supermassive black hole" at bounding box center [826, 536] width 199 height 73
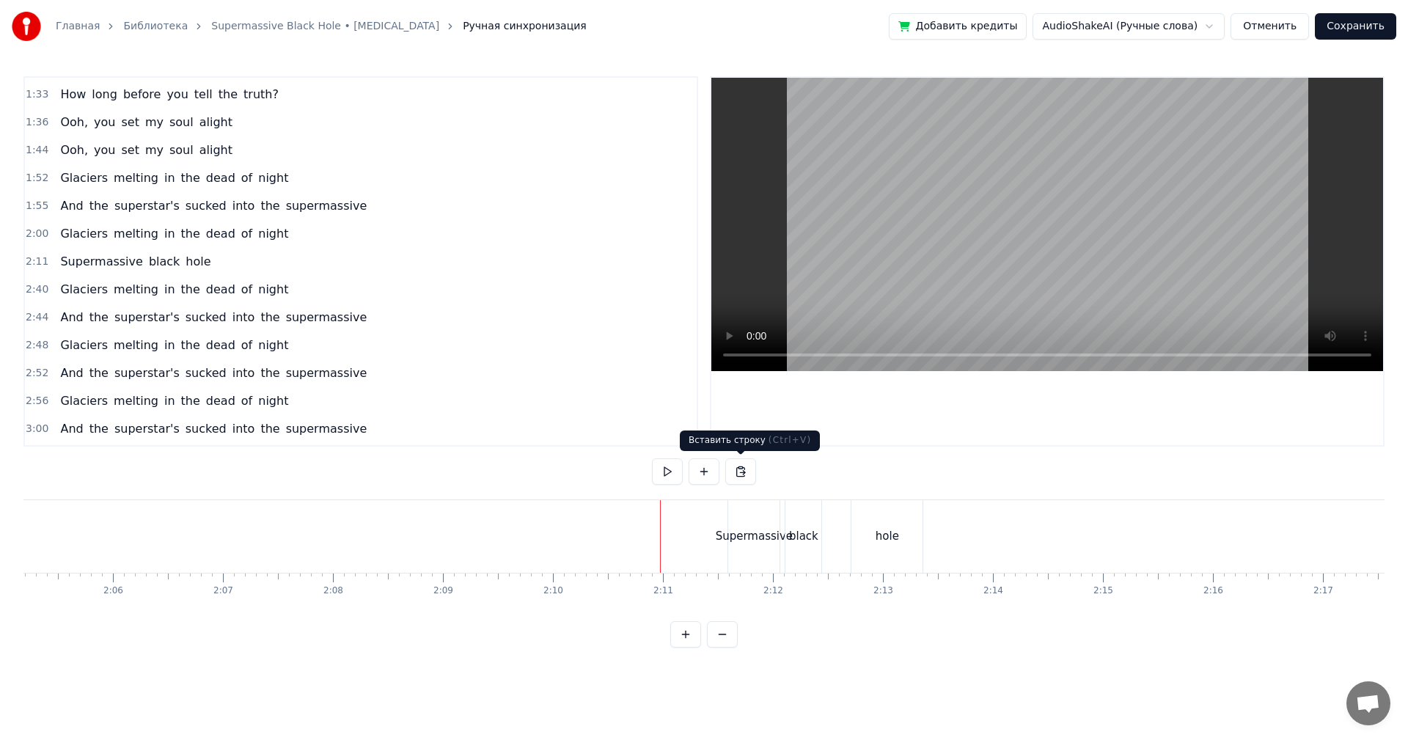
click at [1099, 196] on video at bounding box center [1047, 224] width 672 height 293
drag, startPoint x: 1086, startPoint y: 197, endPoint x: 920, endPoint y: 354, distance: 228.7
click at [1083, 198] on video at bounding box center [1047, 224] width 672 height 293
click at [742, 543] on div "Supermassive" at bounding box center [754, 536] width 77 height 17
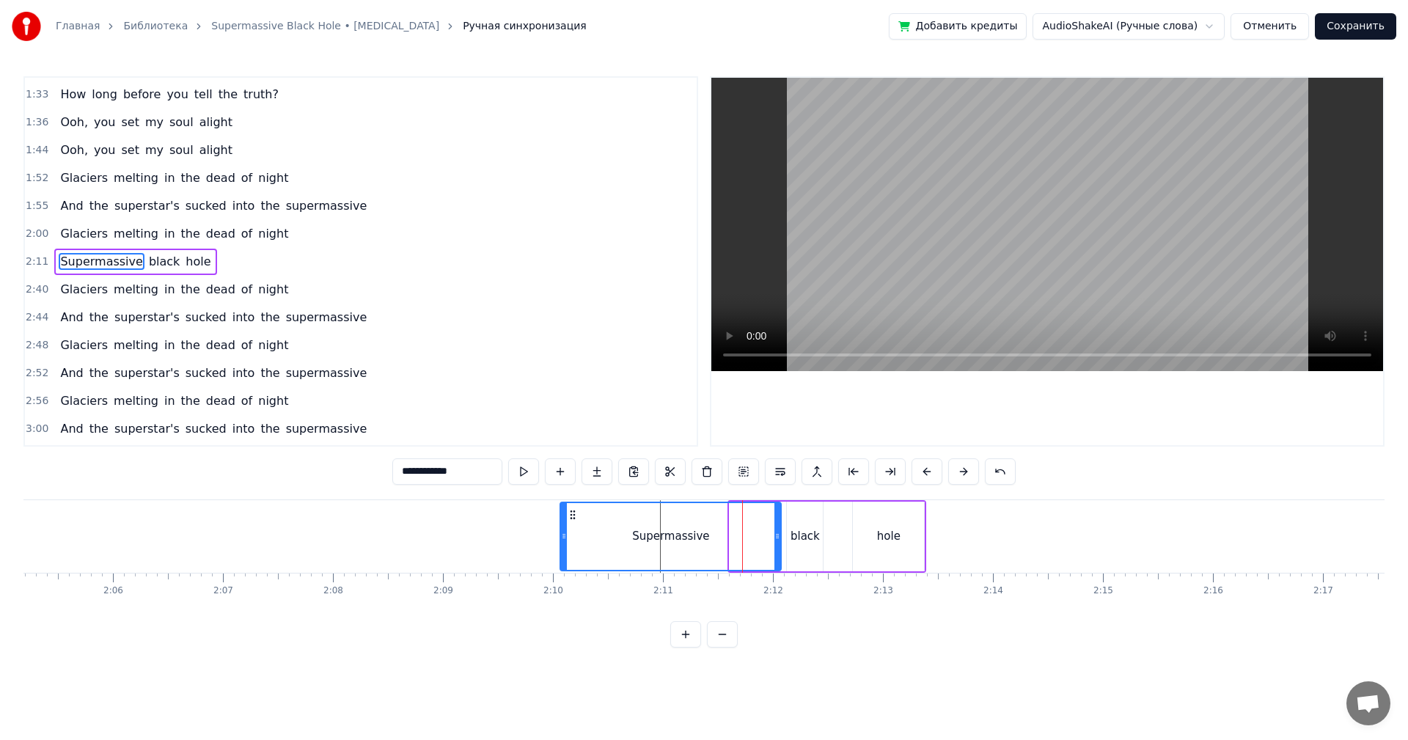
drag, startPoint x: 731, startPoint y: 541, endPoint x: 561, endPoint y: 546, distance: 170.2
click at [561, 546] on div at bounding box center [564, 536] width 6 height 67
drag, startPoint x: 777, startPoint y: 546, endPoint x: 744, endPoint y: 542, distance: 34.0
click at [712, 546] on div at bounding box center [714, 536] width 6 height 67
drag, startPoint x: 804, startPoint y: 529, endPoint x: 788, endPoint y: 513, distance: 22.3
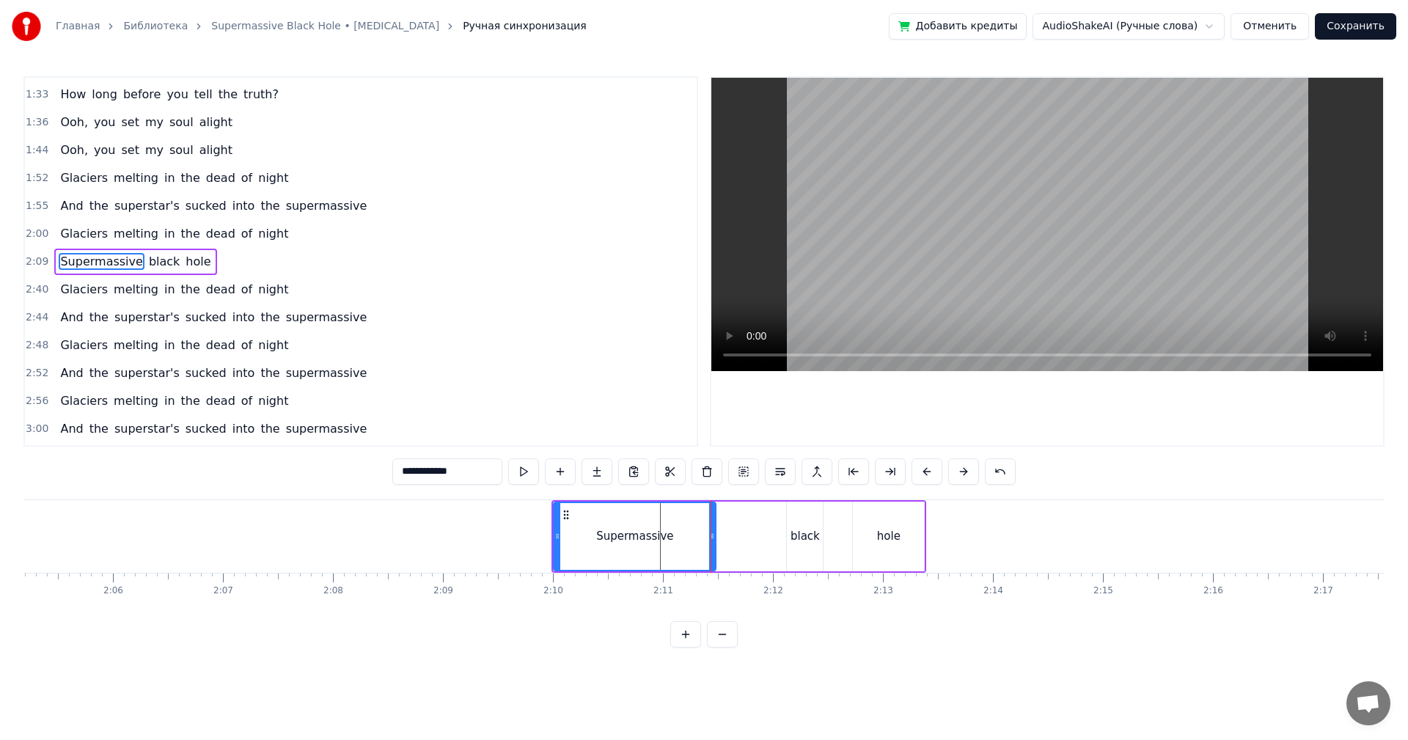
click at [799, 525] on div "black" at bounding box center [805, 537] width 36 height 70
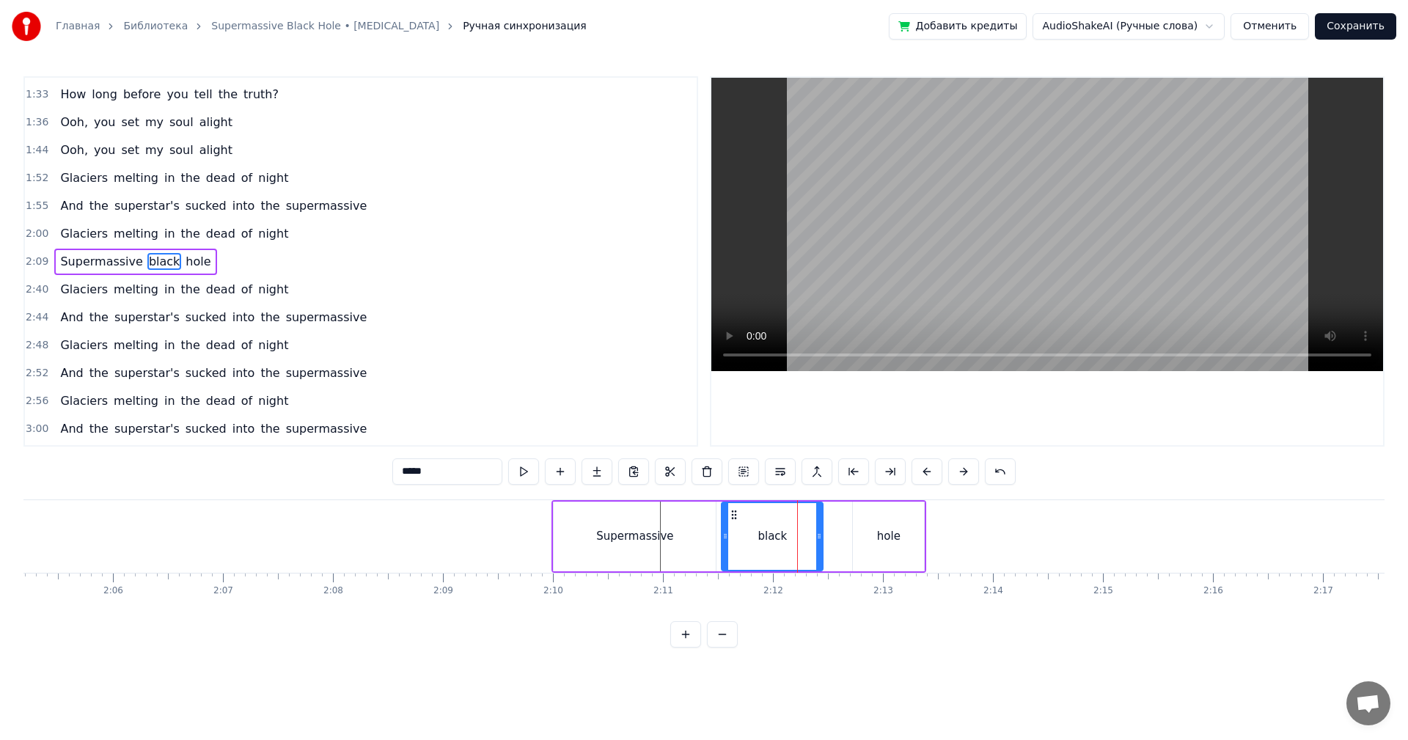
drag, startPoint x: 791, startPoint y: 513, endPoint x: 764, endPoint y: 521, distance: 27.6
click at [728, 521] on div at bounding box center [725, 536] width 6 height 67
drag, startPoint x: 821, startPoint y: 532, endPoint x: 846, endPoint y: 535, distance: 25.8
click at [785, 535] on icon at bounding box center [783, 536] width 6 height 12
drag, startPoint x: 870, startPoint y: 527, endPoint x: 857, endPoint y: 529, distance: 13.4
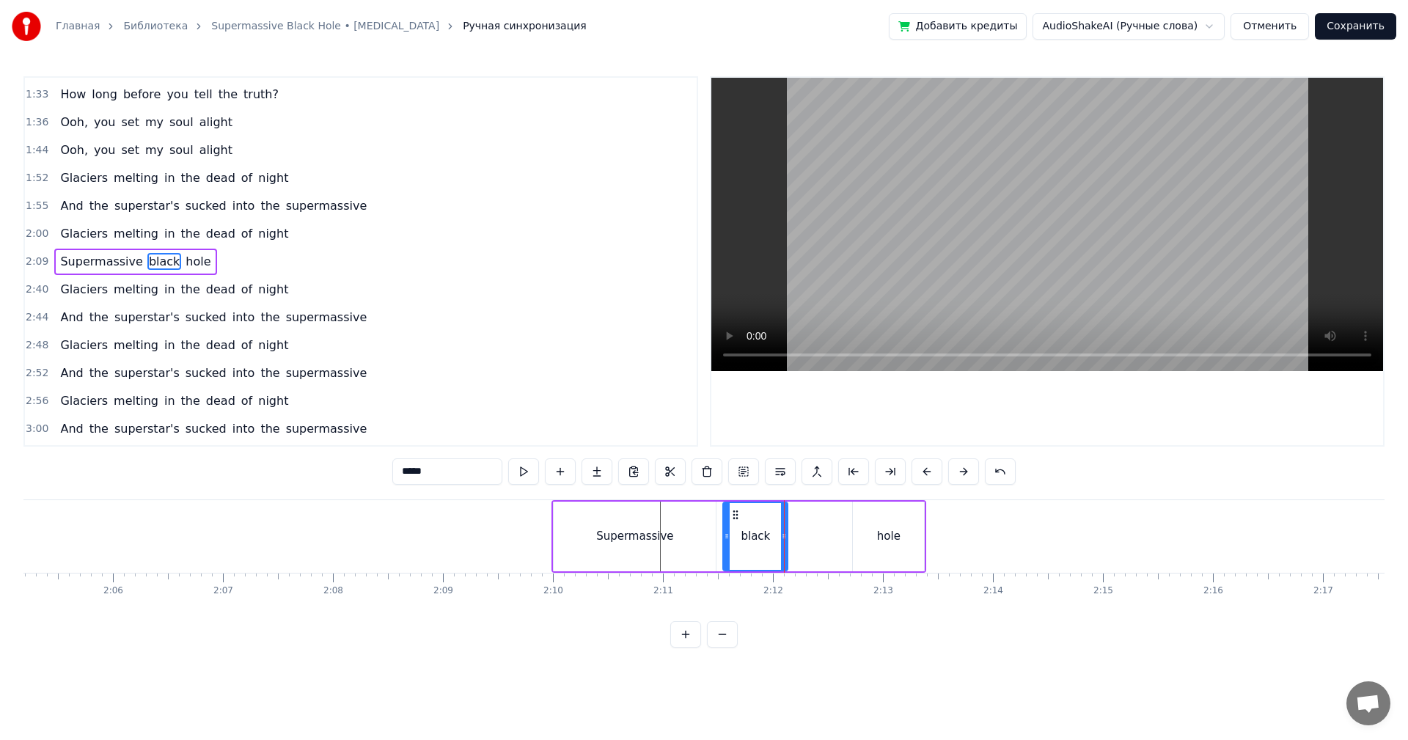
click at [869, 527] on div "hole" at bounding box center [888, 537] width 71 height 70
type input "****"
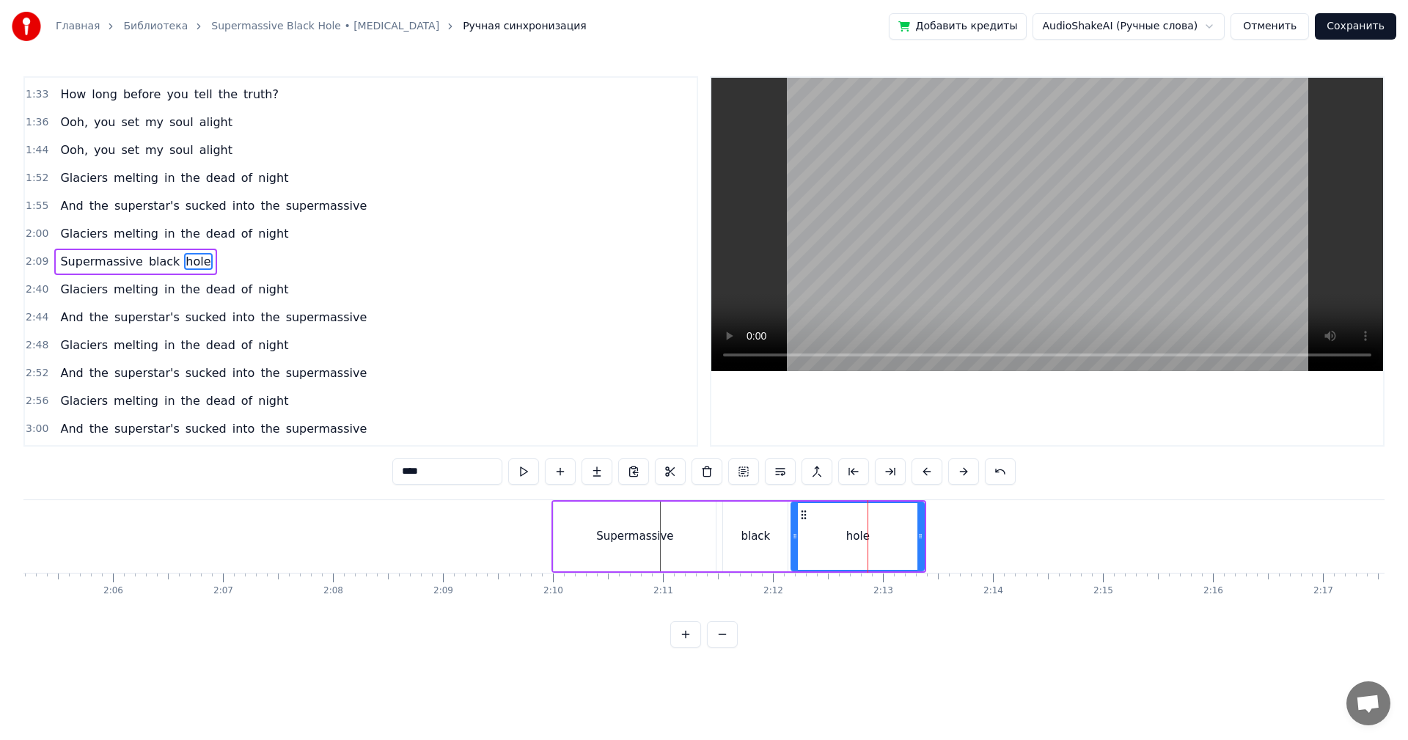
drag, startPoint x: 841, startPoint y: 531, endPoint x: 787, endPoint y: 535, distance: 54.4
click at [792, 534] on icon at bounding box center [795, 536] width 6 height 12
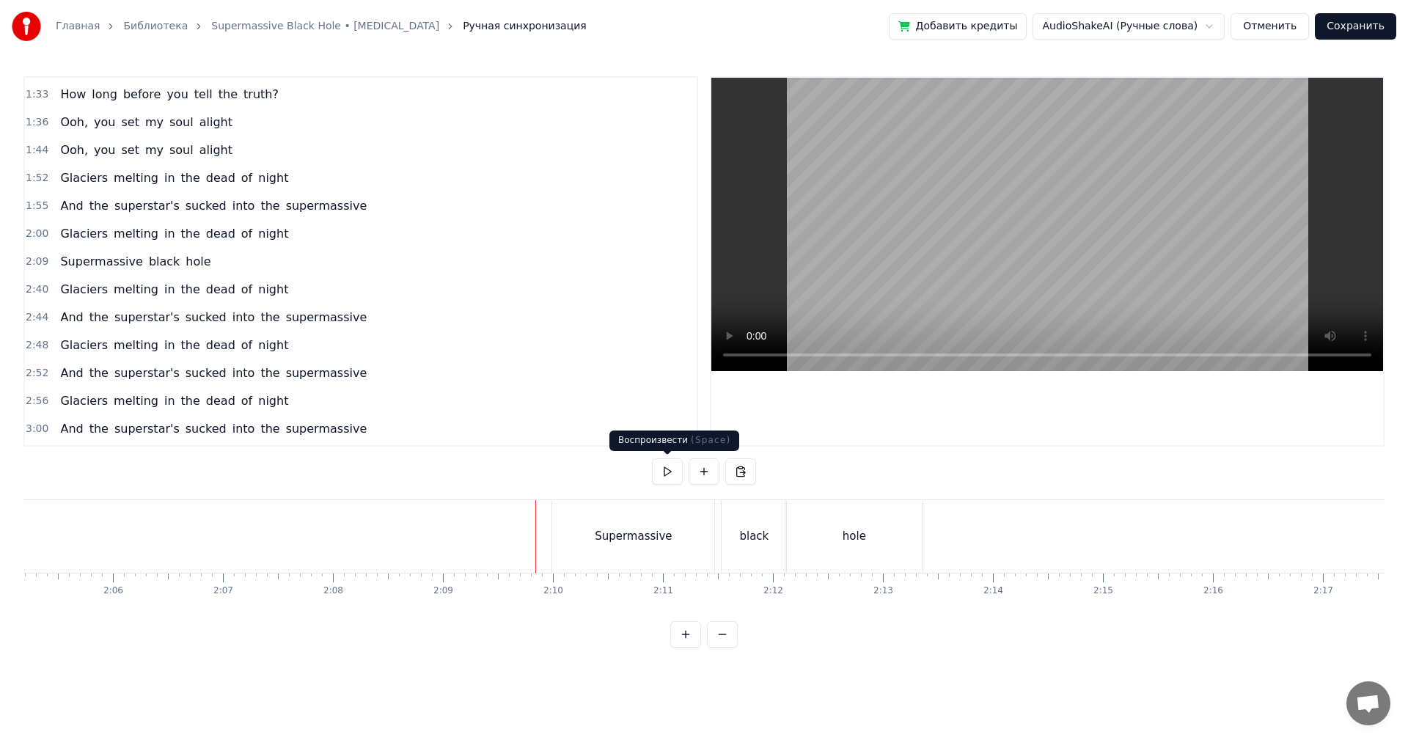
click at [1114, 223] on video at bounding box center [1047, 224] width 672 height 293
click at [620, 532] on div "Supermassive" at bounding box center [633, 536] width 77 height 17
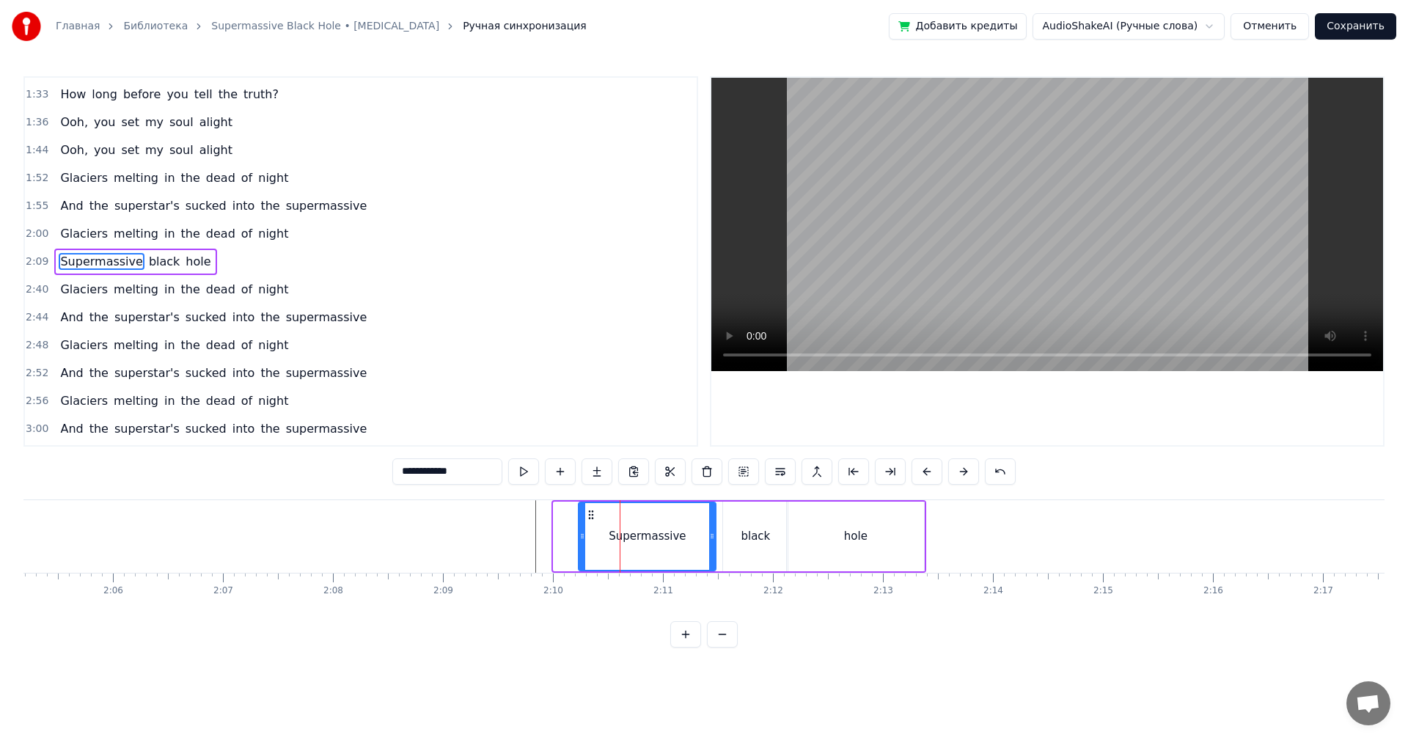
drag, startPoint x: 557, startPoint y: 529, endPoint x: 585, endPoint y: 526, distance: 28.1
click at [585, 526] on div at bounding box center [582, 536] width 6 height 67
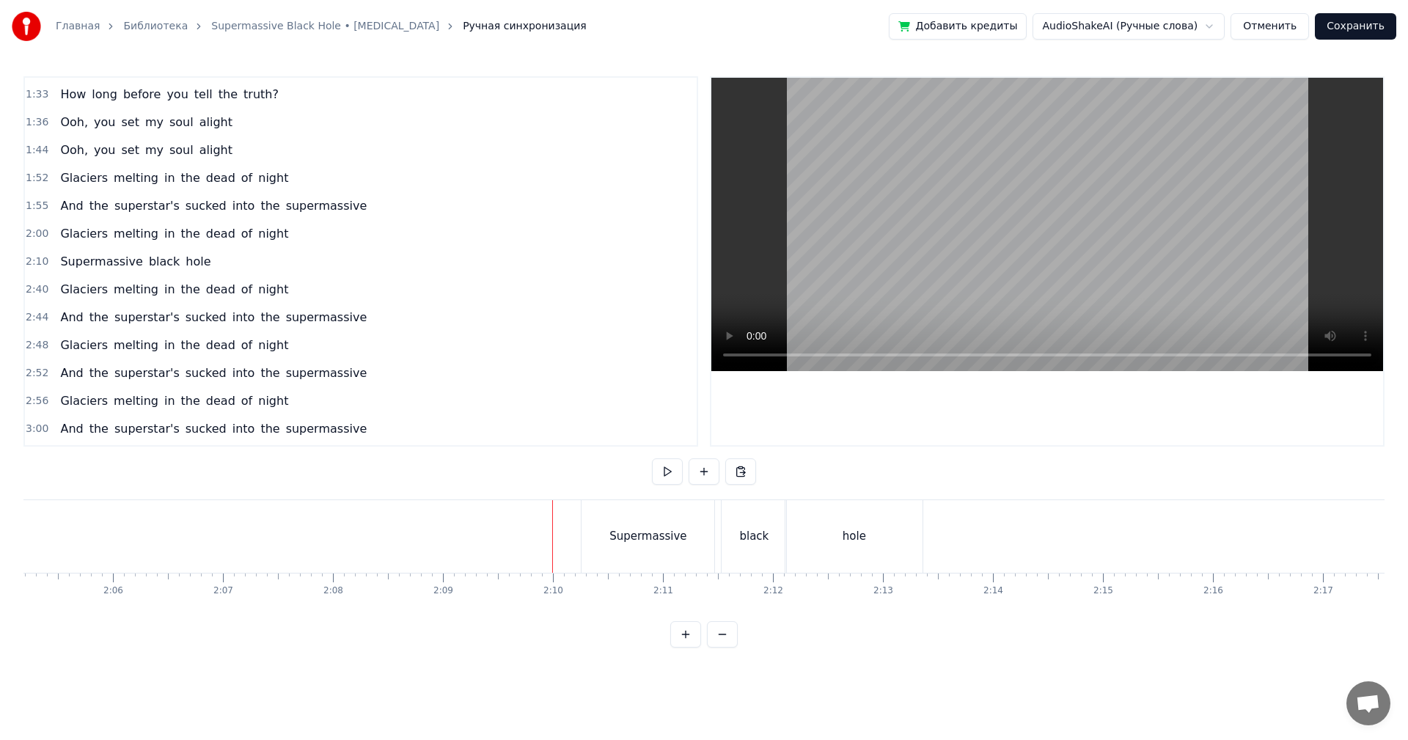
click at [1039, 241] on video at bounding box center [1047, 224] width 672 height 293
click at [1000, 300] on video at bounding box center [1047, 224] width 672 height 293
drag, startPoint x: 997, startPoint y: 295, endPoint x: 985, endPoint y: 296, distance: 11.8
click at [988, 296] on video at bounding box center [1047, 224] width 672 height 293
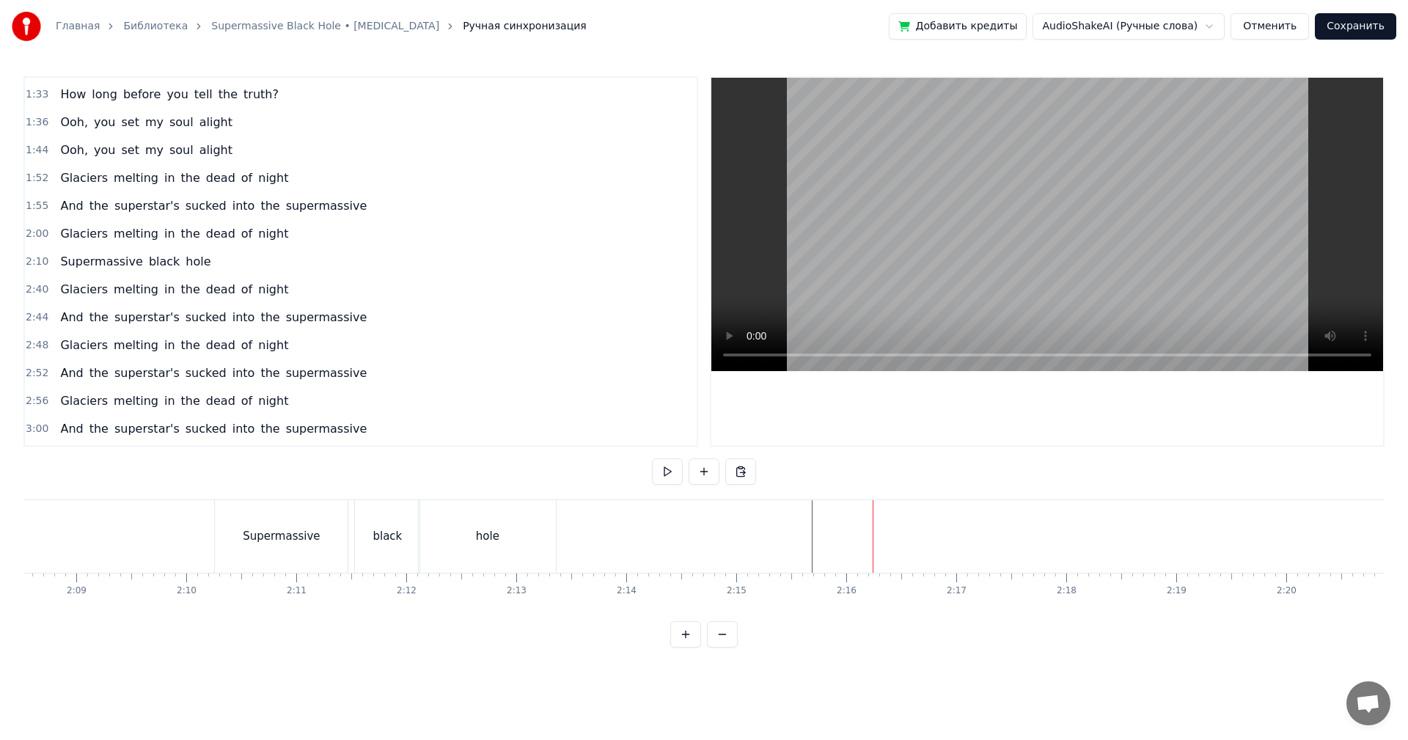
click at [376, 551] on div "black" at bounding box center [387, 536] width 65 height 73
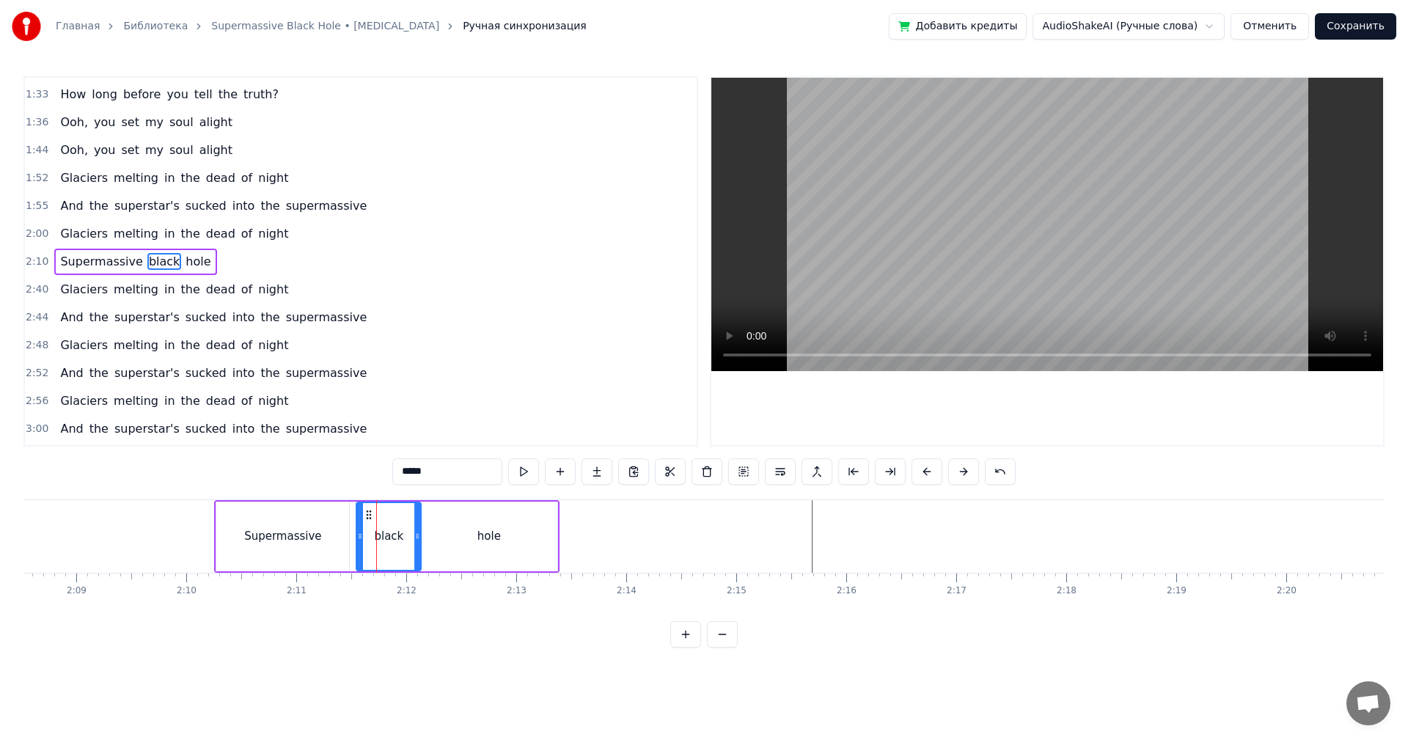
click at [23, 258] on div "0:33 Ooh, baby, don't you know I suffer? 0:36 Ooh, baby, can't you hear me moan…" at bounding box center [360, 261] width 675 height 370
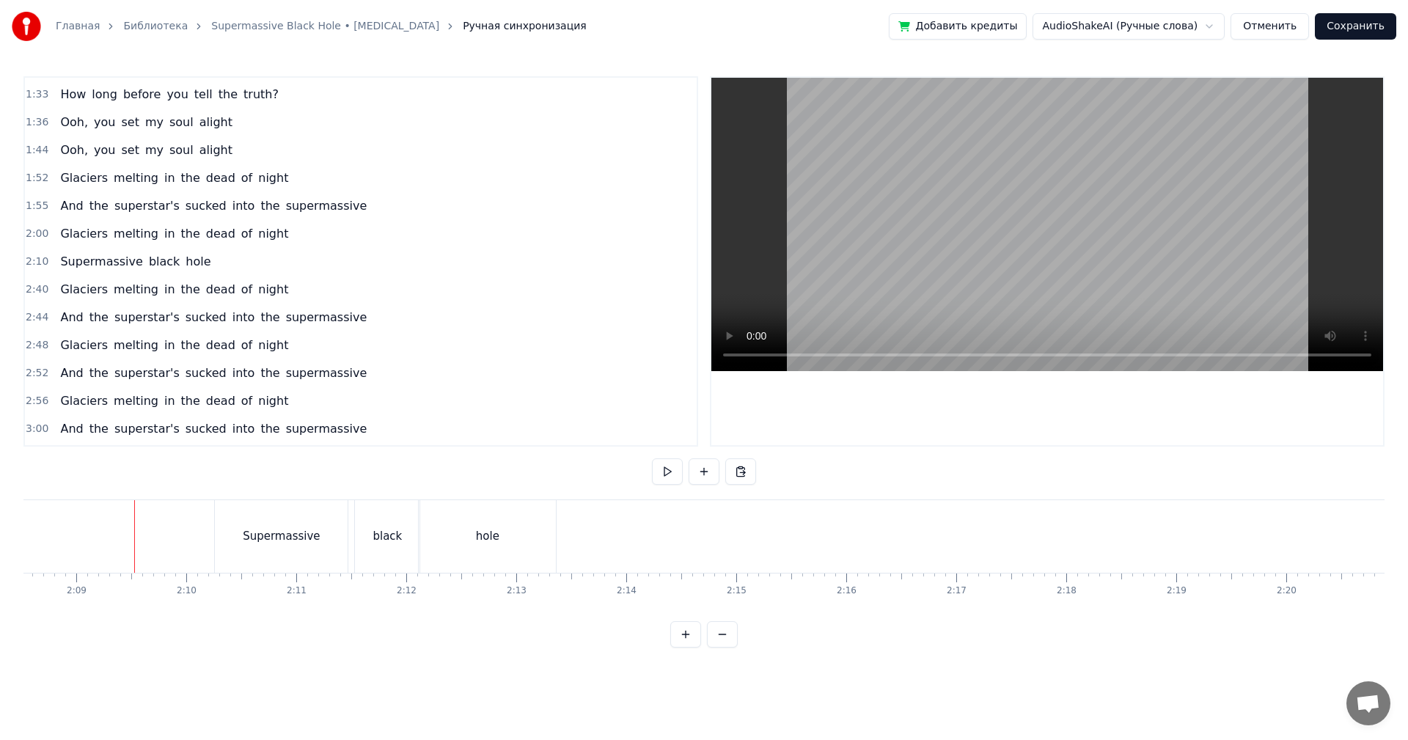
click at [32, 261] on span "2:10" at bounding box center [37, 261] width 23 height 15
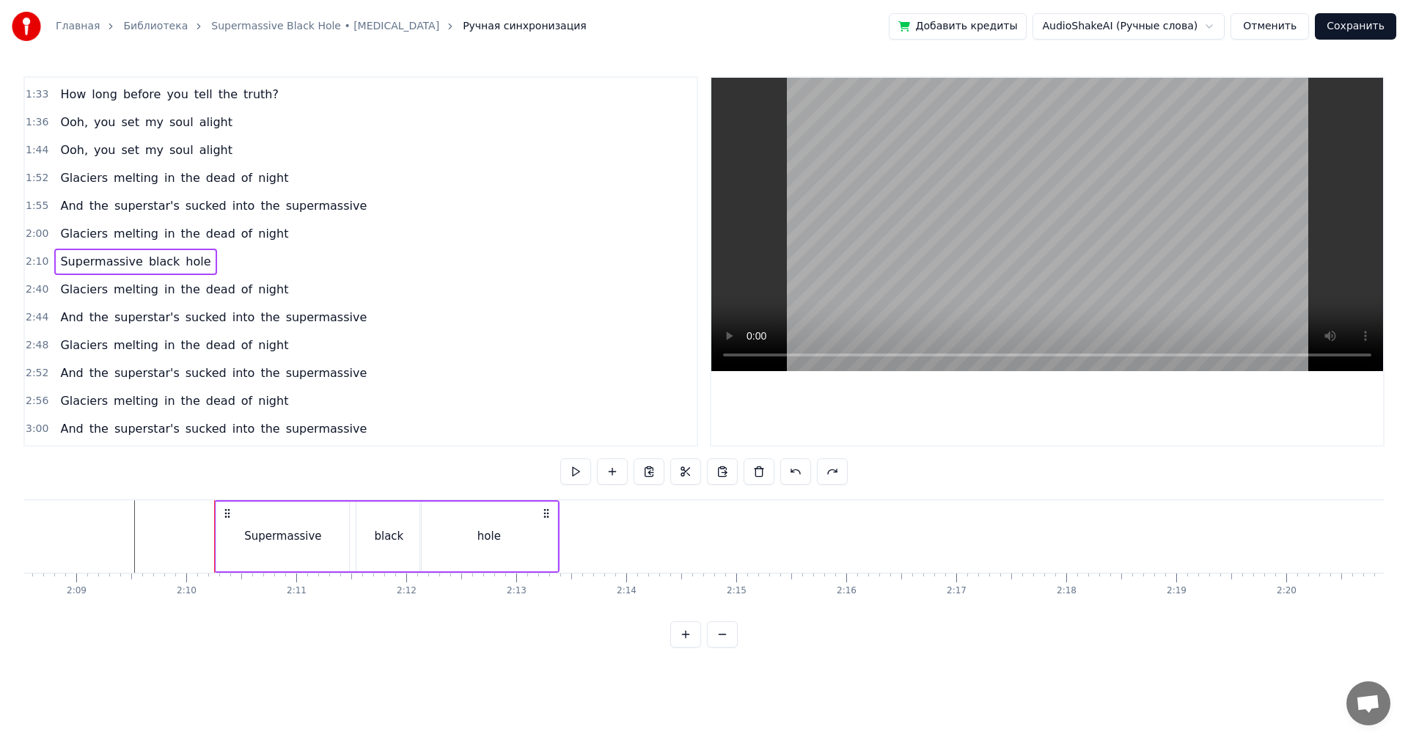
click at [1385, 28] on button "Сохранить" at bounding box center [1355, 26] width 81 height 26
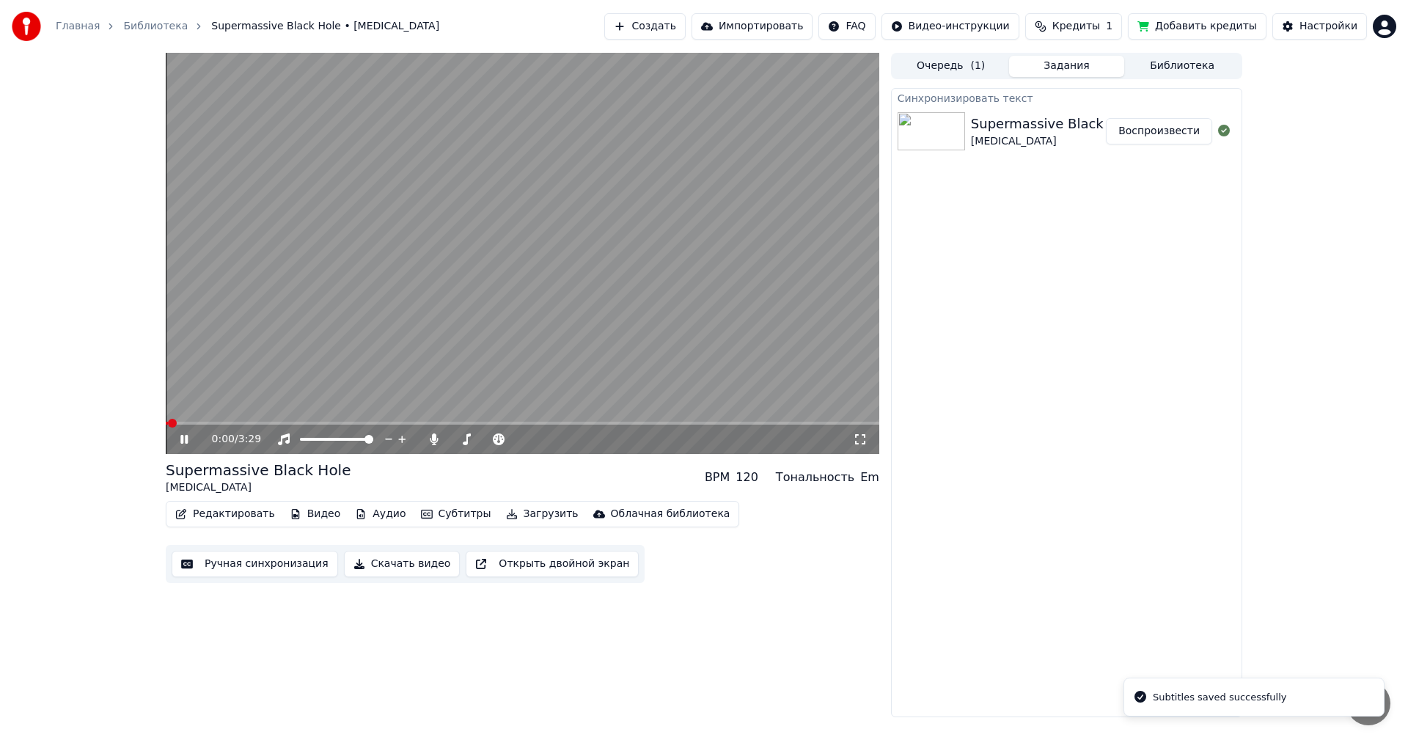
click at [225, 562] on button "Ручная синхронизация" at bounding box center [255, 564] width 166 height 26
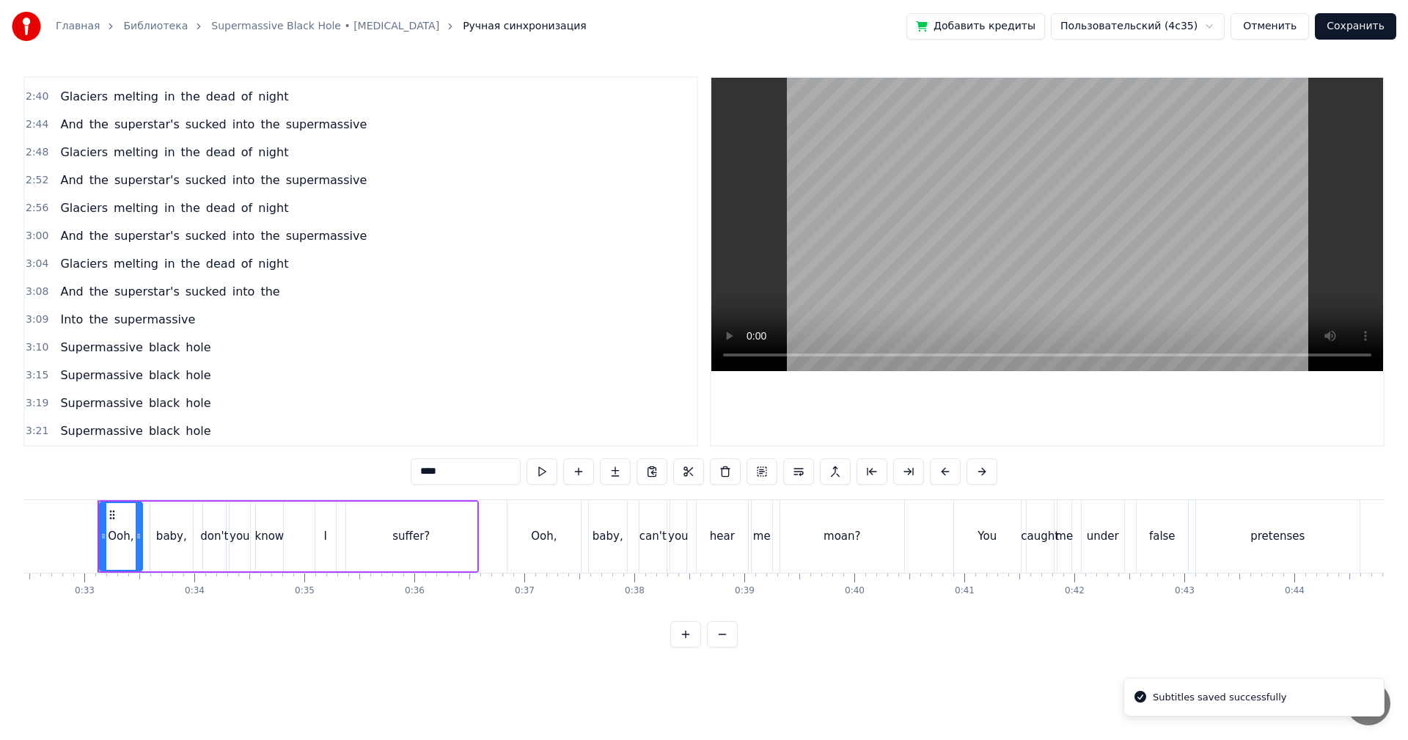
scroll to position [332, 0]
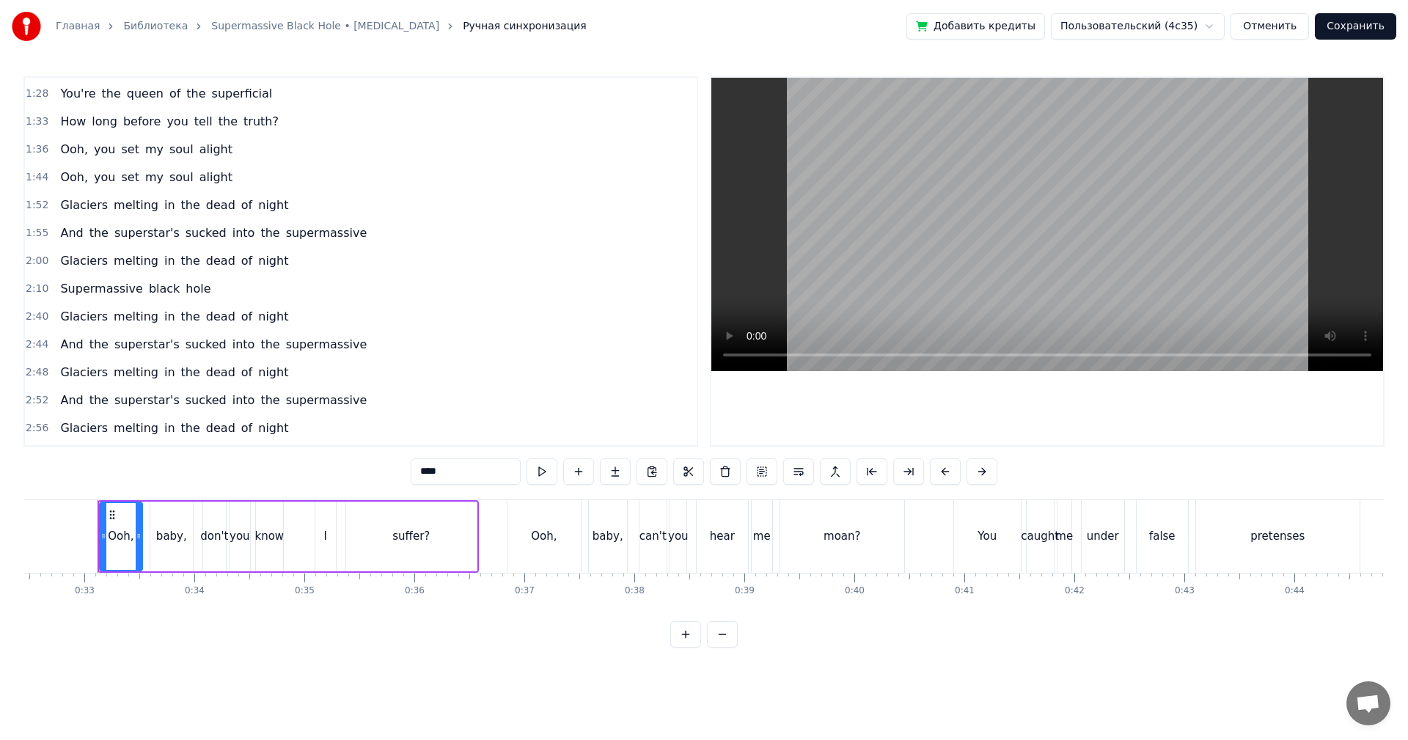
click at [34, 292] on span "2:10" at bounding box center [37, 289] width 23 height 15
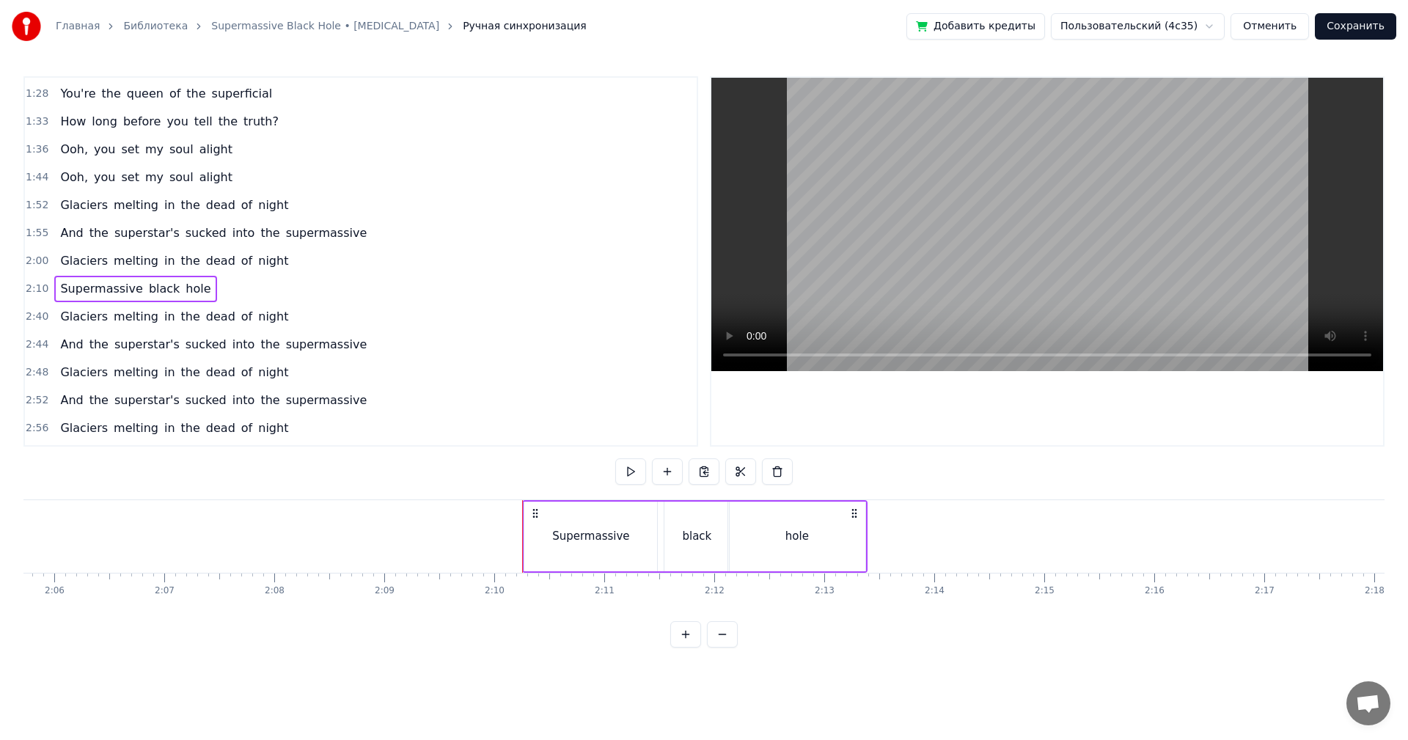
scroll to position [0, 14254]
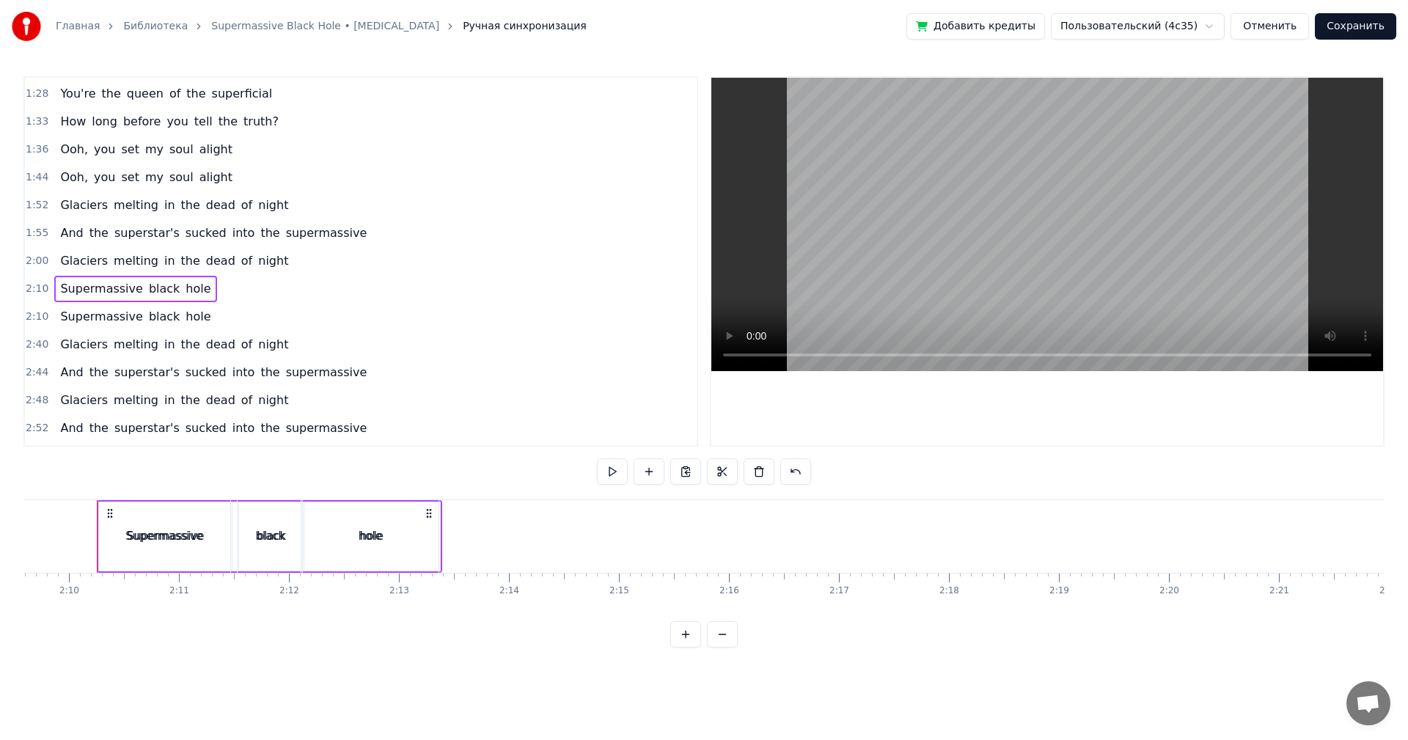
click at [31, 314] on span "2:10" at bounding box center [37, 316] width 23 height 15
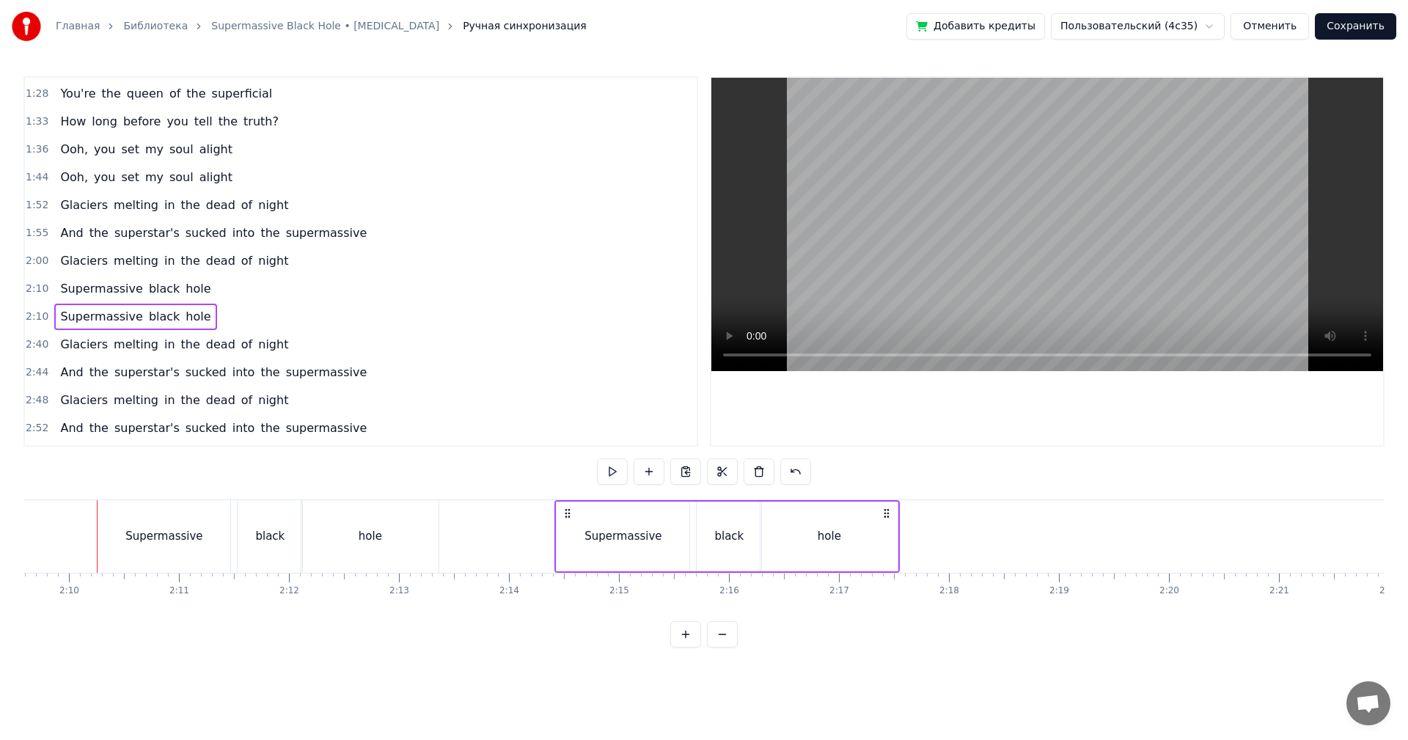
drag, startPoint x: 111, startPoint y: 510, endPoint x: 569, endPoint y: 515, distance: 457.6
click at [569, 515] on icon at bounding box center [568, 513] width 12 height 12
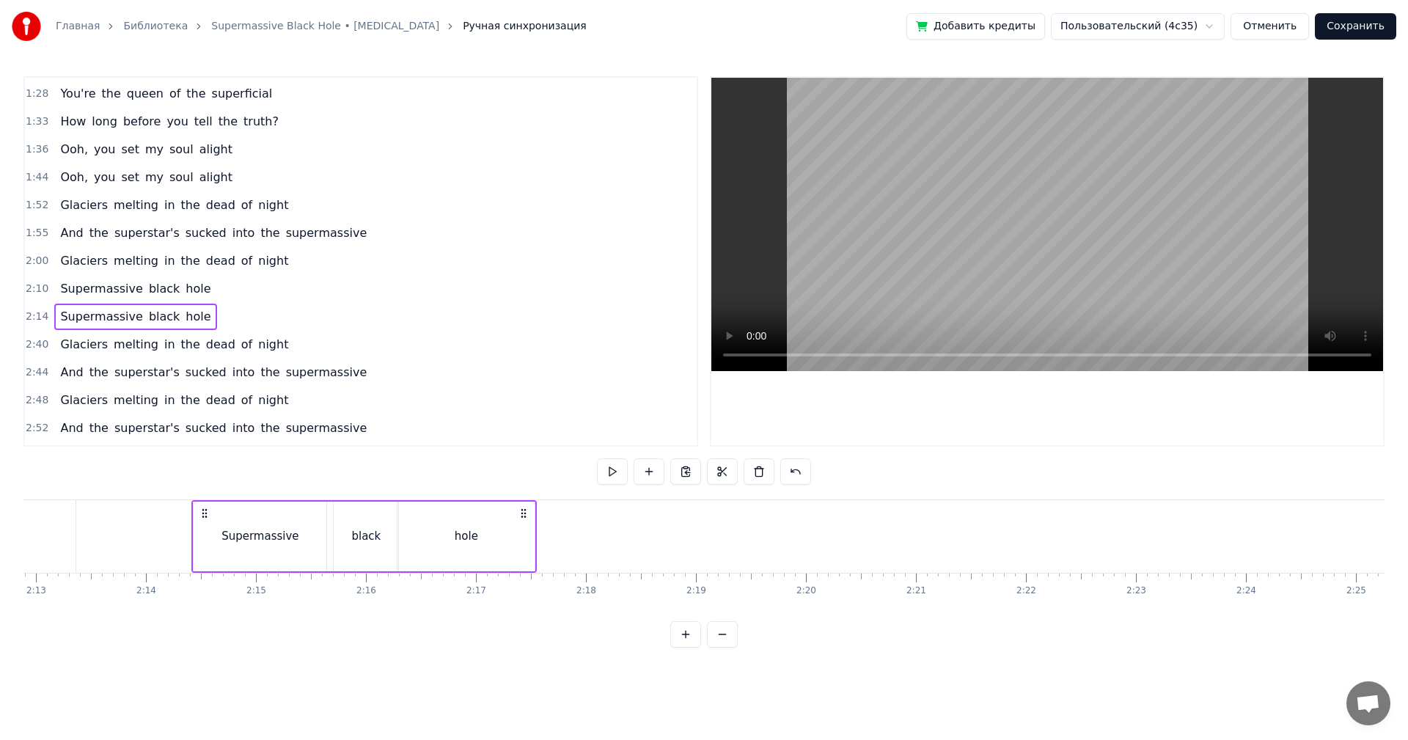
scroll to position [0, 14621]
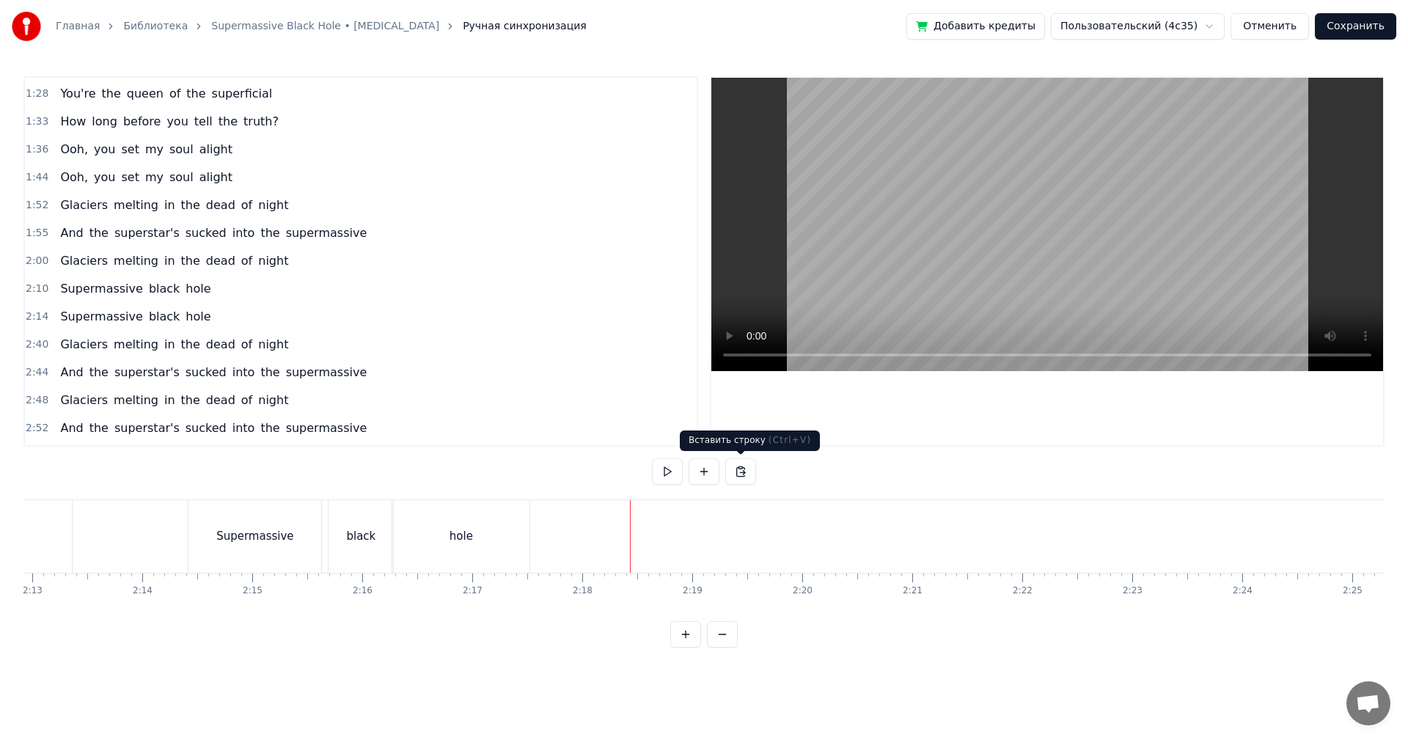
click at [1085, 198] on video at bounding box center [1047, 224] width 672 height 293
drag, startPoint x: 1046, startPoint y: 219, endPoint x: 669, endPoint y: 310, distance: 387.9
click at [1044, 219] on video at bounding box center [1047, 224] width 672 height 293
click at [43, 316] on span "2:14" at bounding box center [37, 316] width 23 height 15
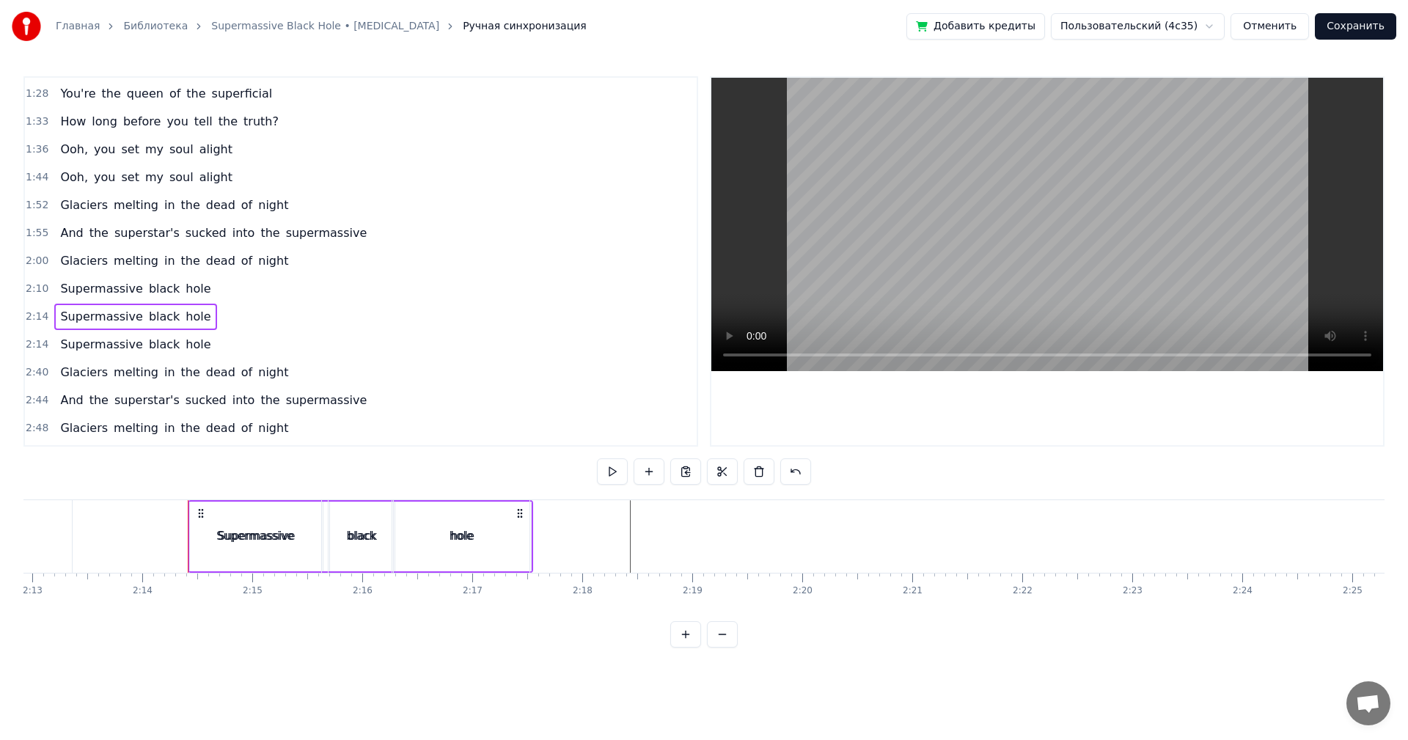
drag, startPoint x: 202, startPoint y: 505, endPoint x: 386, endPoint y: 504, distance: 184.1
click at [404, 503] on div "Supermassive black hole" at bounding box center [360, 536] width 345 height 73
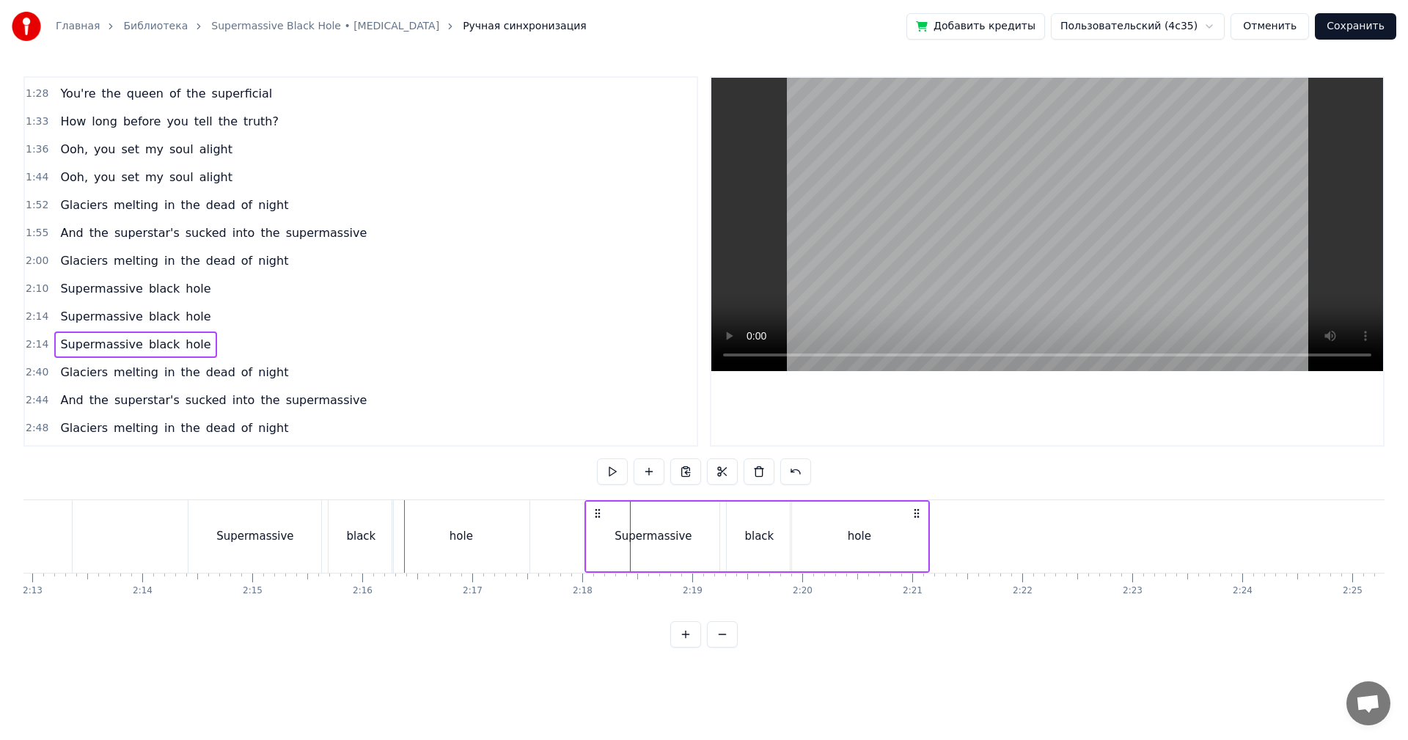
drag, startPoint x: 203, startPoint y: 511, endPoint x: 580, endPoint y: 518, distance: 377.0
click at [595, 516] on icon at bounding box center [598, 513] width 12 height 12
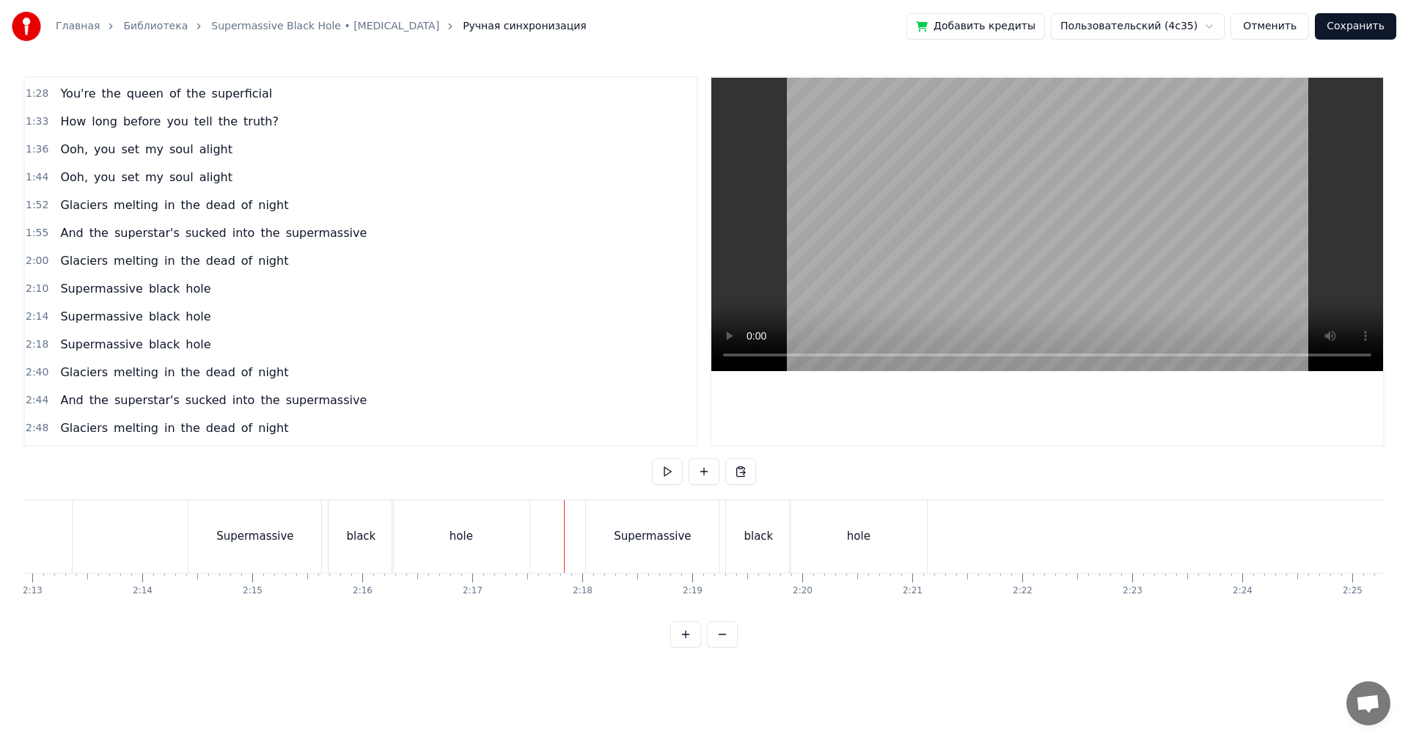
click at [1040, 215] on video at bounding box center [1047, 224] width 672 height 293
click at [1061, 265] on video at bounding box center [1047, 224] width 672 height 293
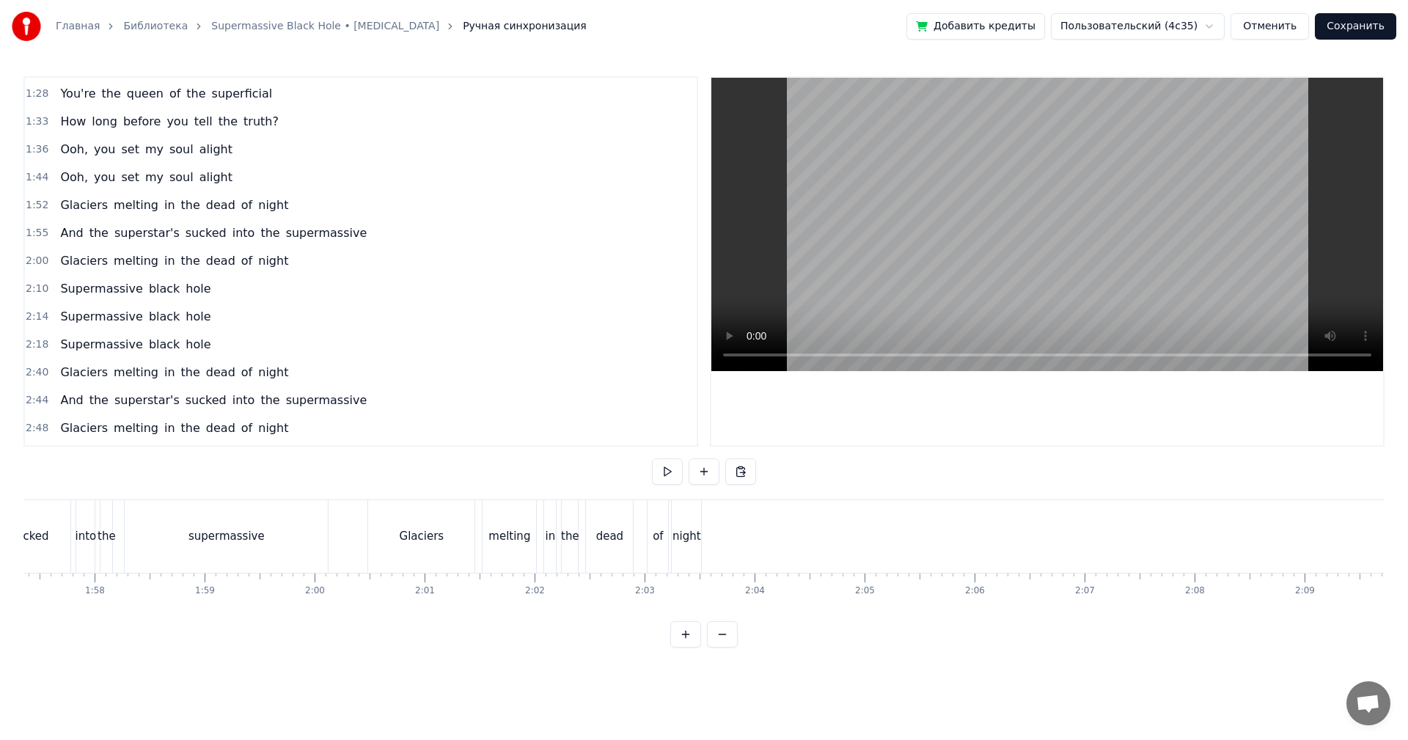
scroll to position [0, 12934]
click at [575, 539] on div "dead" at bounding box center [584, 536] width 27 height 17
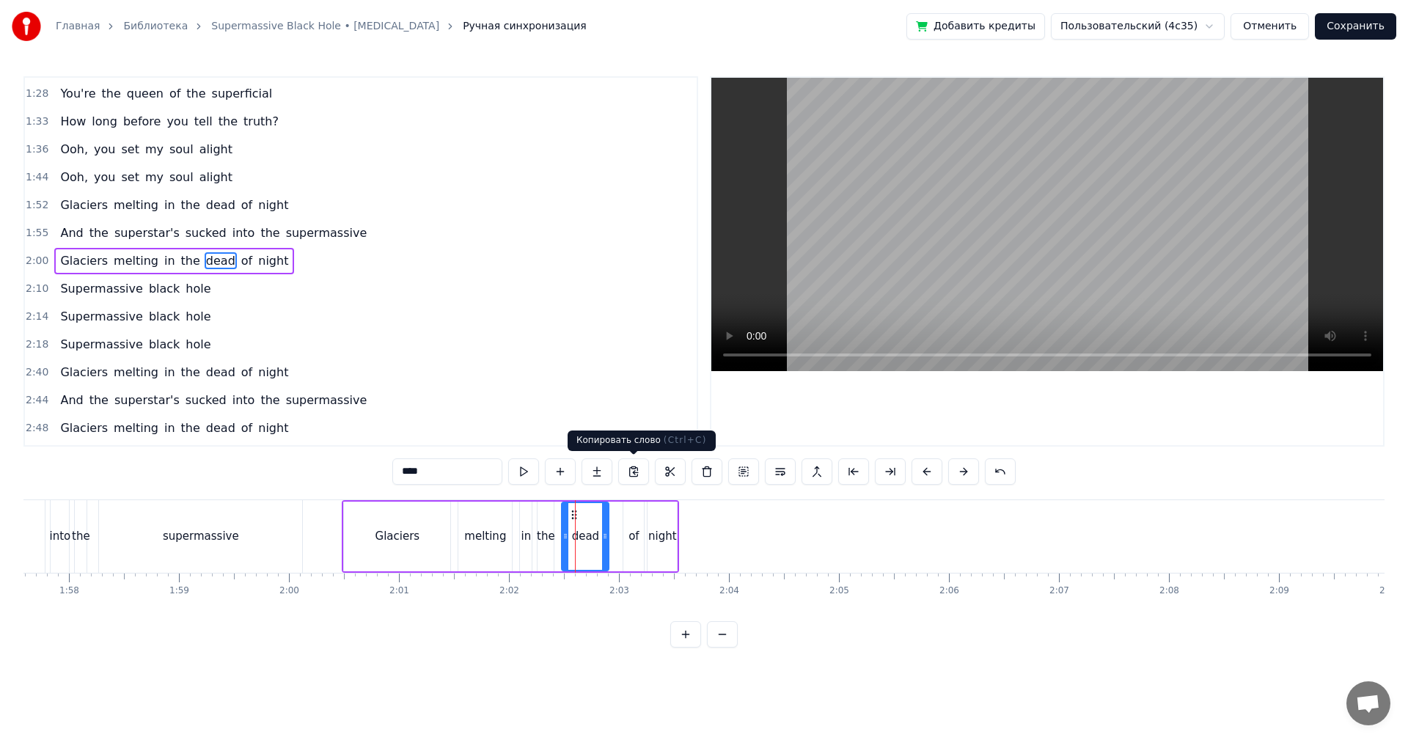
scroll to position [331, 0]
click at [900, 244] on video at bounding box center [1047, 224] width 672 height 293
click at [20, 233] on div "Главная Библиотека Supermassive Black Hole • [MEDICAL_DATA] Ручная синхронизаци…" at bounding box center [704, 324] width 1408 height 648
click at [32, 235] on span "1:55" at bounding box center [37, 234] width 23 height 15
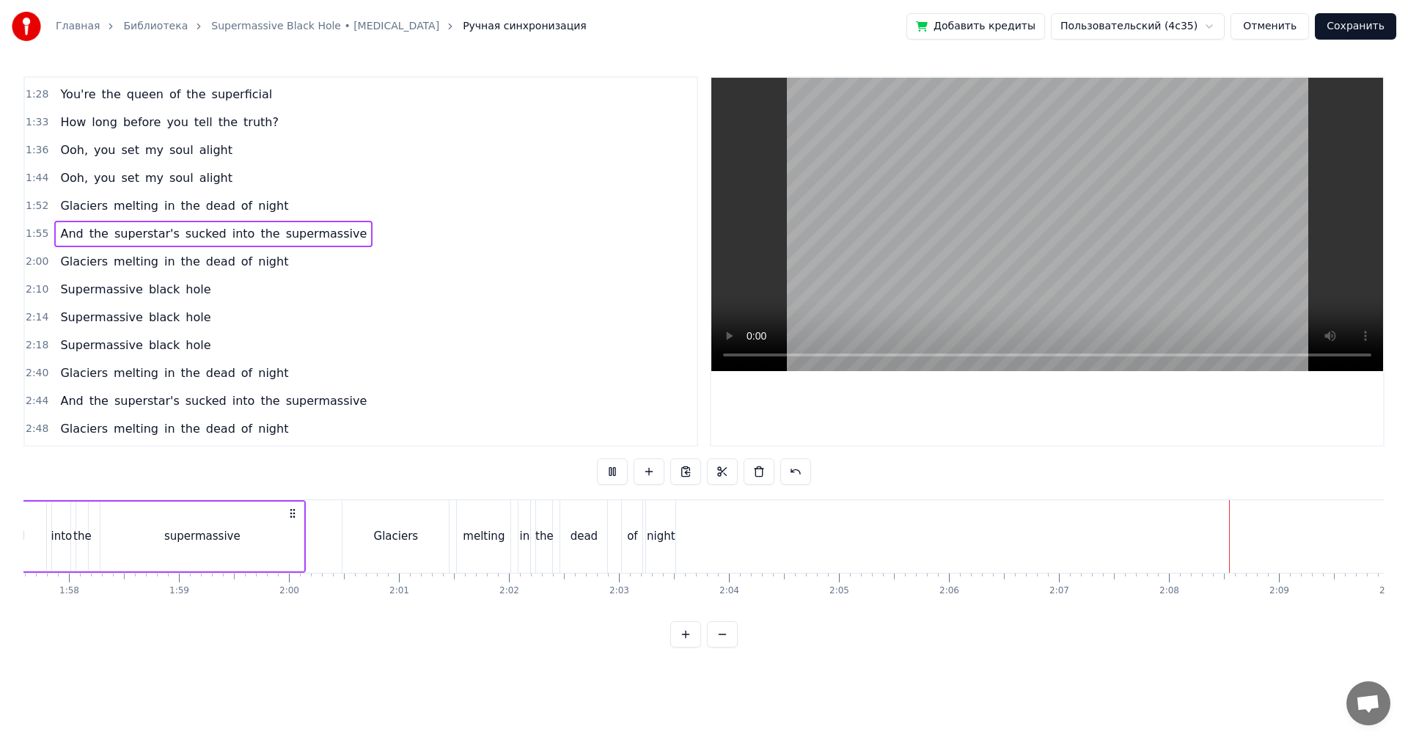
click at [986, 213] on video at bounding box center [1047, 224] width 672 height 293
click at [34, 232] on span "1:55" at bounding box center [37, 234] width 23 height 15
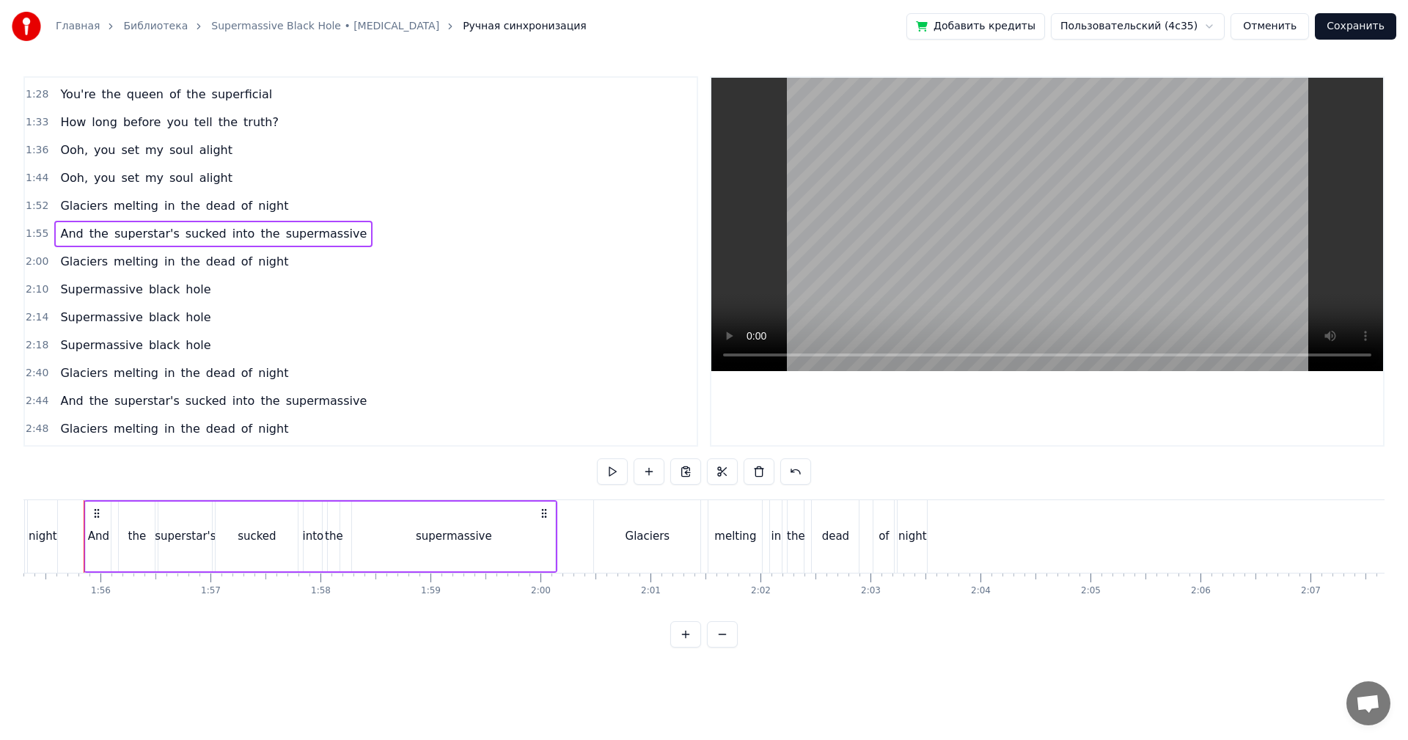
scroll to position [0, 12670]
click at [32, 261] on span "2:00" at bounding box center [37, 261] width 23 height 15
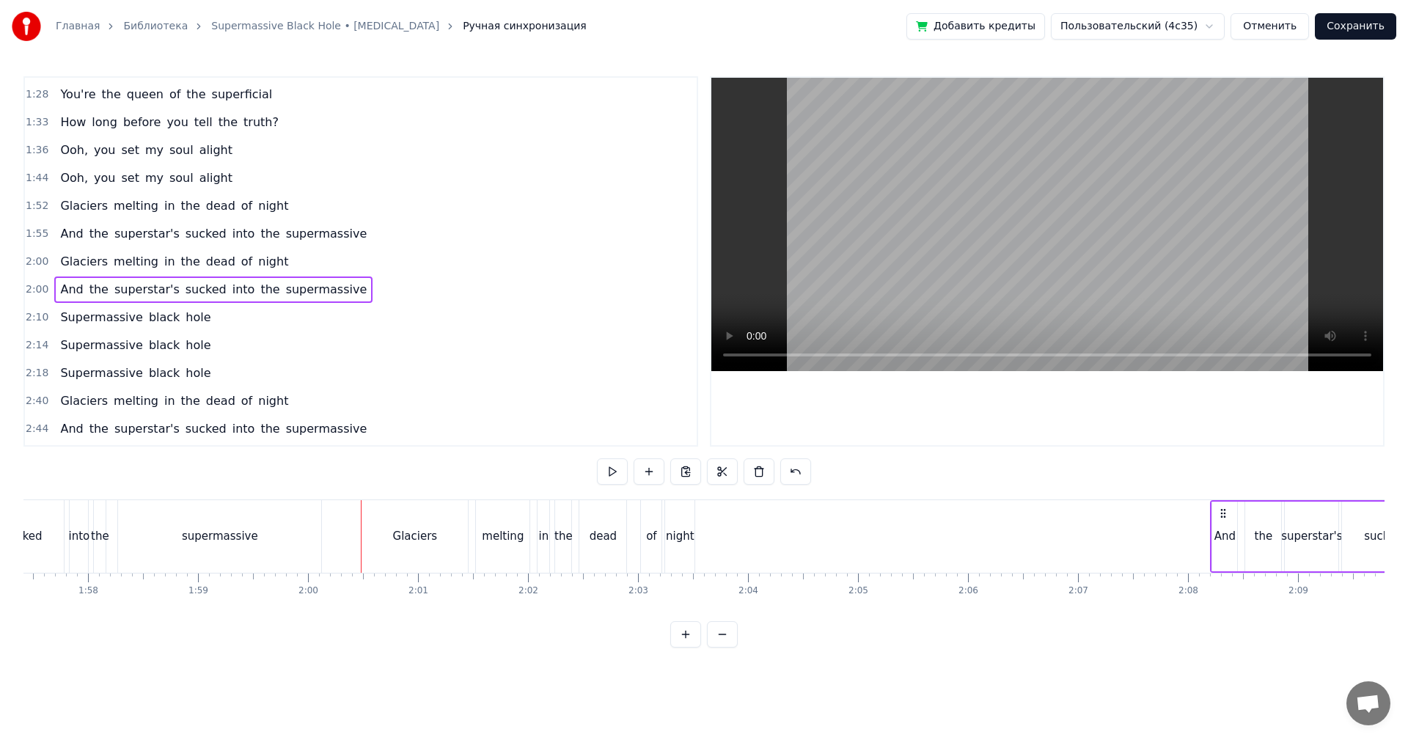
scroll to position [0, 12937]
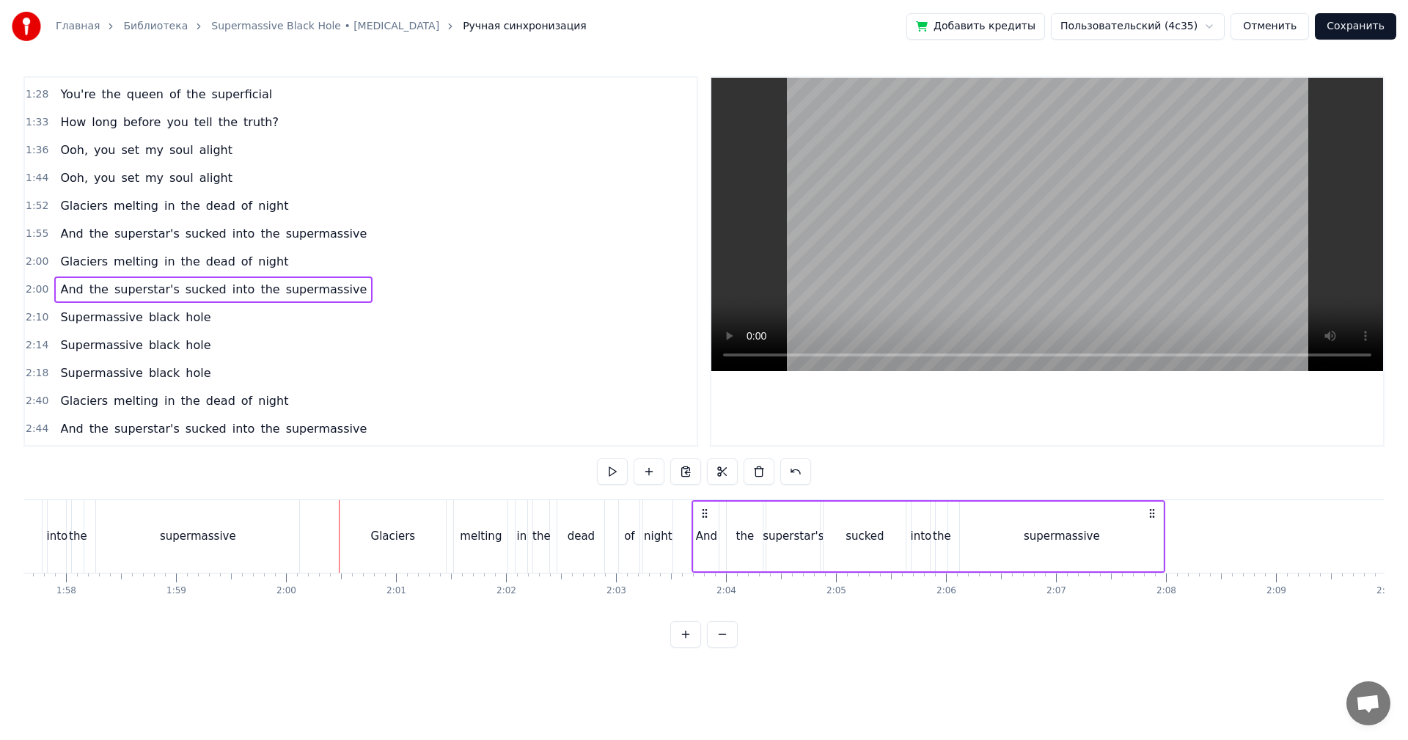
drag, startPoint x: 616, startPoint y: 513, endPoint x: 695, endPoint y: 513, distance: 79.2
click at [700, 510] on icon at bounding box center [705, 513] width 12 height 12
click at [697, 512] on div "And" at bounding box center [706, 537] width 25 height 70
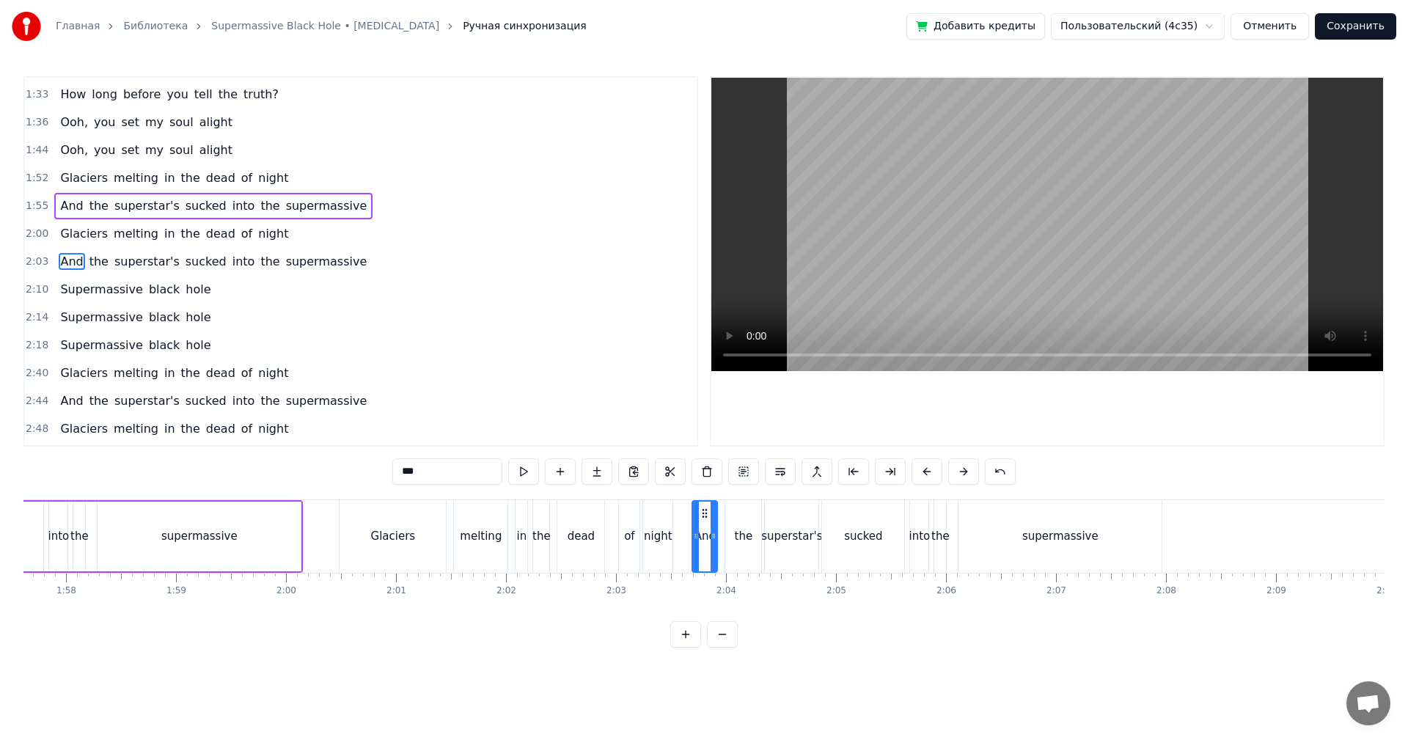
drag, startPoint x: 620, startPoint y: 515, endPoint x: 767, endPoint y: 416, distance: 177.6
click at [622, 514] on div "of" at bounding box center [629, 536] width 21 height 73
type input "**"
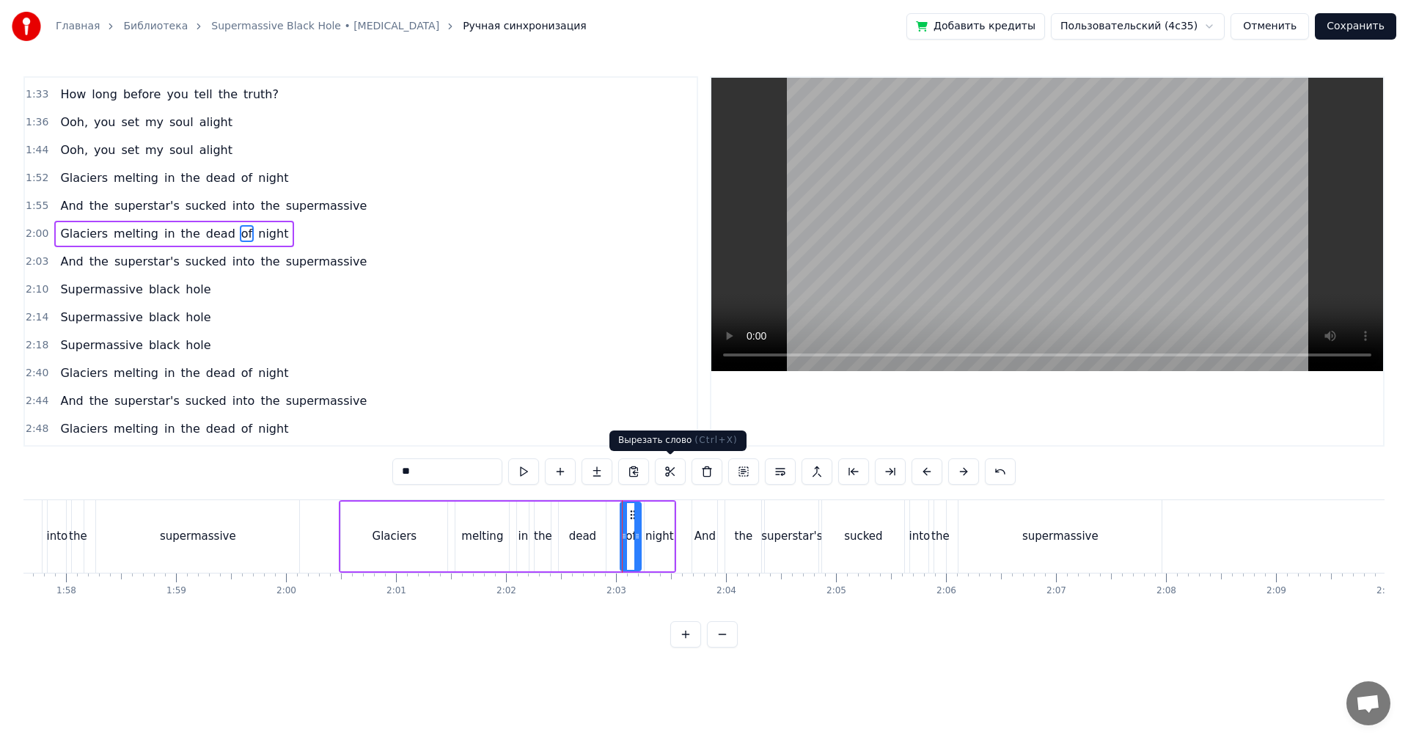
scroll to position [331, 0]
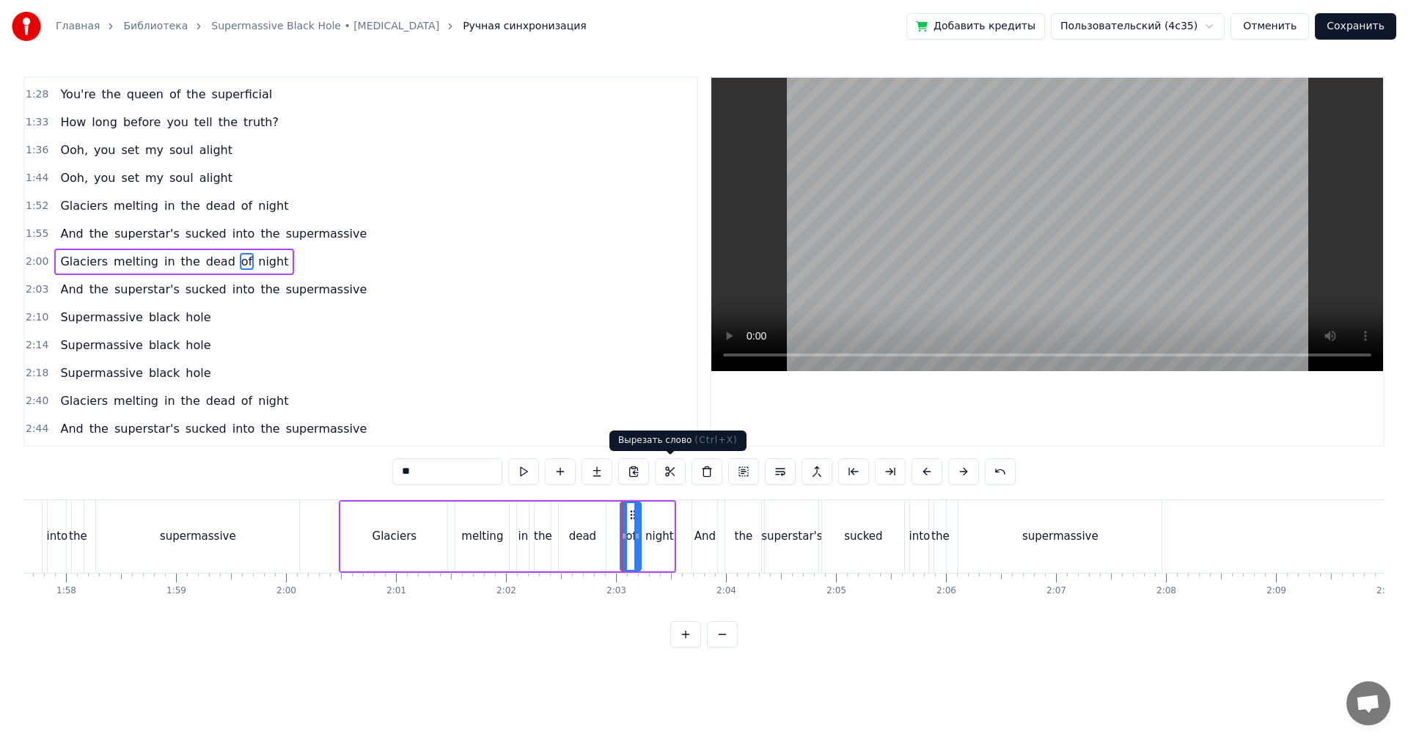
click at [1012, 233] on video at bounding box center [1047, 224] width 672 height 293
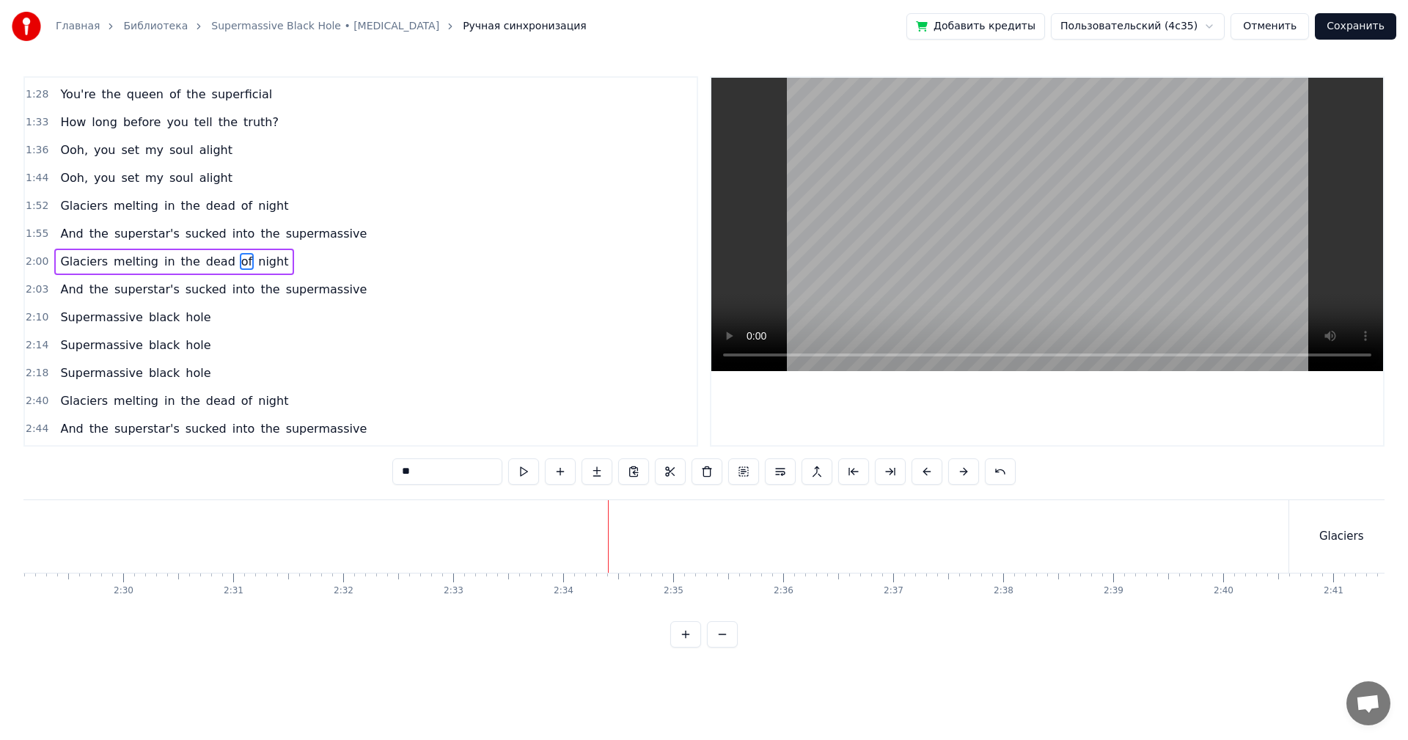
scroll to position [0, 16409]
click at [1247, 235] on video at bounding box center [1047, 224] width 672 height 293
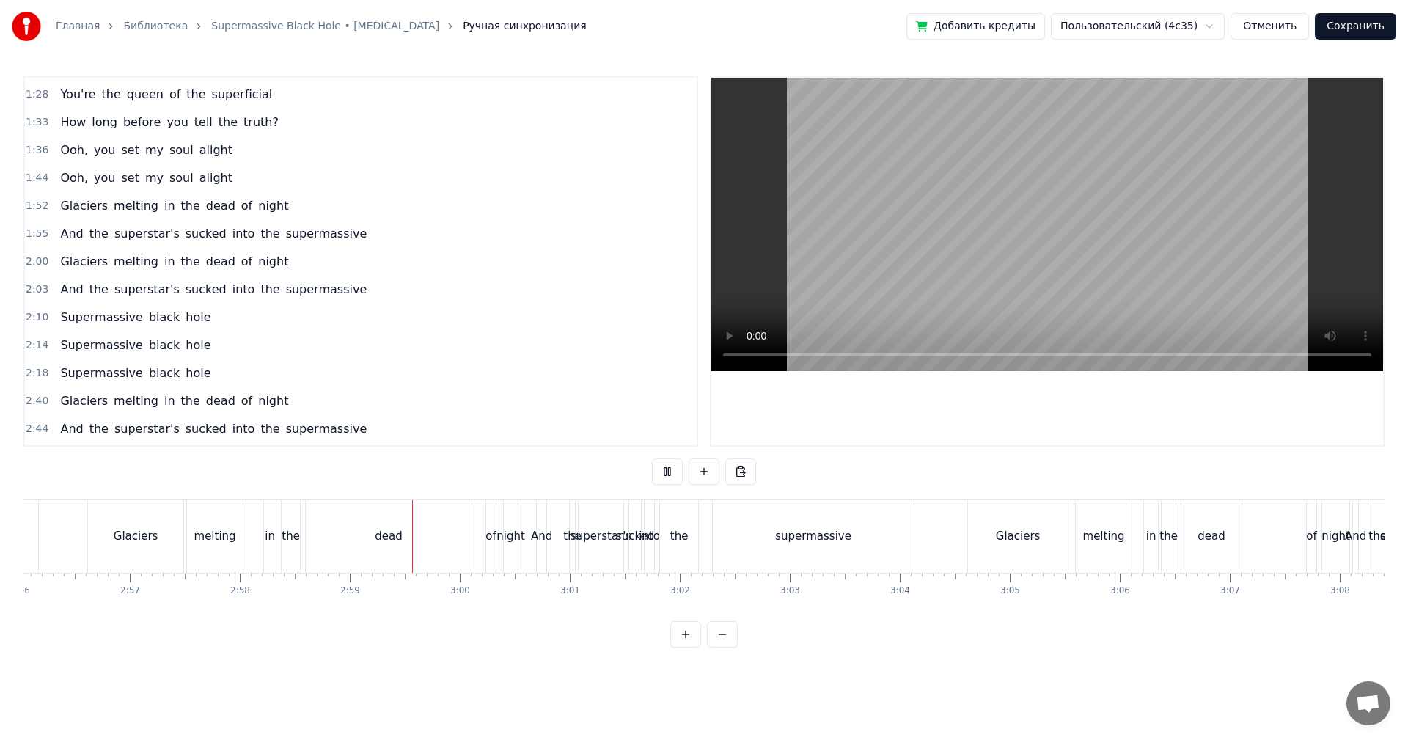
scroll to position [0, 19622]
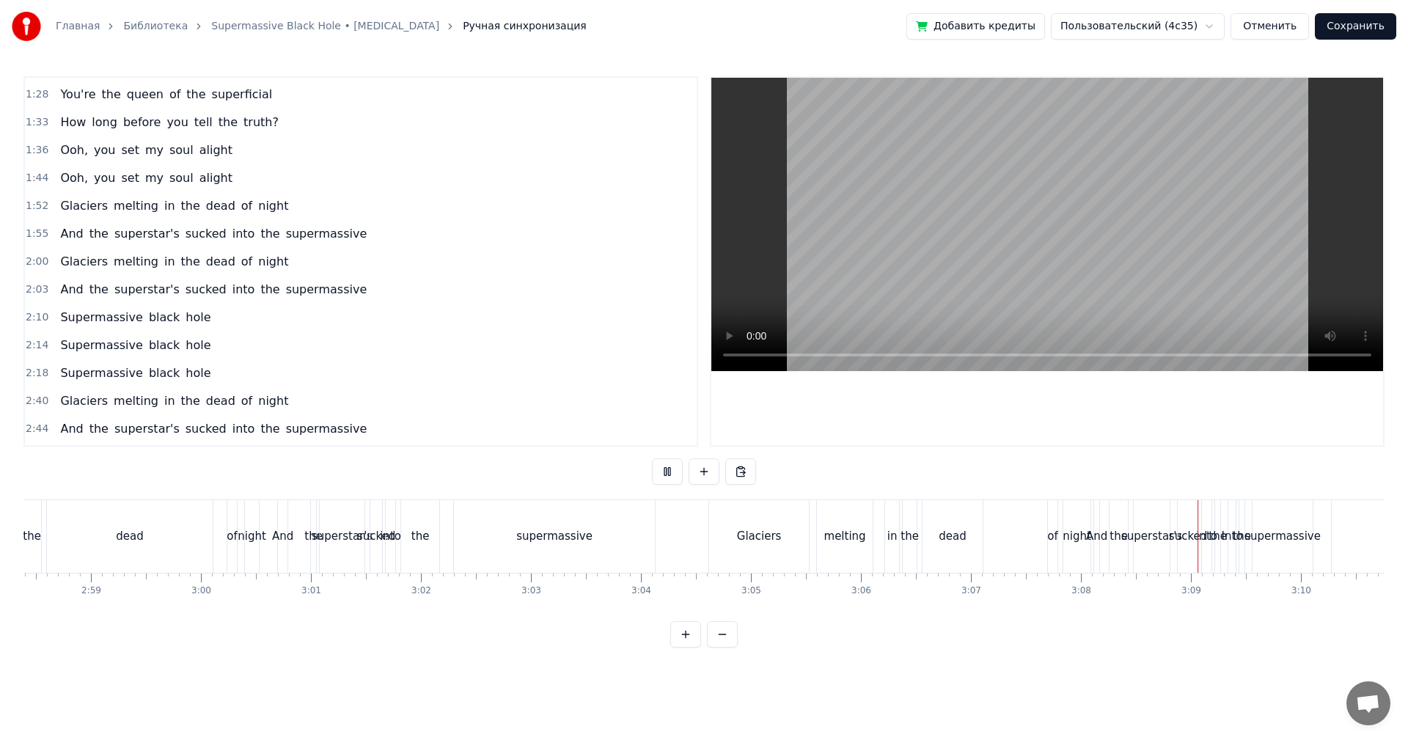
click at [1166, 227] on video at bounding box center [1047, 224] width 672 height 293
click at [741, 521] on div "Glaciers" at bounding box center [759, 536] width 100 height 73
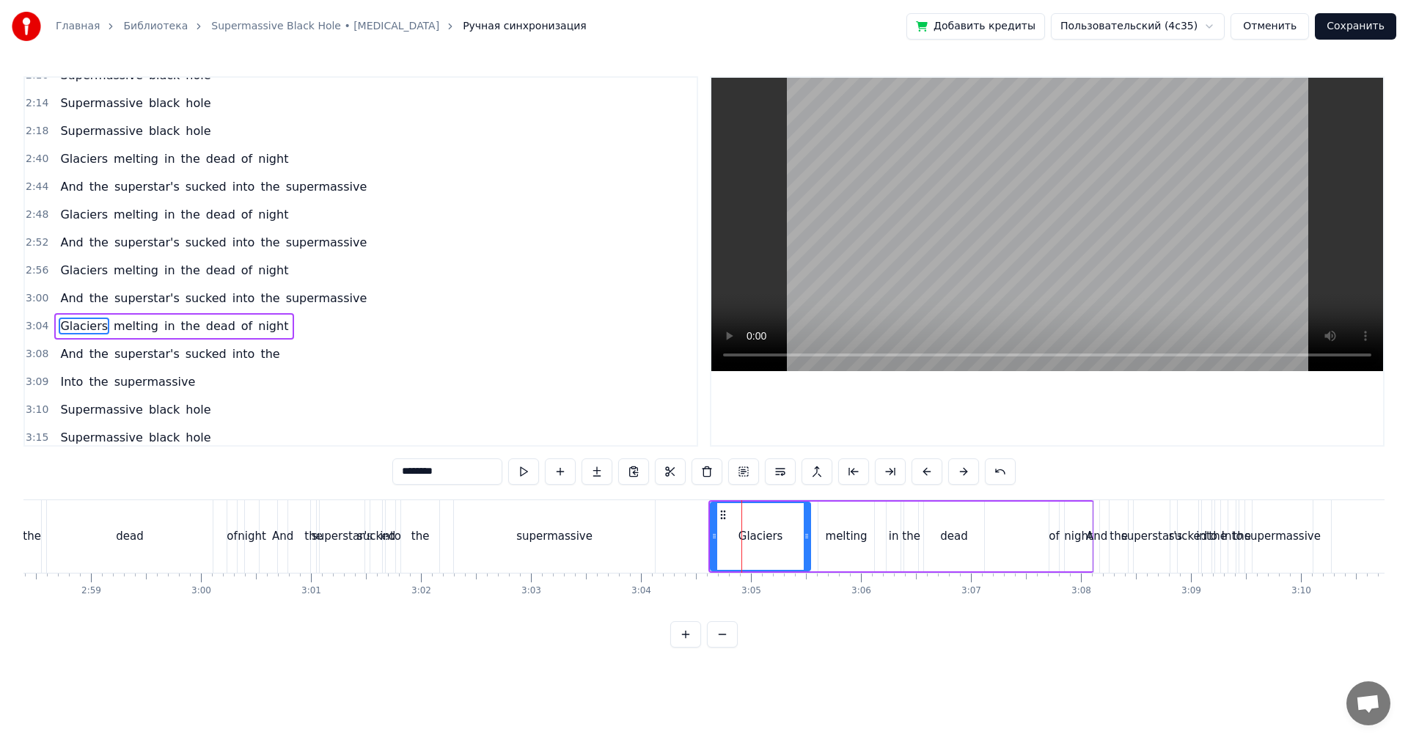
scroll to position [636, 0]
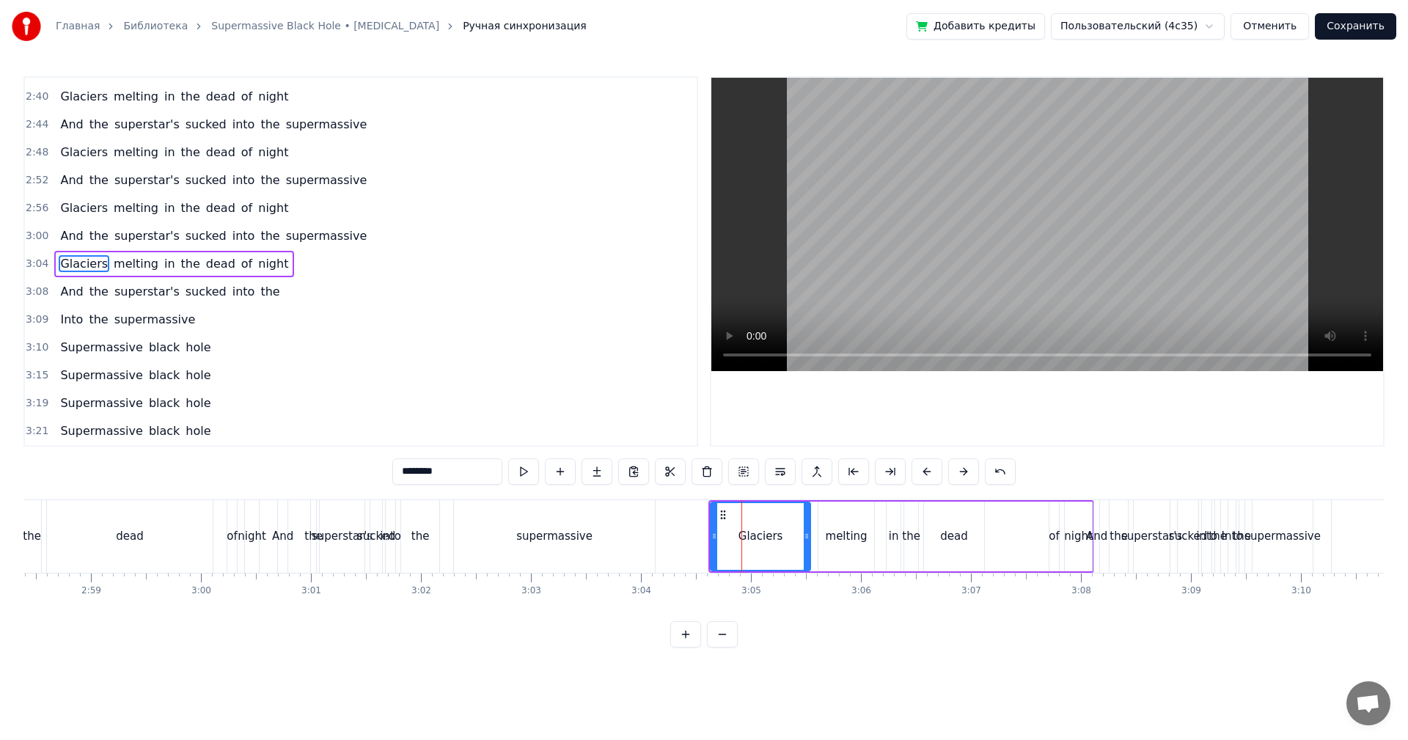
click at [1121, 139] on video at bounding box center [1047, 224] width 672 height 293
click at [1128, 149] on video at bounding box center [1047, 224] width 672 height 293
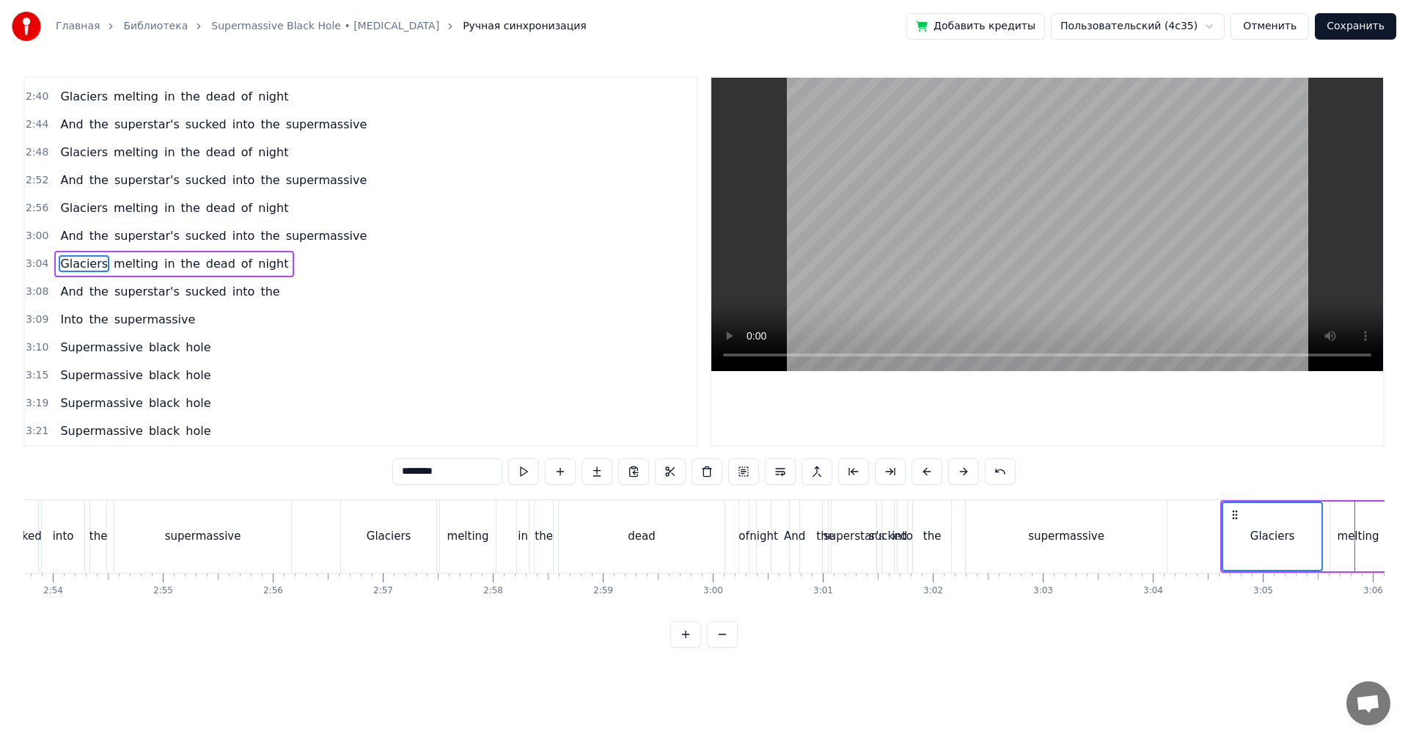
scroll to position [0, 19109]
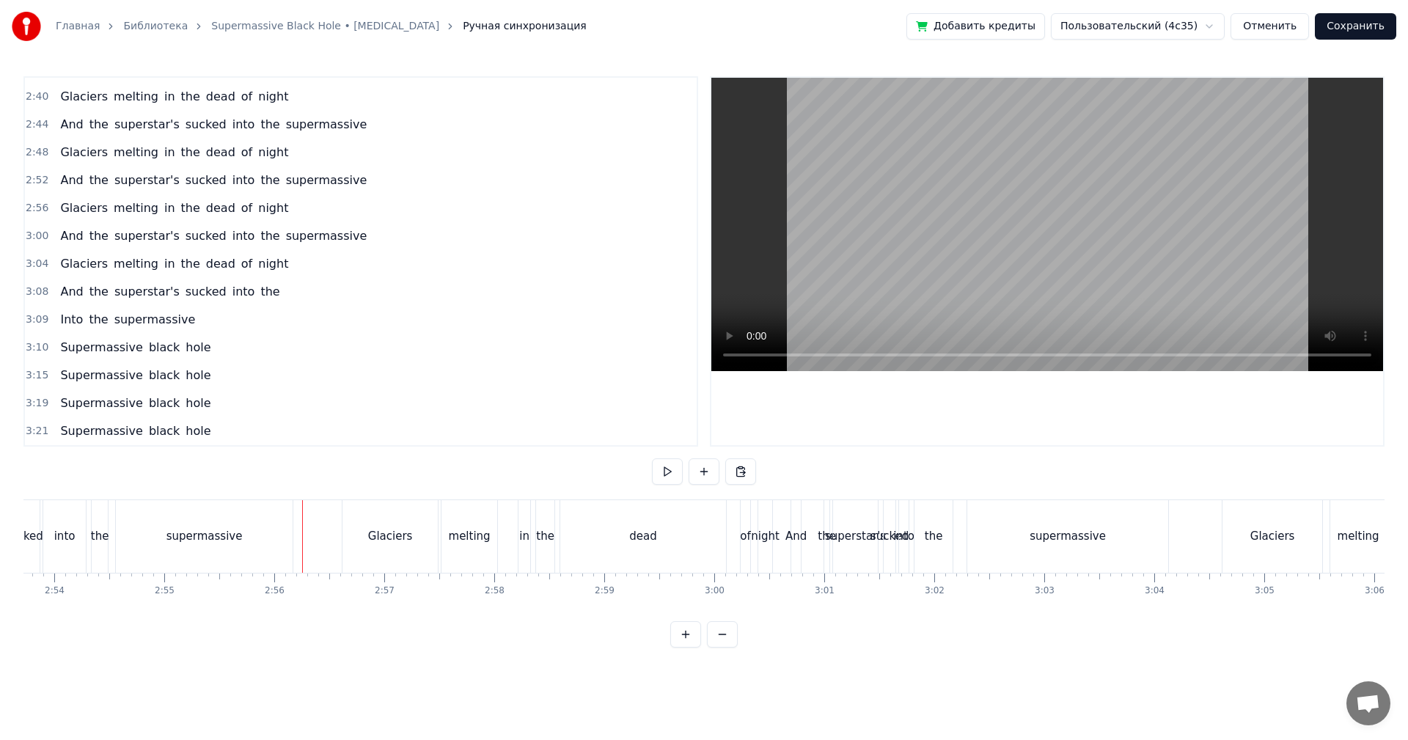
click at [1057, 224] on video at bounding box center [1047, 224] width 672 height 293
click at [629, 557] on div "dead" at bounding box center [643, 536] width 166 height 73
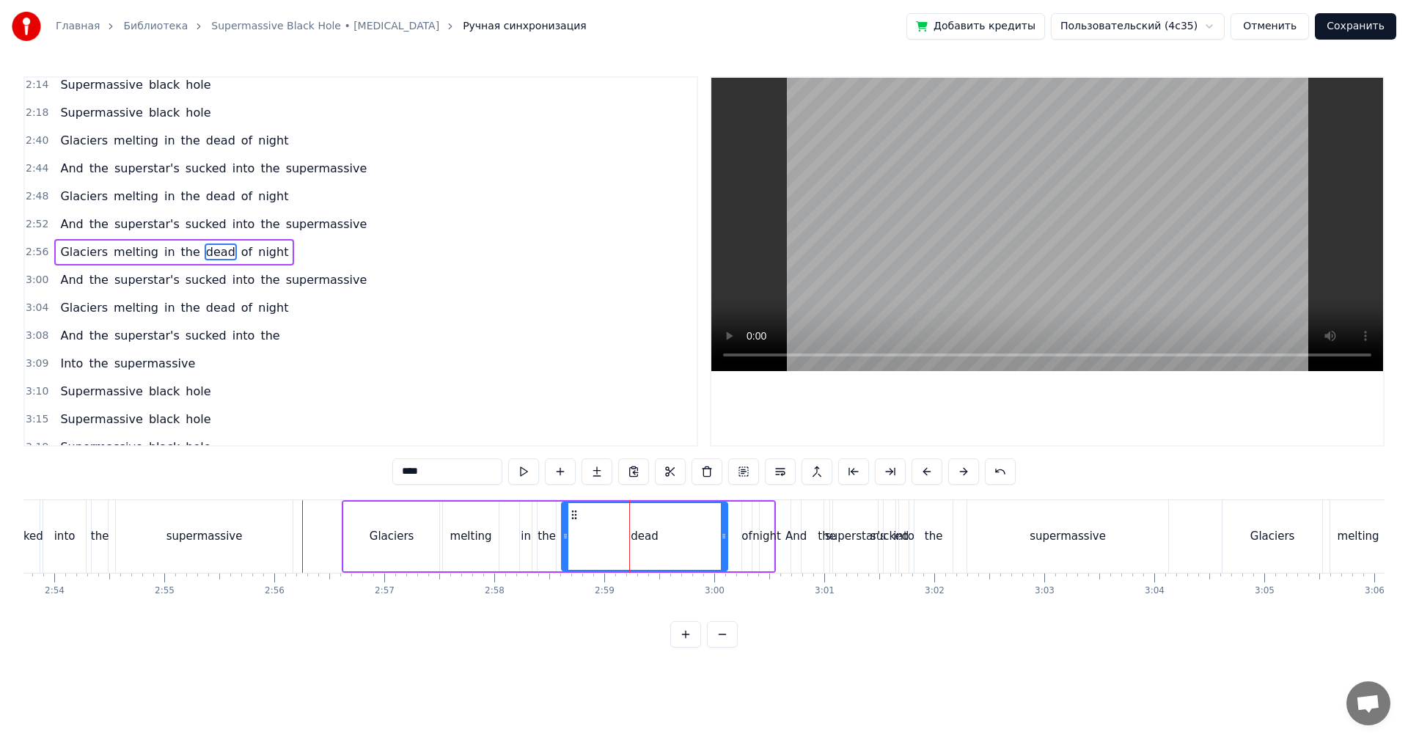
scroll to position [582, 0]
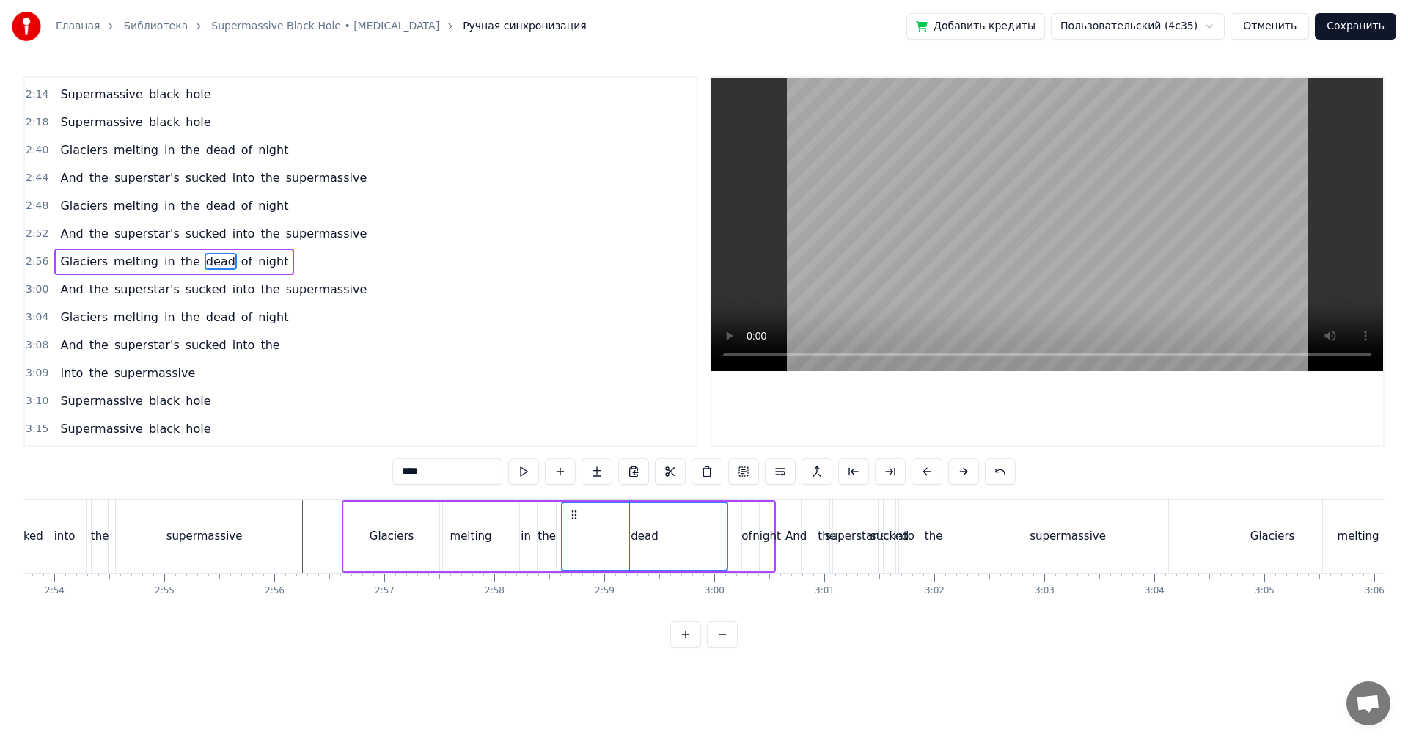
click at [32, 288] on span "3:00" at bounding box center [37, 289] width 23 height 15
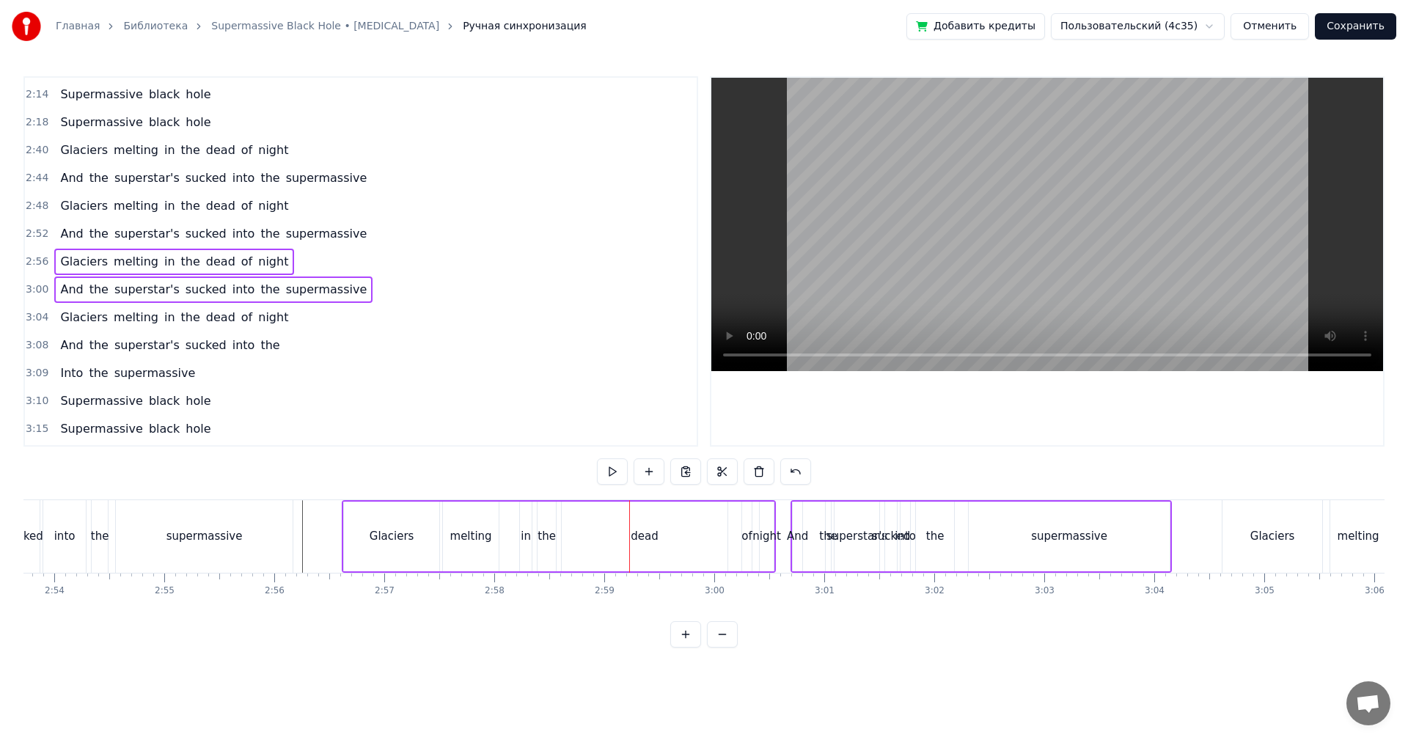
drag, startPoint x: 32, startPoint y: 323, endPoint x: 40, endPoint y: 334, distance: 13.6
click at [33, 323] on span "3:04" at bounding box center [37, 317] width 23 height 15
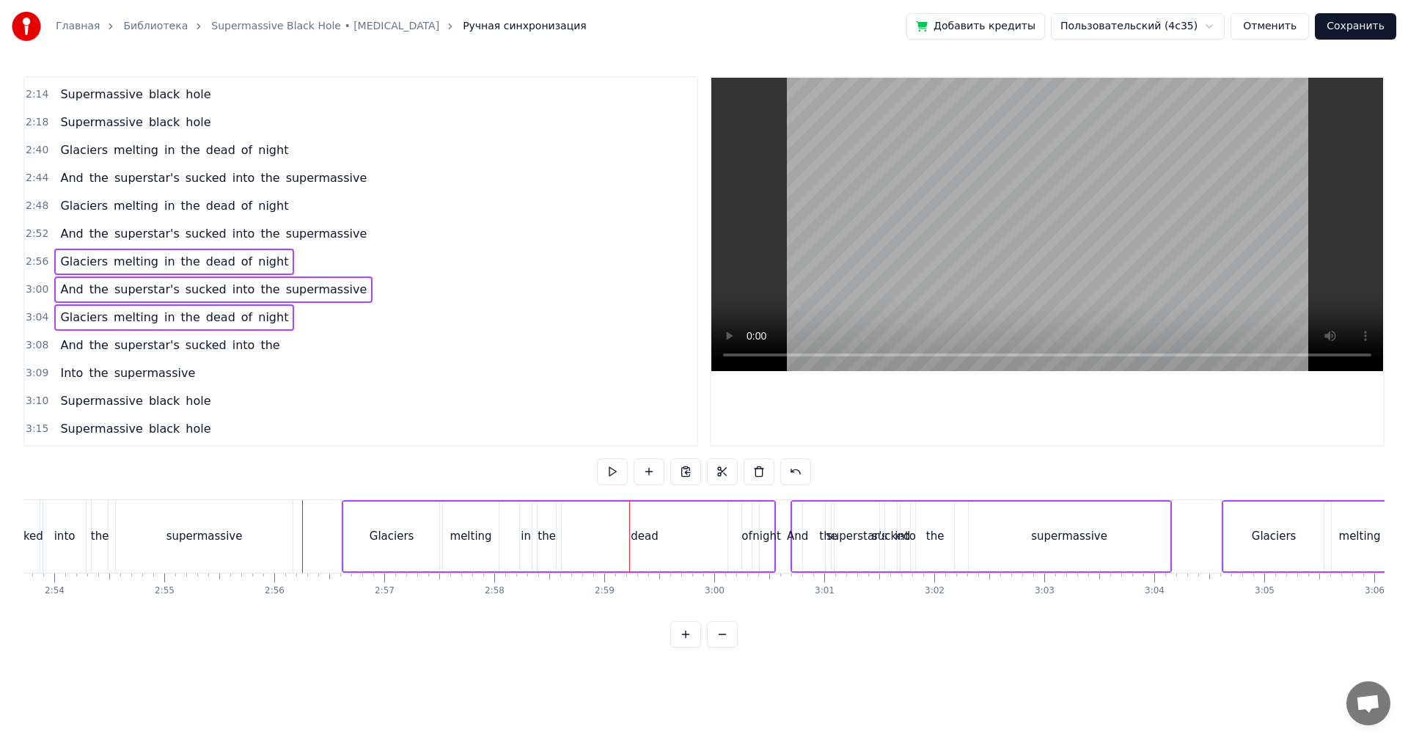
click at [34, 350] on span "3:08" at bounding box center [37, 345] width 23 height 15
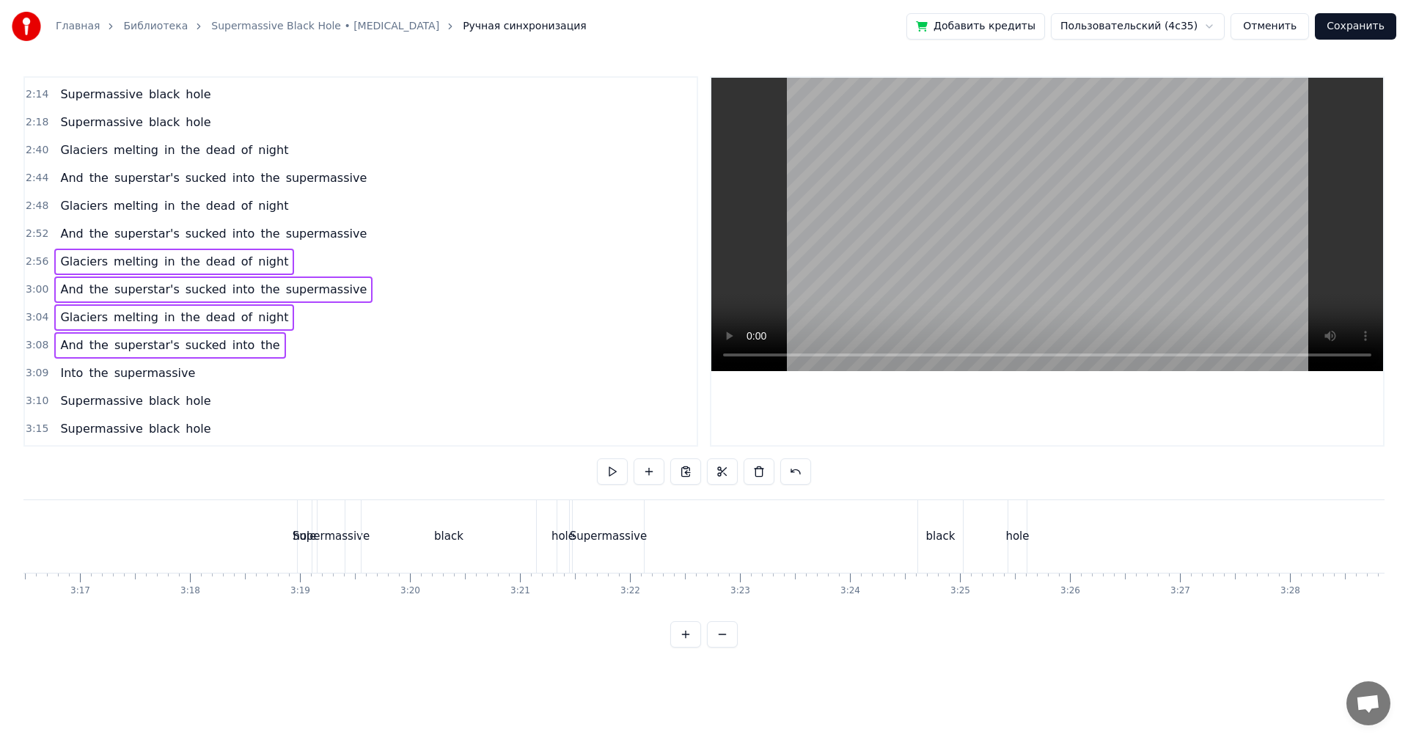
scroll to position [0, 21673]
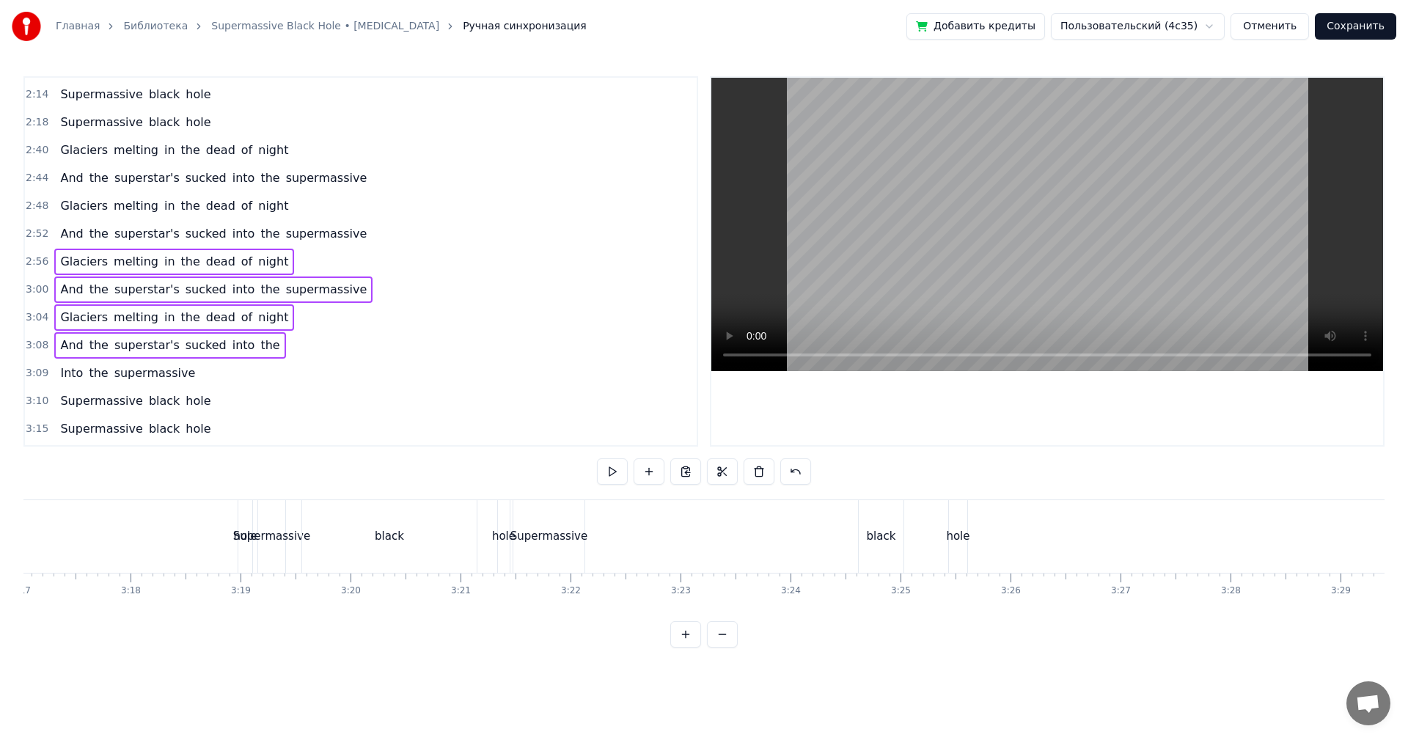
click at [27, 378] on span "3:09" at bounding box center [37, 373] width 23 height 15
drag, startPoint x: 34, startPoint y: 396, endPoint x: 27, endPoint y: 405, distance: 11.5
click at [34, 398] on span "3:10" at bounding box center [37, 401] width 23 height 15
click at [34, 426] on span "3:15" at bounding box center [37, 429] width 23 height 15
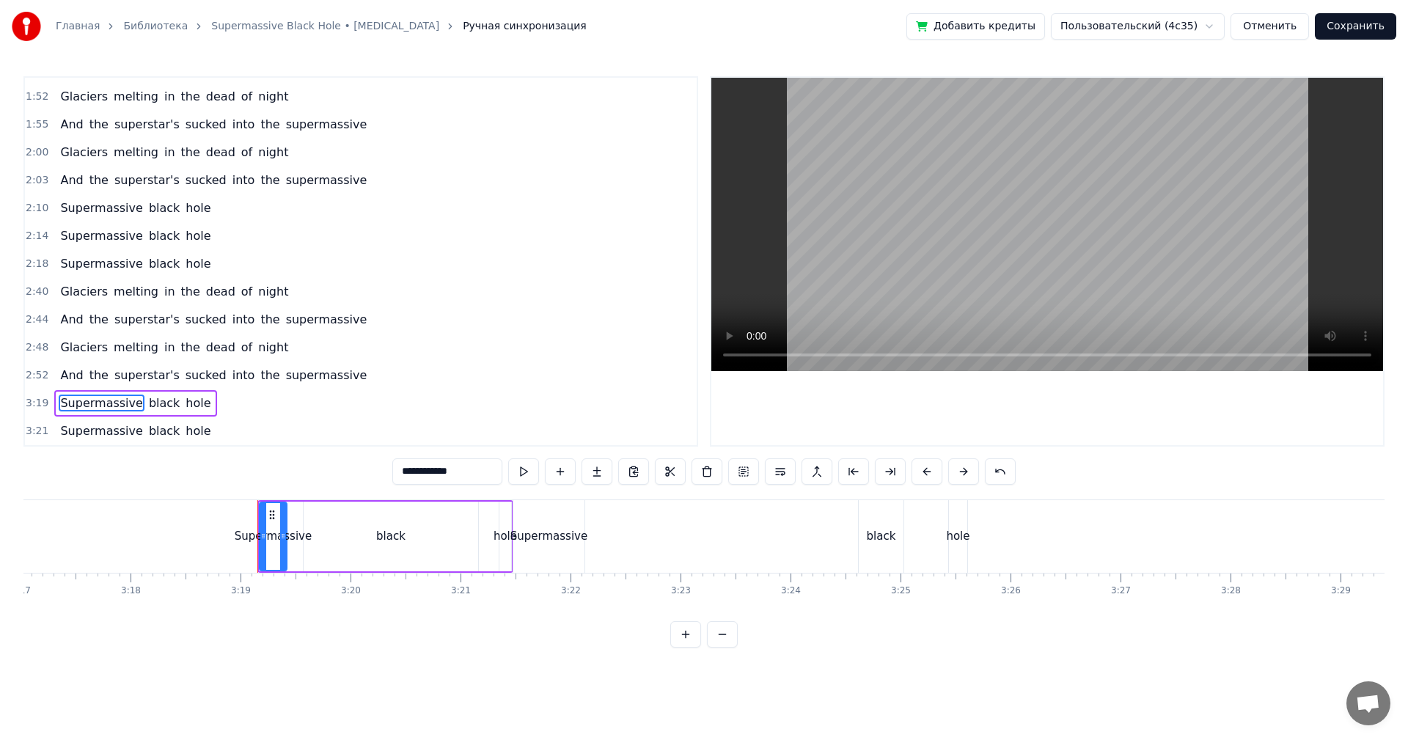
scroll to position [441, 0]
click at [21, 372] on div "Главная Библиотека Supermassive Black Hole • [MEDICAL_DATA] Ручная синхронизаци…" at bounding box center [704, 324] width 1408 height 648
click at [32, 370] on span "2:52" at bounding box center [37, 375] width 23 height 15
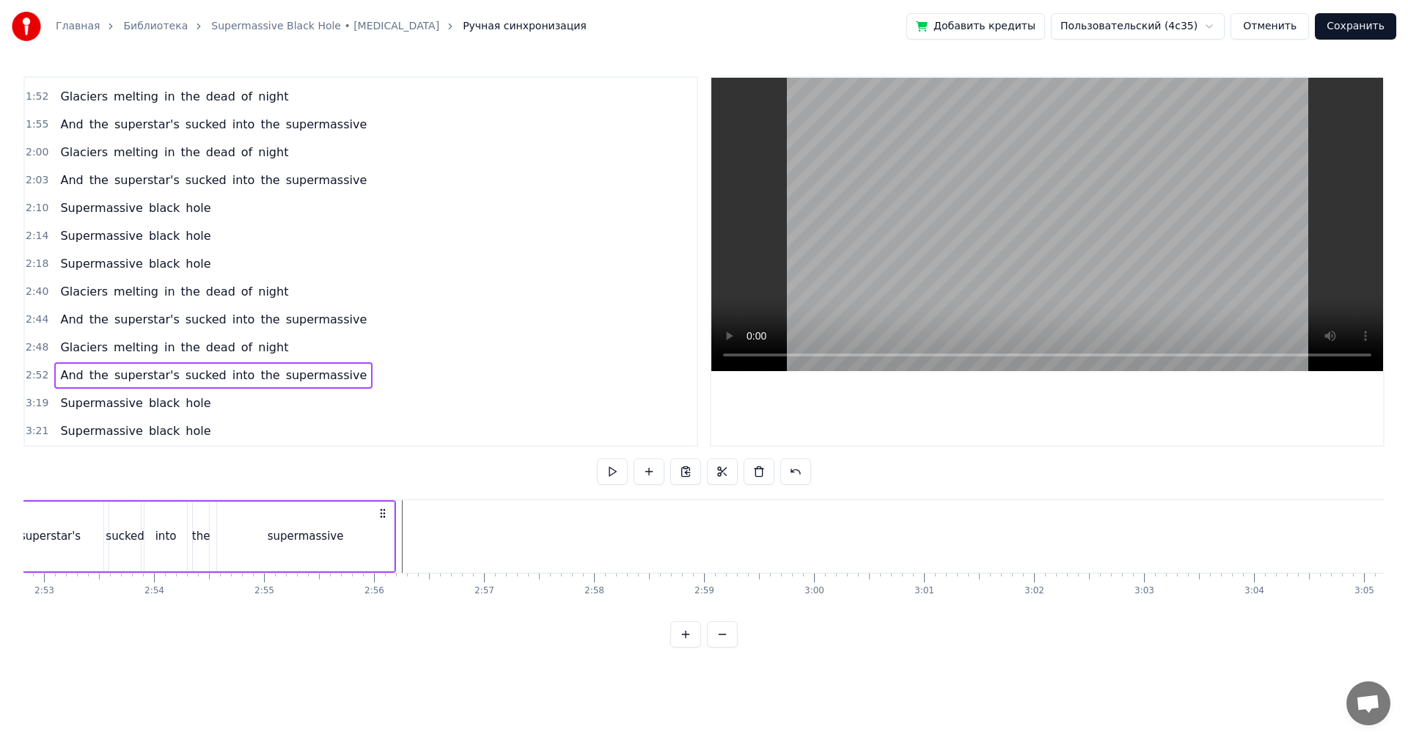
scroll to position [0, 18863]
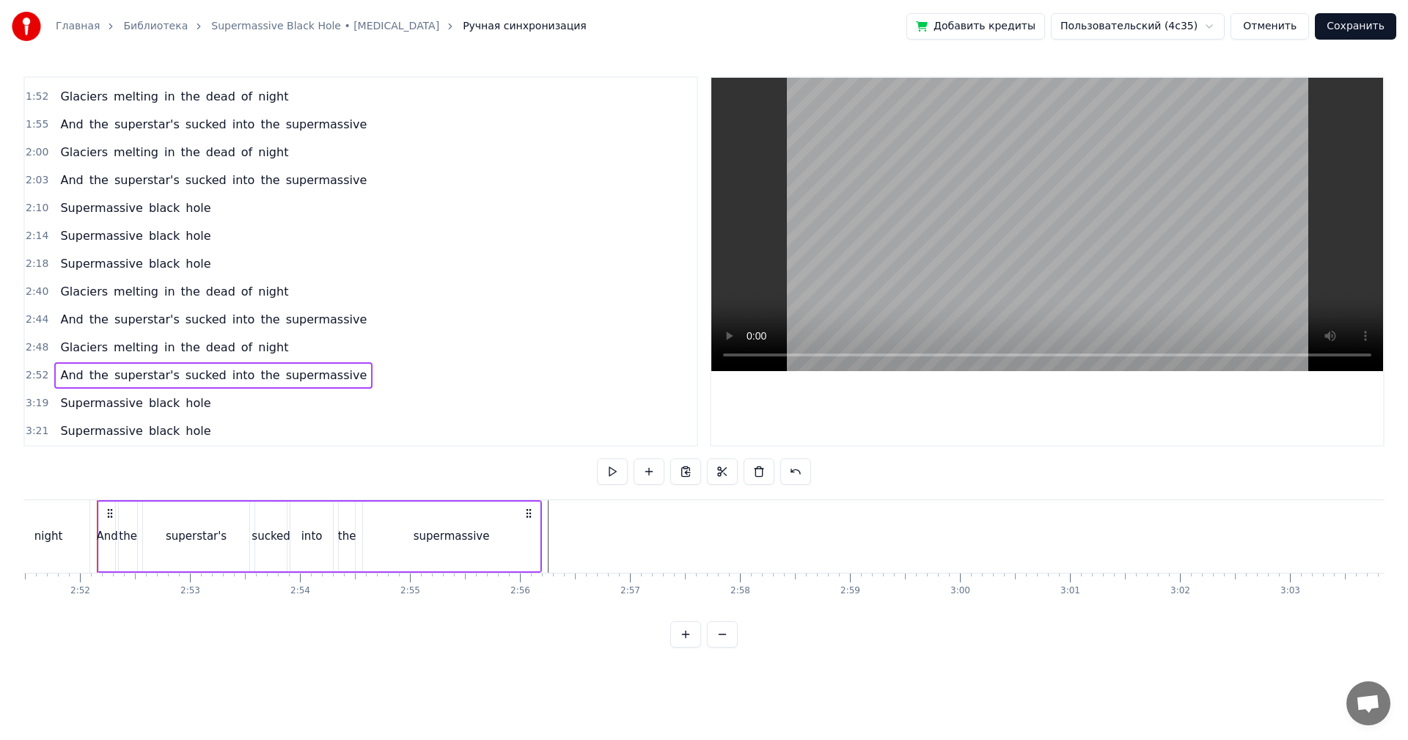
click at [21, 405] on div "Главная Библиотека Supermassive Black Hole • [MEDICAL_DATA] Ручная синхронизаци…" at bounding box center [704, 324] width 1408 height 648
drag, startPoint x: 31, startPoint y: 405, endPoint x: 40, endPoint y: 419, distance: 17.1
click at [31, 406] on span "3:19" at bounding box center [37, 403] width 23 height 15
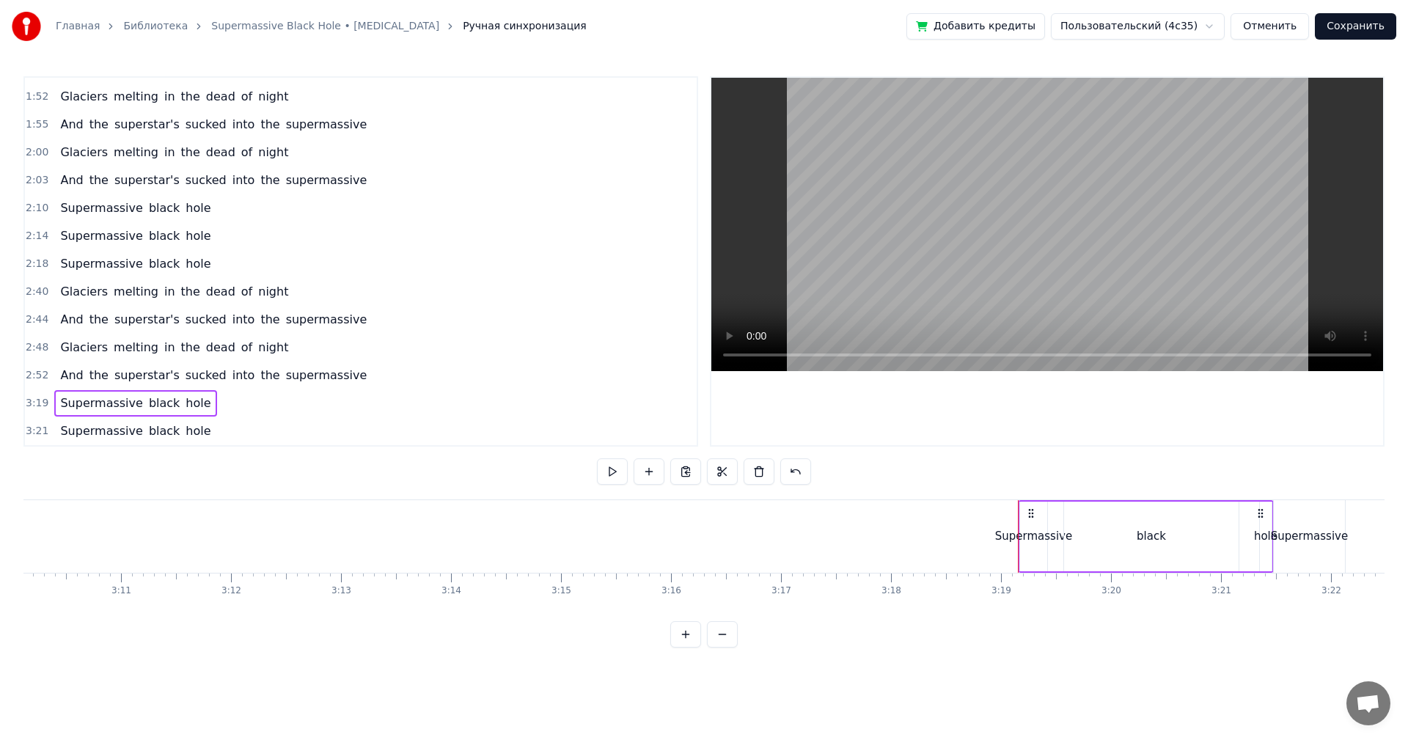
click at [40, 432] on span "3:21" at bounding box center [37, 431] width 23 height 15
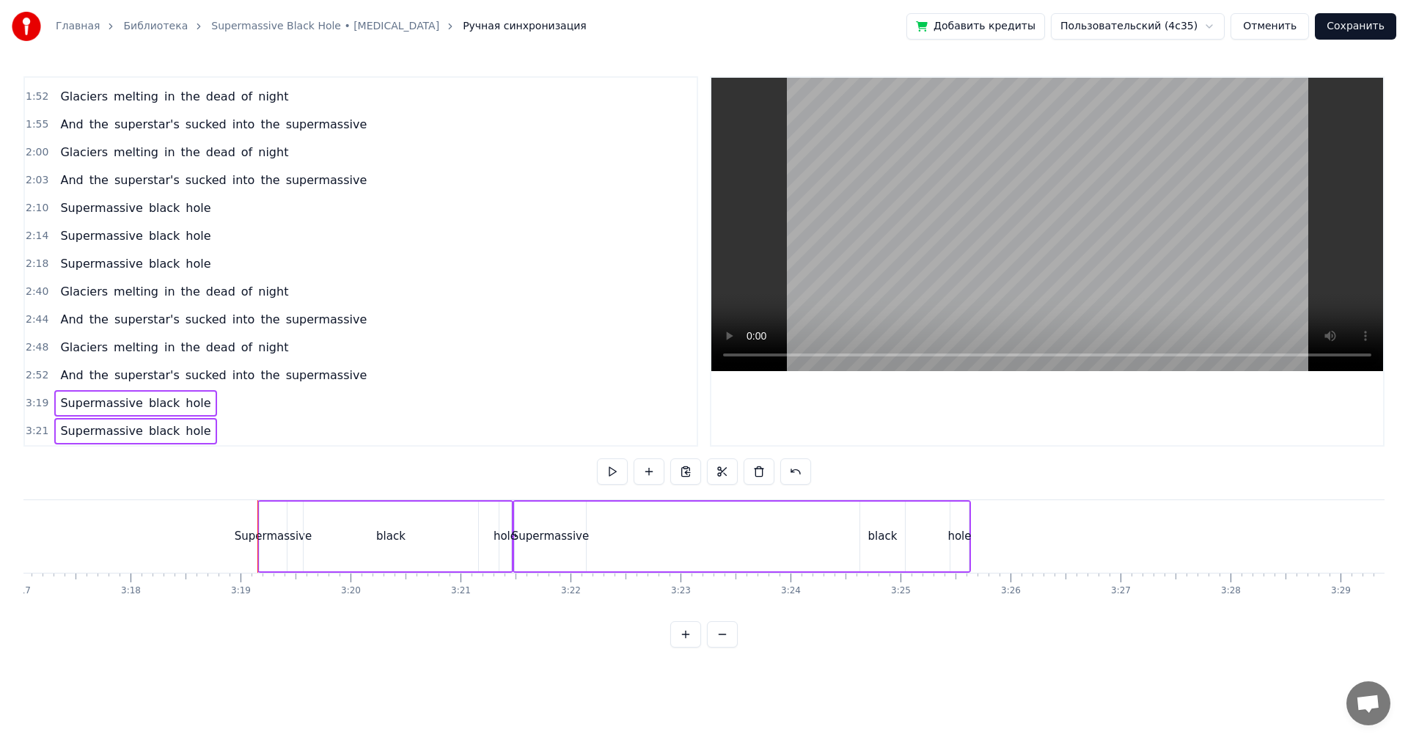
scroll to position [385, 0]
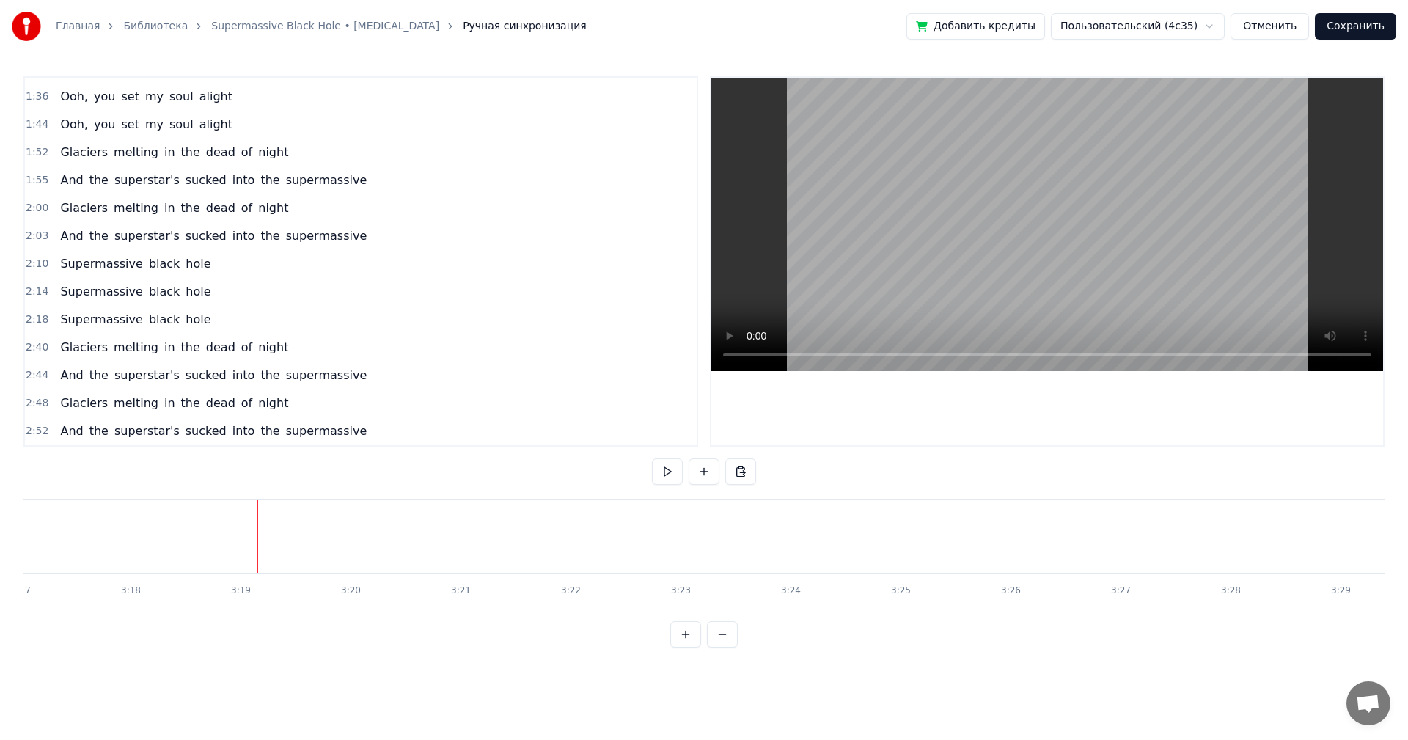
click at [43, 398] on span "2:48" at bounding box center [37, 403] width 23 height 15
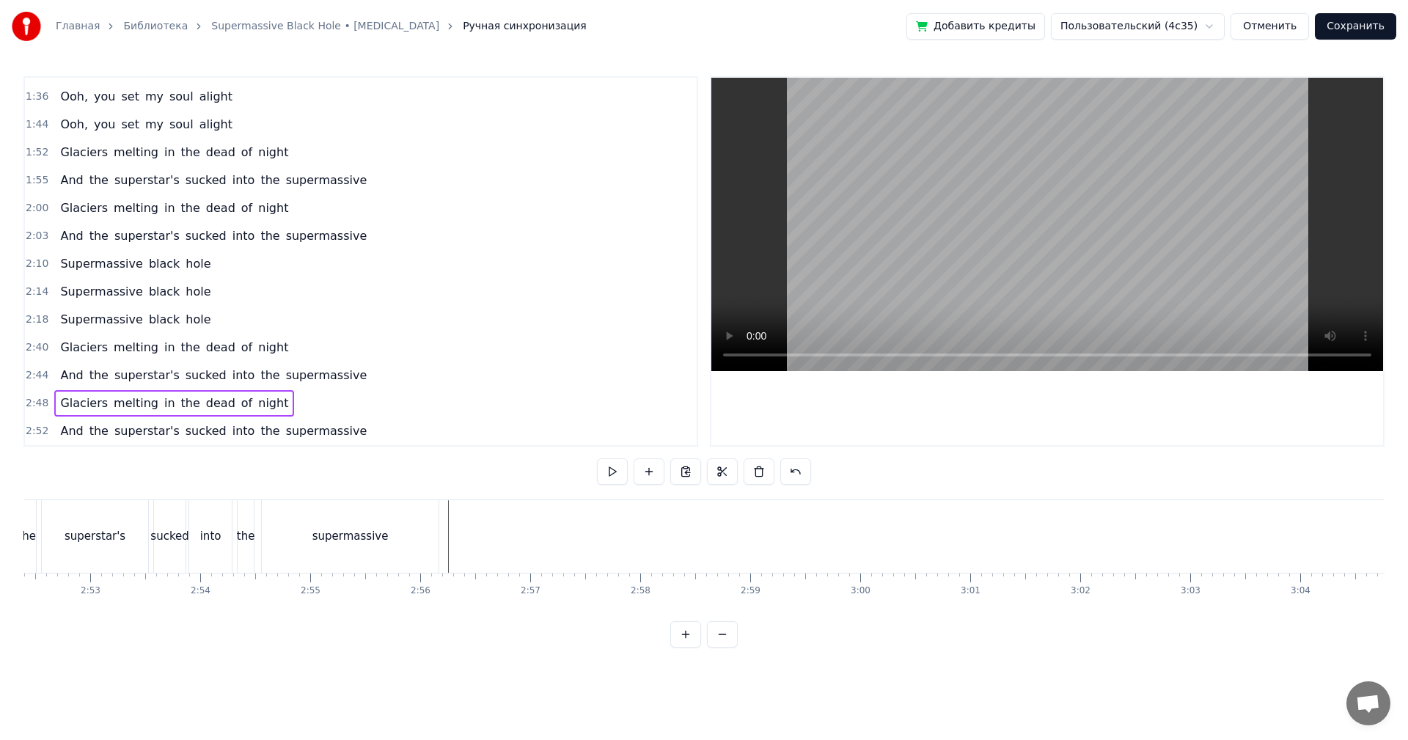
scroll to position [0, 18472]
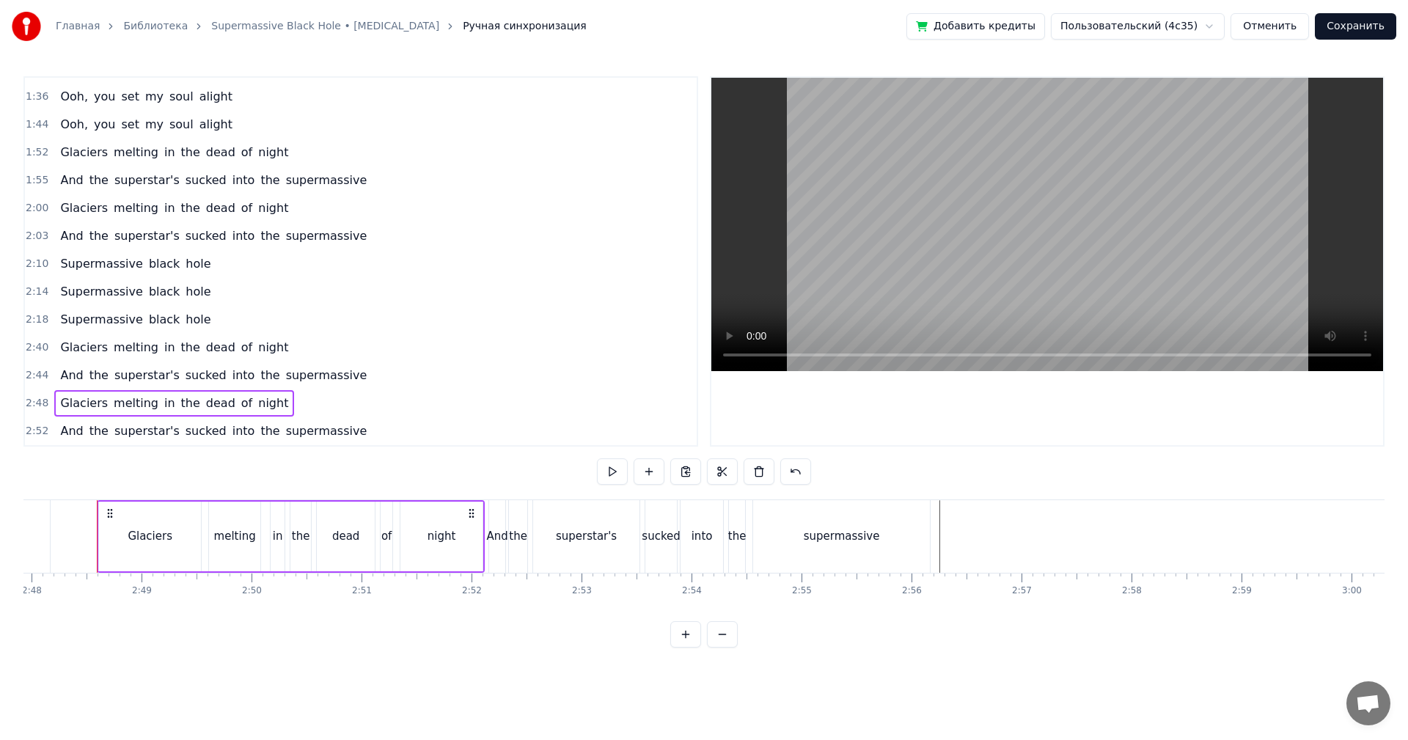
click at [30, 436] on span "2:52" at bounding box center [37, 431] width 23 height 15
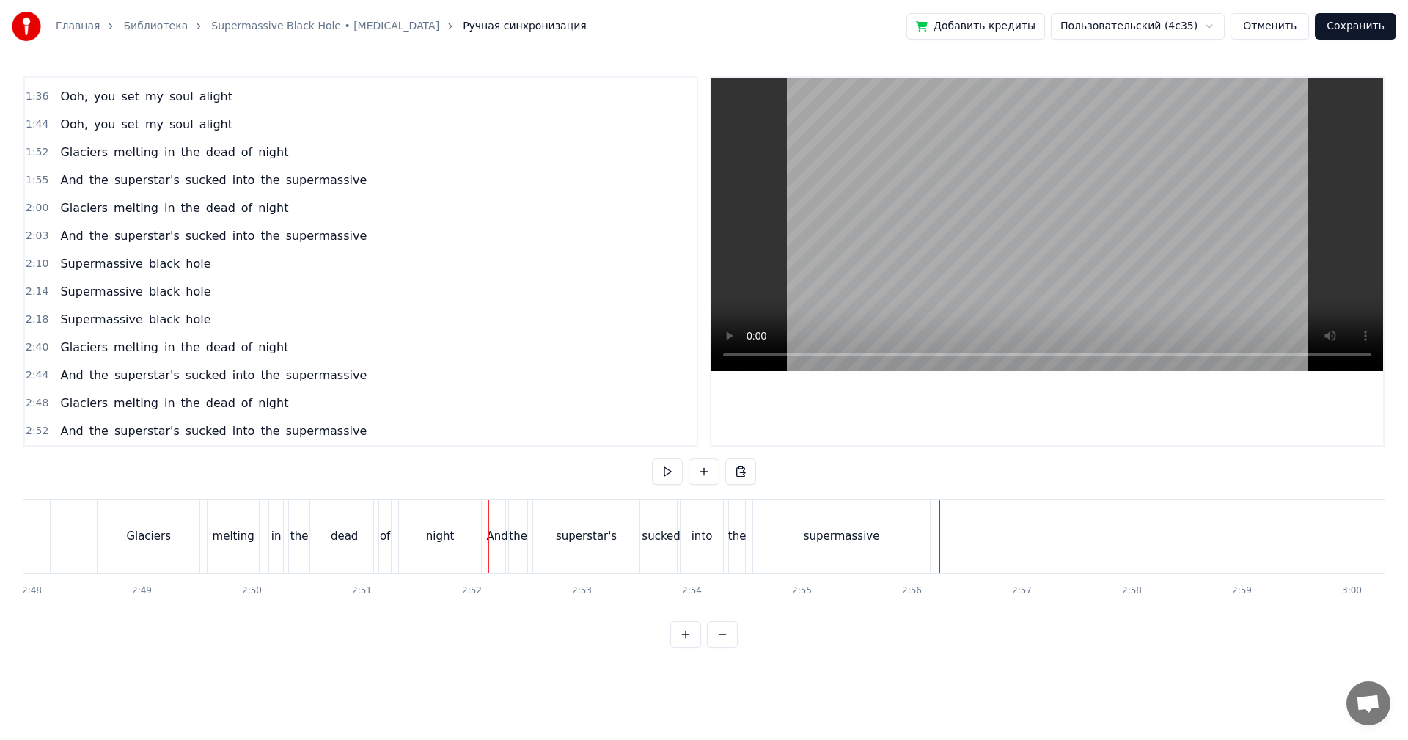
click at [36, 422] on div "2:52 And the superstar's sucked into the supermassive" at bounding box center [361, 431] width 672 height 28
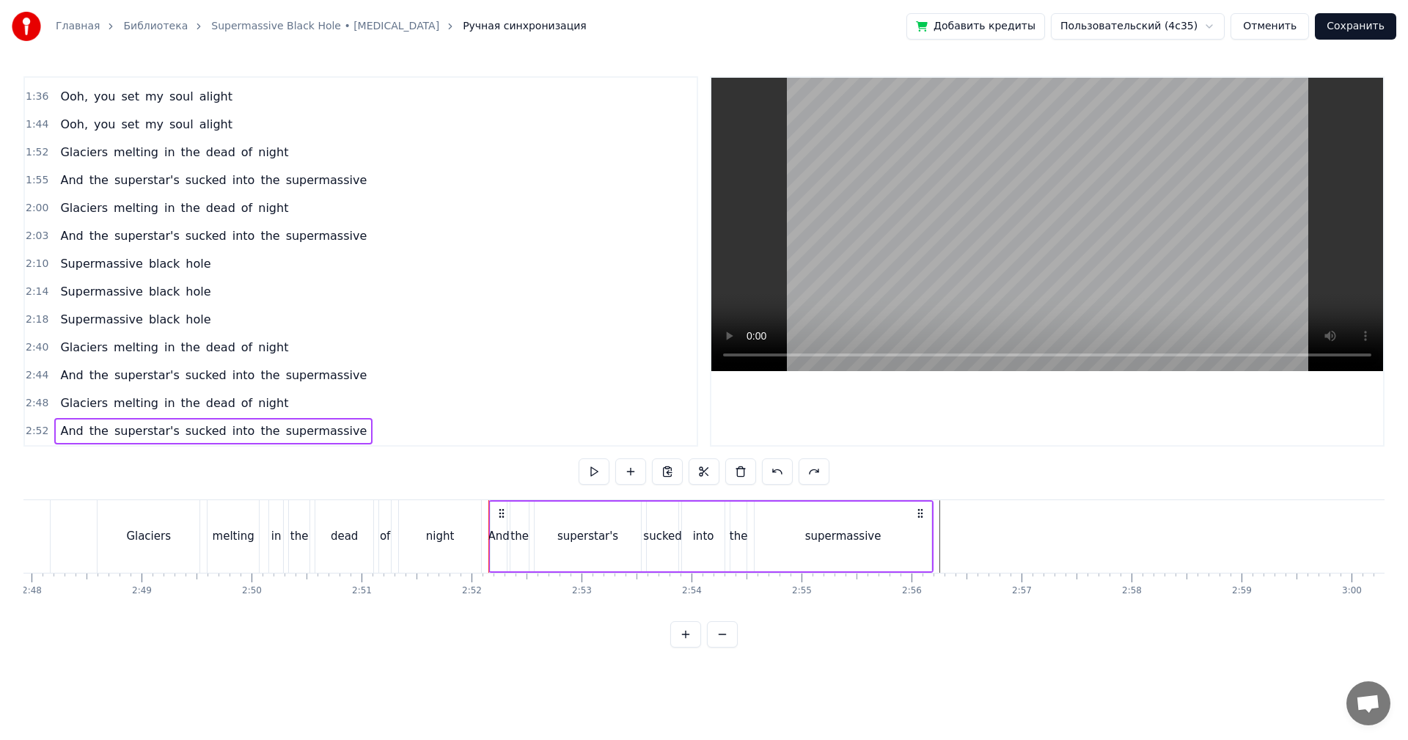
scroll to position [413, 0]
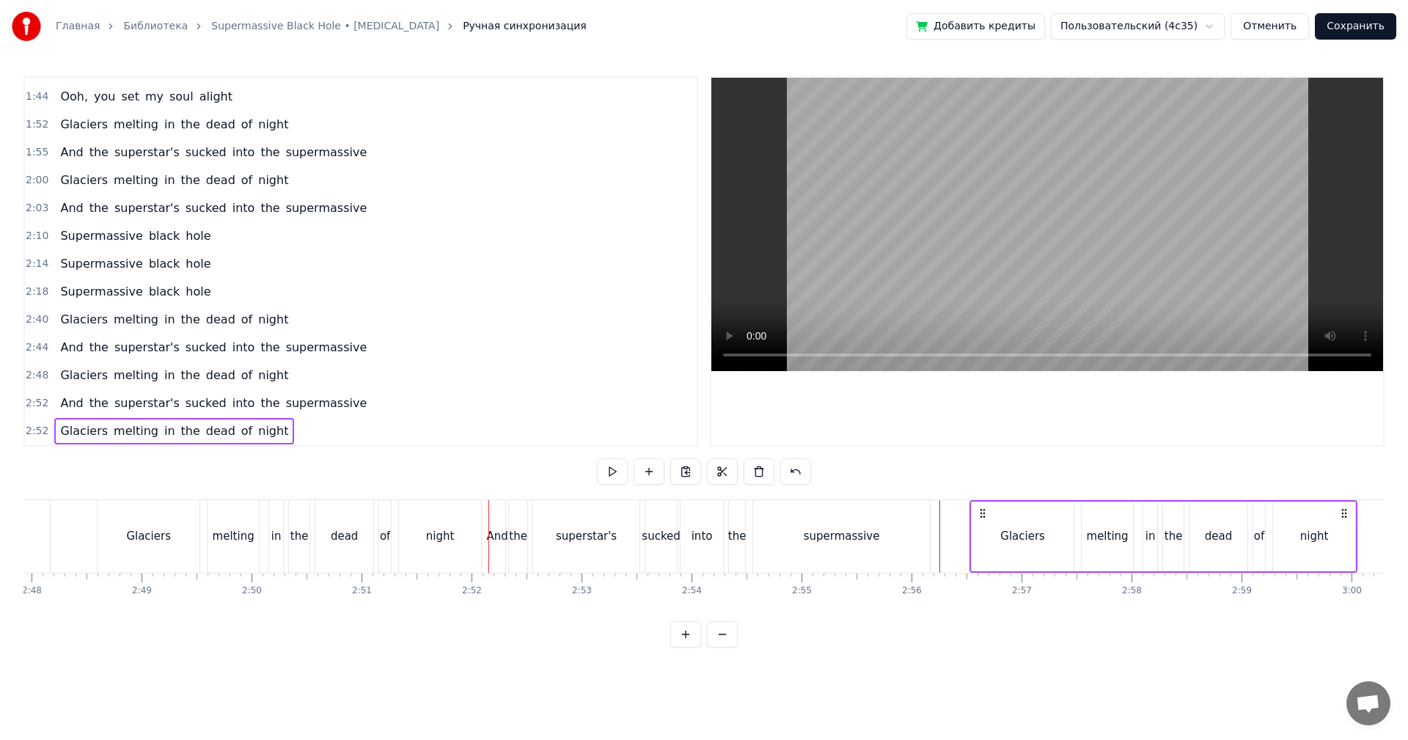
drag, startPoint x: 502, startPoint y: 513, endPoint x: 983, endPoint y: 505, distance: 481.1
click at [983, 505] on div "Glaciers melting in the dead of night" at bounding box center [1163, 536] width 388 height 73
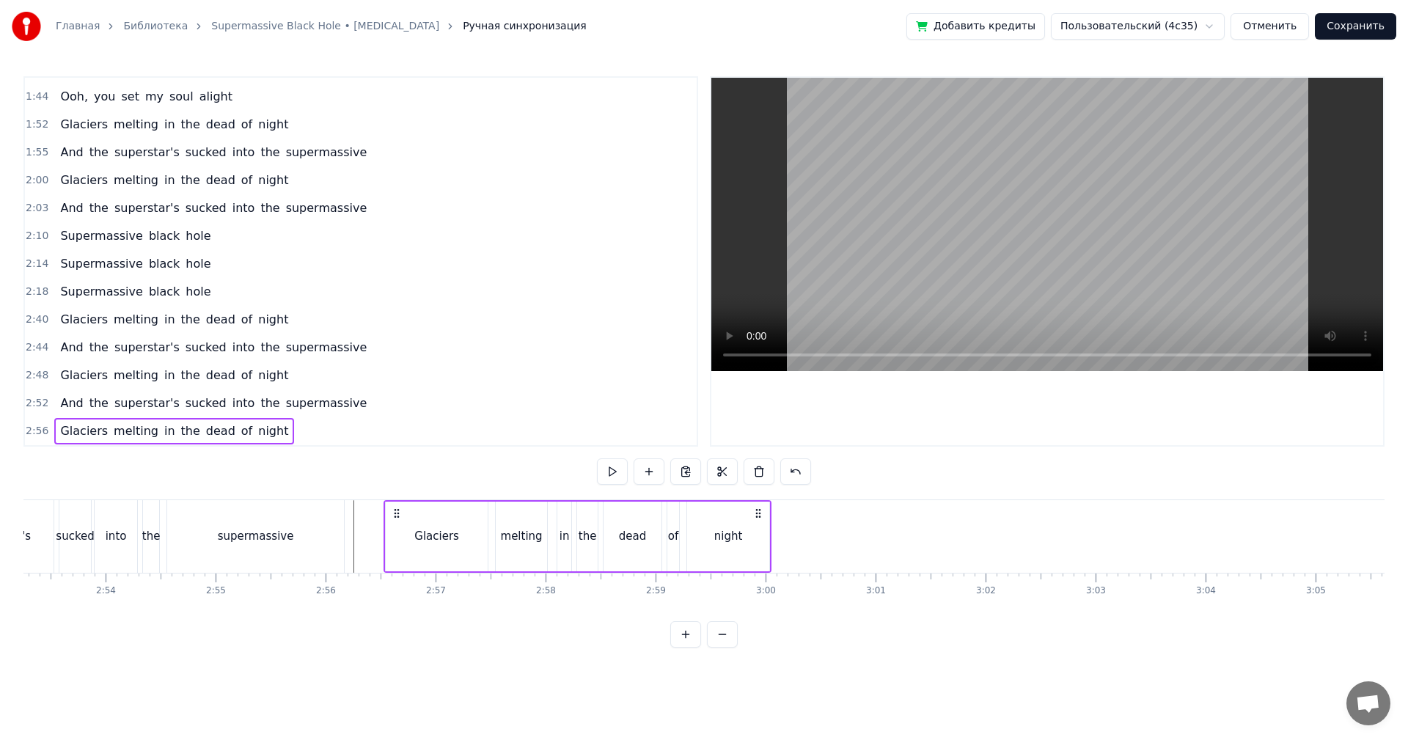
scroll to position [0, 19058]
drag, startPoint x: 257, startPoint y: 525, endPoint x: 313, endPoint y: 501, distance: 60.8
click at [258, 525] on div "supermassive" at bounding box center [254, 536] width 177 height 73
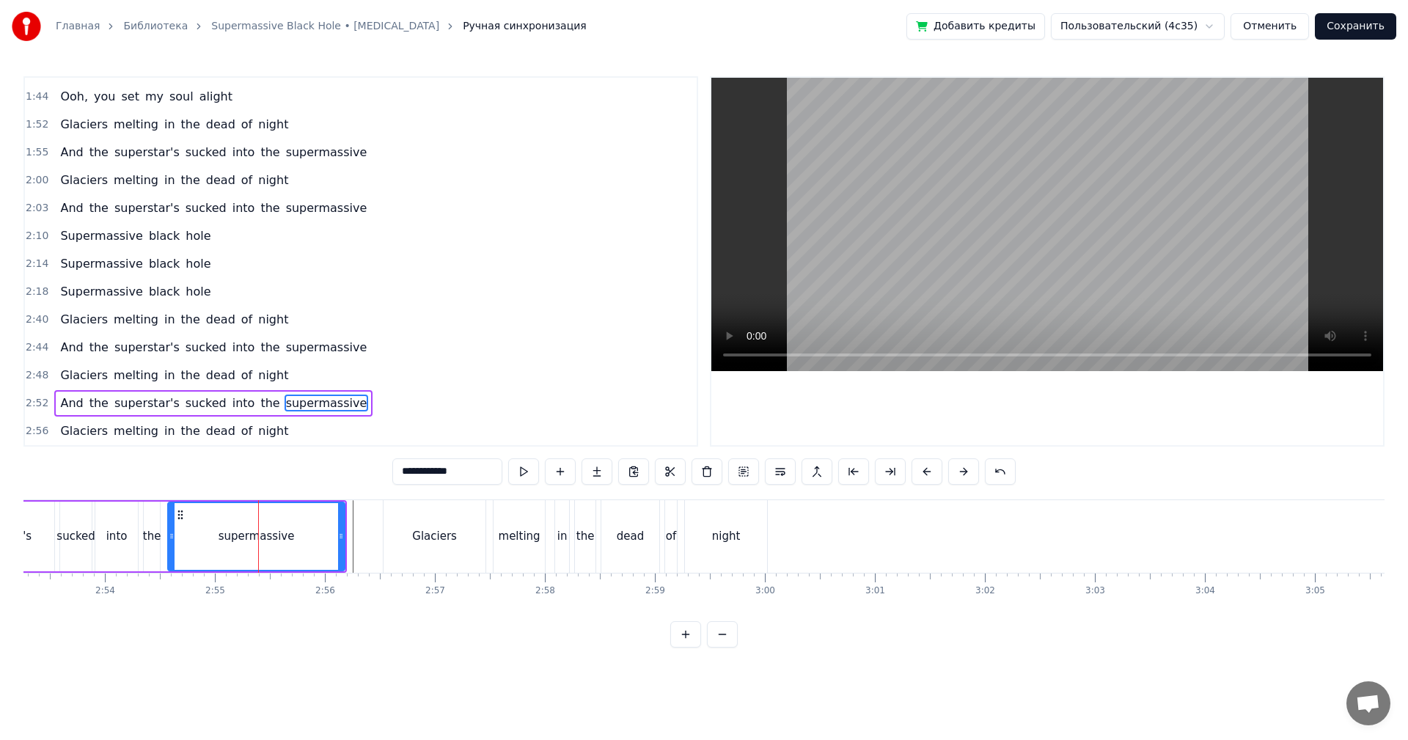
click at [1041, 289] on video at bounding box center [1047, 224] width 672 height 293
click at [1160, 276] on video at bounding box center [1047, 224] width 672 height 293
click at [38, 401] on span "2:52" at bounding box center [37, 403] width 23 height 15
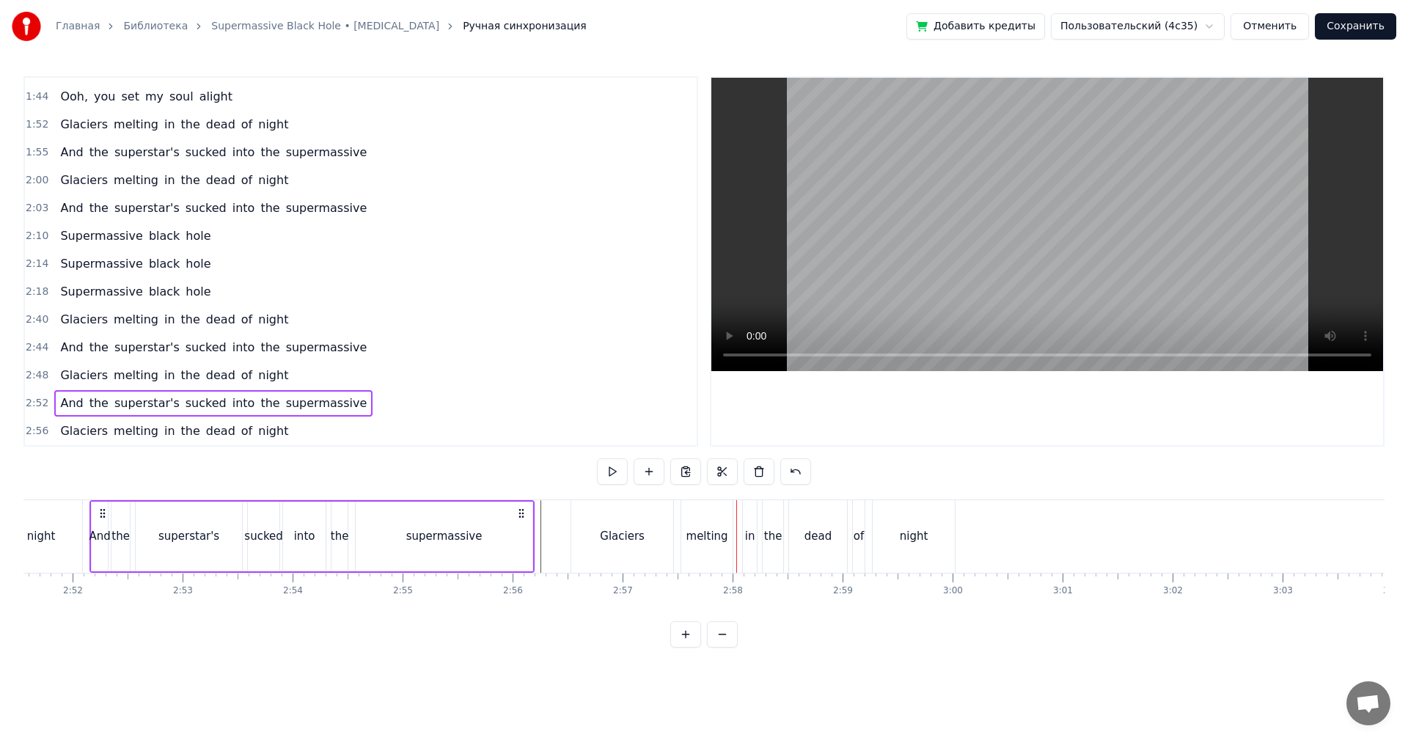
scroll to position [0, 18863]
click at [34, 430] on span "2:56" at bounding box center [37, 431] width 23 height 15
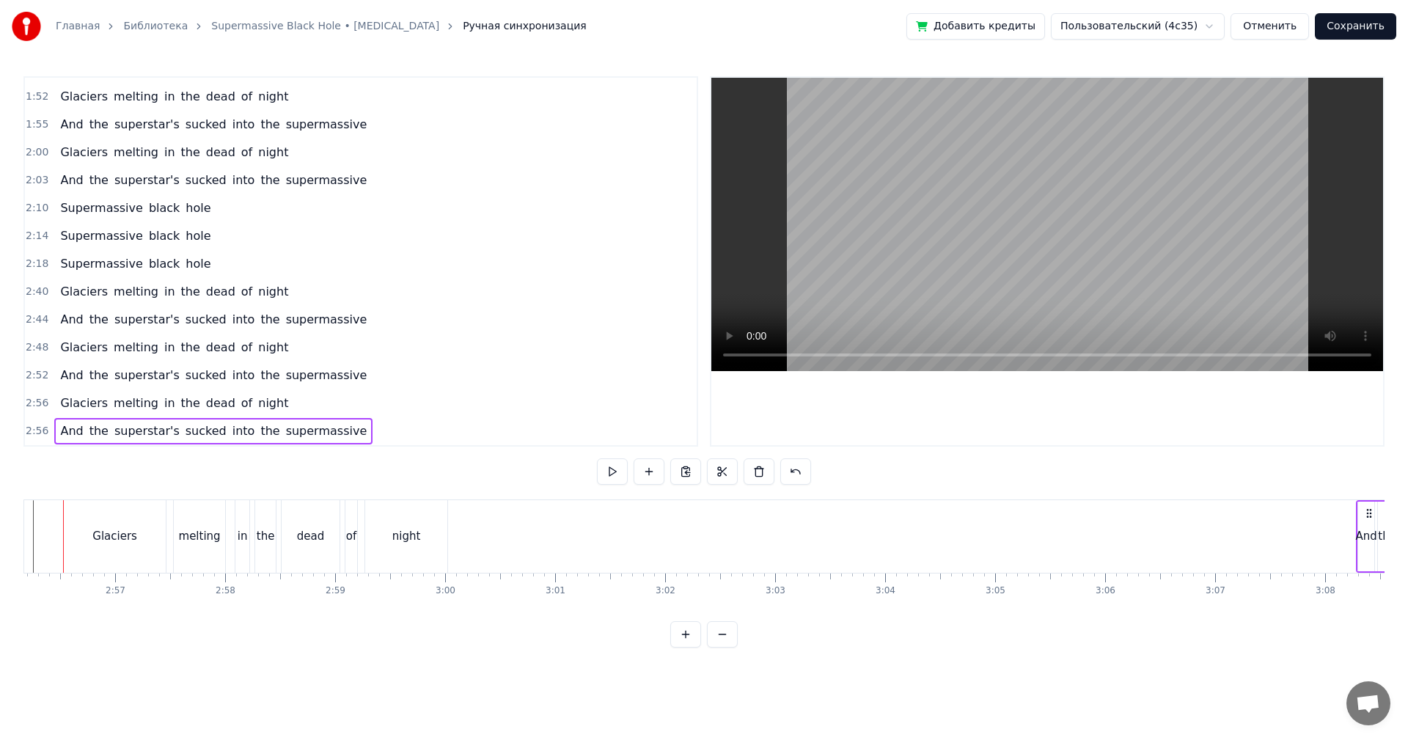
scroll to position [0, 19415]
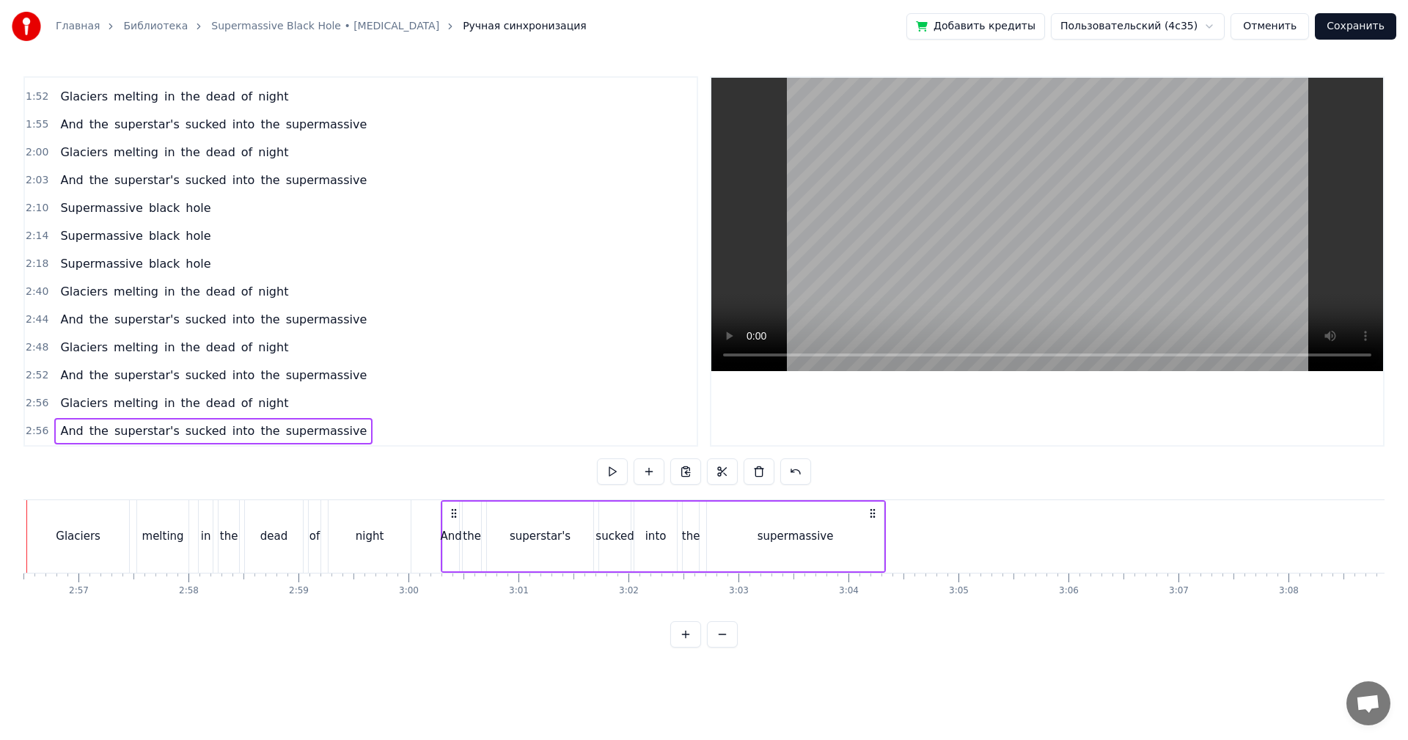
drag, startPoint x: 733, startPoint y: 505, endPoint x: 444, endPoint y: 532, distance: 290.1
click at [452, 531] on div "And the superstar's sucked into the supermassive" at bounding box center [663, 536] width 445 height 73
drag, startPoint x: 384, startPoint y: 527, endPoint x: 442, endPoint y: 498, distance: 65.6
click at [384, 527] on div "night" at bounding box center [370, 536] width 82 height 73
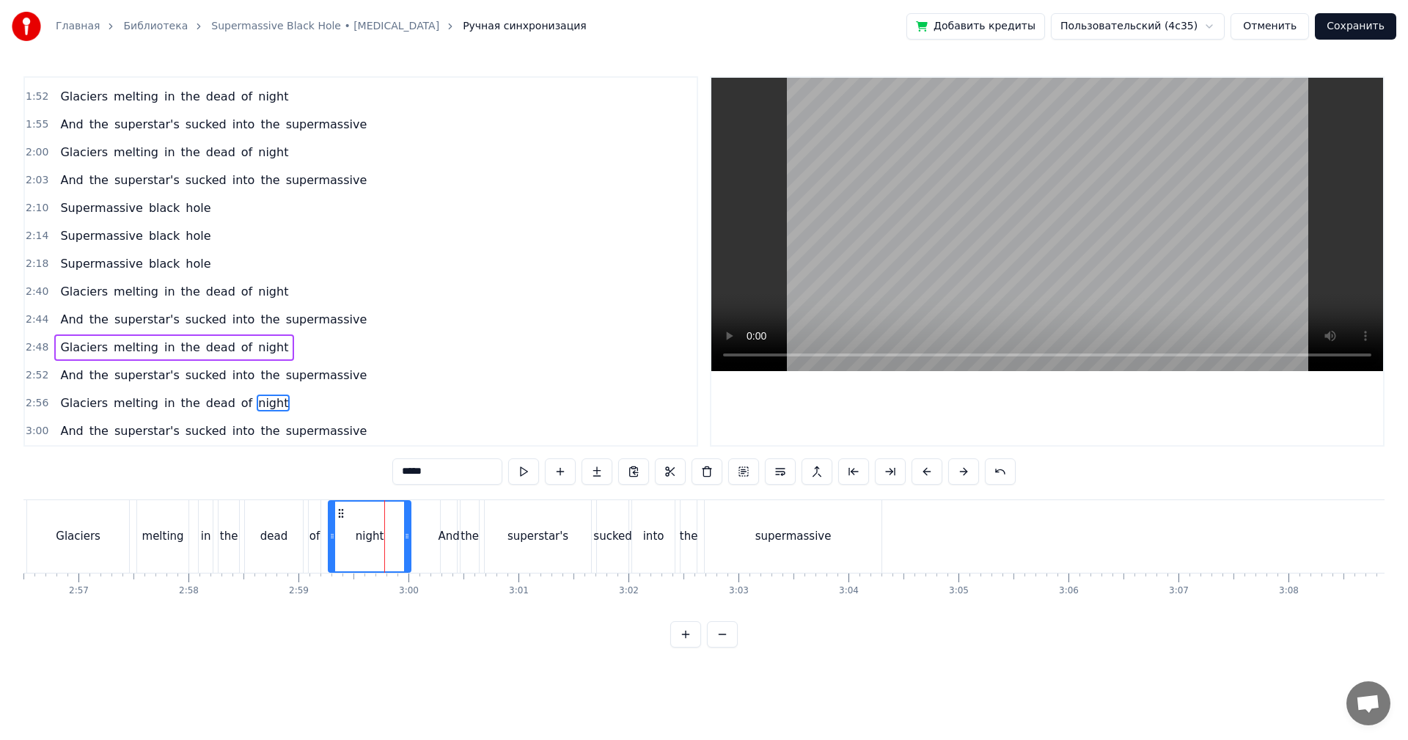
click at [1016, 264] on video at bounding box center [1047, 224] width 672 height 293
click at [216, 524] on div "Glaciers melting in the dead of night" at bounding box center [220, 536] width 388 height 73
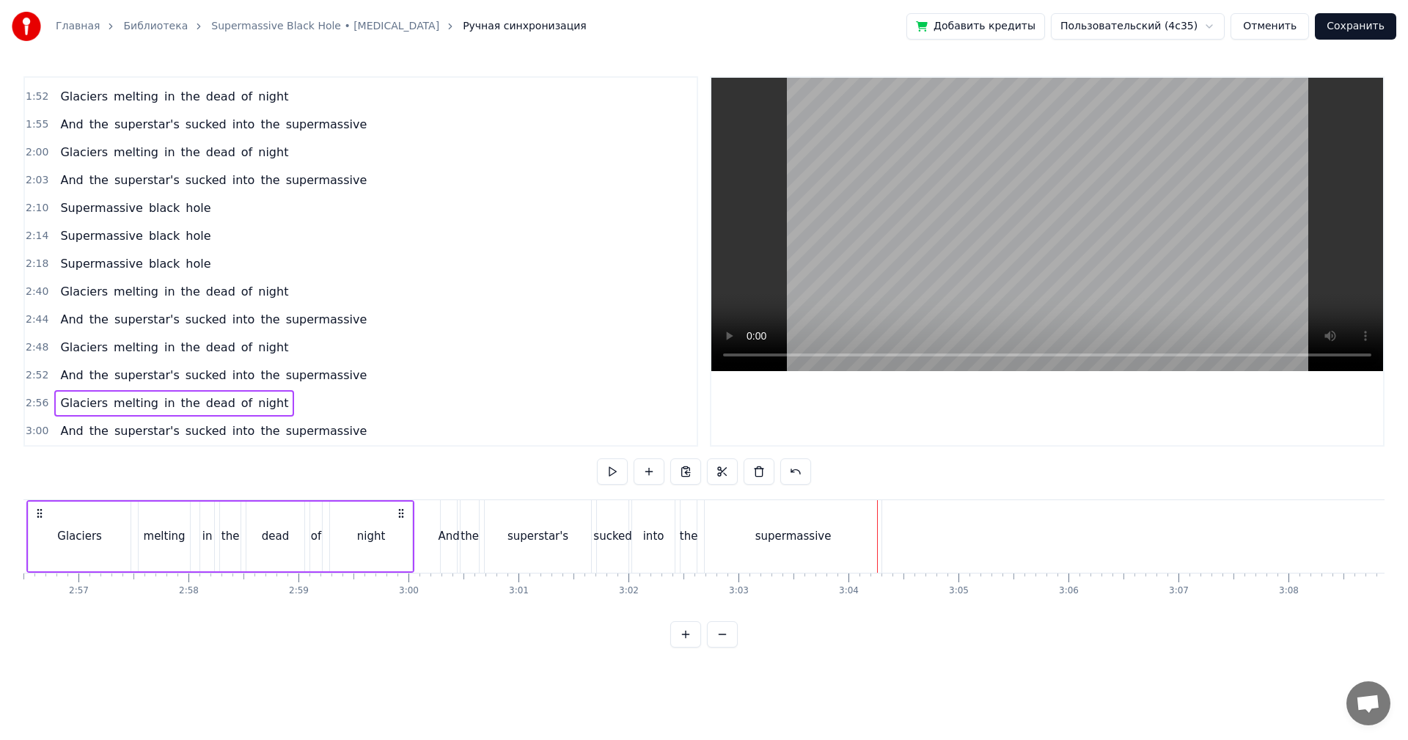
click at [1052, 298] on video at bounding box center [1047, 224] width 672 height 293
click at [1126, 259] on video at bounding box center [1047, 224] width 672 height 293
click at [450, 544] on div "And" at bounding box center [448, 536] width 21 height 17
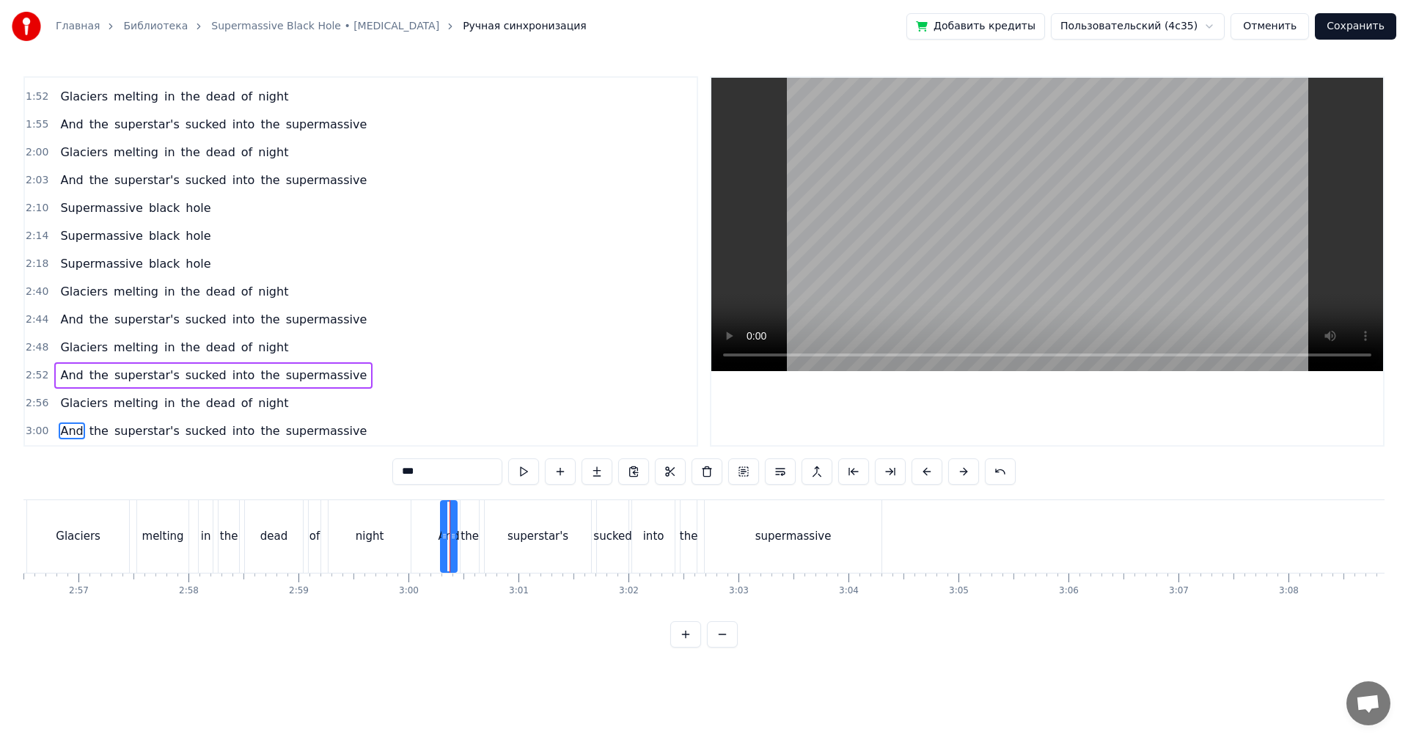
click at [458, 539] on div "And" at bounding box center [448, 536] width 21 height 17
click at [483, 532] on div "And the superstar's sucked into the supermassive" at bounding box center [662, 536] width 445 height 73
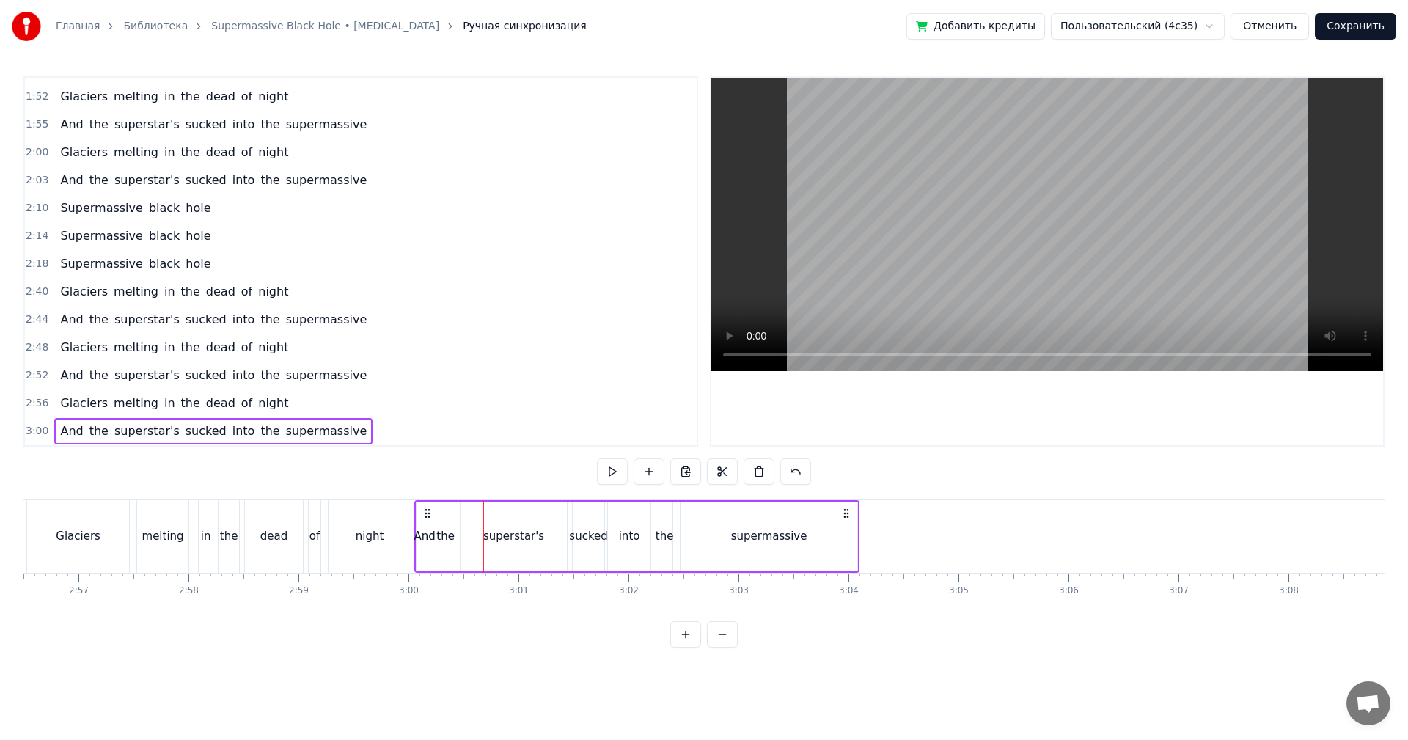
drag, startPoint x: 450, startPoint y: 507, endPoint x: 425, endPoint y: 509, distance: 25.7
click at [425, 509] on icon at bounding box center [428, 513] width 12 height 12
drag, startPoint x: 383, startPoint y: 532, endPoint x: 399, endPoint y: 522, distance: 18.7
click at [390, 528] on div "night" at bounding box center [370, 536] width 82 height 73
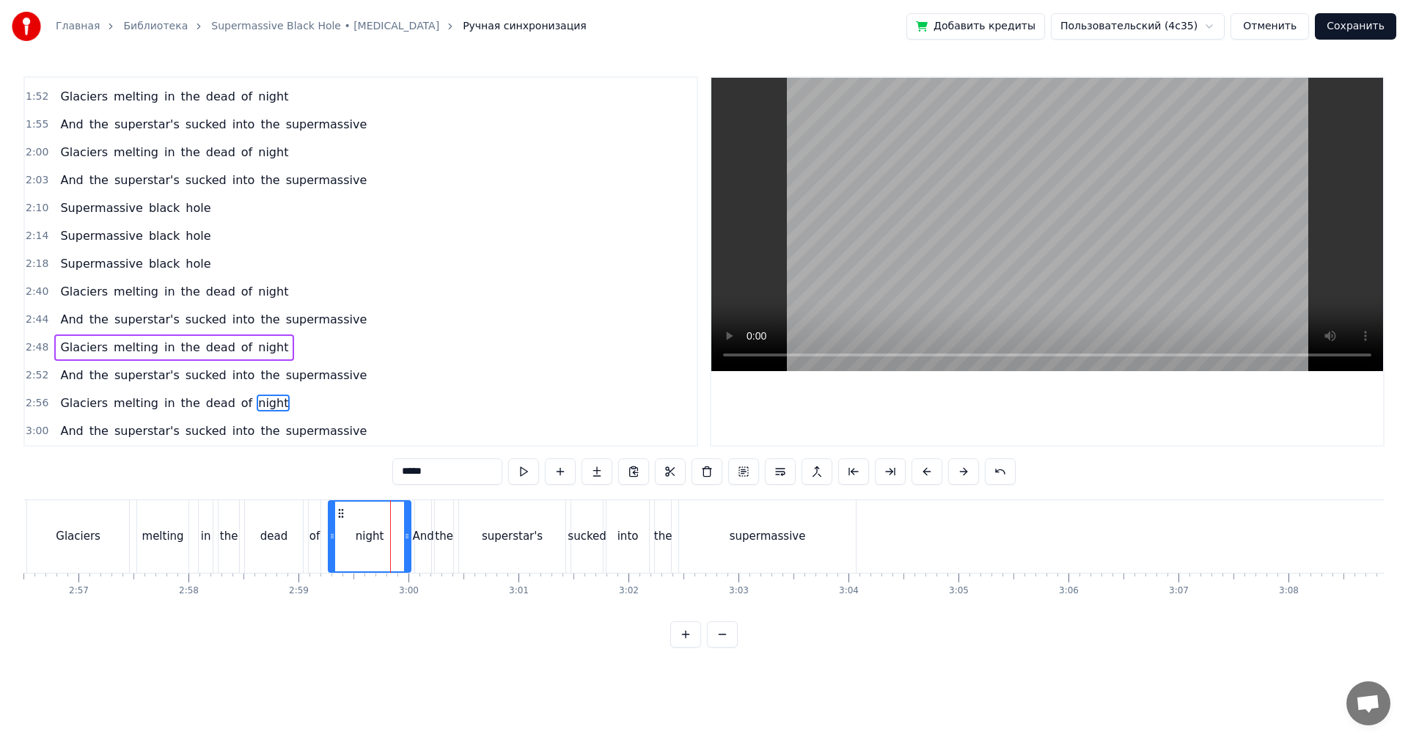
click at [1009, 218] on video at bounding box center [1047, 224] width 672 height 293
click at [974, 240] on video at bounding box center [1047, 224] width 672 height 293
click at [30, 404] on span "2:56" at bounding box center [37, 403] width 23 height 15
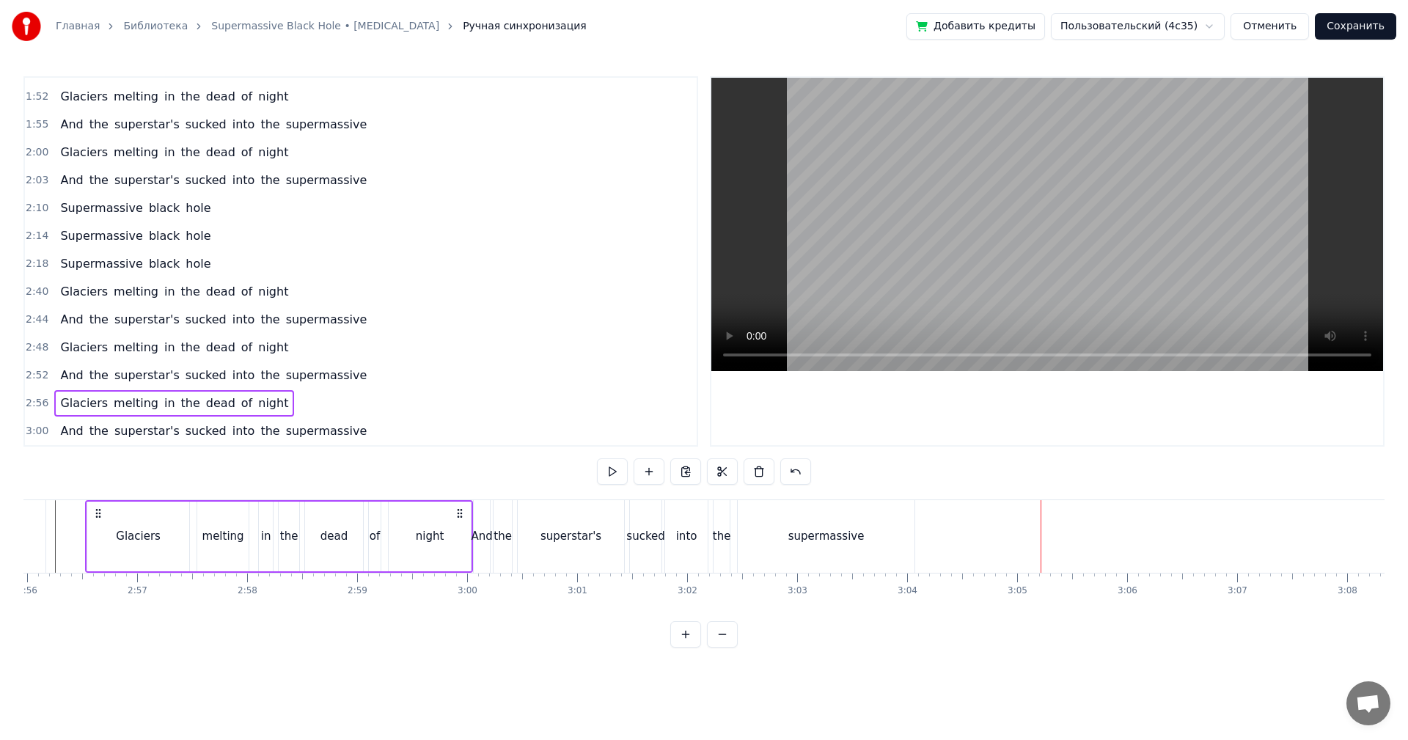
scroll to position [0, 19344]
click at [34, 428] on span "3:00" at bounding box center [37, 431] width 23 height 15
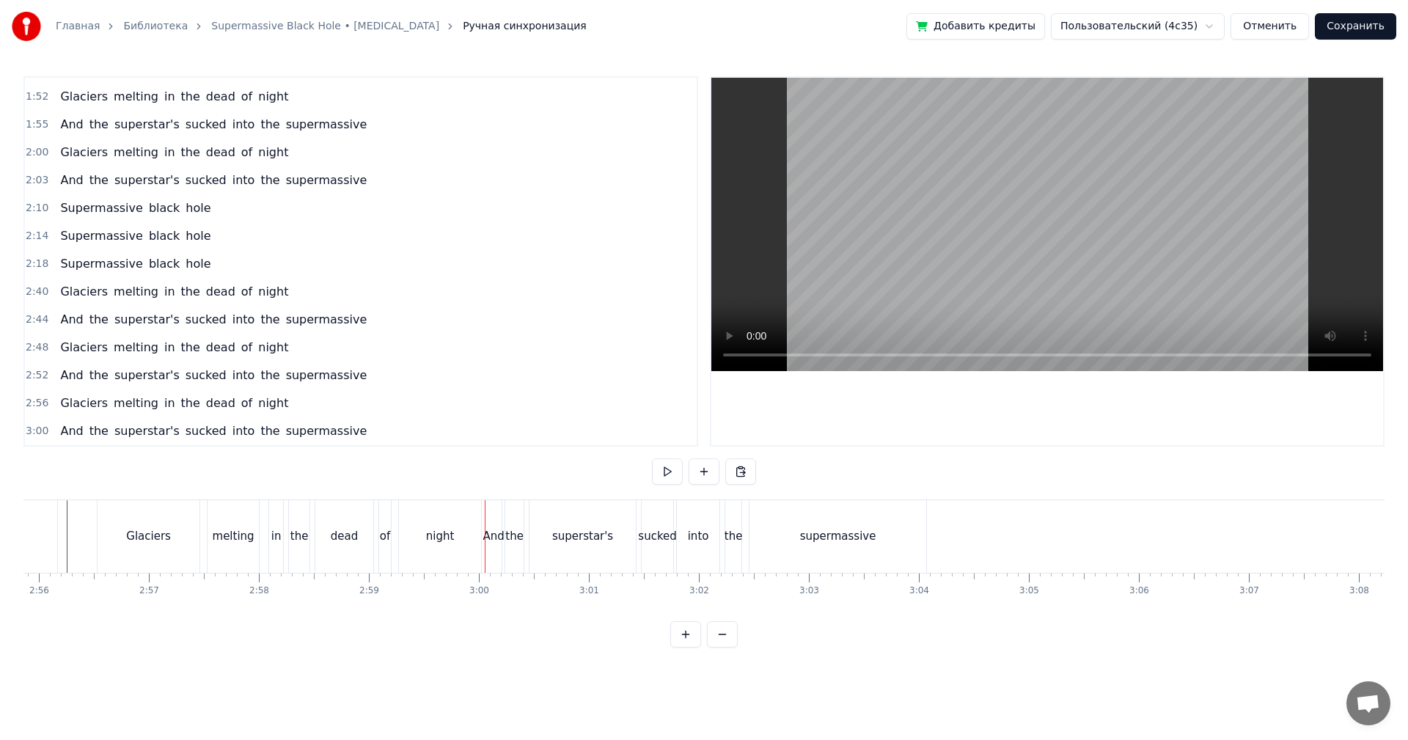
click at [31, 430] on span "3:00" at bounding box center [37, 431] width 23 height 15
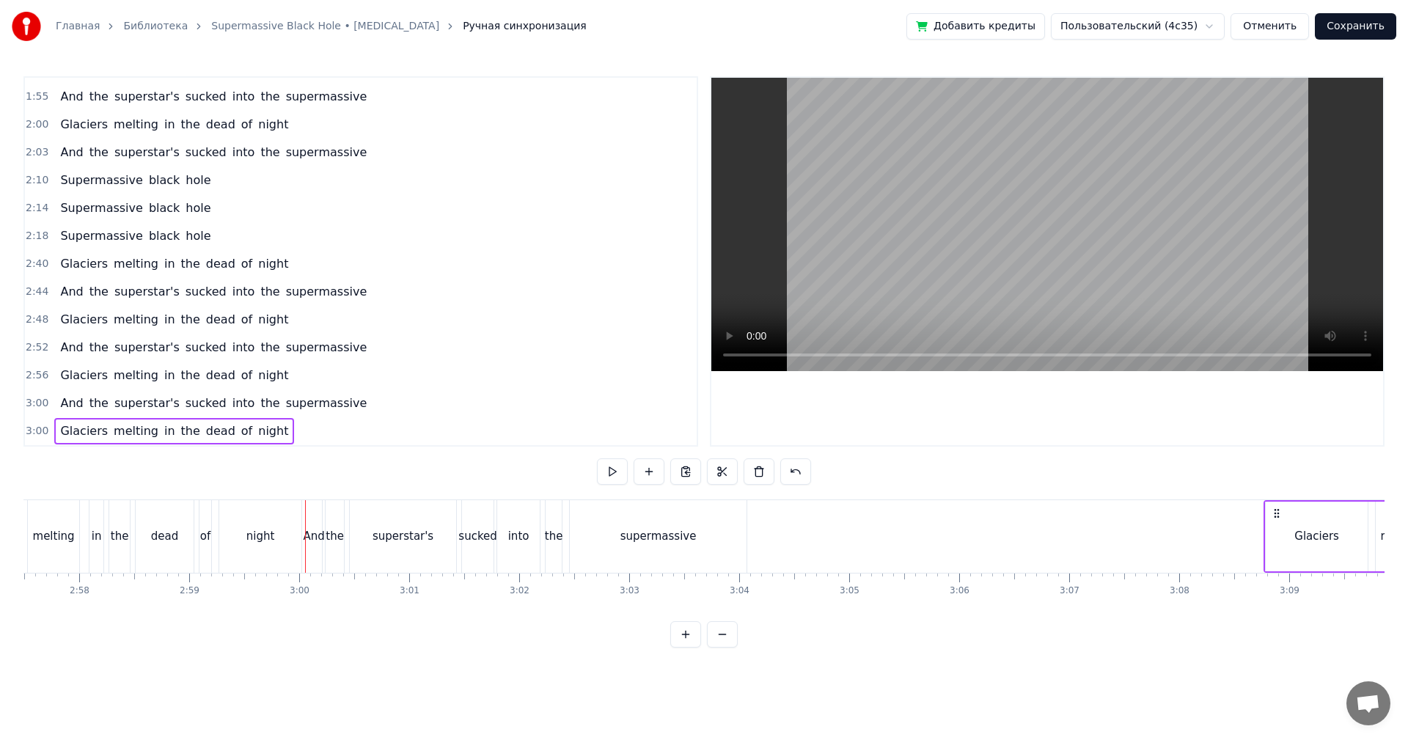
scroll to position [0, 19561]
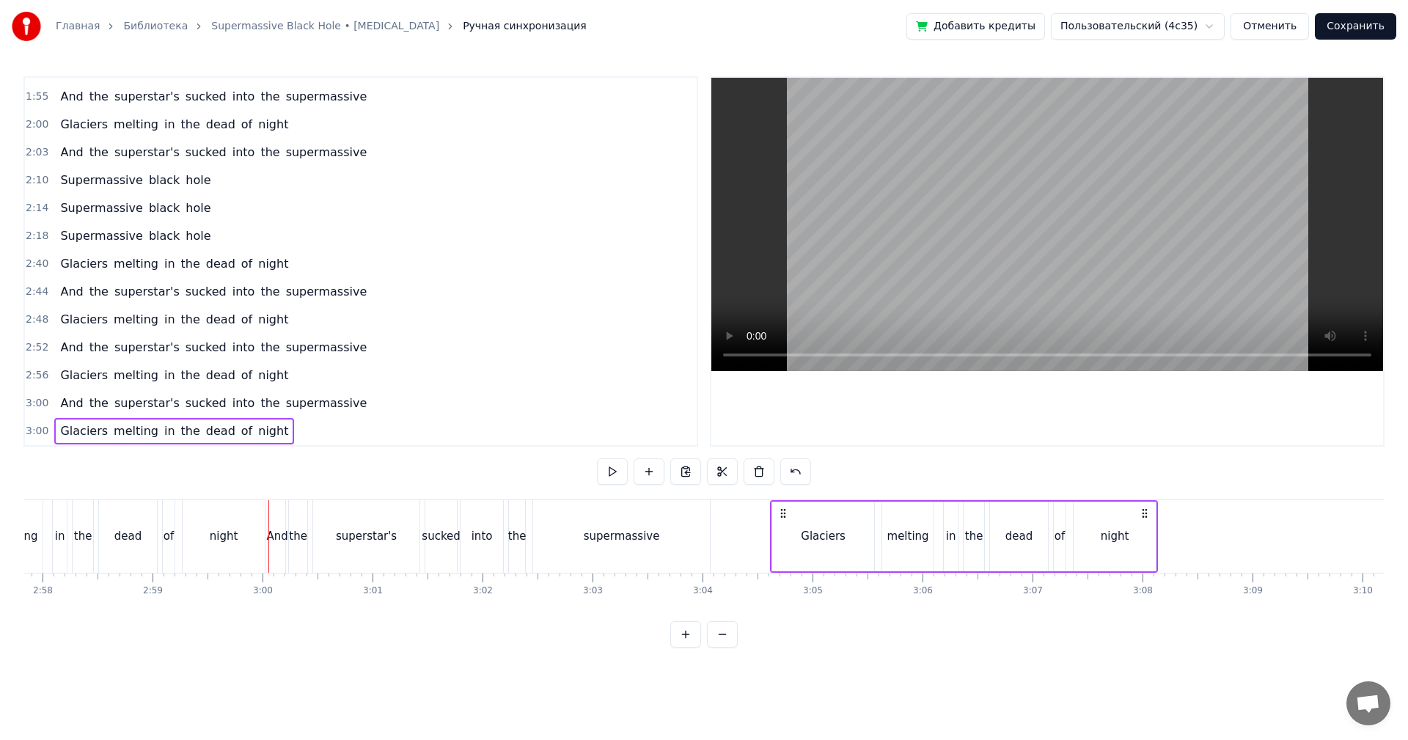
drag, startPoint x: 499, startPoint y: 513, endPoint x: 784, endPoint y: 541, distance: 286.6
click at [784, 541] on div "Glaciers melting in the dead of night" at bounding box center [964, 536] width 388 height 73
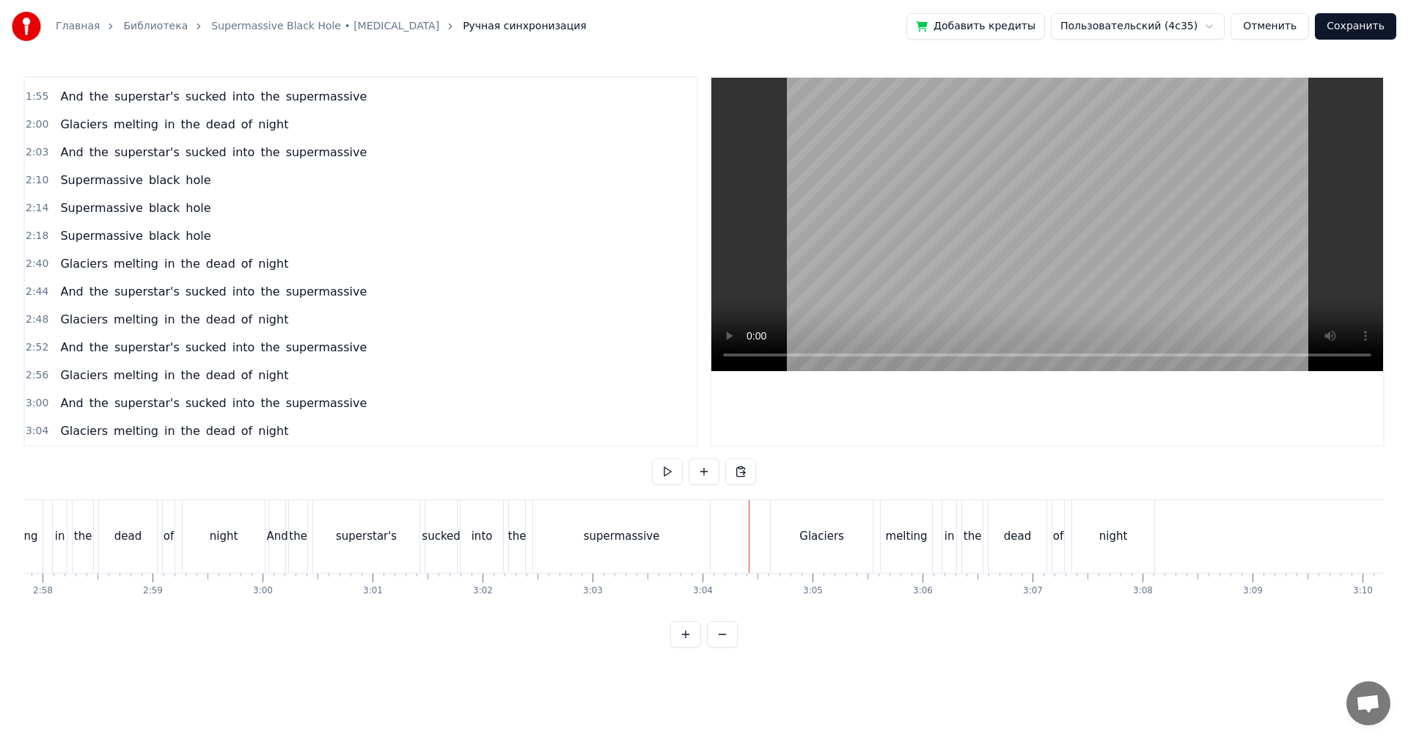
click at [1067, 213] on video at bounding box center [1047, 224] width 672 height 293
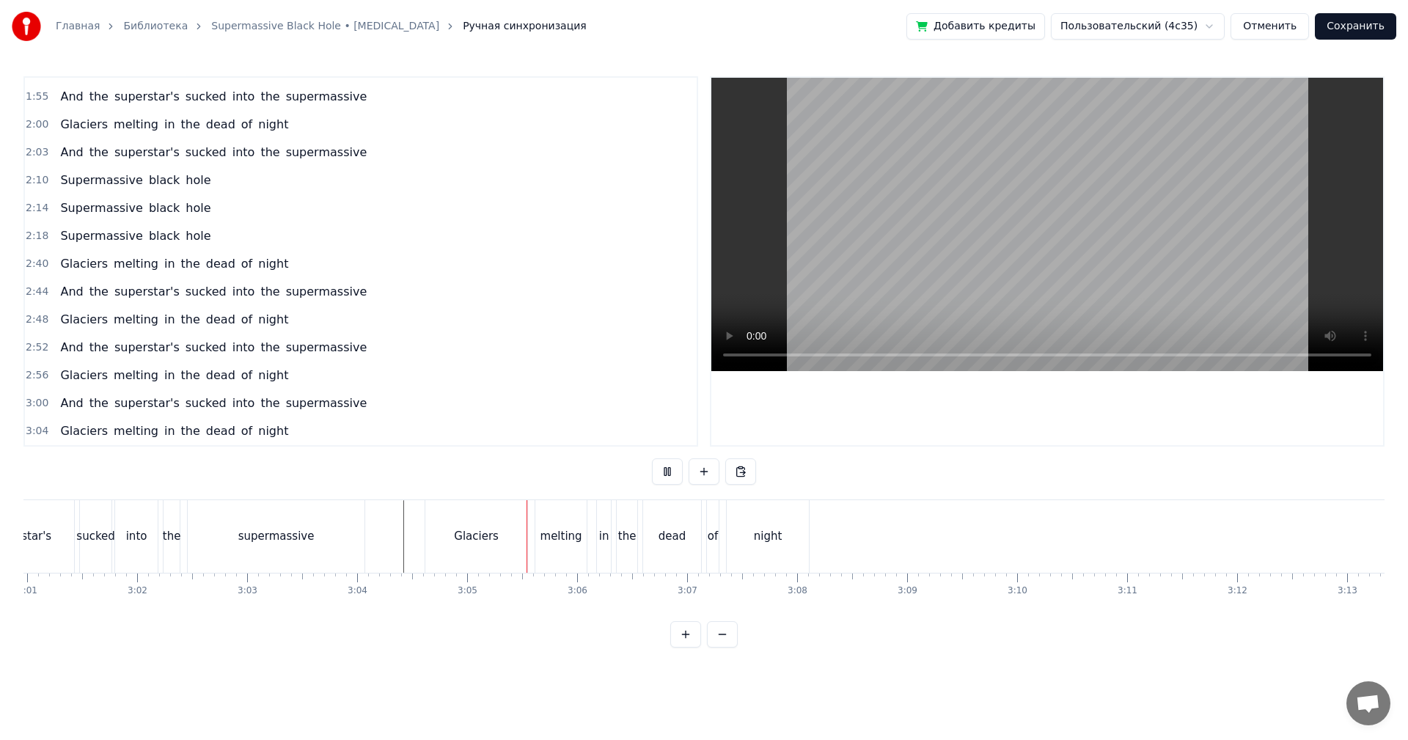
scroll to position [0, 20001]
drag, startPoint x: 1011, startPoint y: 296, endPoint x: 611, endPoint y: 358, distance: 404.5
click at [1004, 296] on video at bounding box center [1047, 224] width 672 height 293
click at [25, 409] on div "3:00 And the superstar's sucked into the supermassive" at bounding box center [361, 403] width 672 height 28
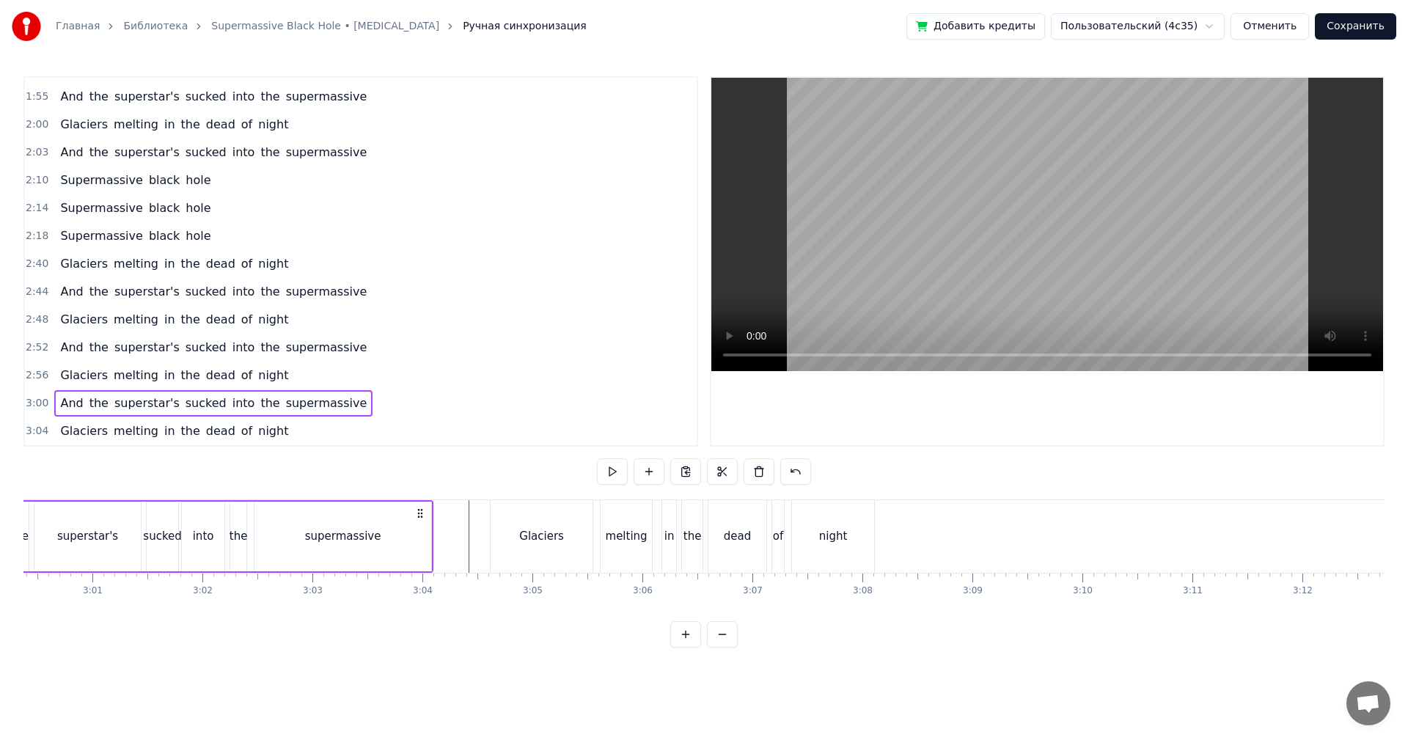
click at [32, 406] on span "3:00" at bounding box center [37, 403] width 23 height 15
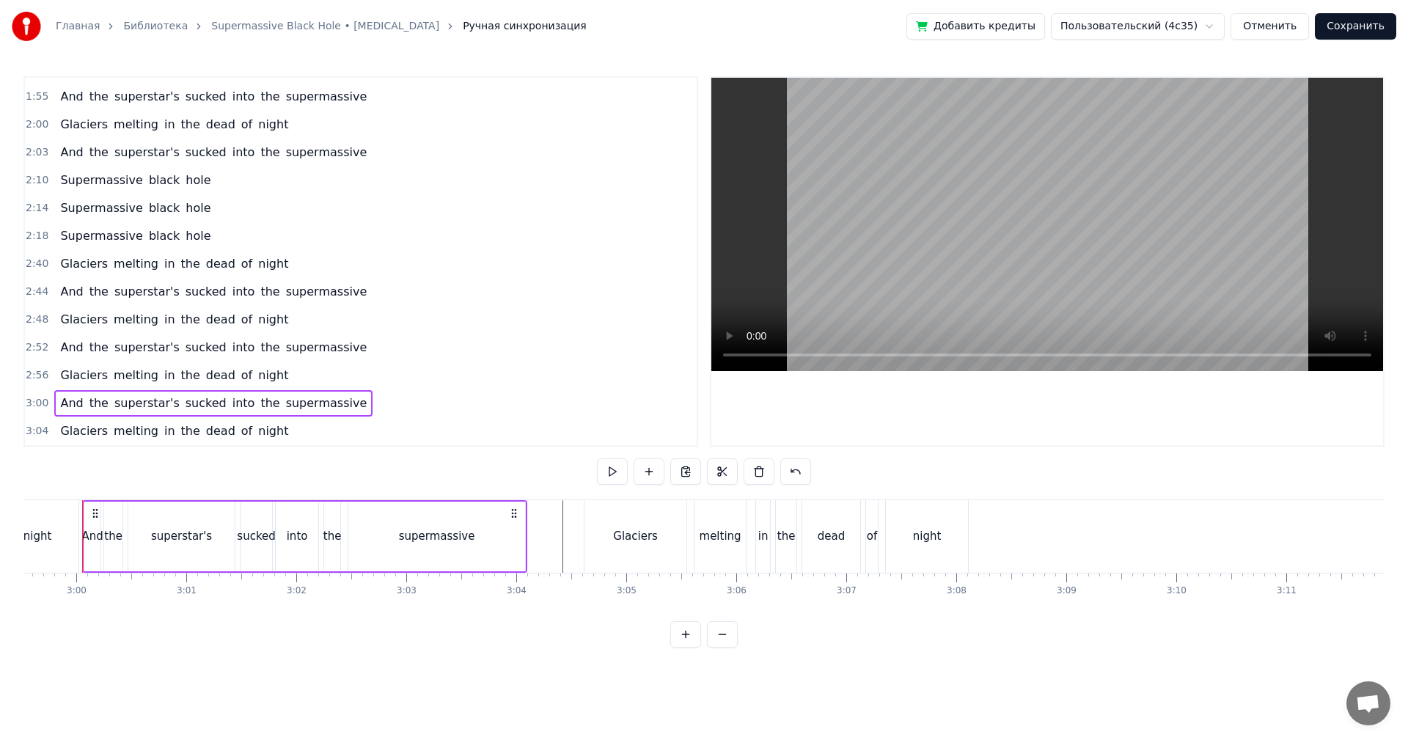
scroll to position [0, 19732]
click at [30, 431] on span "3:04" at bounding box center [37, 431] width 23 height 15
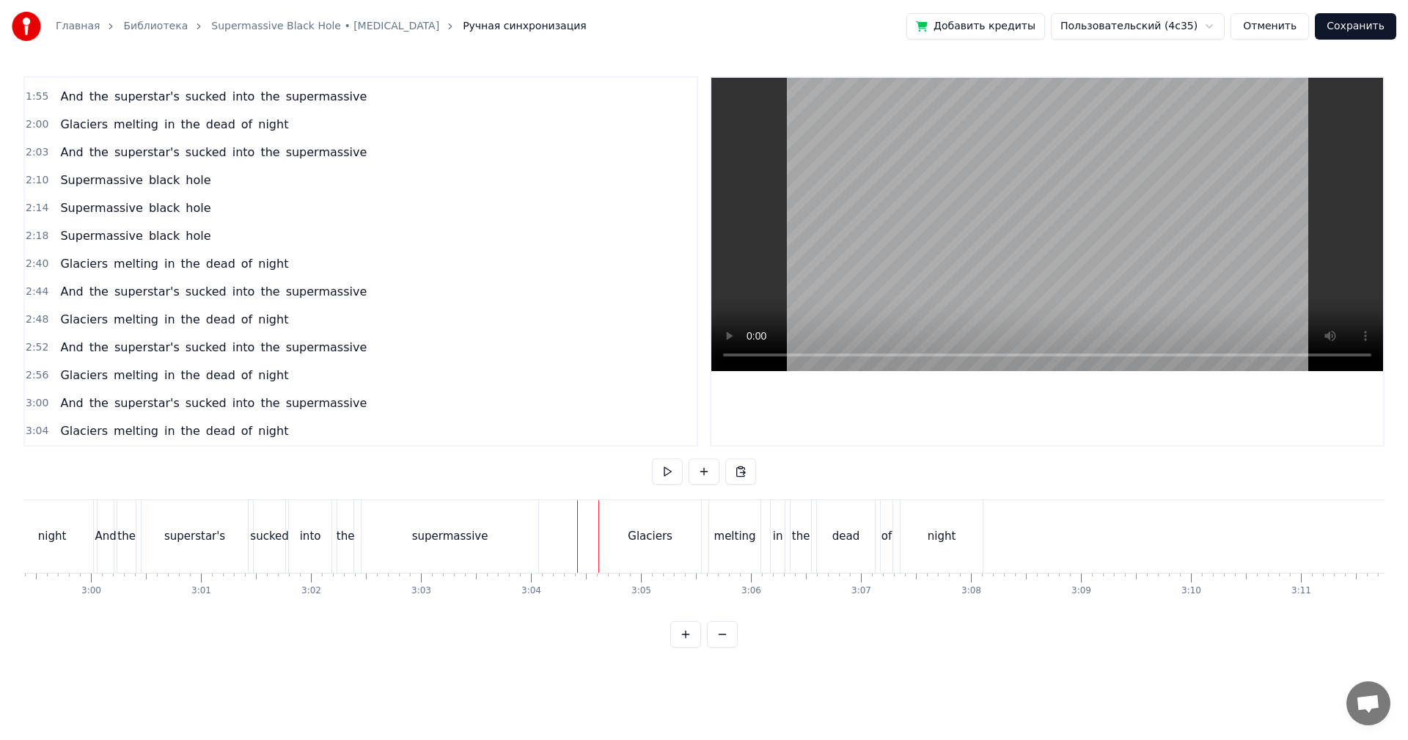
click at [34, 429] on span "3:04" at bounding box center [37, 431] width 23 height 15
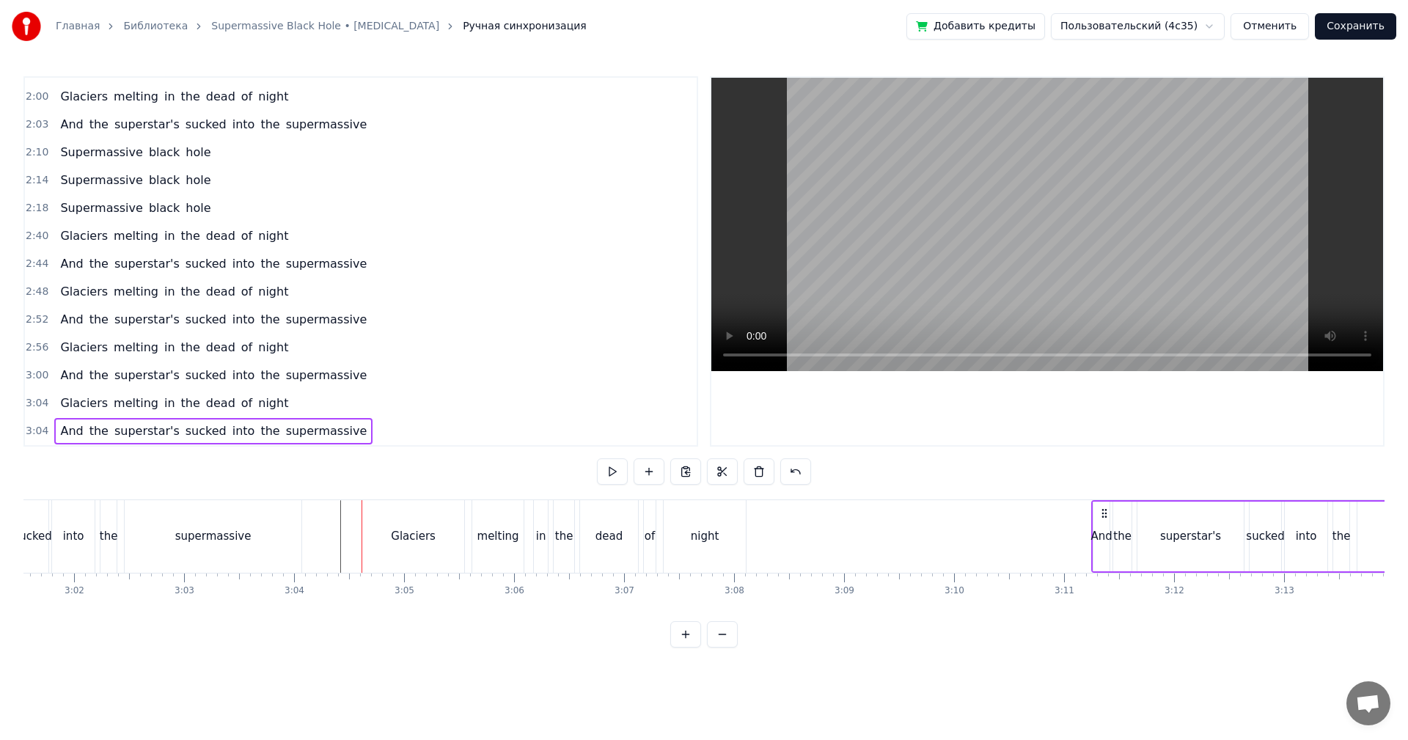
scroll to position [0, 20003]
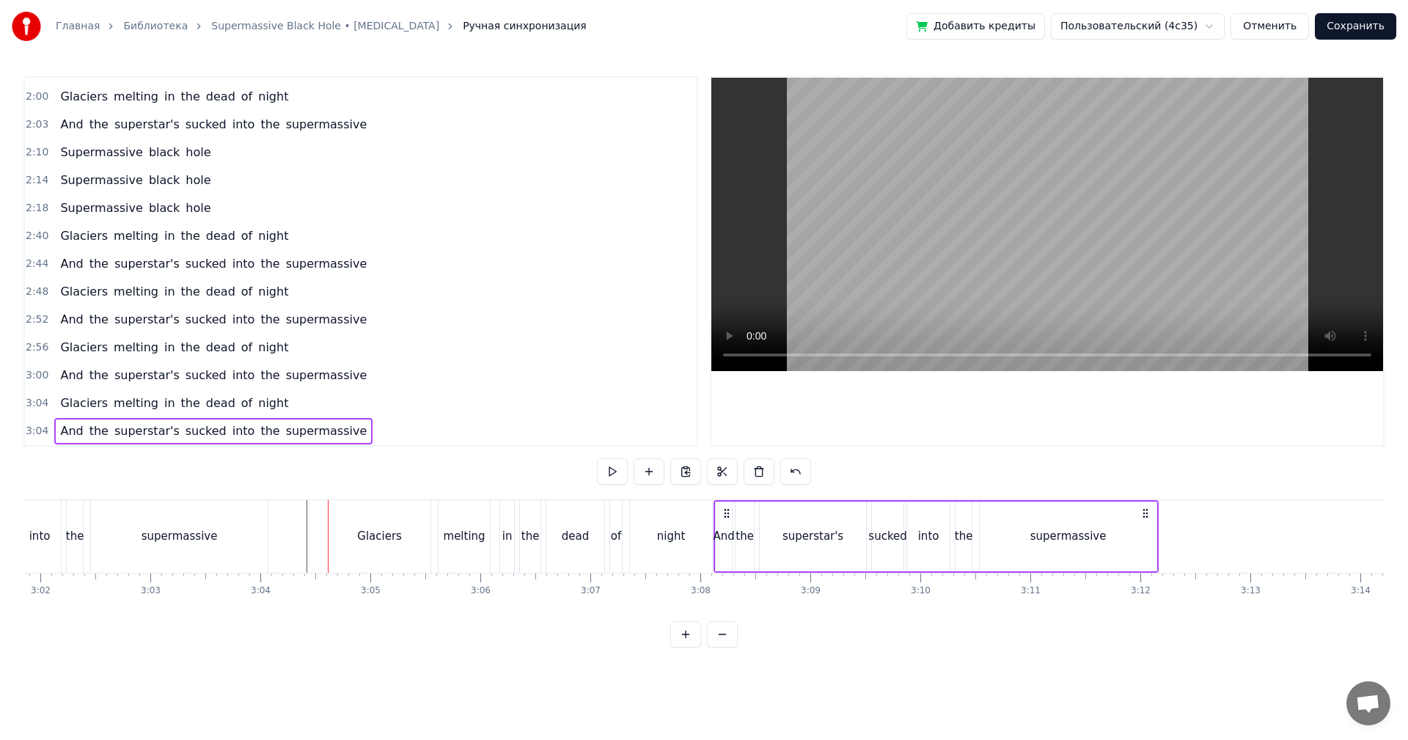
drag, startPoint x: 610, startPoint y: 511, endPoint x: 725, endPoint y: 518, distance: 115.4
click at [725, 518] on icon at bounding box center [727, 513] width 12 height 12
click at [696, 528] on div "night" at bounding box center [671, 536] width 82 height 73
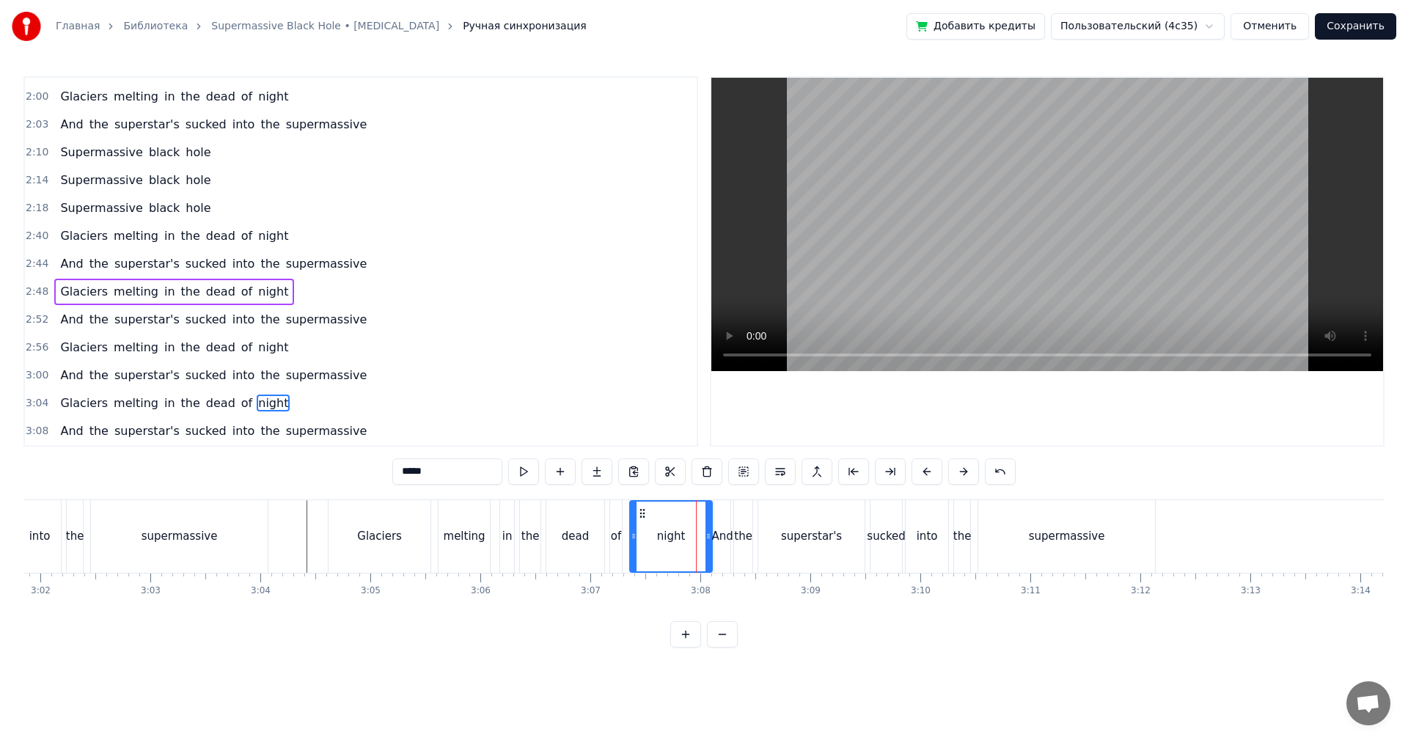
click at [1011, 261] on video at bounding box center [1047, 224] width 672 height 293
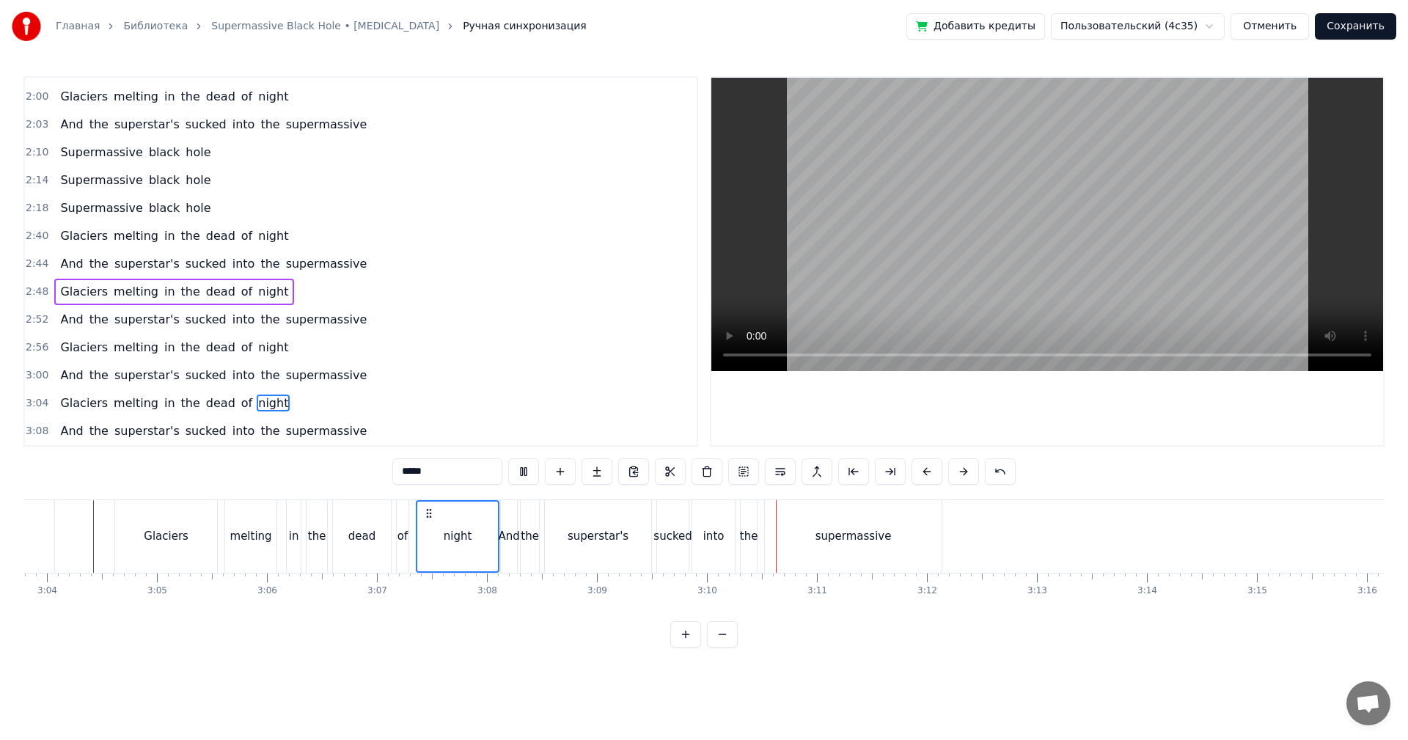
scroll to position [0, 20516]
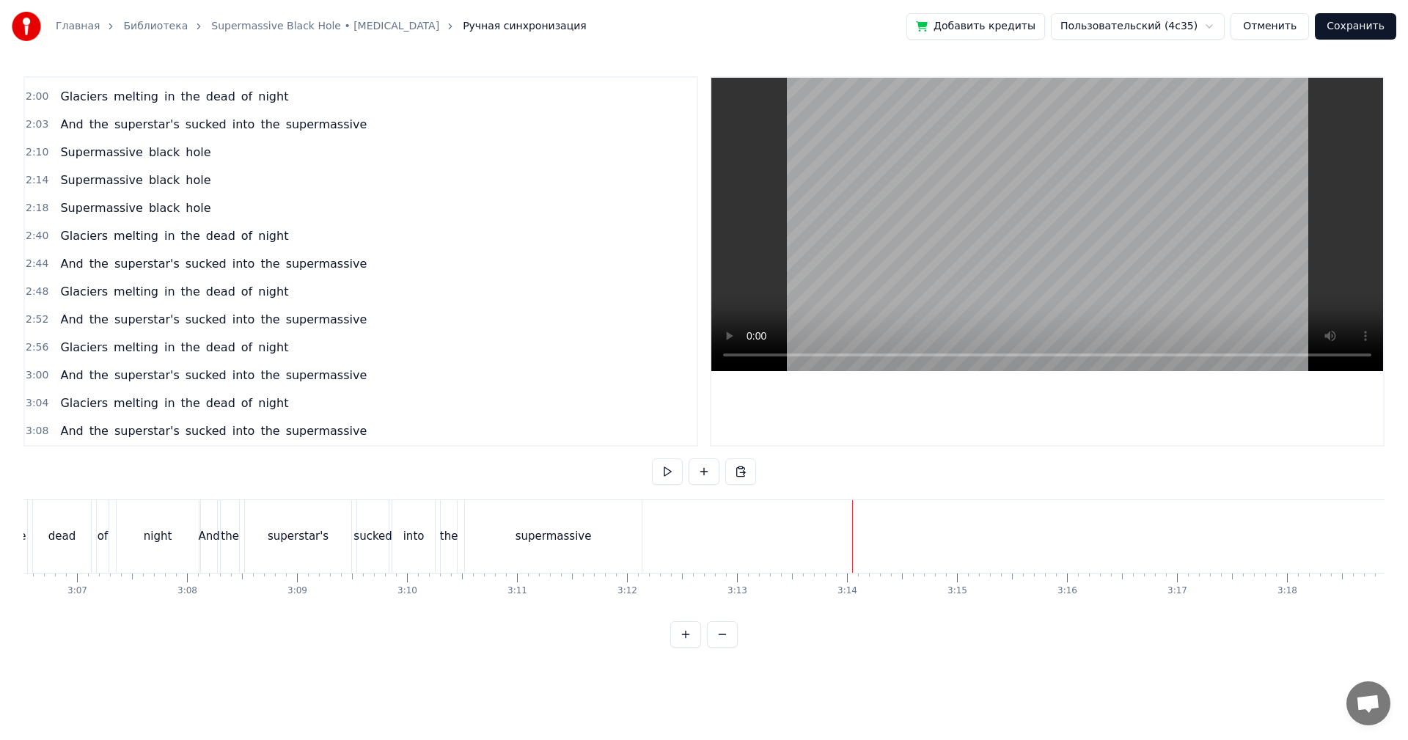
click at [1057, 215] on video at bounding box center [1047, 224] width 672 height 293
click at [1368, 34] on button "Сохранить" at bounding box center [1355, 26] width 81 height 26
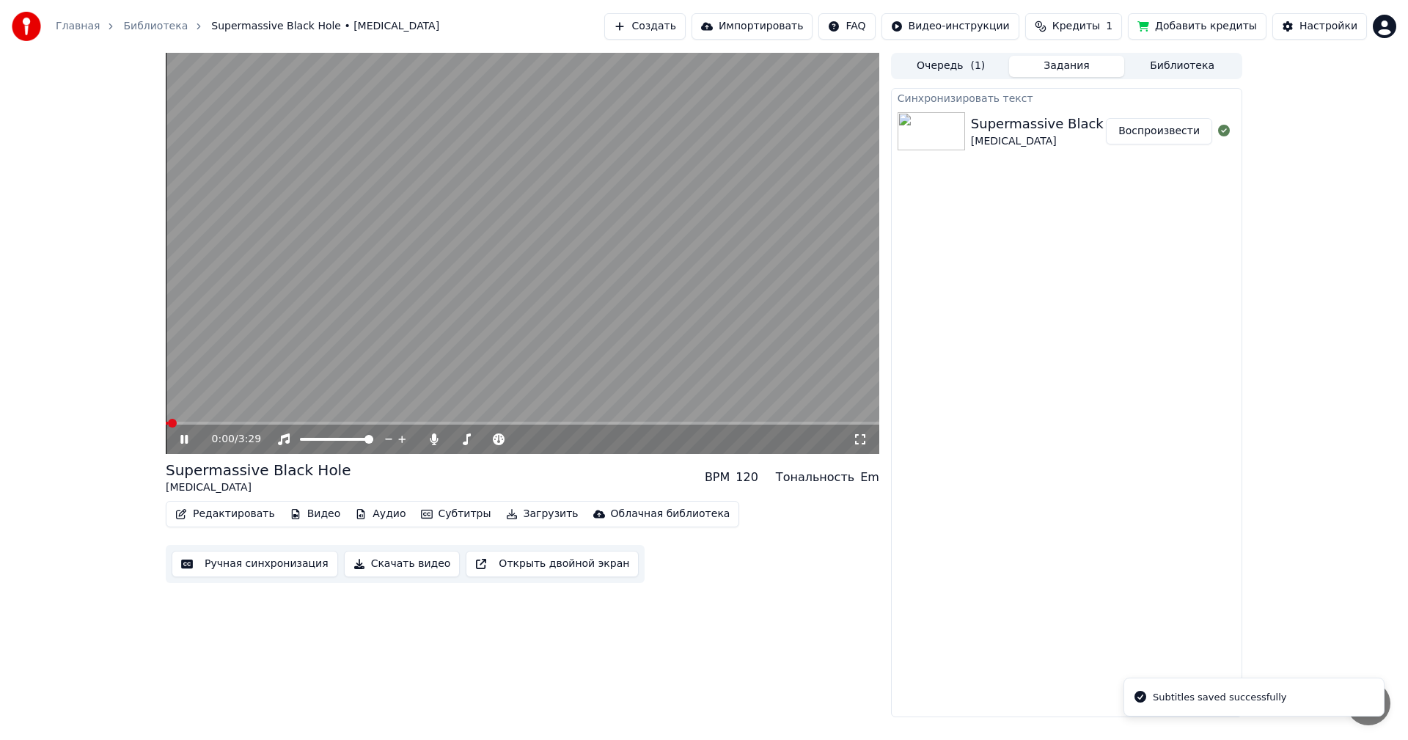
click at [395, 567] on button "Скачать видео" at bounding box center [402, 564] width 117 height 26
click at [736, 274] on video at bounding box center [523, 253] width 714 height 401
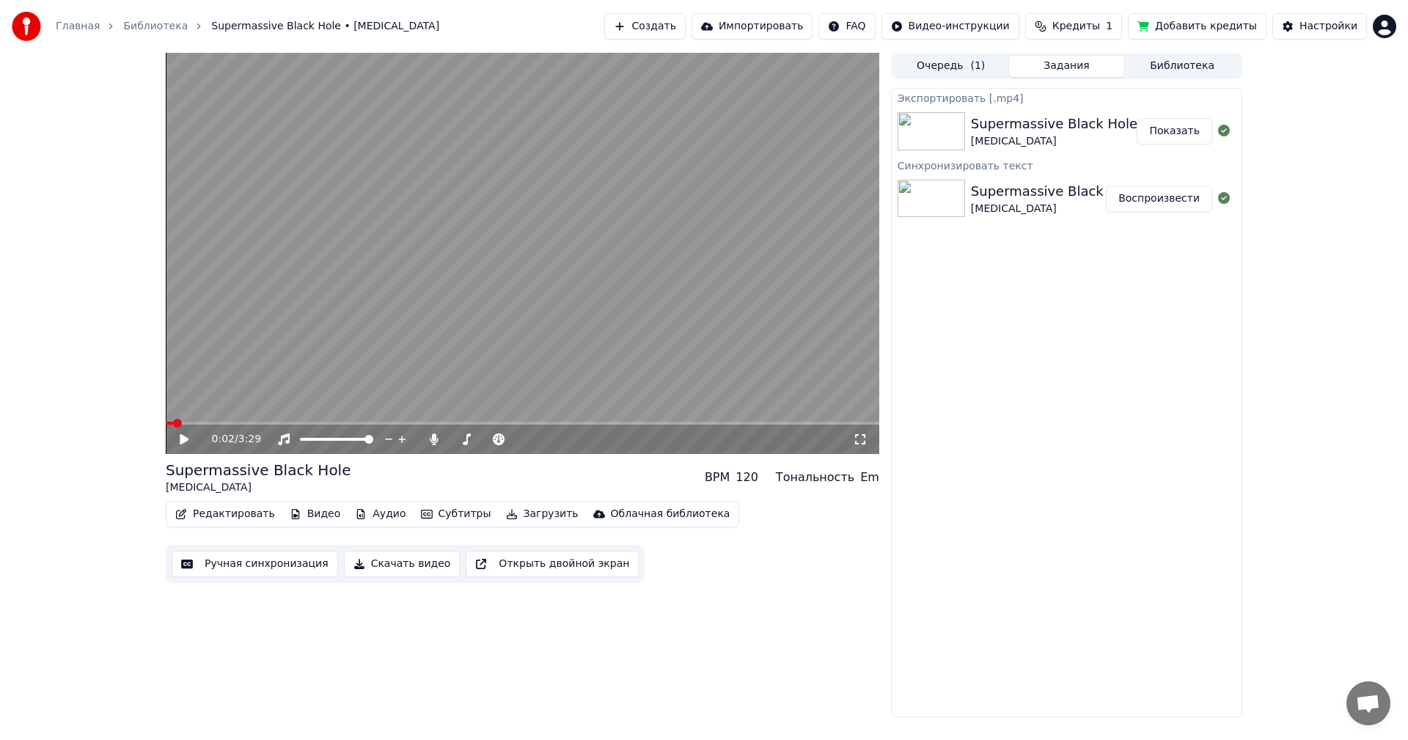
click at [1178, 127] on button "Показать" at bounding box center [1175, 131] width 76 height 26
click at [1385, 23] on html "Главная Библиотека Supermassive Black Hole • [MEDICAL_DATA] Создать Импортирова…" at bounding box center [704, 370] width 1408 height 740
click at [1315, 158] on div "Выйти" at bounding box center [1320, 169] width 169 height 23
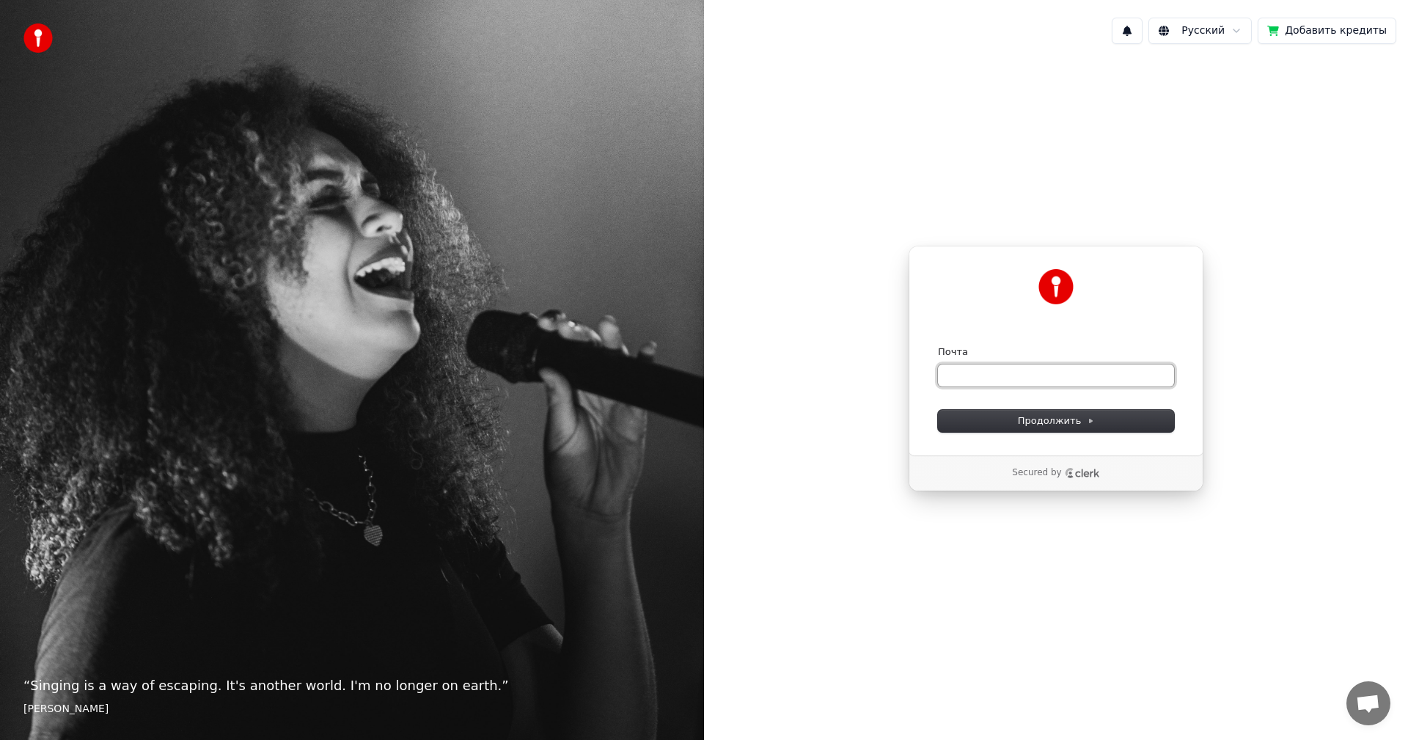
click at [956, 377] on input "Почта" at bounding box center [1056, 375] width 236 height 22
paste input "**********"
click at [1000, 420] on button "Продолжить" at bounding box center [1056, 421] width 236 height 22
type input "**********"
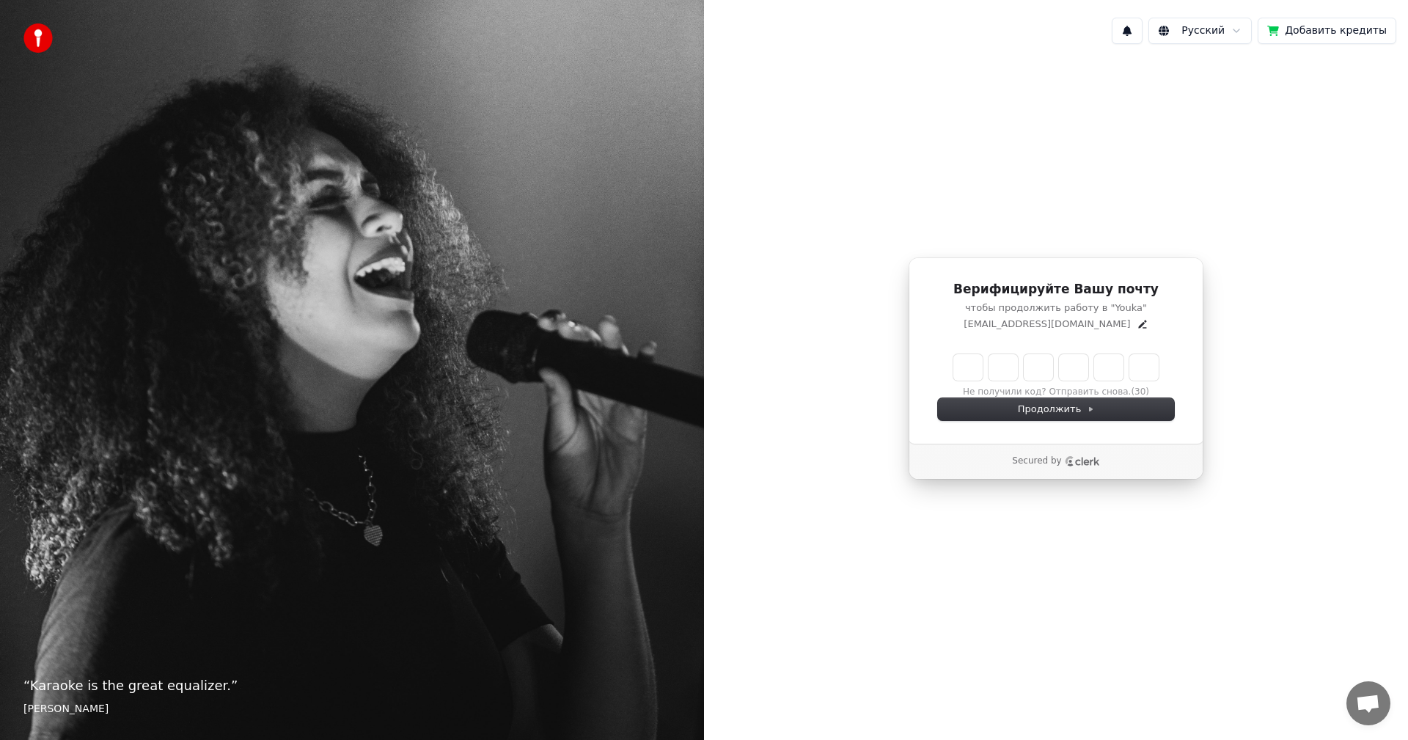
click at [963, 370] on input "Enter verification code" at bounding box center [1055, 367] width 205 height 26
type input "******"
